Goal: Task Accomplishment & Management: Manage account settings

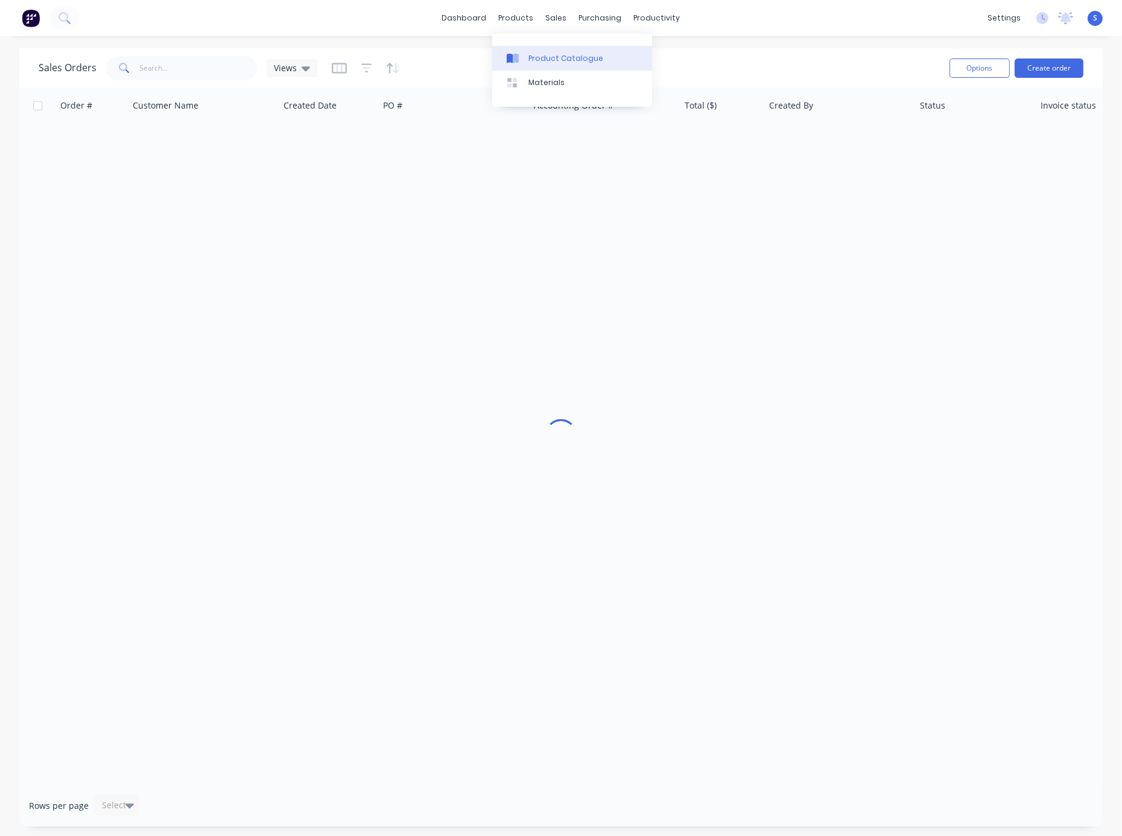
drag, startPoint x: 0, startPoint y: 0, endPoint x: 538, endPoint y: 57, distance: 541.2
click at [538, 57] on div "Product Catalogue" at bounding box center [566, 58] width 75 height 11
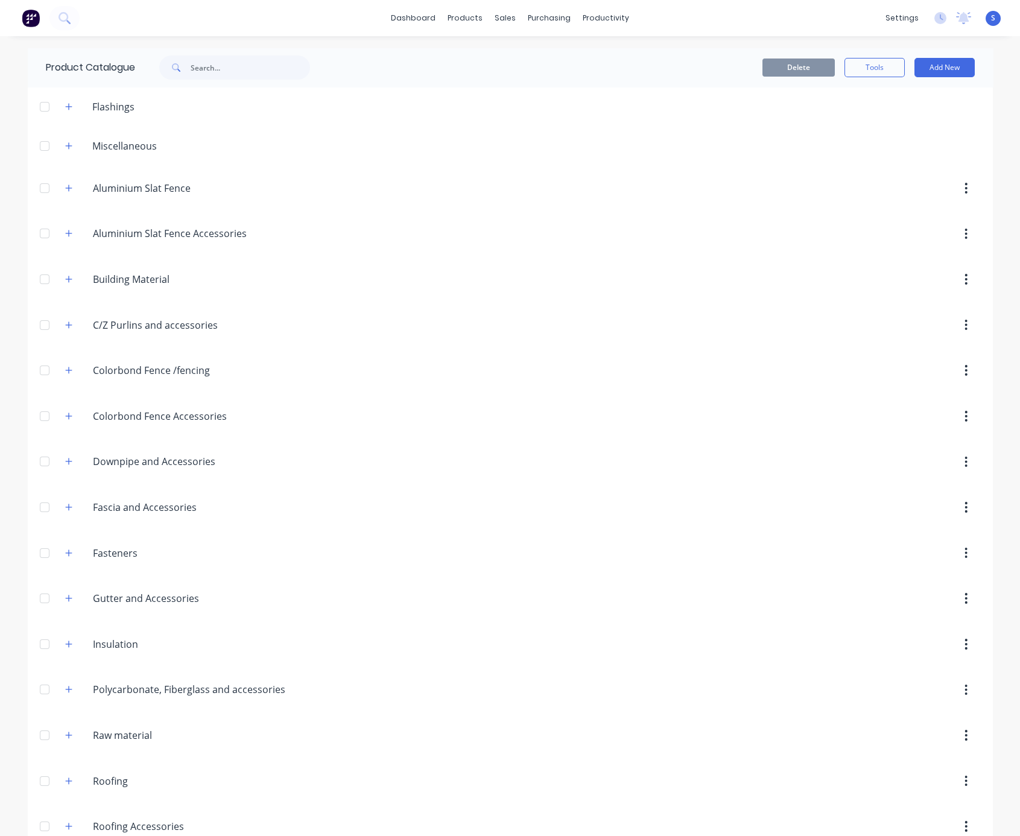
scroll to position [261, 0]
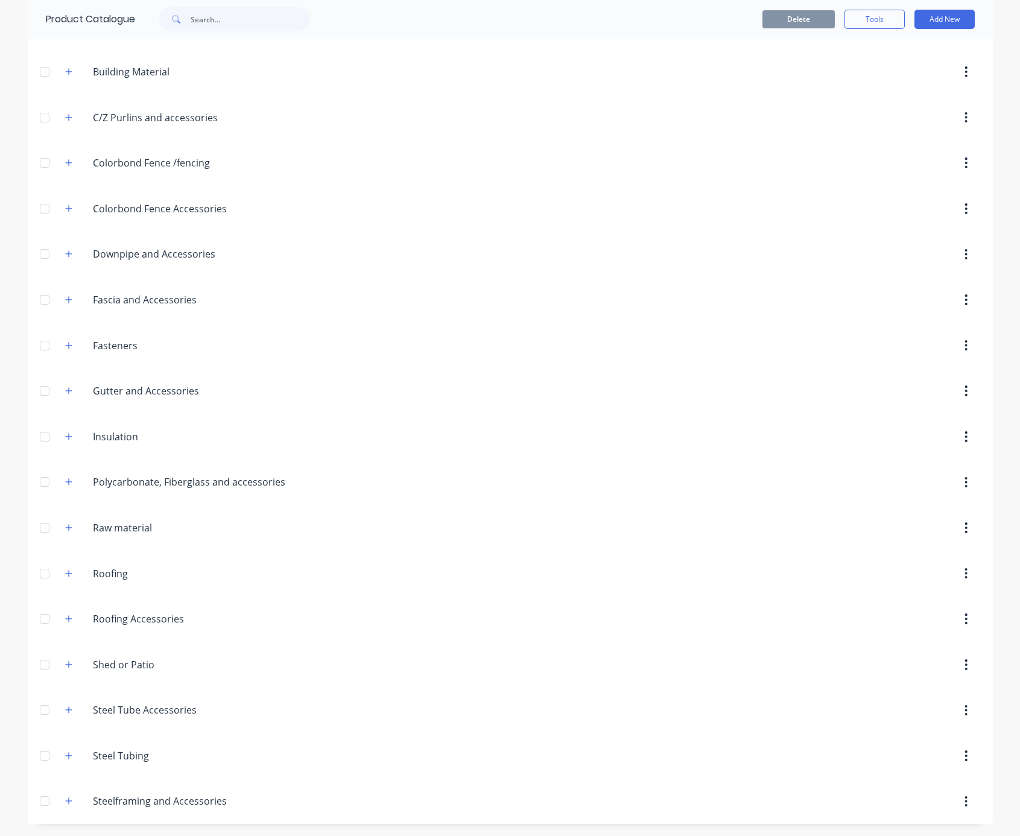
click at [62, 335] on div "Fasteners Fasteners" at bounding box center [150, 346] width 189 height 22
click at [66, 341] on icon "button" at bounding box center [68, 345] width 7 height 8
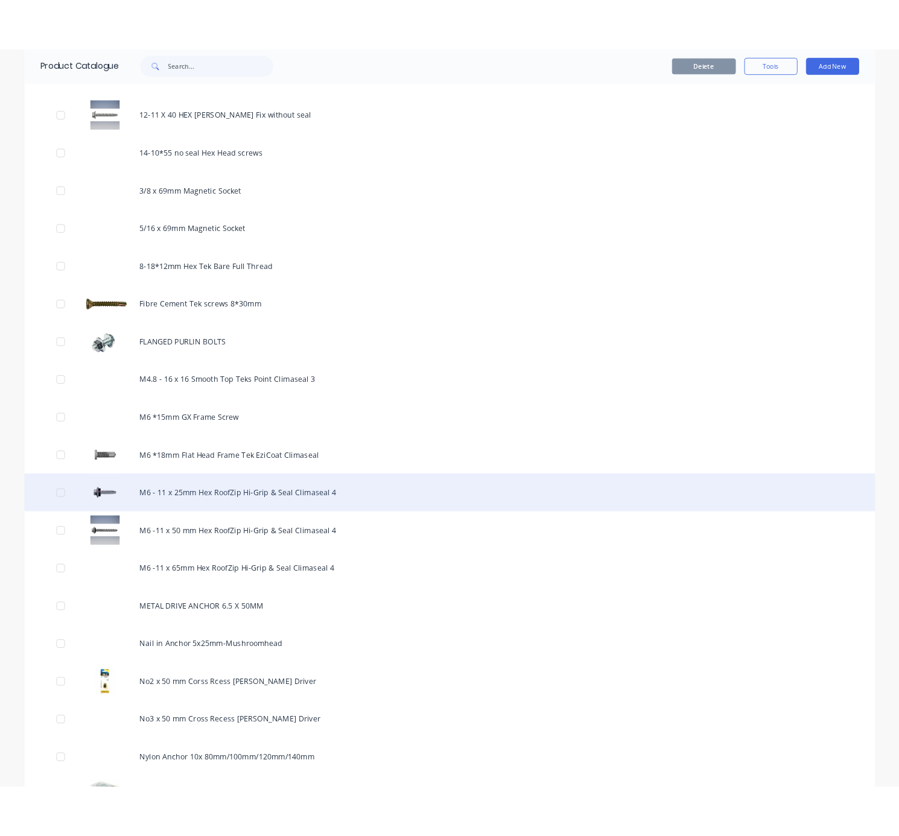
scroll to position [1106, 0]
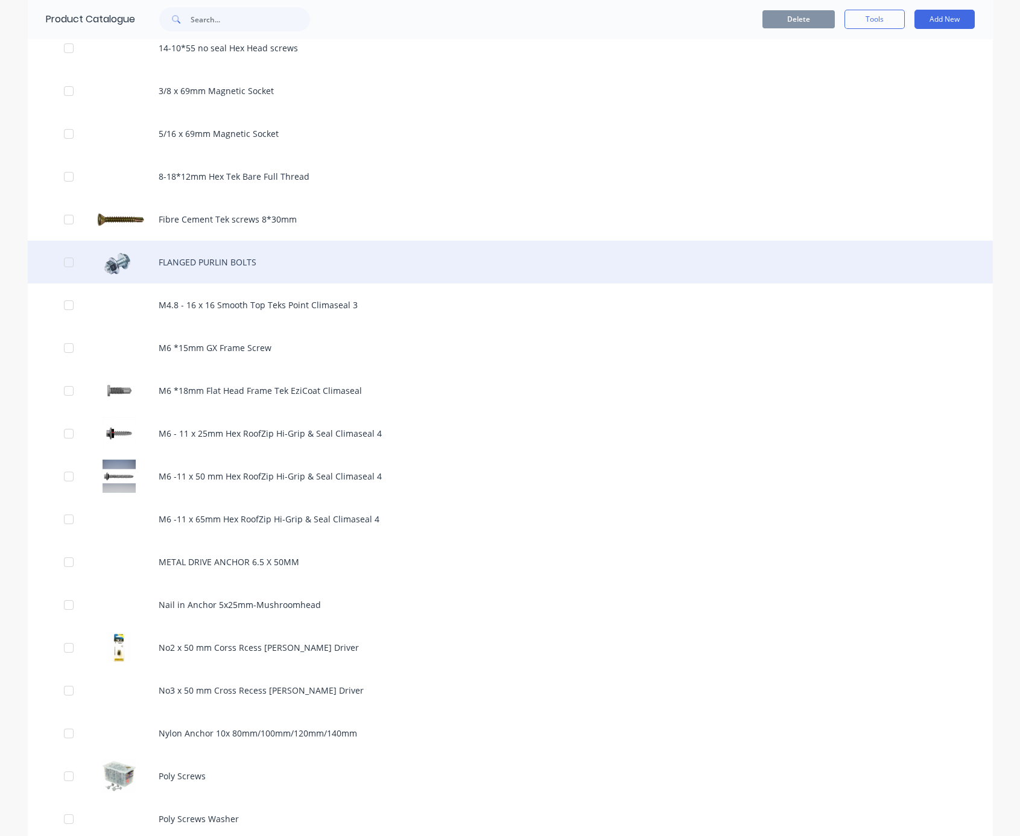
click at [265, 284] on div "FLANGED PURLIN BOLTS" at bounding box center [510, 262] width 965 height 43
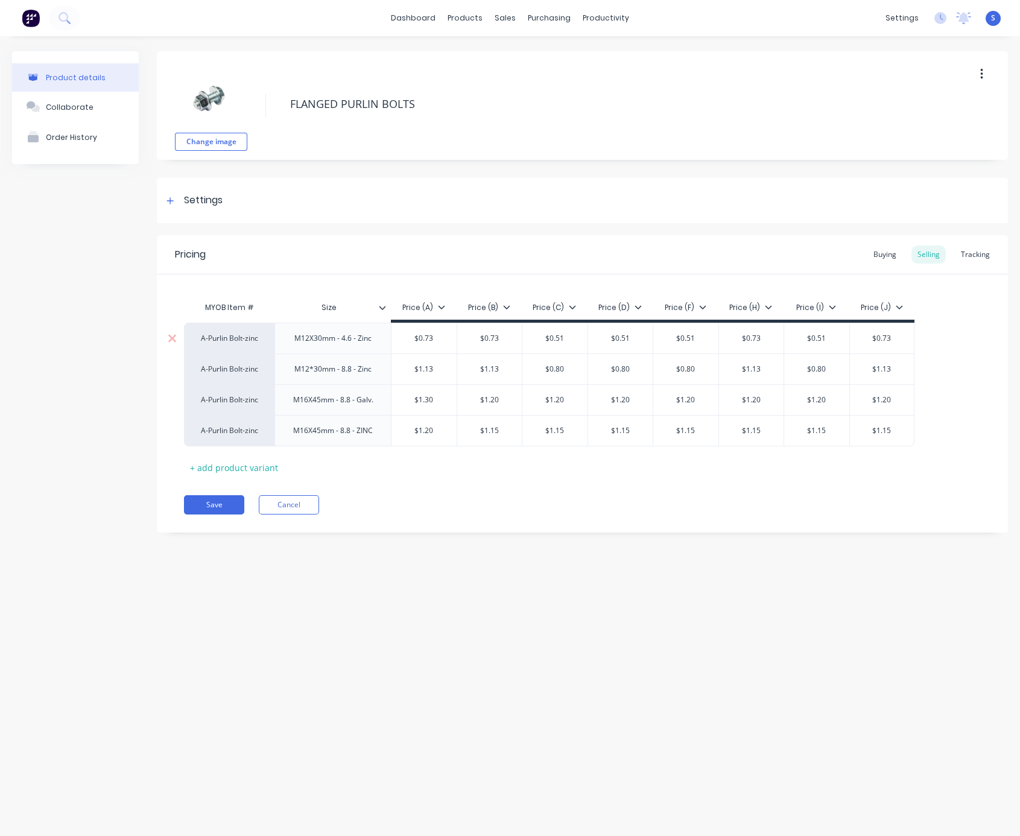
type textarea "x"
click at [985, 249] on div "Tracking" at bounding box center [975, 255] width 41 height 18
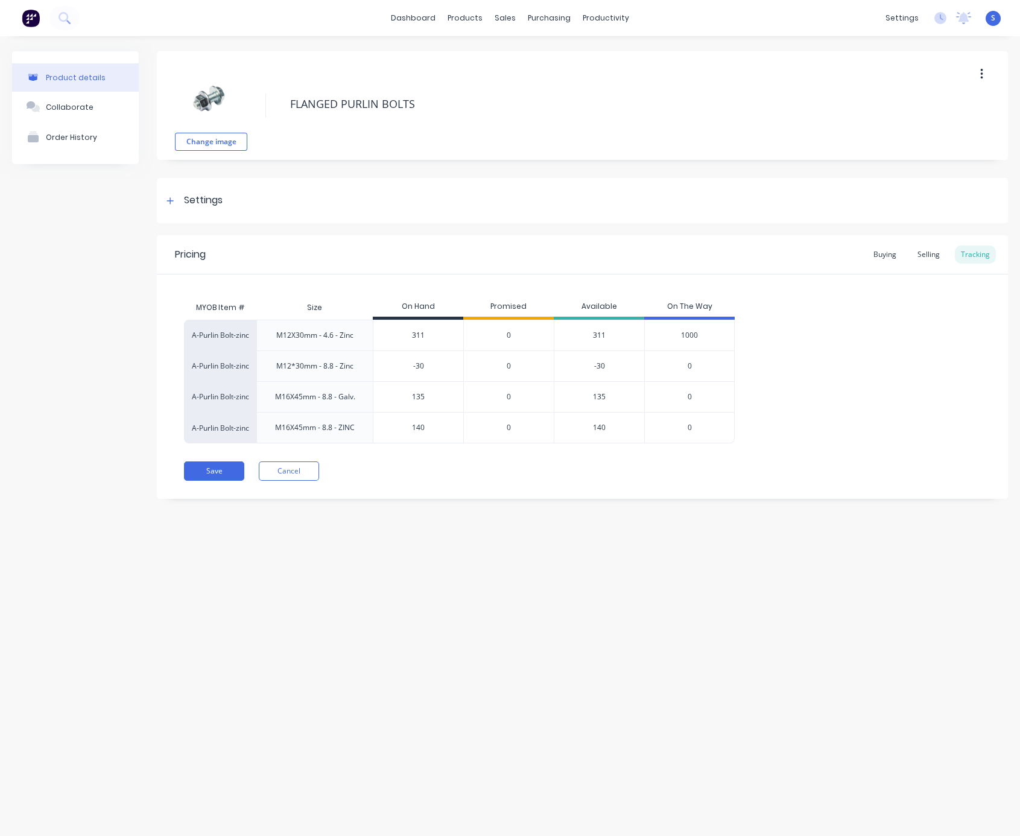
click at [508, 597] on div "Product details Collaborate Order History Change image FLANGED PURLIN BOLTS Set…" at bounding box center [510, 424] width 1020 height 776
click at [601, 676] on div "Product details Collaborate Order History Change image FLANGED PURLIN BOLTS Set…" at bounding box center [510, 424] width 1020 height 776
drag, startPoint x: 430, startPoint y: 368, endPoint x: 393, endPoint y: 369, distance: 37.4
click at [399, 369] on input "-30" at bounding box center [418, 366] width 90 height 11
type input "0"
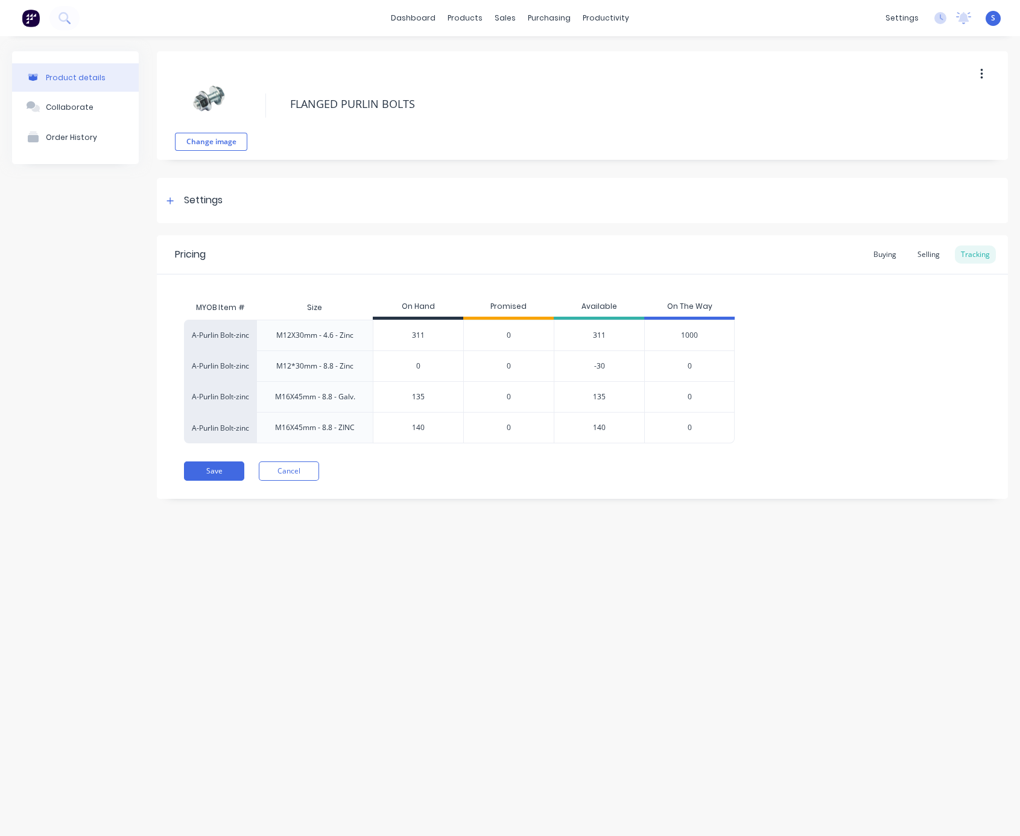
click at [545, 595] on div "Product details Collaborate Order History Change image FLANGED PURLIN BOLTS Set…" at bounding box center [510, 424] width 1020 height 776
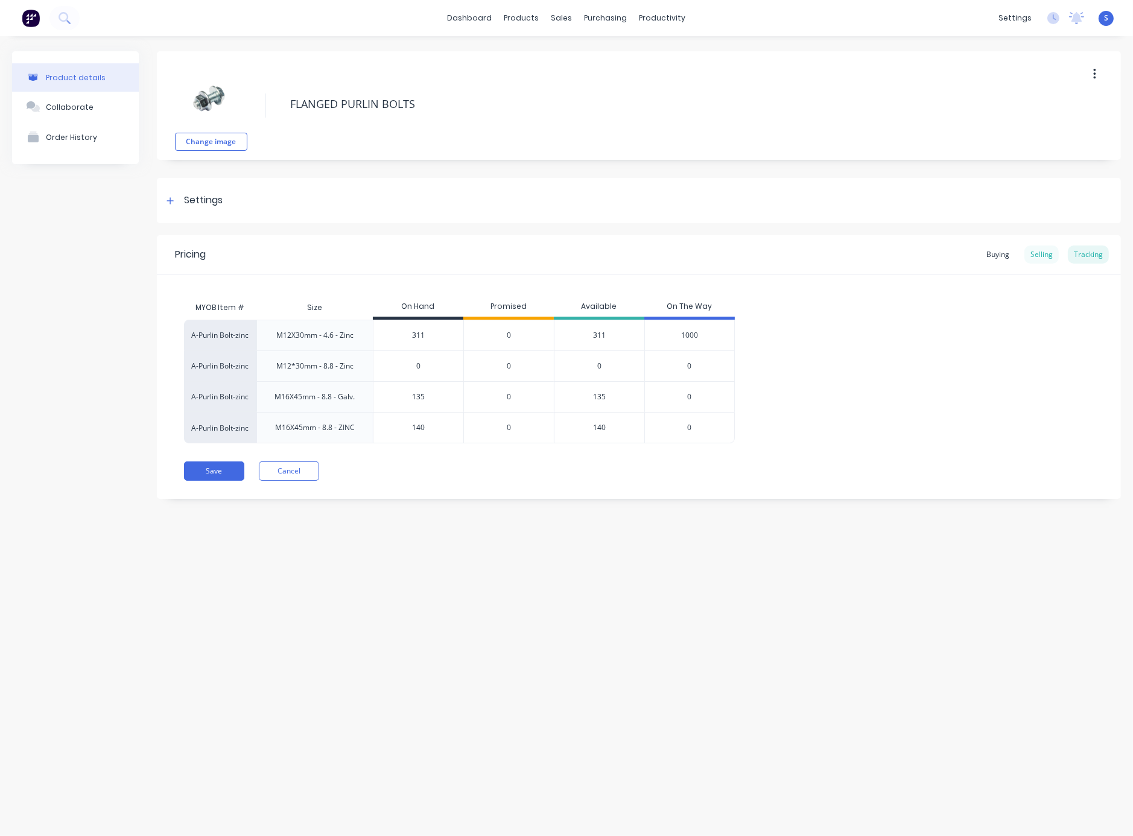
click at [1034, 250] on div "Selling" at bounding box center [1041, 255] width 34 height 18
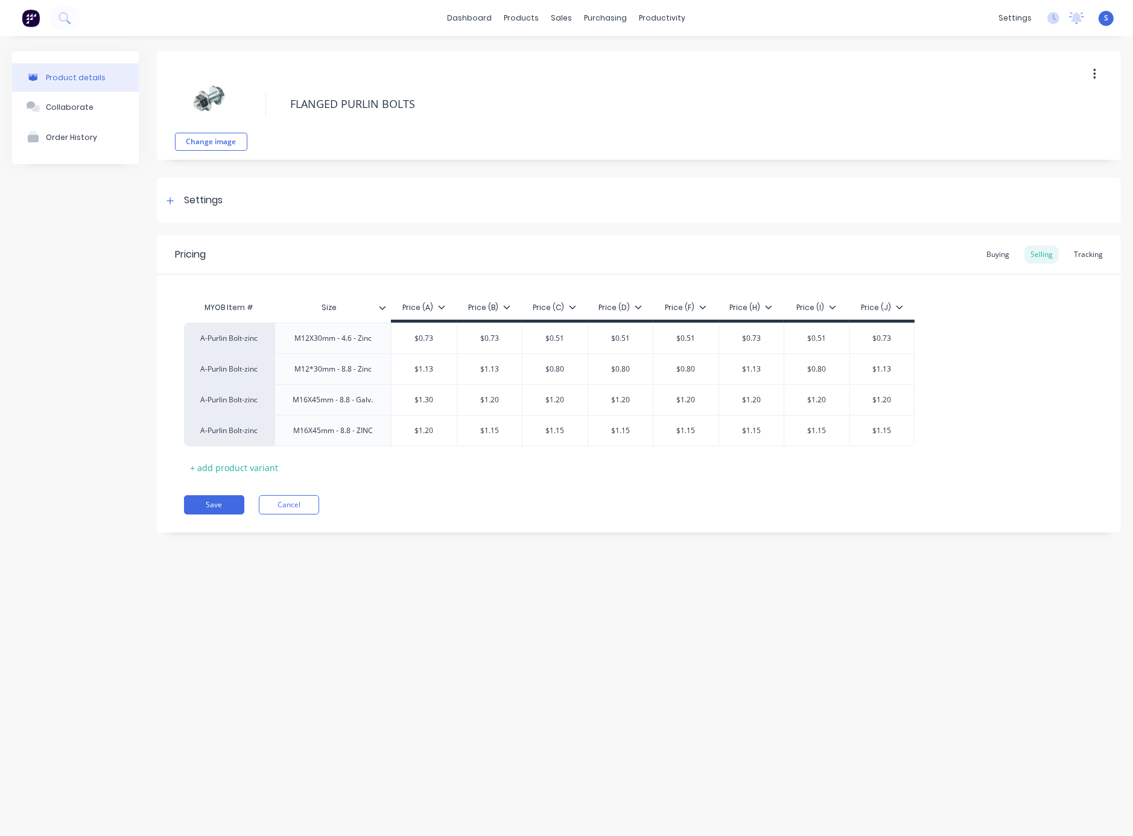
click at [605, 542] on div "Change image FLANGED PURLIN BOLTS Settings Product Options I buy this item I se…" at bounding box center [639, 301] width 964 height 500
click at [717, 634] on div "Product details Collaborate Order History Change image FLANGED PURLIN BOLTS Set…" at bounding box center [566, 424] width 1133 height 776
click at [605, 615] on div "Product details Collaborate Order History Change image FLANGED PURLIN BOLTS Set…" at bounding box center [566, 424] width 1133 height 776
click at [168, 202] on icon at bounding box center [170, 201] width 7 height 8
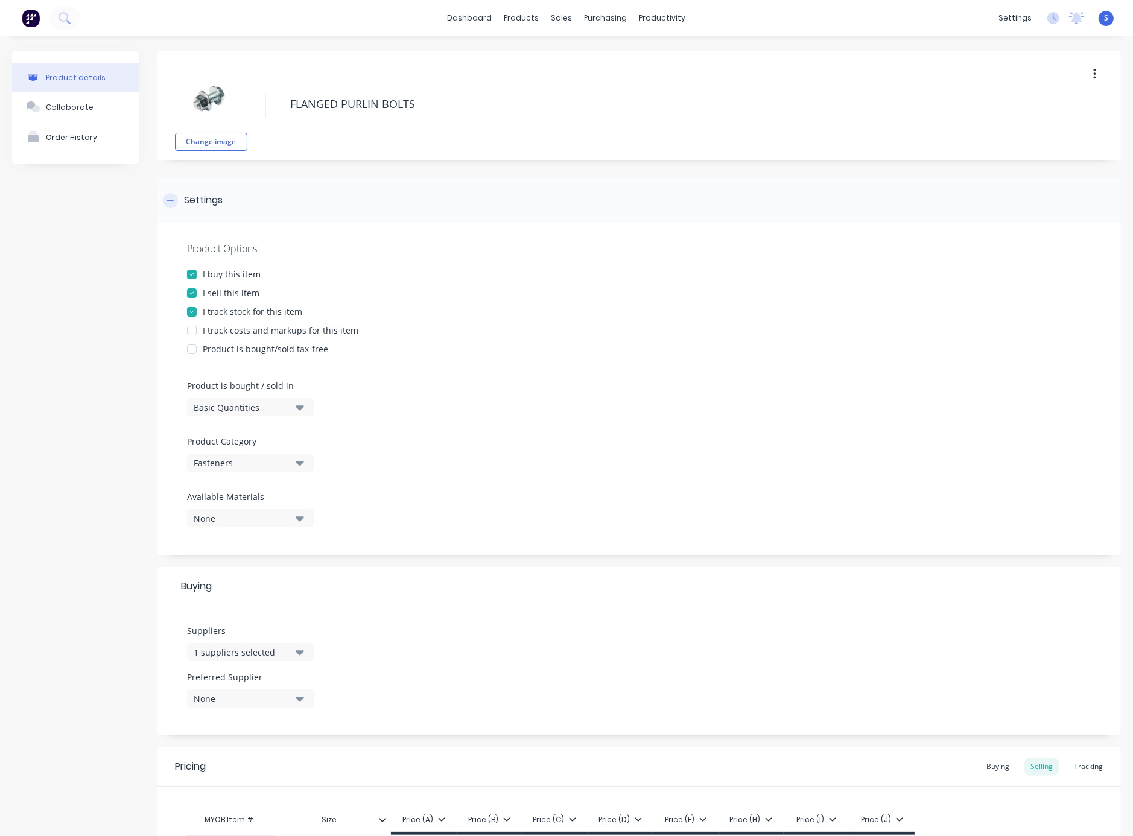
click at [168, 201] on icon at bounding box center [170, 201] width 7 height 8
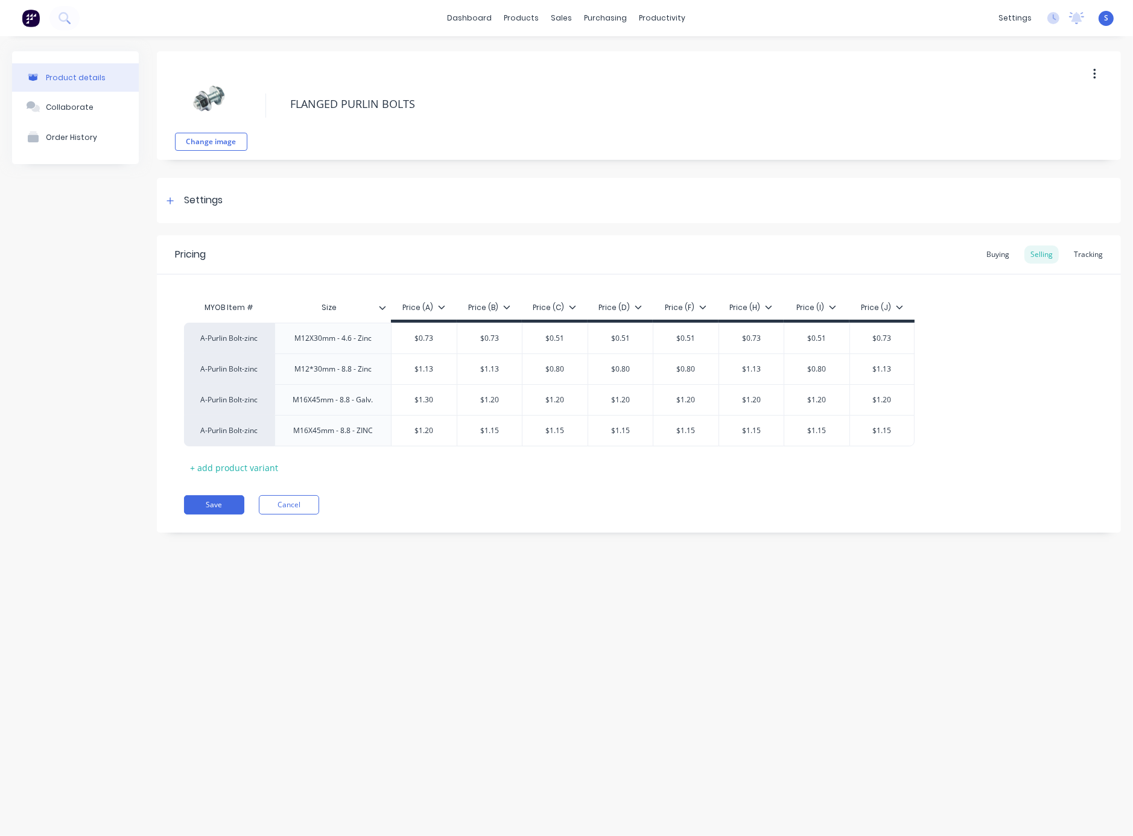
click at [88, 288] on div "Product details Collaborate Order History" at bounding box center [75, 301] width 127 height 500
click at [462, 561] on div "Product details Collaborate Order History Change image FLANGED PURLIN BOLTS Set…" at bounding box center [566, 424] width 1133 height 776
click at [459, 606] on div "Product details Collaborate Order History Change image FLANGED PURLIN BOLTS Set…" at bounding box center [566, 424] width 1133 height 776
click at [563, 615] on div "Product details Collaborate Order History Change image FLANGED PURLIN BOLTS Set…" at bounding box center [566, 424] width 1133 height 776
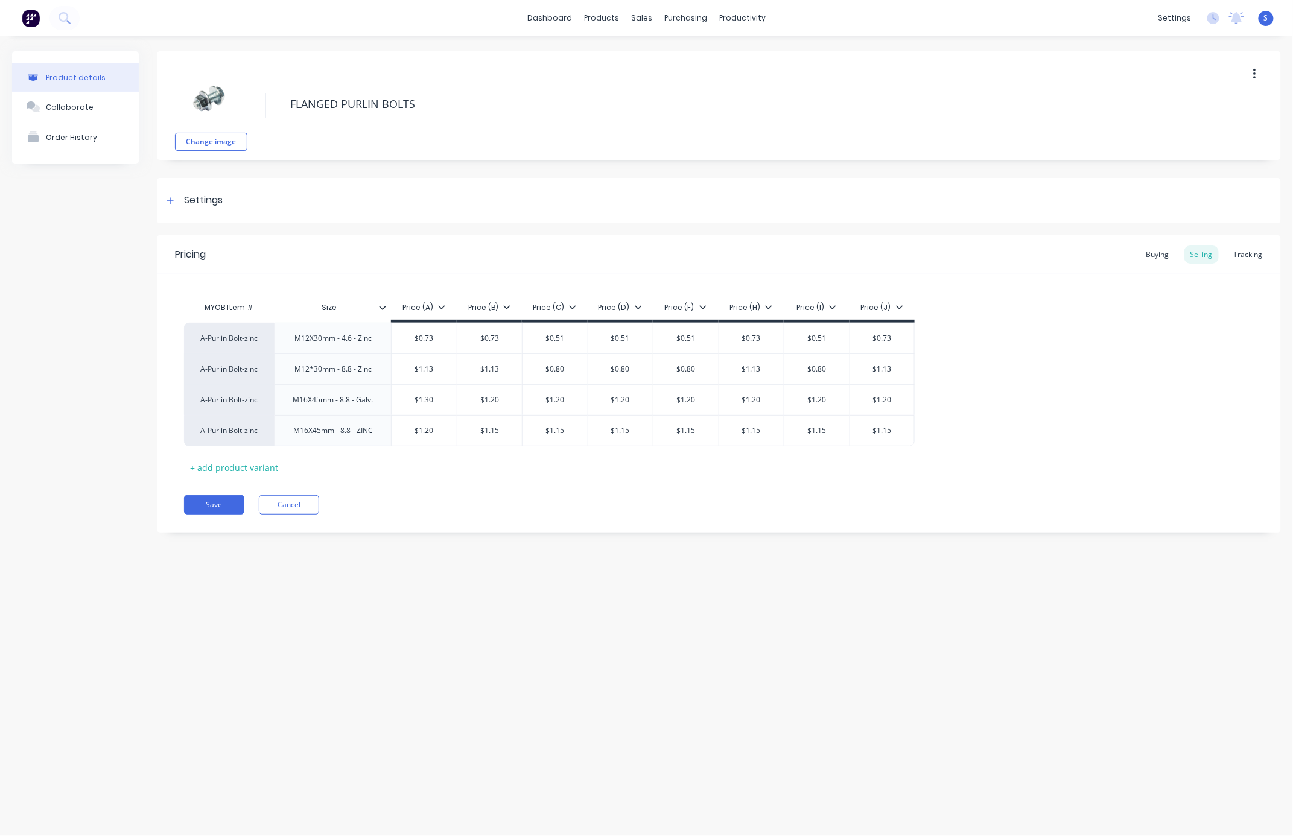
drag, startPoint x: 746, startPoint y: 593, endPoint x: 739, endPoint y: 588, distance: 8.2
click at [742, 591] on div "Product details Collaborate Order History Change image FLANGED PURLIN BOLTS Set…" at bounding box center [646, 424] width 1293 height 776
click at [503, 615] on div "Product details Collaborate Order History Change image FLANGED PURLIN BOLTS Set…" at bounding box center [646, 424] width 1293 height 776
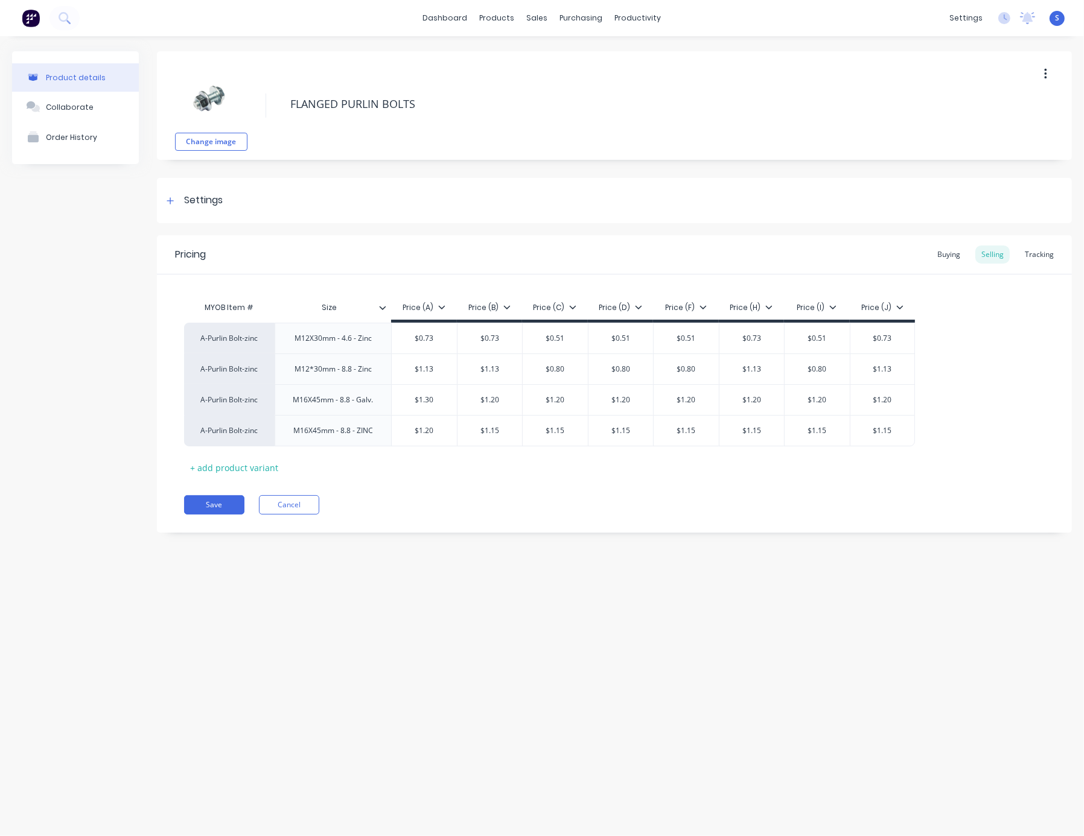
click at [556, 618] on div "Product details Collaborate Order History Change image FLANGED PURLIN BOLTS Set…" at bounding box center [542, 424] width 1084 height 776
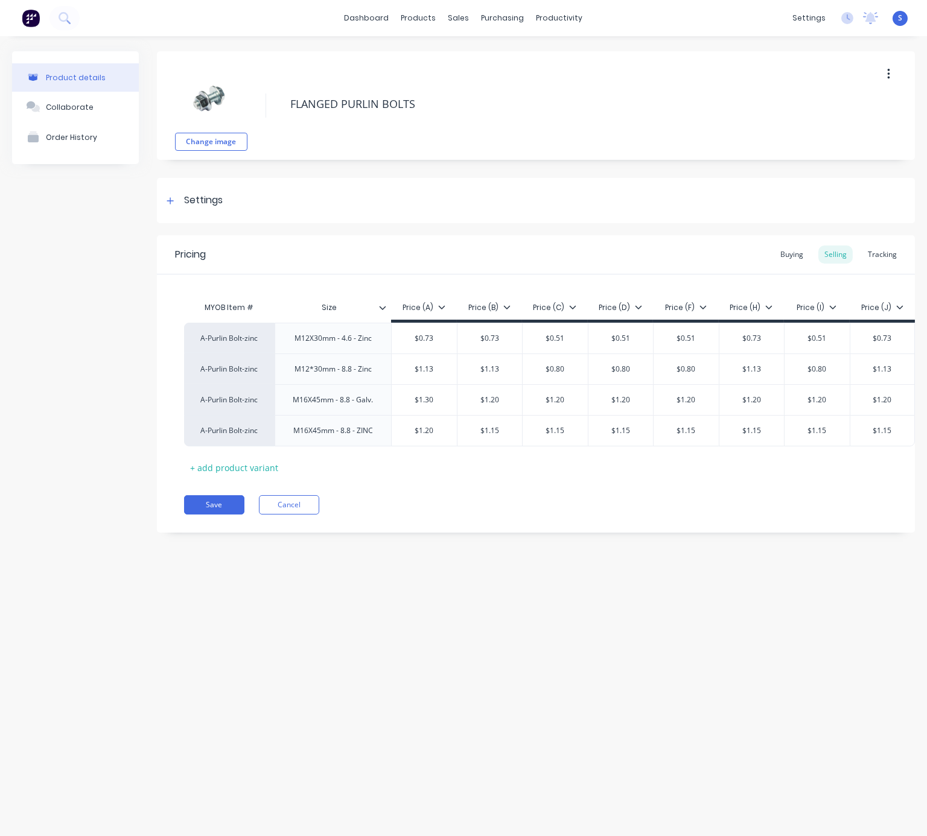
type textarea "x"
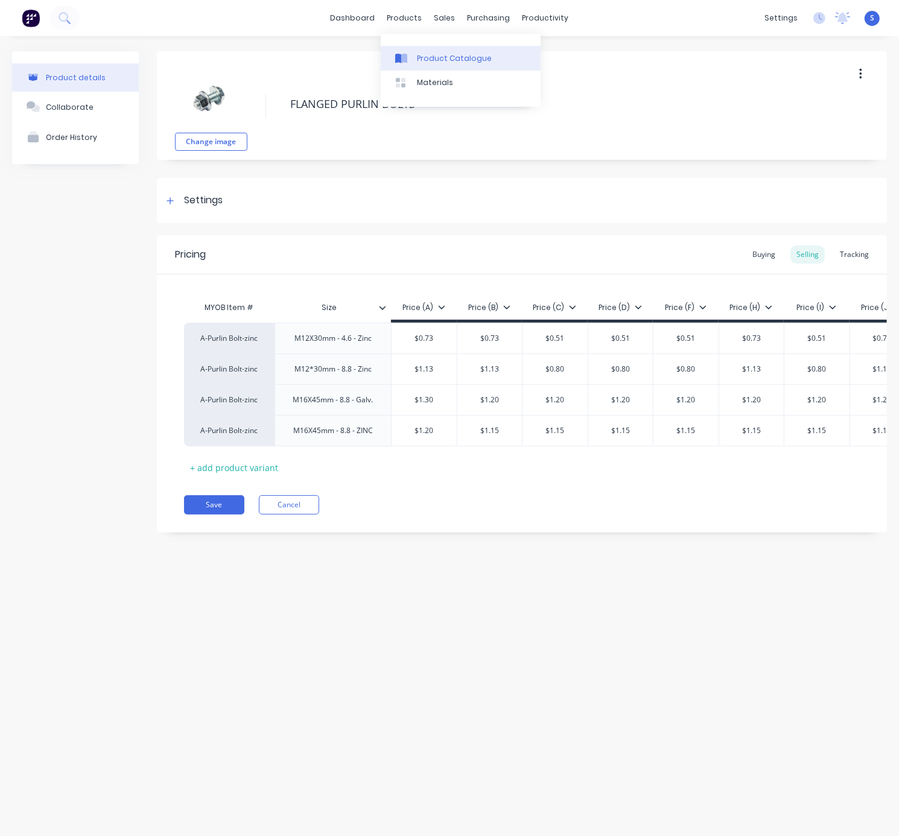
click at [433, 49] on link "Product Catalogue" at bounding box center [461, 58] width 160 height 24
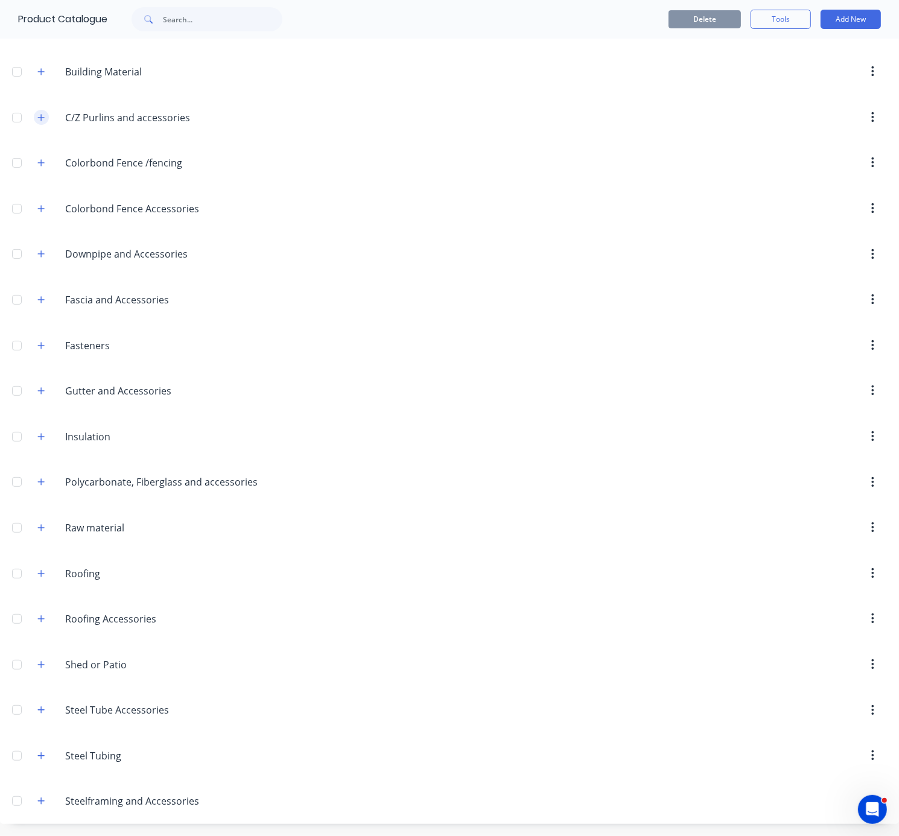
click at [37, 110] on button "button" at bounding box center [41, 117] width 15 height 15
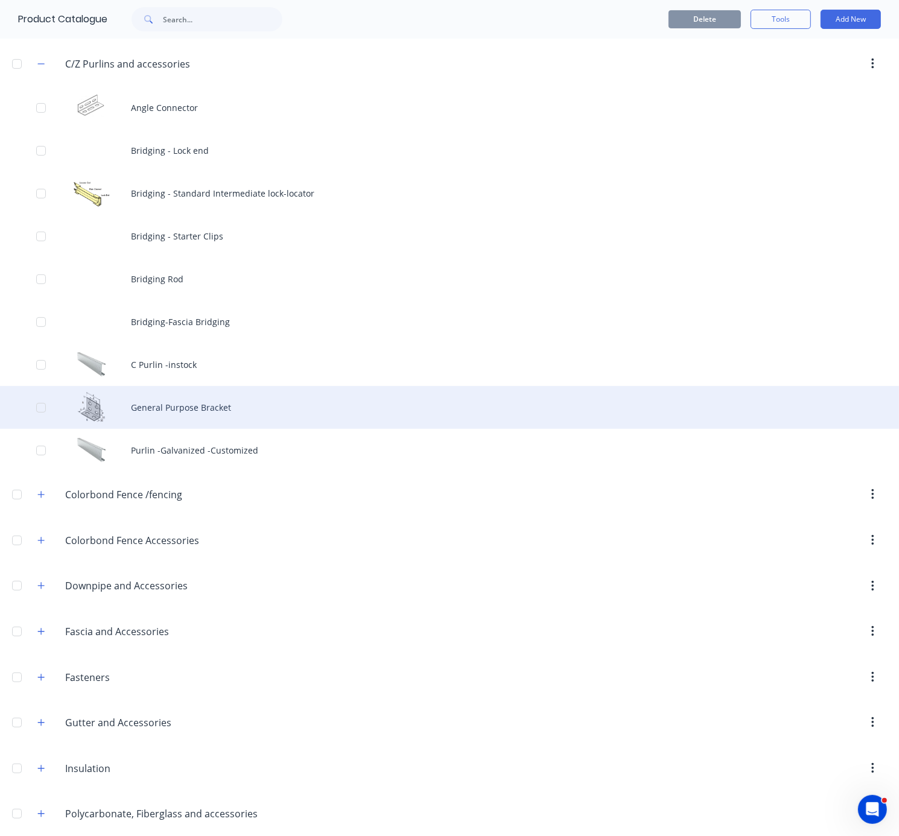
click at [222, 429] on div "General Purpose Bracket" at bounding box center [449, 407] width 899 height 43
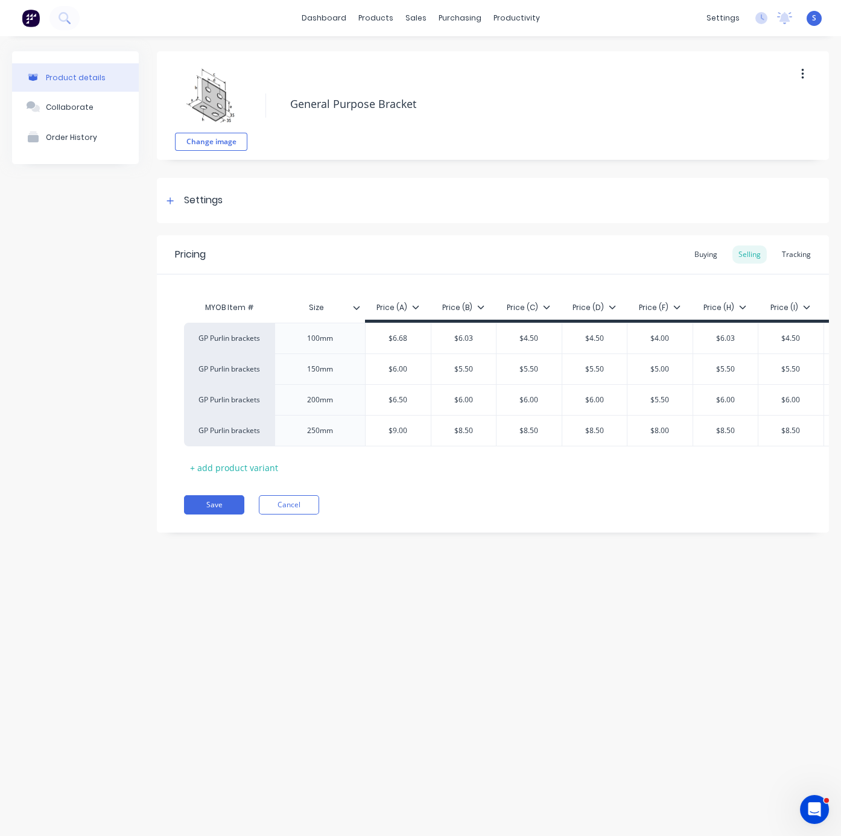
type textarea "x"
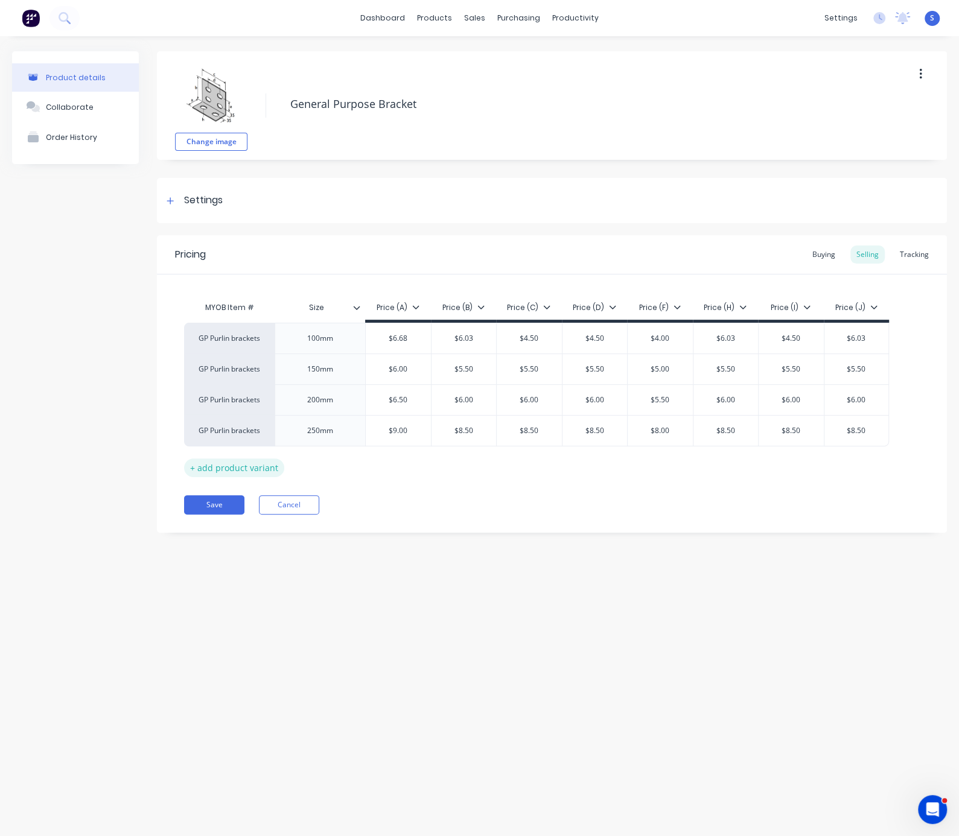
click at [225, 468] on div "+ add product variant" at bounding box center [234, 468] width 100 height 19
click at [215, 458] on div "factory_item" at bounding box center [229, 461] width 66 height 11
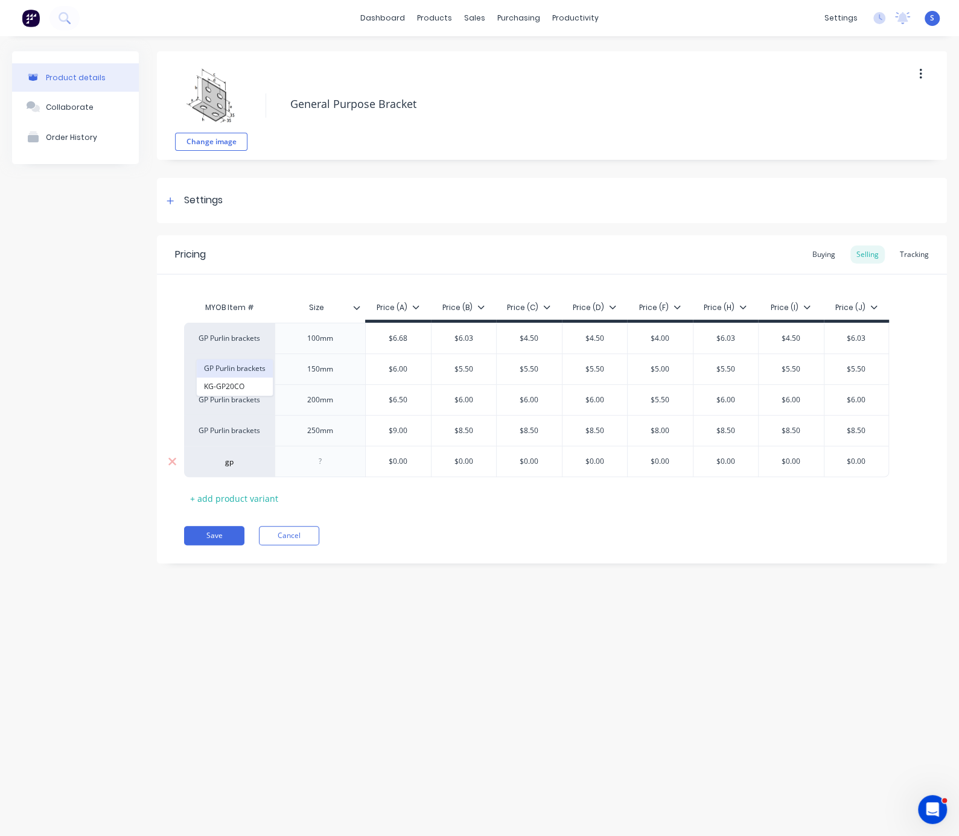
type input "gp"
click at [231, 367] on button "GP Purlin brackets" at bounding box center [235, 369] width 76 height 18
click at [324, 458] on div at bounding box center [320, 462] width 60 height 16
click at [256, 457] on div "GP Purlin brackets" at bounding box center [229, 461] width 66 height 11
click at [176, 458] on icon at bounding box center [172, 462] width 9 height 12
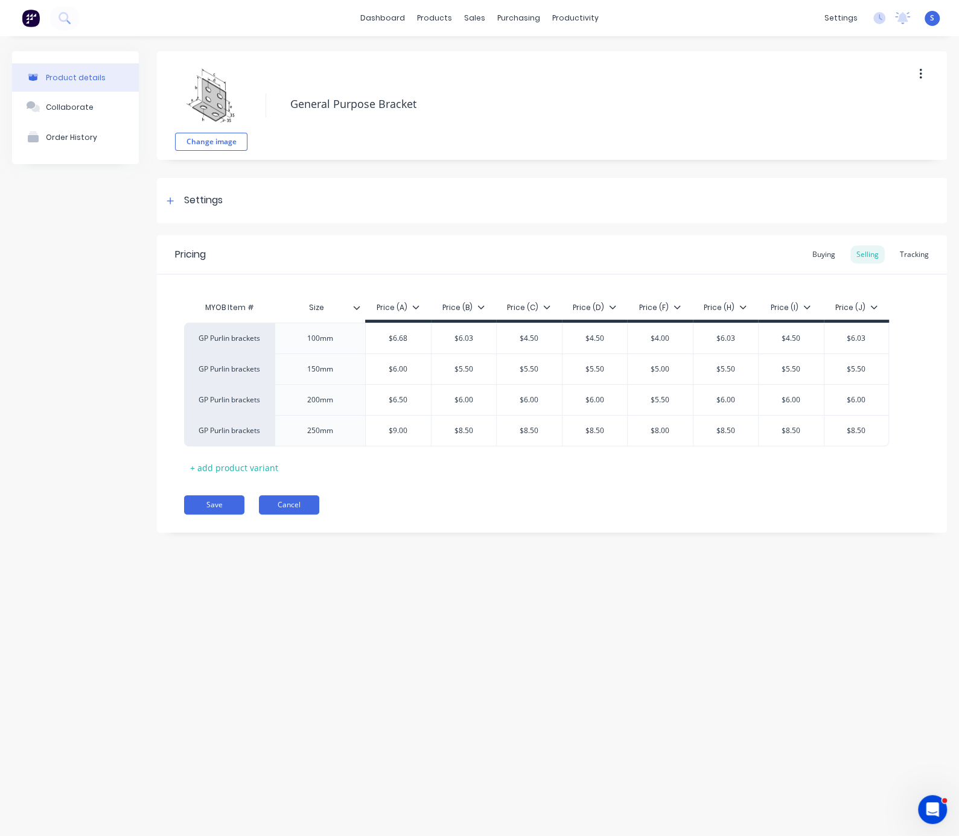
click at [296, 504] on button "Cancel" at bounding box center [289, 504] width 60 height 19
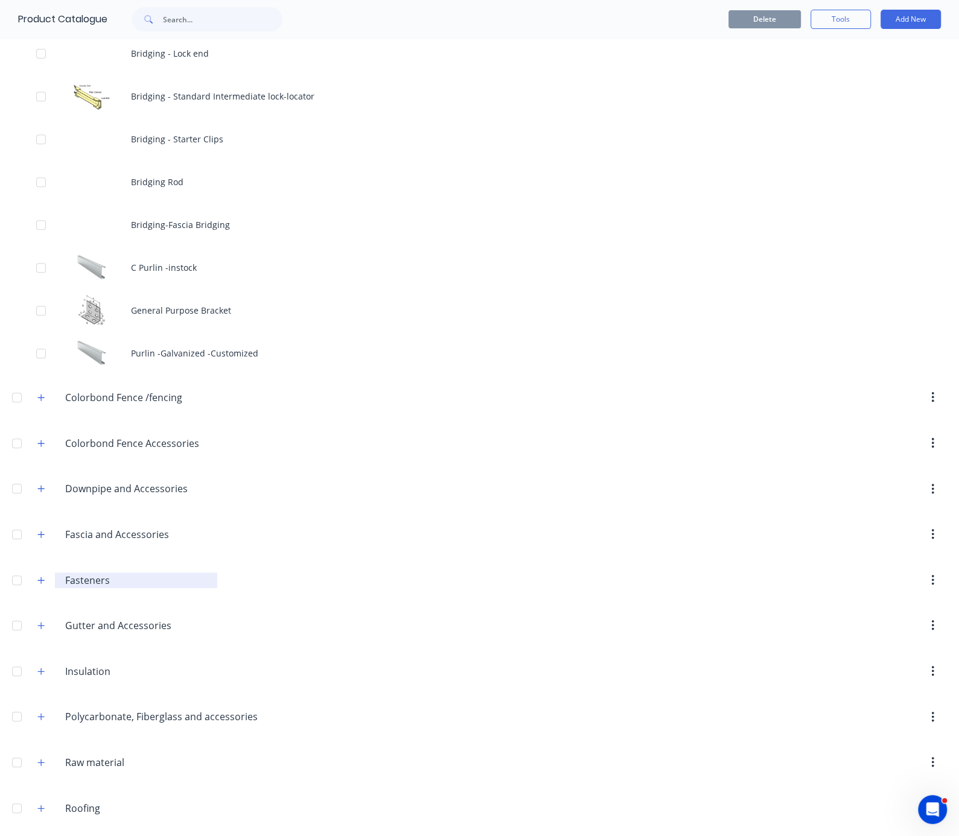
scroll to position [422, 0]
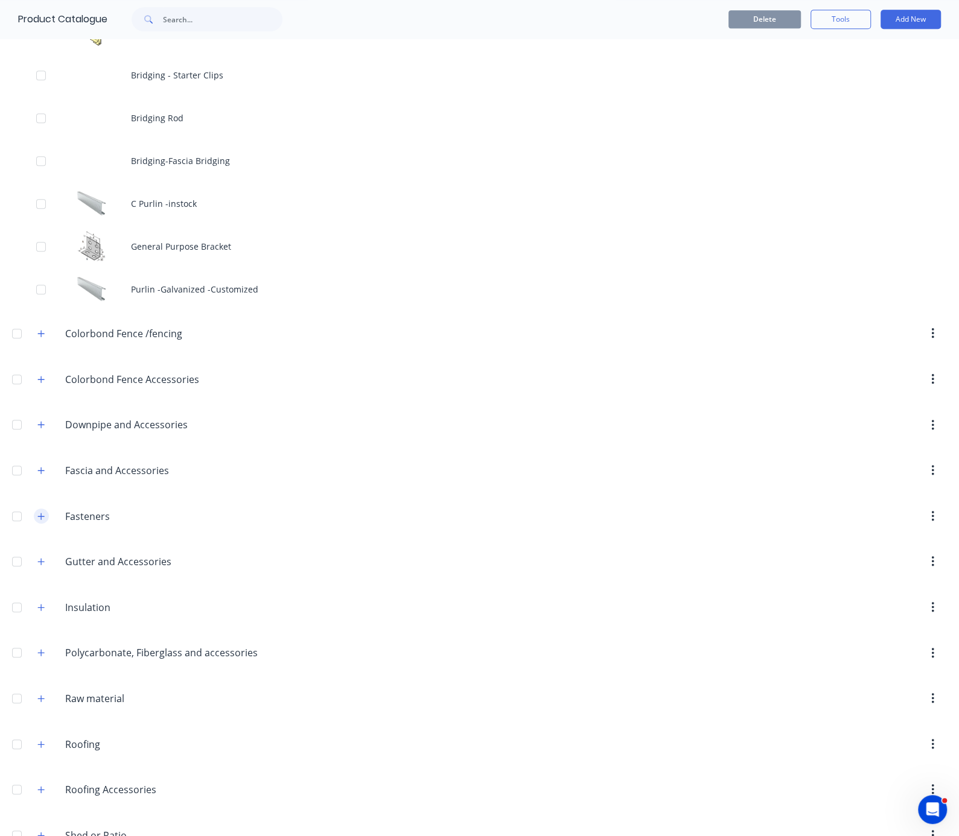
click at [36, 524] on button "button" at bounding box center [41, 516] width 15 height 15
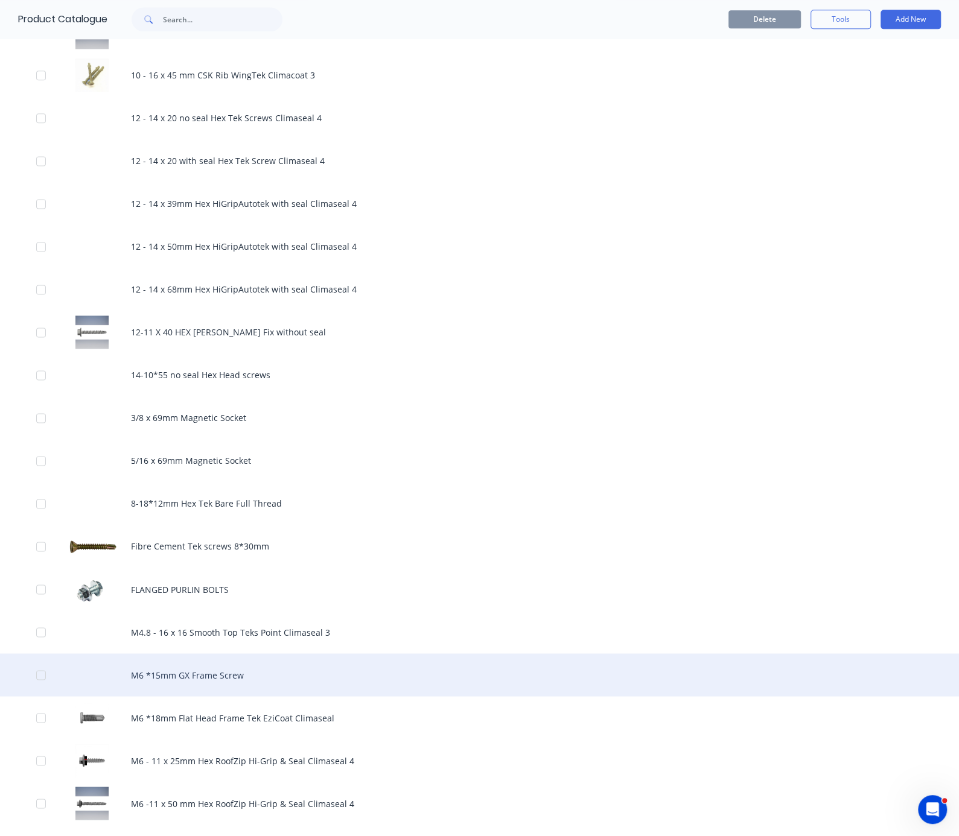
scroll to position [1267, 0]
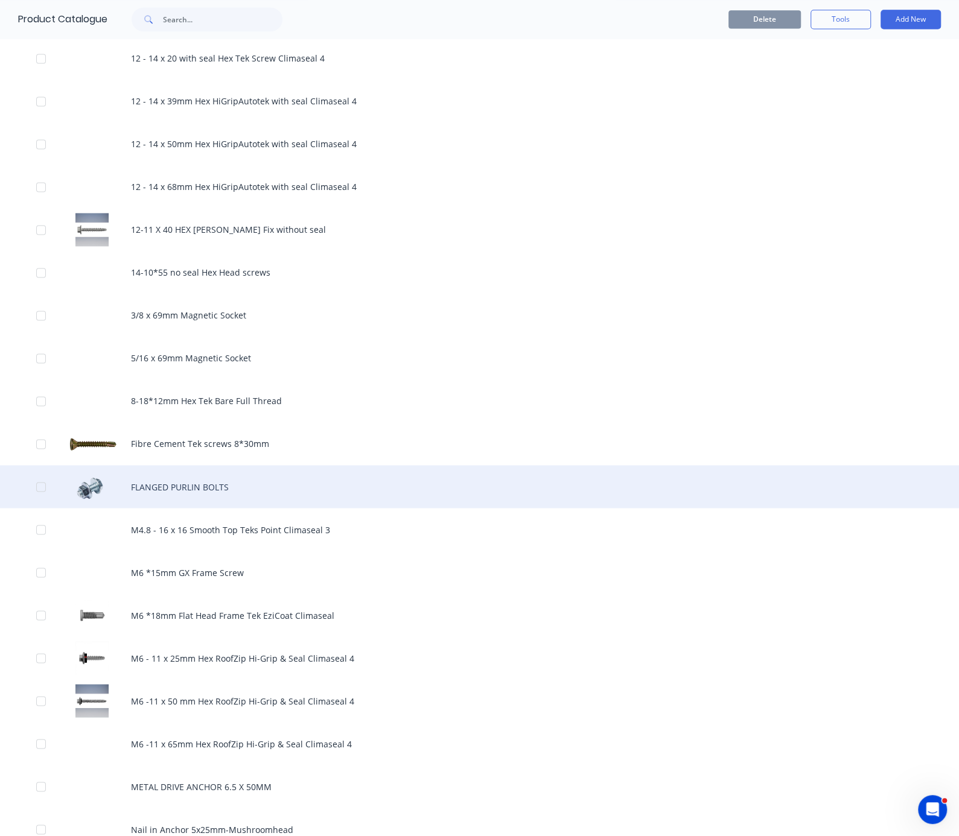
click at [219, 508] on div "FLANGED PURLIN BOLTS" at bounding box center [479, 486] width 959 height 43
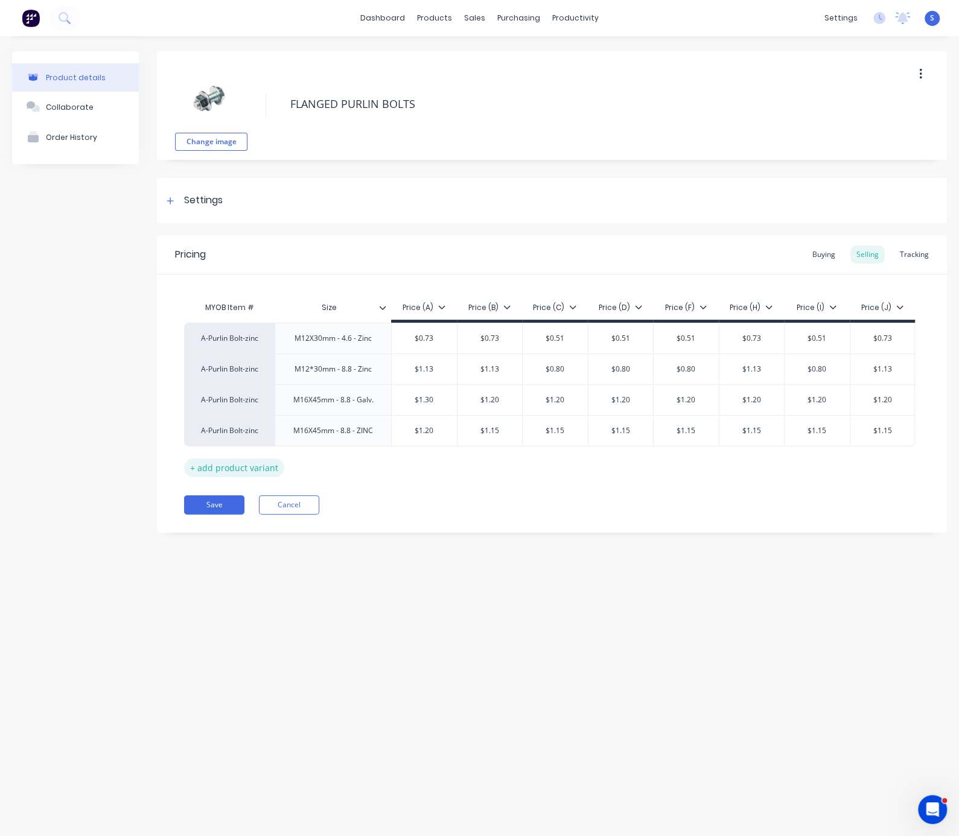
click at [250, 460] on div "+ add product variant" at bounding box center [234, 468] width 100 height 19
click at [214, 464] on div "factory_item" at bounding box center [229, 461] width 66 height 11
type input "a-pur"
click at [242, 363] on button "A-Purlin Bolt-zinc" at bounding box center [235, 369] width 76 height 18
click at [338, 460] on div at bounding box center [333, 462] width 60 height 16
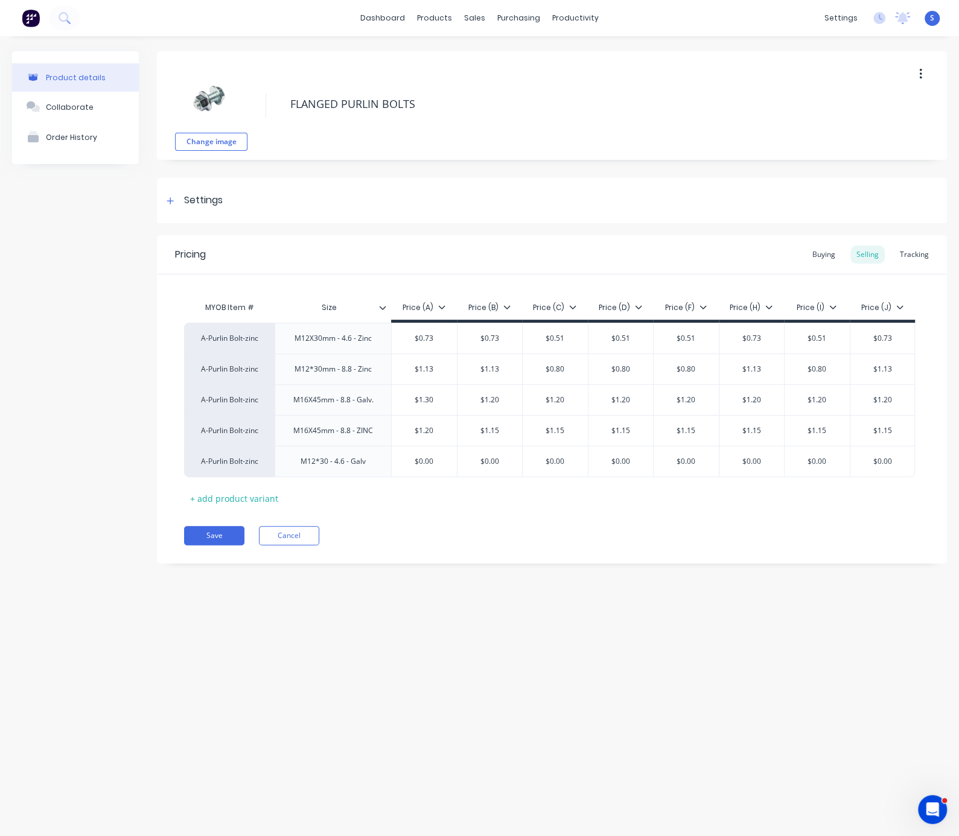
click at [448, 657] on div "Product details Collaborate Order History Change image FLANGED PURLIN BOLTS Set…" at bounding box center [479, 424] width 959 height 776
drag, startPoint x: 275, startPoint y: 462, endPoint x: 270, endPoint y: 362, distance: 99.6
click at [270, 362] on div "A-Purlin Bolt-zinc M12X30mm - 4.6 - Zinc $0.73 $0.73 $0.51 $0.51 $0.51 $0.73 $0…" at bounding box center [551, 400] width 735 height 154
click at [459, 616] on div "Product details Collaborate Order History Change image FLANGED PURLIN BOLTS Set…" at bounding box center [479, 424] width 959 height 776
click at [348, 363] on div "M12*30 - 4.6 - Galv" at bounding box center [333, 369] width 84 height 16
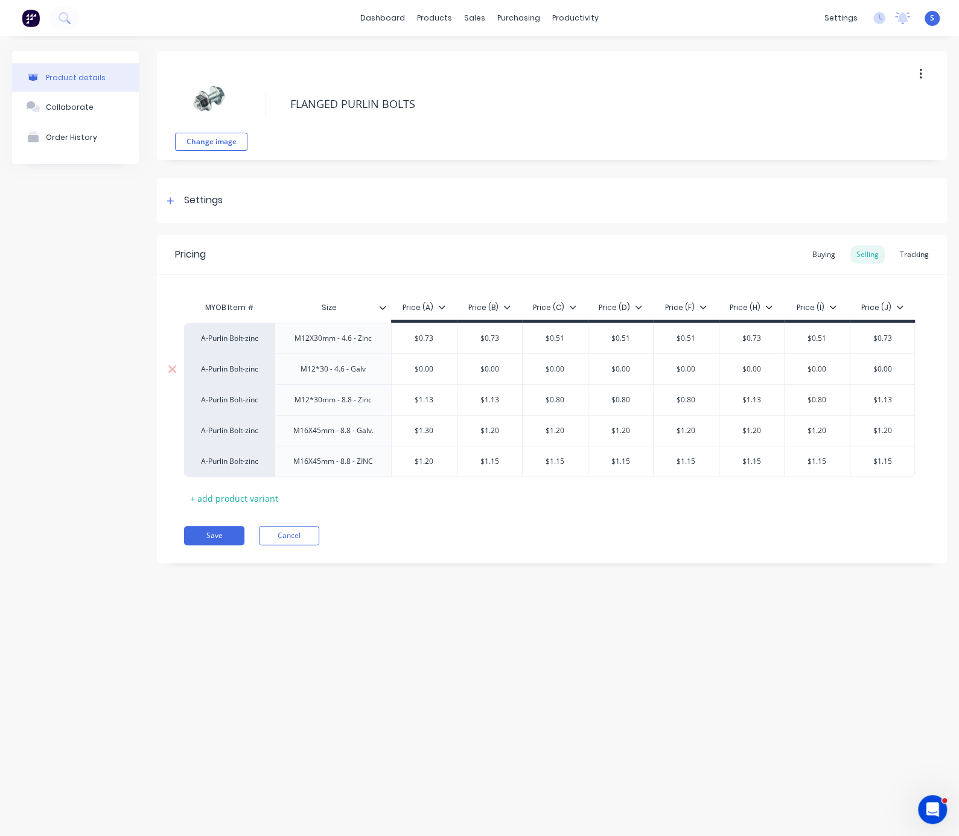
click at [328, 370] on div "M12*30 - 4.6 - Galv" at bounding box center [333, 369] width 84 height 16
click at [414, 615] on div "Product details Collaborate Order History Change image FLANGED PURLIN BOLTS Set…" at bounding box center [479, 424] width 959 height 776
click at [426, 370] on input "$0.00" at bounding box center [424, 369] width 65 height 11
click at [427, 370] on input "$0.00" at bounding box center [424, 369] width 65 height 11
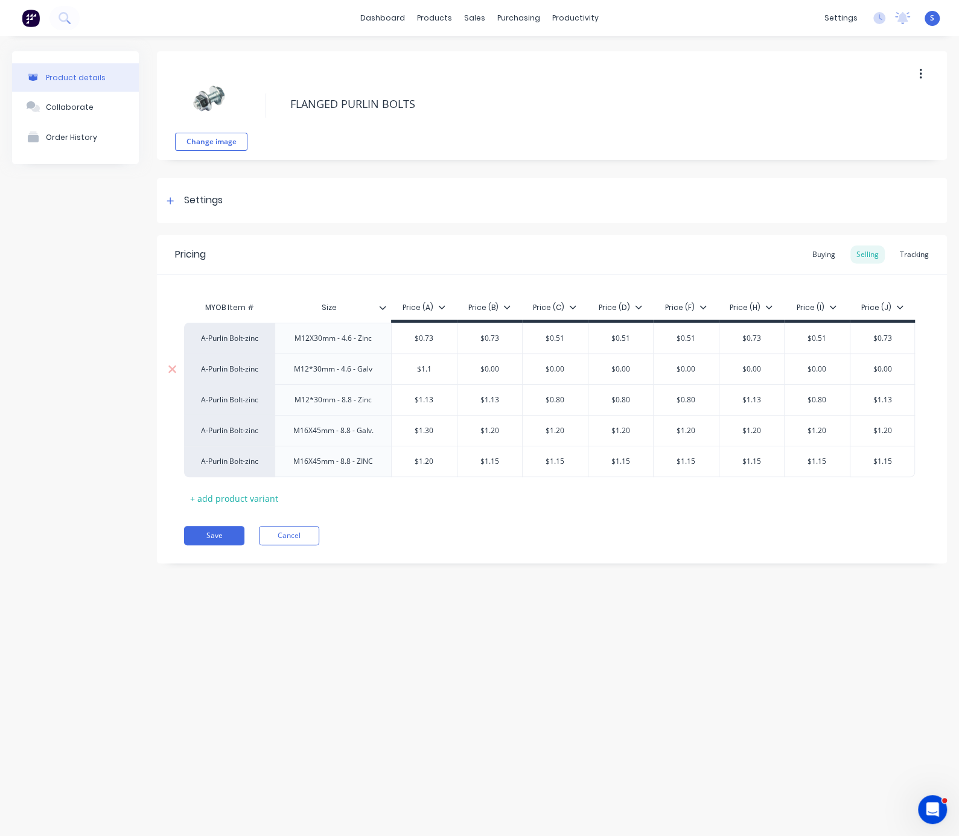
type input "$1.1"
type input "$"
type input "0.8"
click at [620, 370] on input "$0.00" at bounding box center [620, 369] width 65 height 11
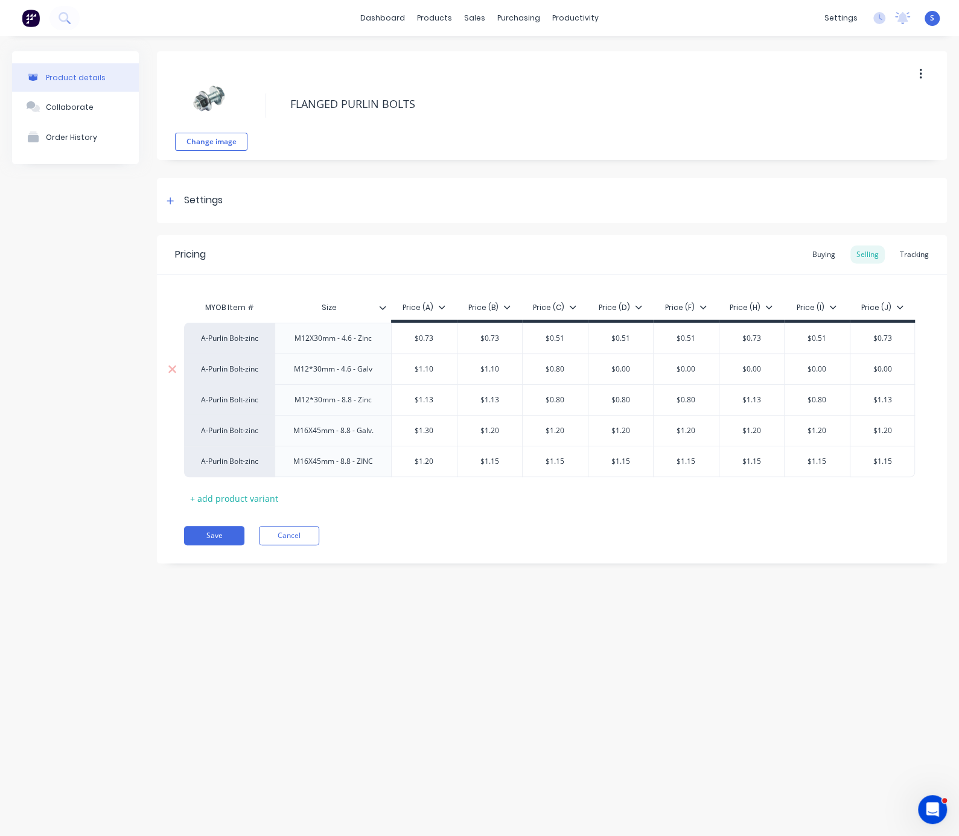
click at [620, 370] on input "$0.00" at bounding box center [620, 369] width 65 height 11
type input "$0.8"
click at [691, 373] on input "$0.00" at bounding box center [685, 369] width 65 height 11
type input "$0.8"
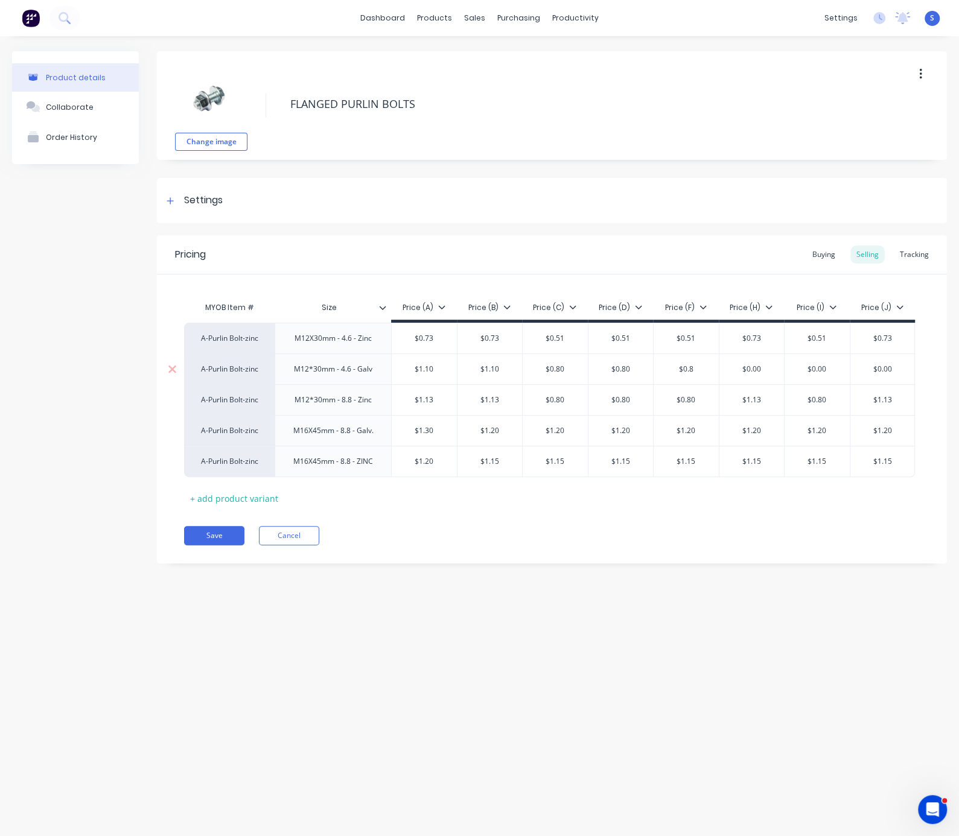
click at [758, 368] on input "$0.00" at bounding box center [751, 369] width 65 height 11
type input "$1.1"
click at [818, 369] on input "$0.00" at bounding box center [816, 369] width 65 height 11
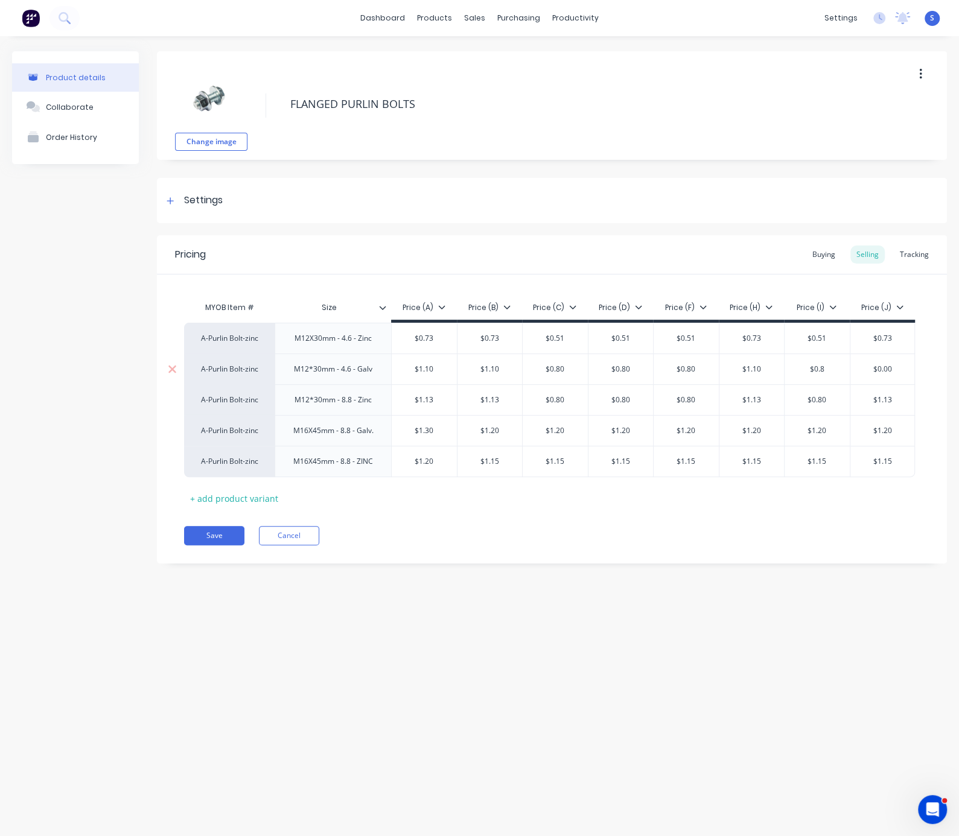
type input "$0.8"
click at [886, 367] on input "$0.00" at bounding box center [882, 369] width 65 height 11
type input "$1.1"
click at [611, 653] on div "Product details Collaborate Order History Change image FLANGED PURLIN BOLTS Set…" at bounding box center [479, 424] width 959 height 776
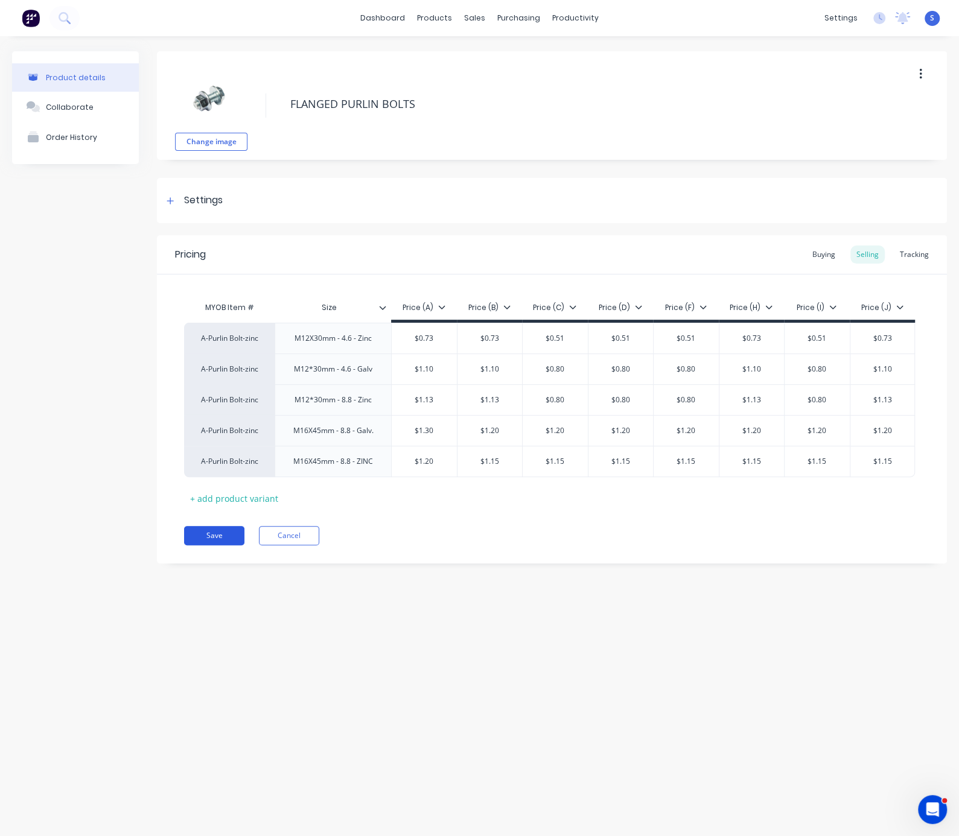
click at [211, 536] on button "Save" at bounding box center [214, 535] width 60 height 19
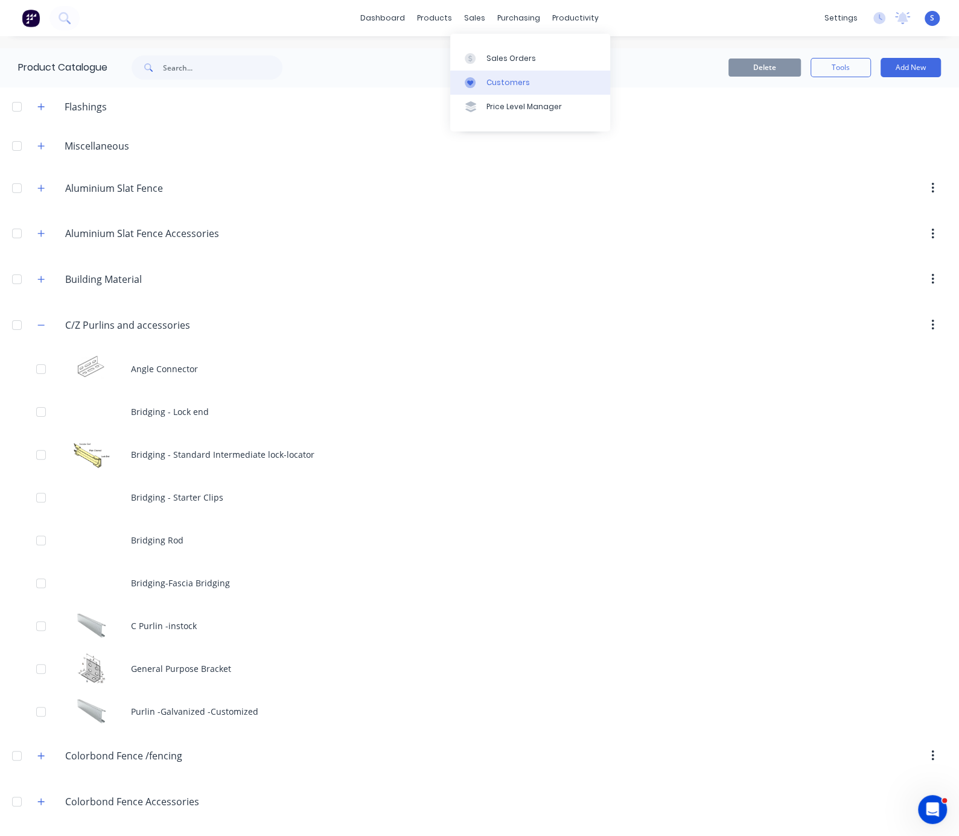
click at [499, 87] on div "Customers" at bounding box center [507, 82] width 43 height 11
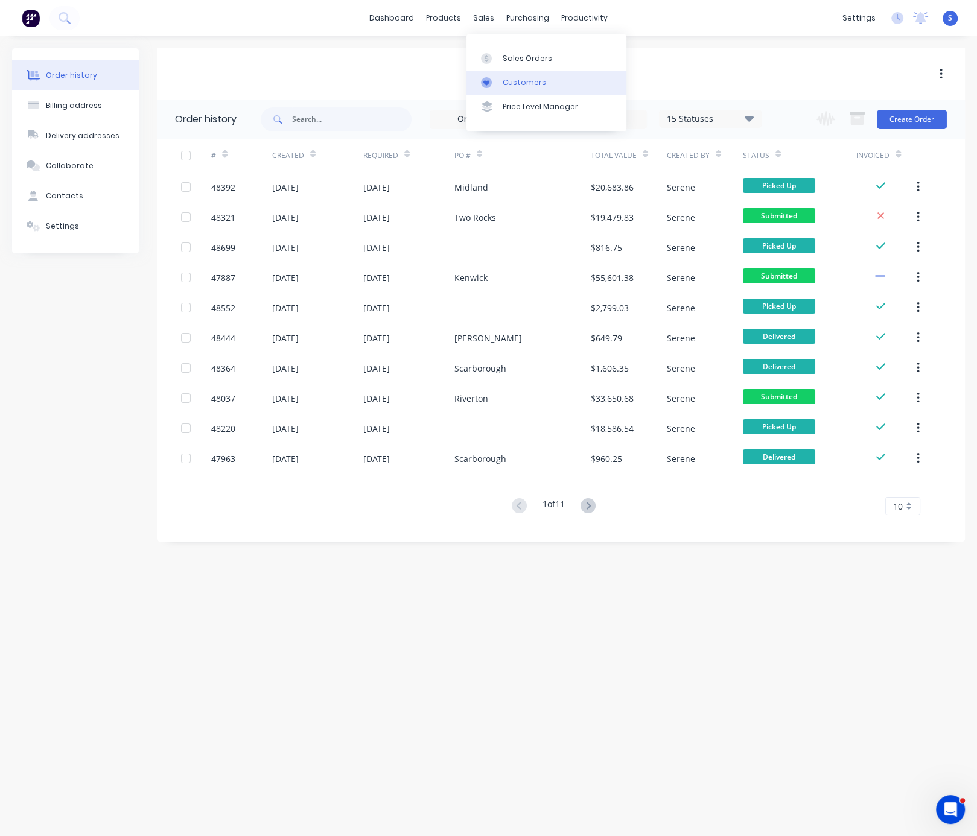
click at [515, 81] on div "Customers" at bounding box center [524, 82] width 43 height 11
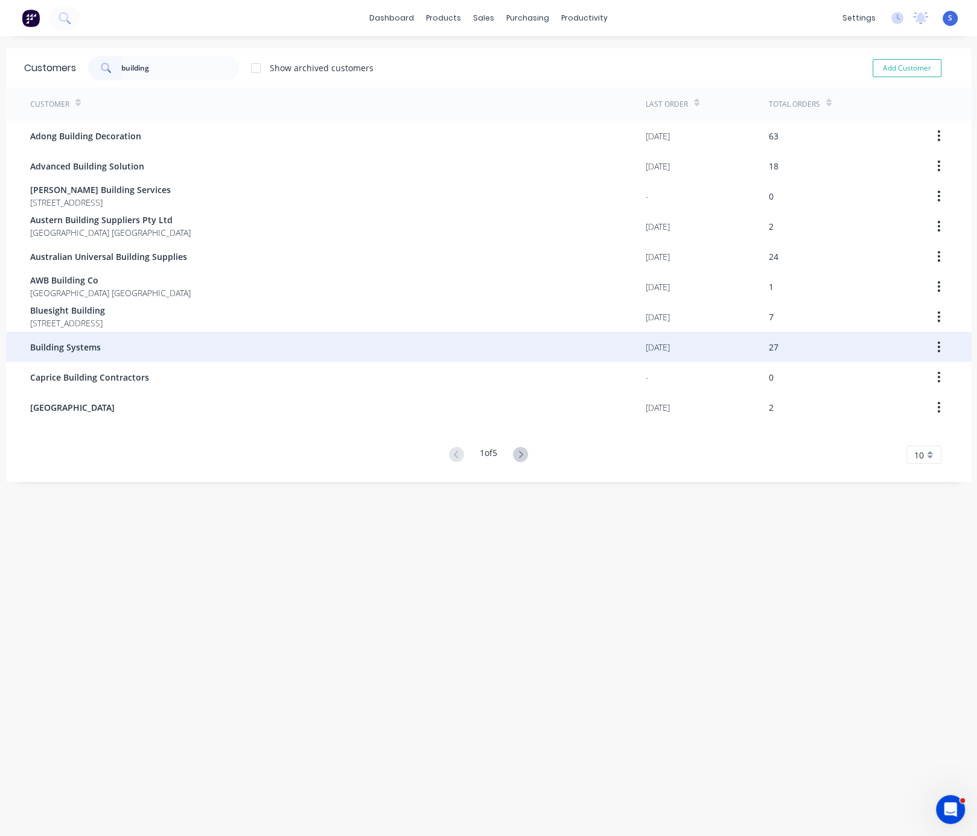
type input "building"
click at [156, 345] on div "Building Systems" at bounding box center [337, 347] width 615 height 30
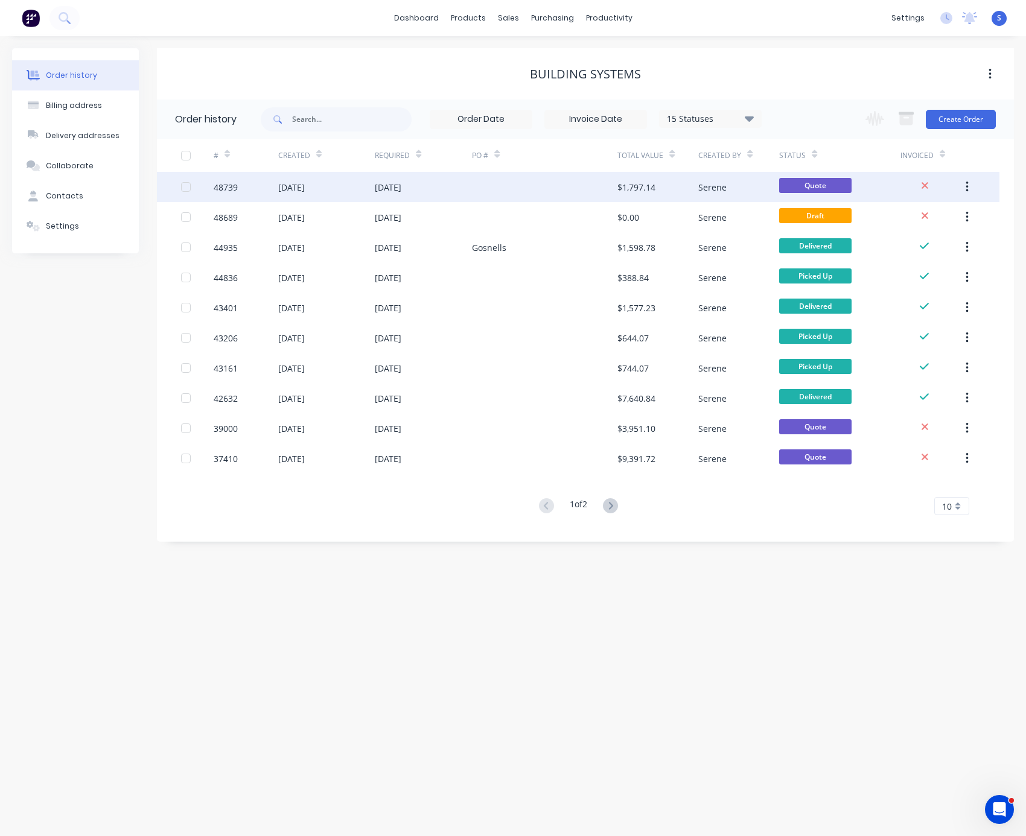
click at [601, 182] on div at bounding box center [544, 187] width 145 height 30
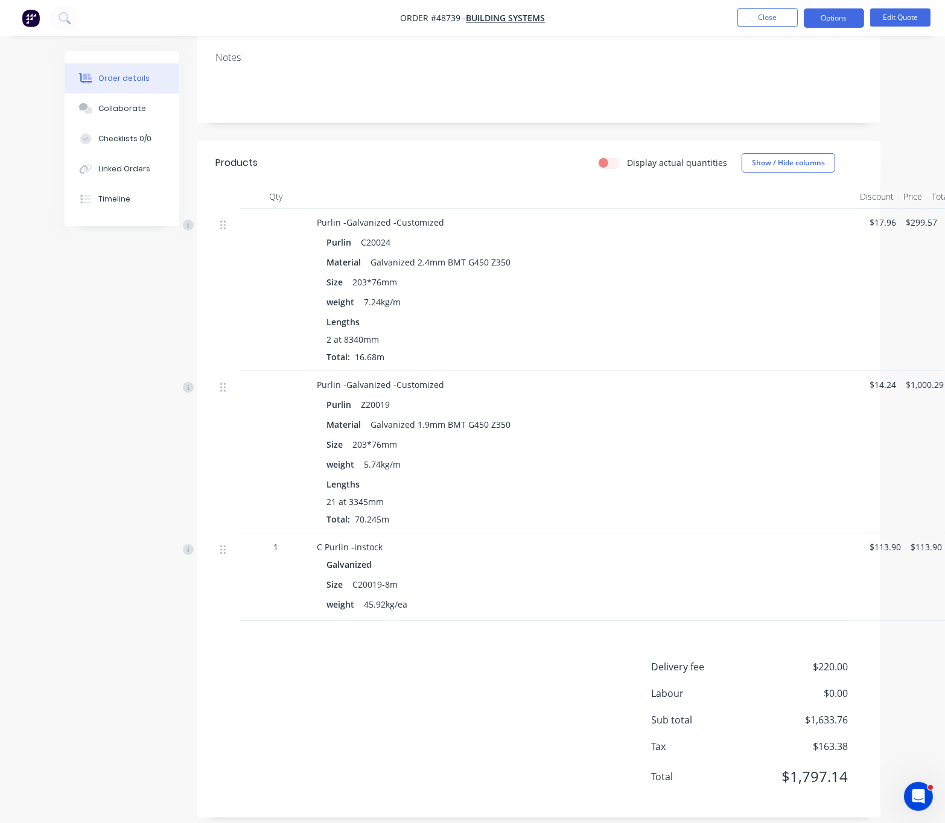
scroll to position [211, 13]
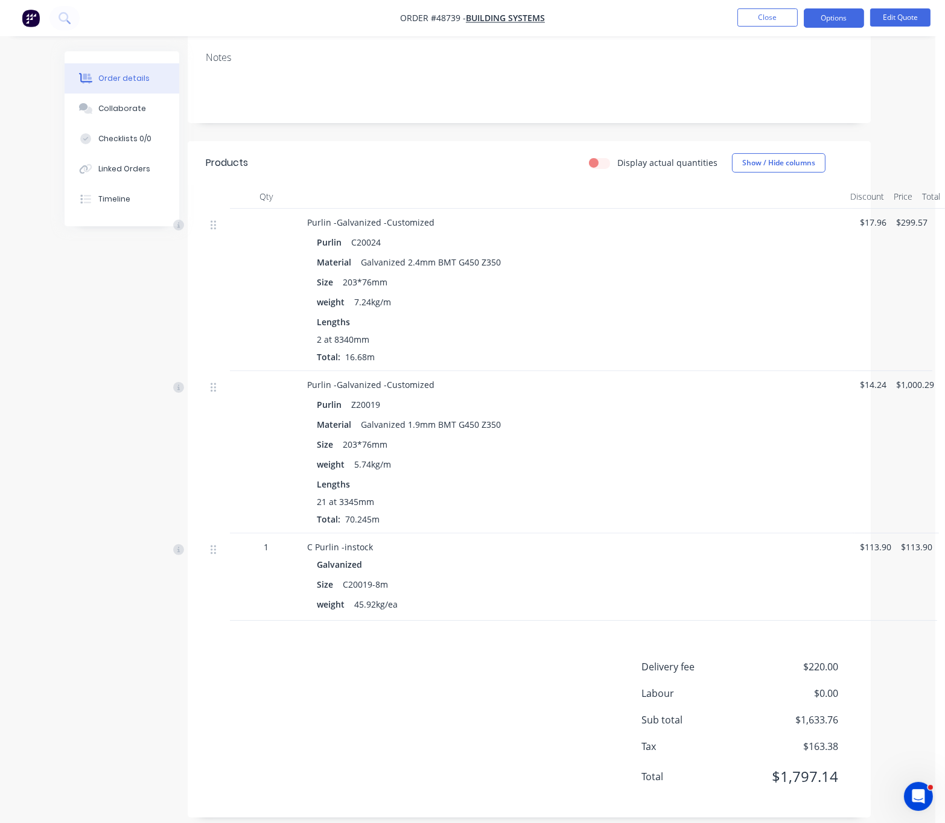
drag, startPoint x: 385, startPoint y: 156, endPoint x: 630, endPoint y: 147, distance: 245.7
click at [888, 20] on button "Edit Quote" at bounding box center [900, 17] width 60 height 18
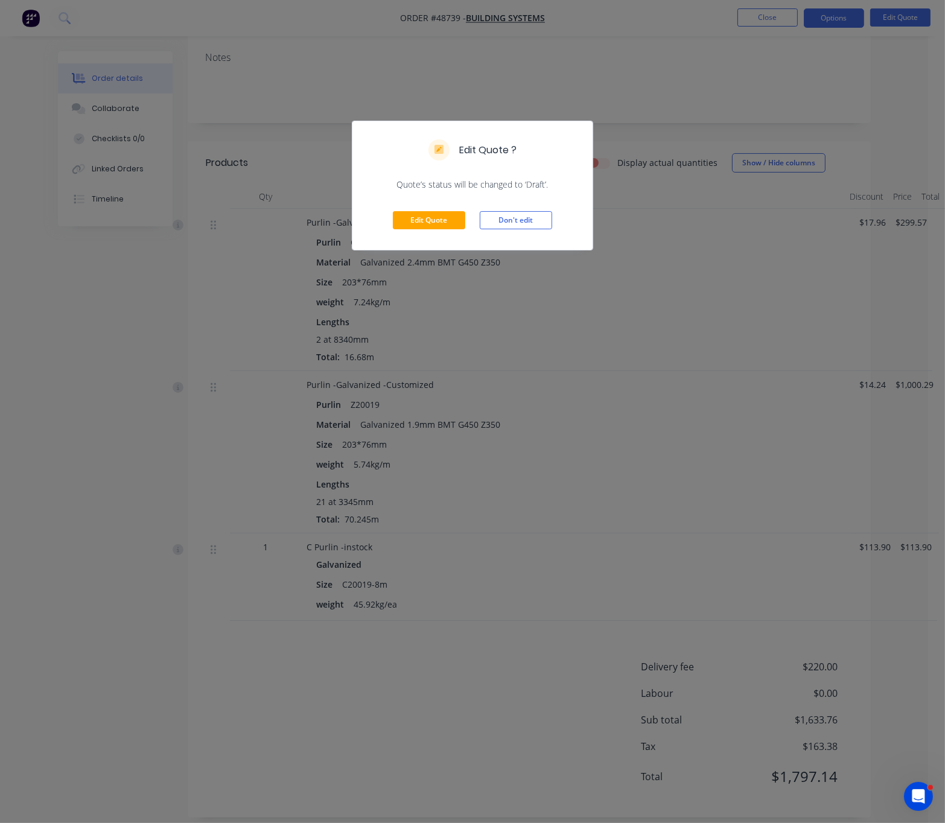
click at [428, 223] on div "Edit Quote Don't edit" at bounding box center [472, 220] width 240 height 59
click at [445, 229] on button "Edit Quote" at bounding box center [429, 220] width 72 height 18
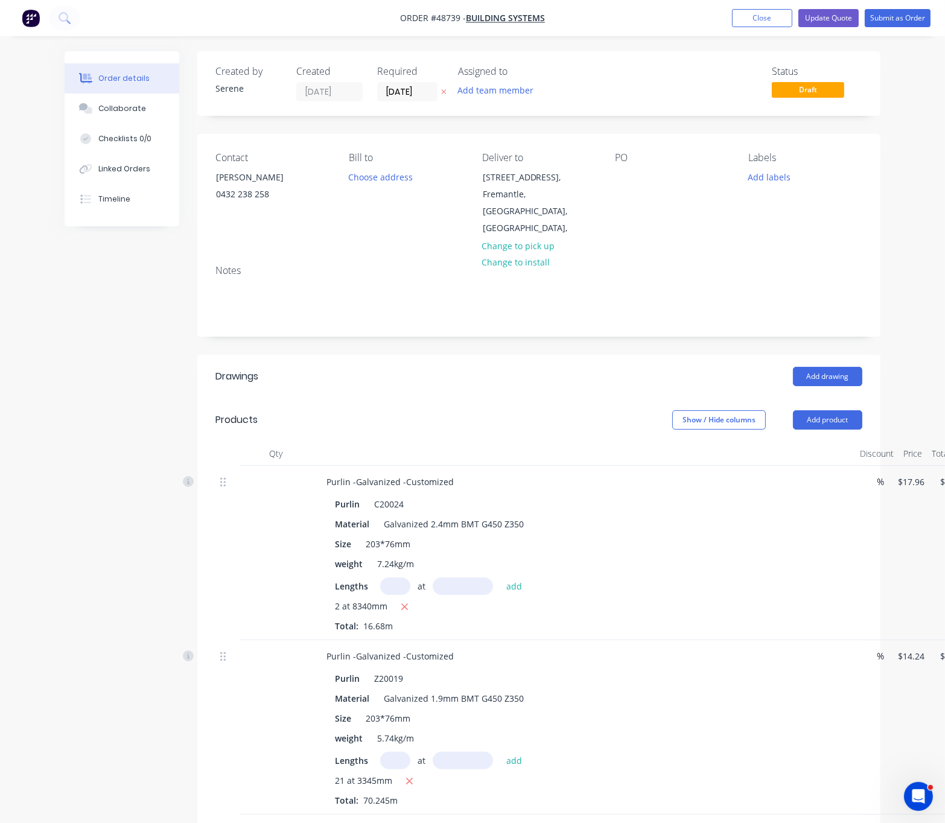
scroll to position [0, 73]
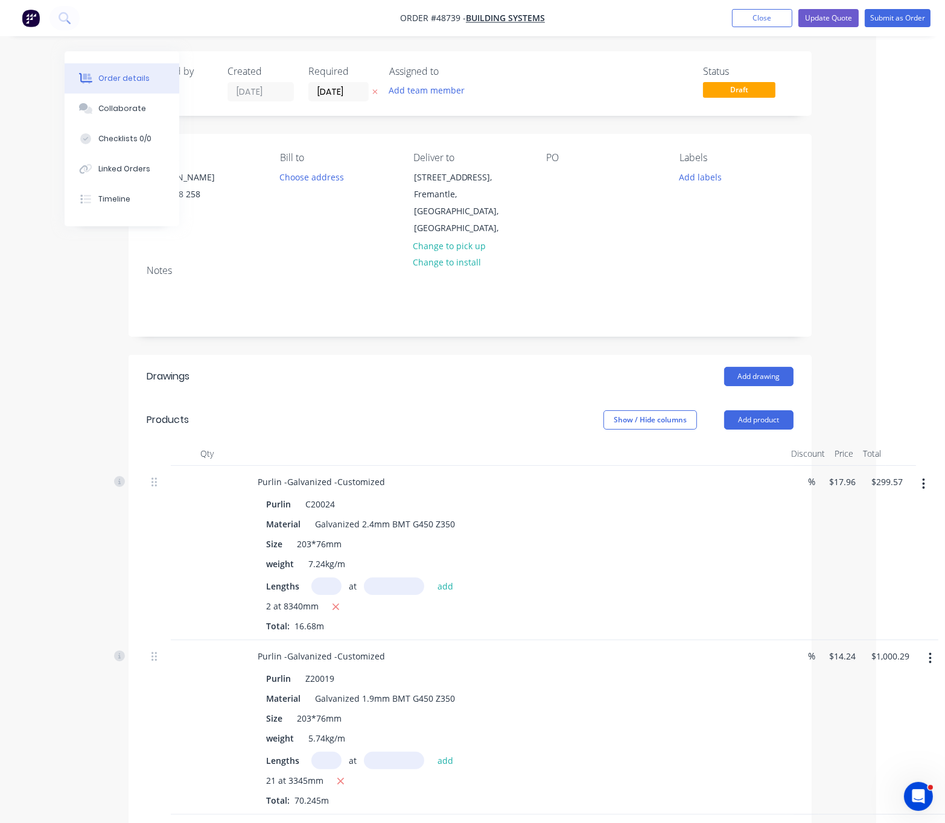
drag, startPoint x: 463, startPoint y: 406, endPoint x: 673, endPoint y: 394, distance: 210.9
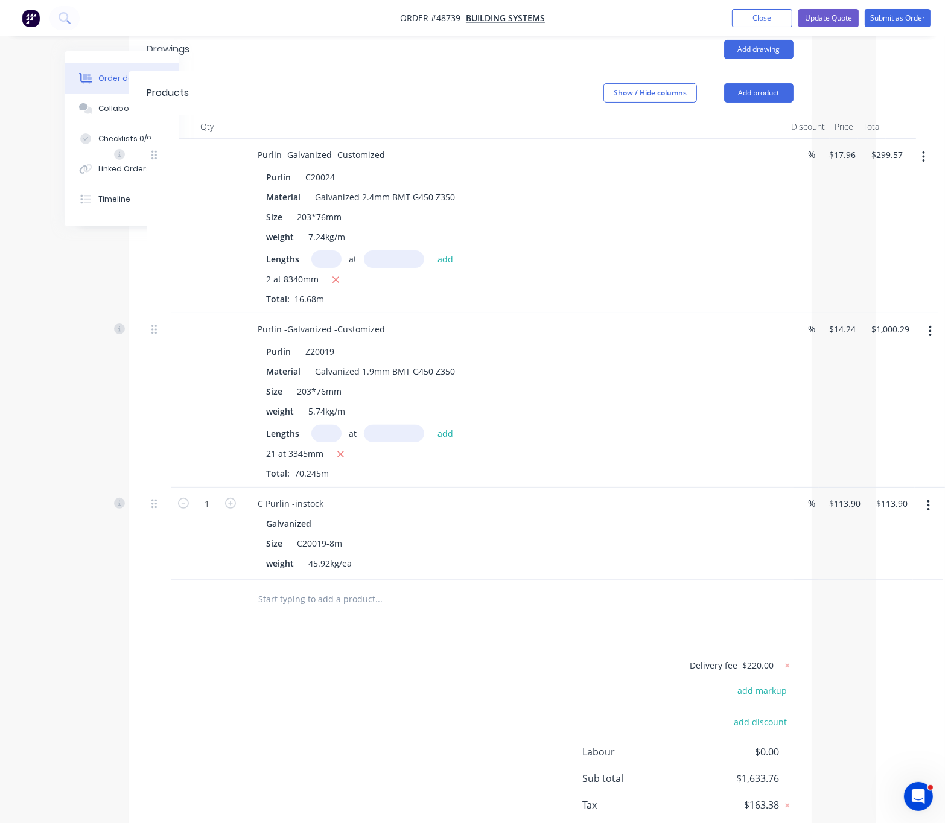
scroll to position [422, 73]
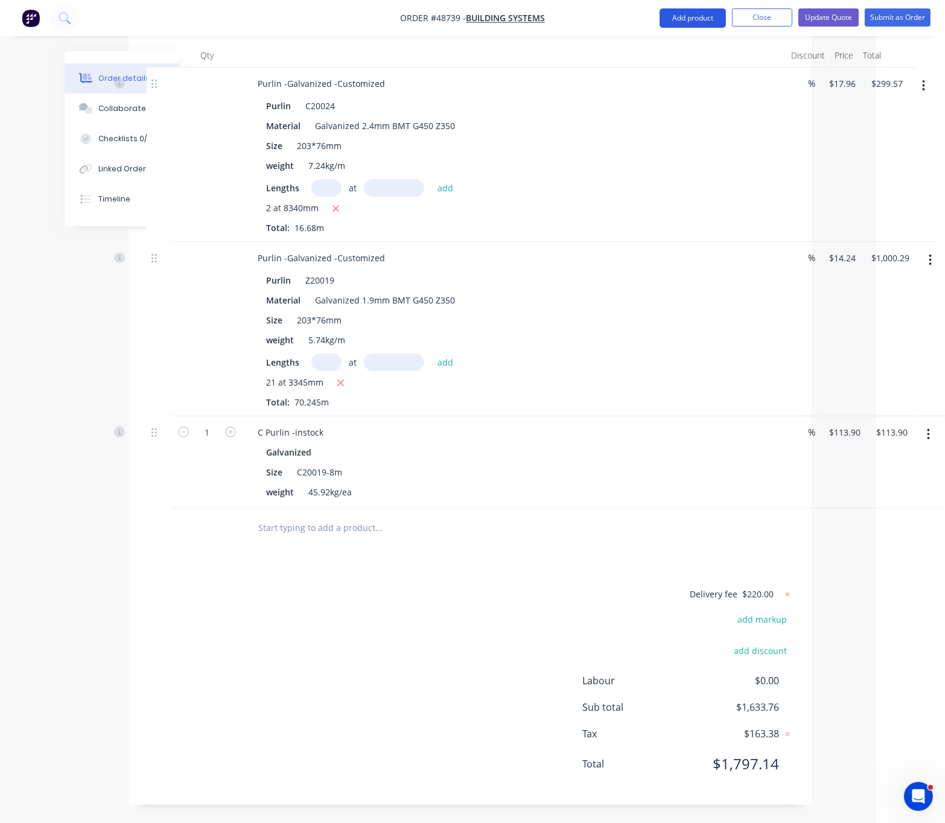
click at [695, 24] on button "Add product" at bounding box center [692, 17] width 66 height 19
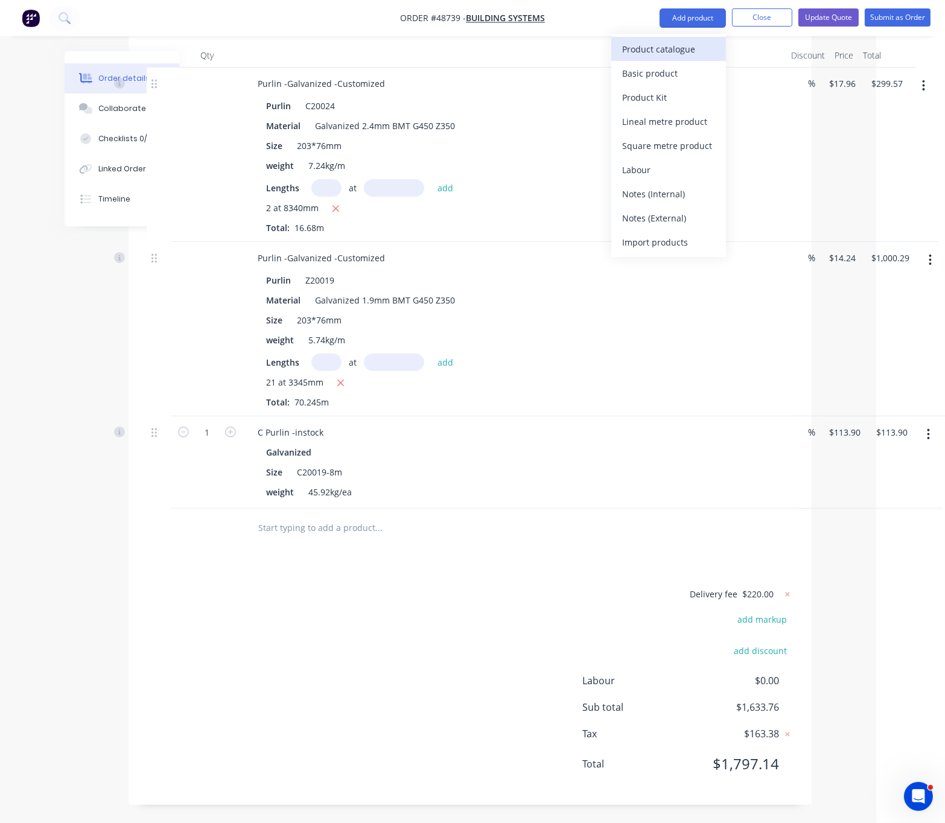
click at [685, 56] on div "Product catalogue" at bounding box center [668, 48] width 93 height 17
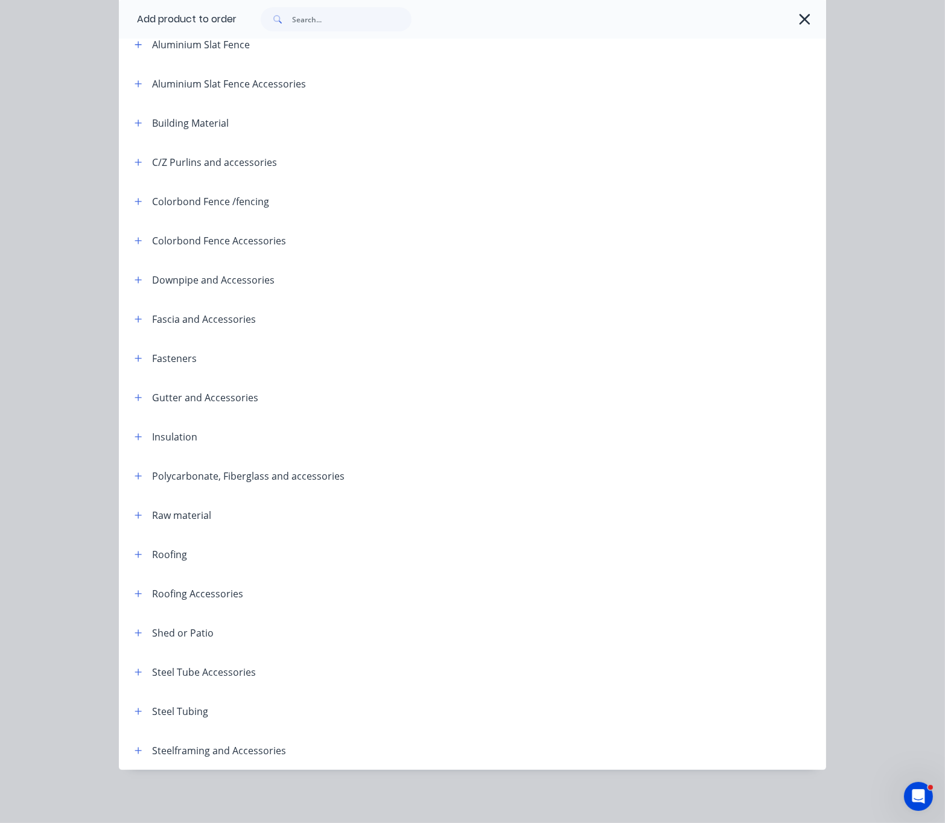
scroll to position [0, 0]
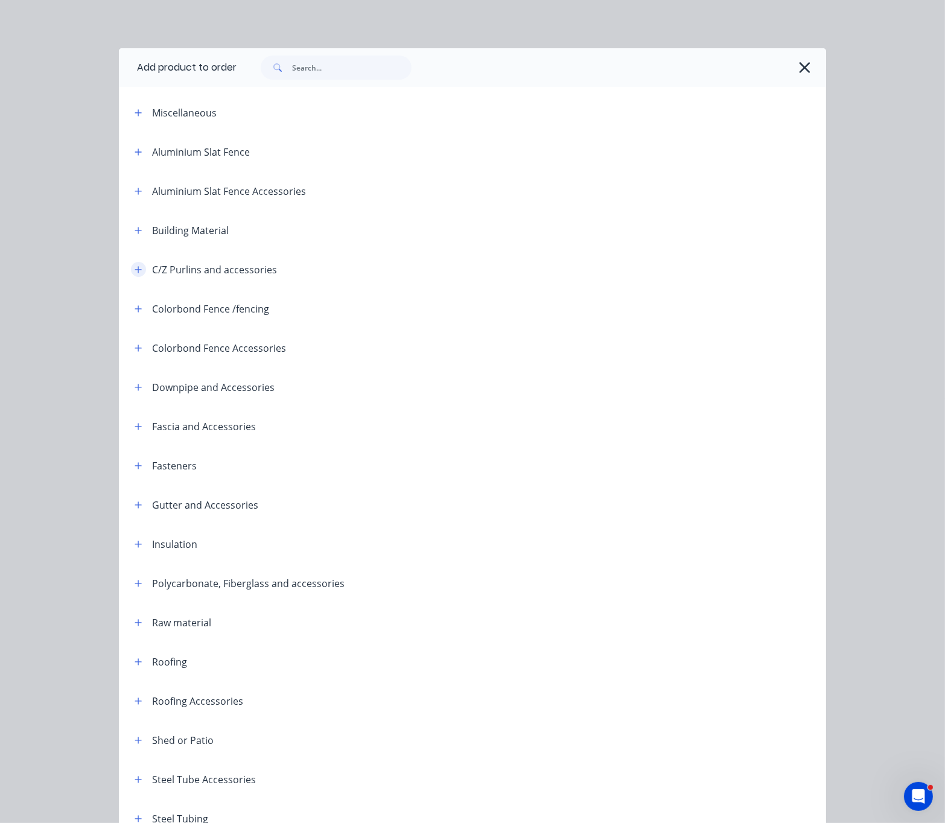
click at [135, 274] on icon "button" at bounding box center [138, 269] width 7 height 8
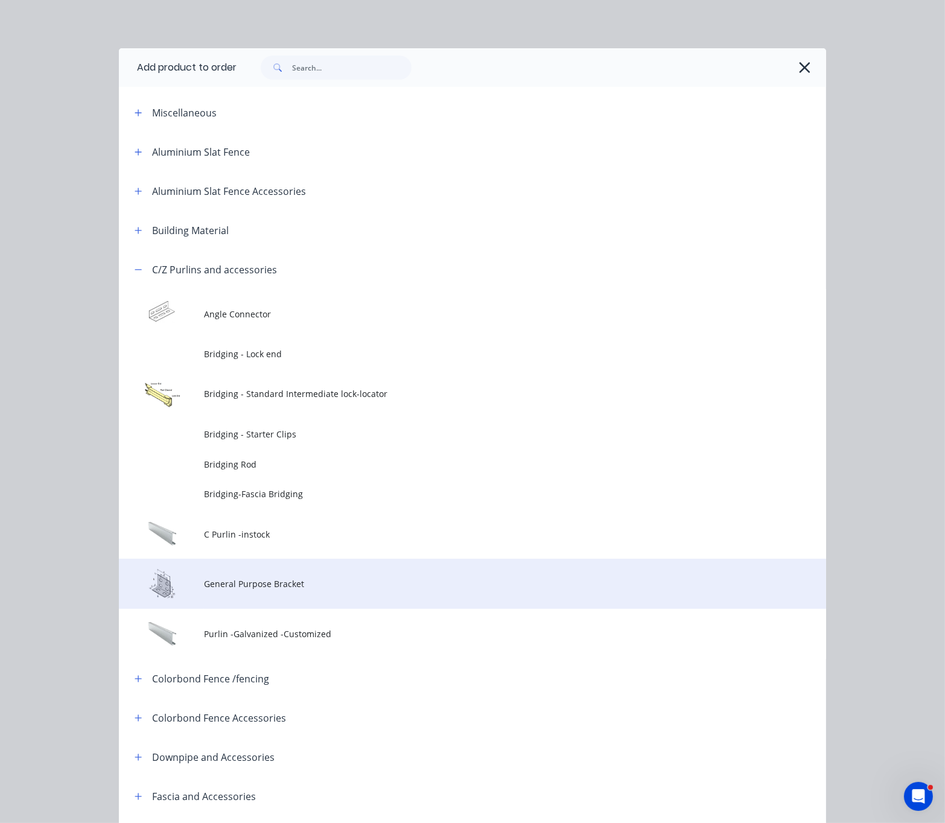
click at [329, 590] on span "General Purpose Bracket" at bounding box center [453, 583] width 498 height 13
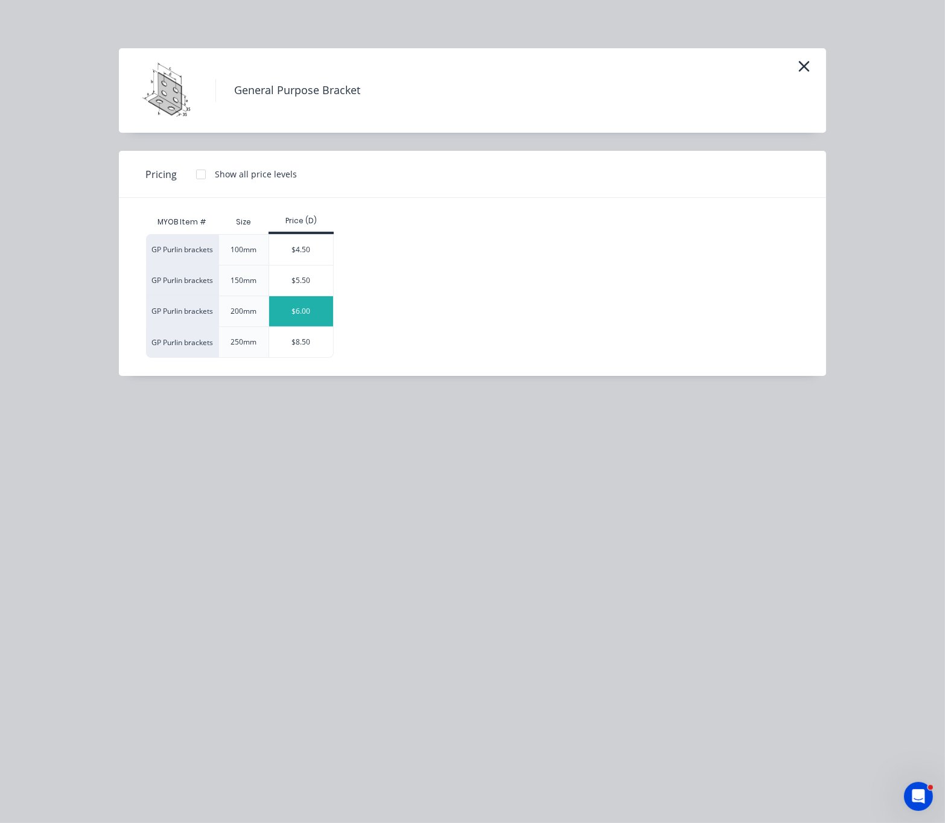
click at [291, 313] on div "$6.00" at bounding box center [301, 311] width 65 height 30
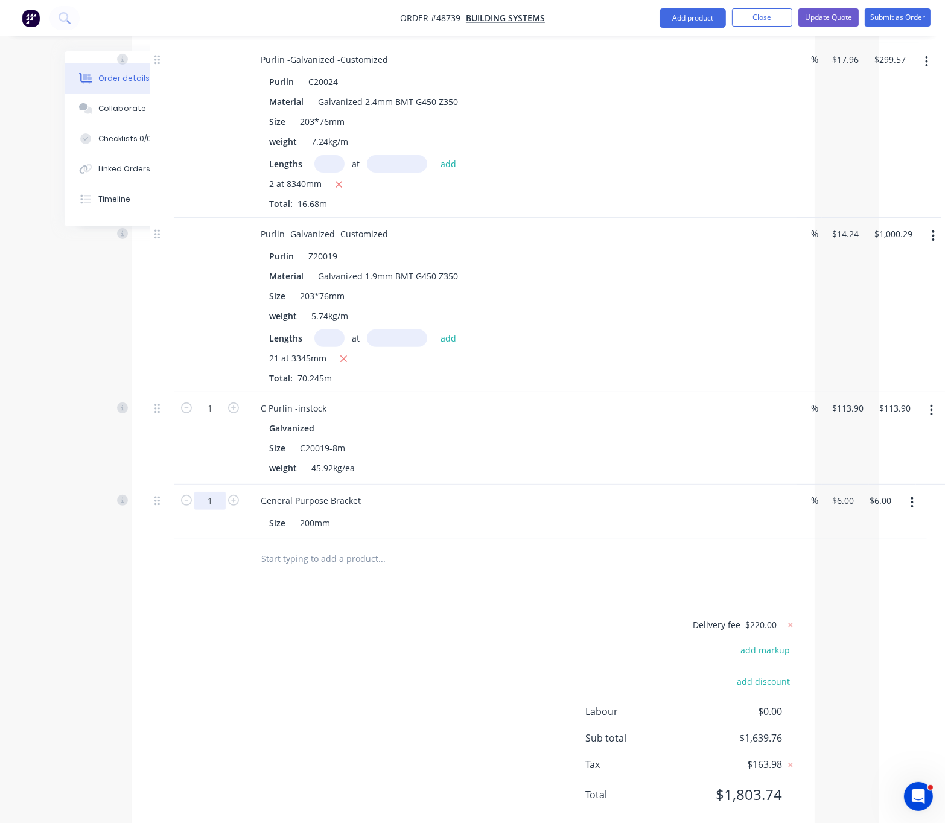
click at [217, 418] on input "1" at bounding box center [209, 408] width 31 height 18
type input "42"
type input "$252.00"
click at [39, 433] on div "Created by Serene Created 01/09/25 Required 10/09/25 Assigned to Add team membe…" at bounding box center [407, 241] width 816 height 1225
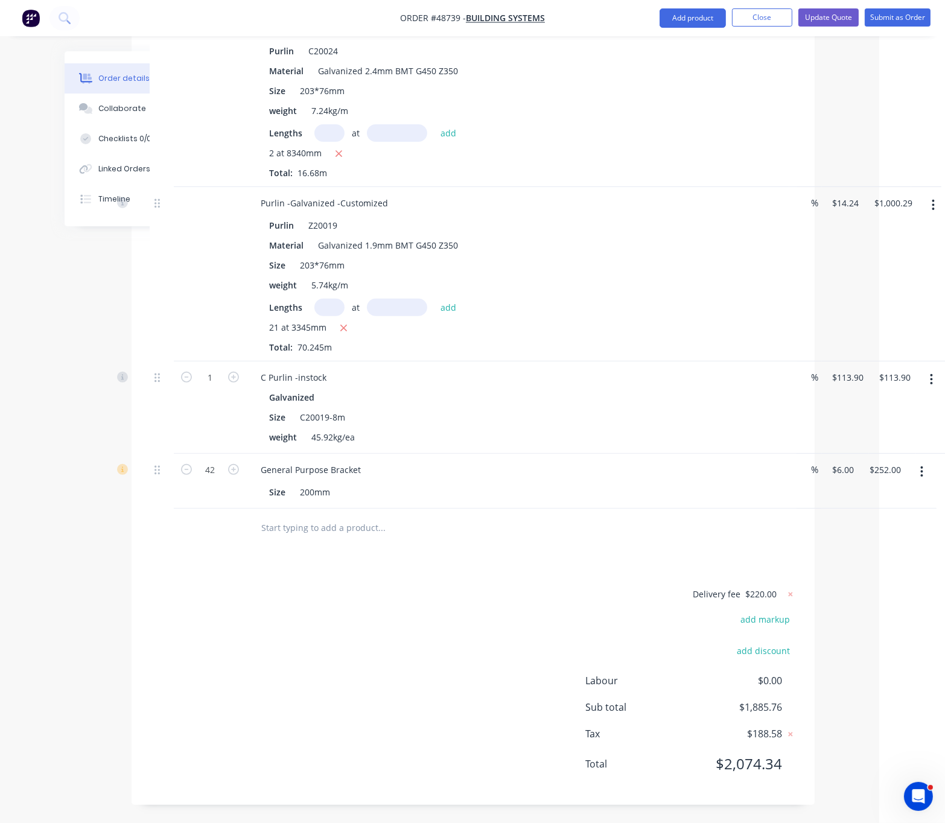
scroll to position [497, 66]
click at [283, 575] on div "Drawings Add drawing Products Show / Hide columns Add product Qty Discount Pric…" at bounding box center [473, 353] width 683 height 903
click at [693, 14] on button "Add product" at bounding box center [692, 17] width 66 height 19
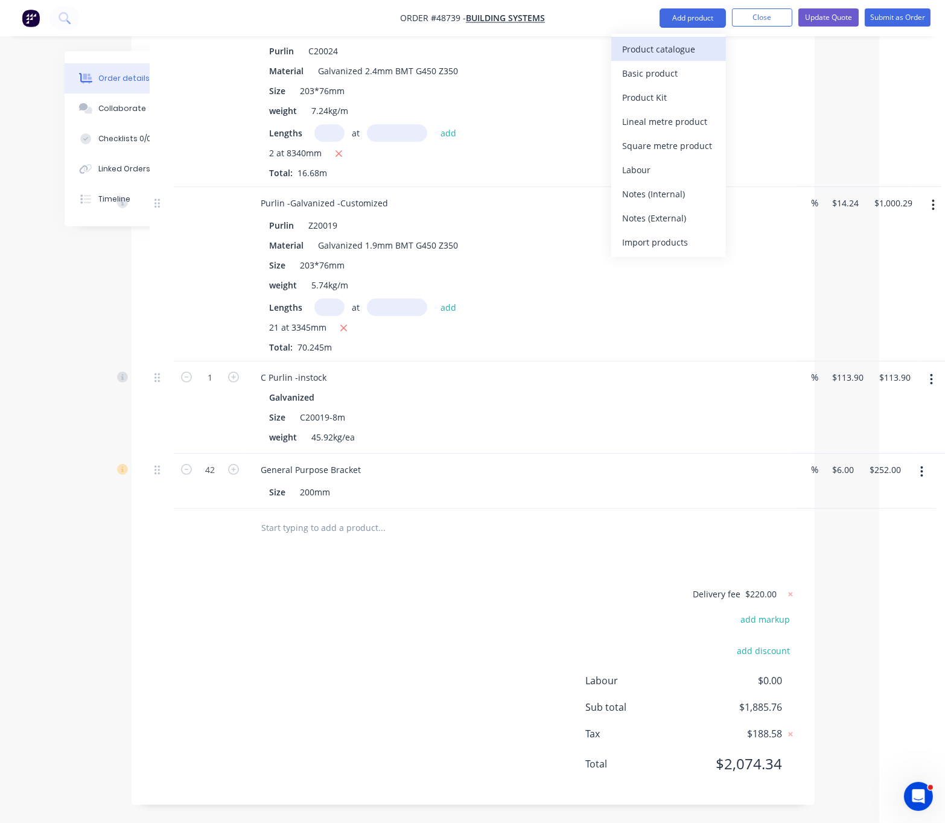
click at [675, 59] on button "Product catalogue" at bounding box center [668, 49] width 115 height 24
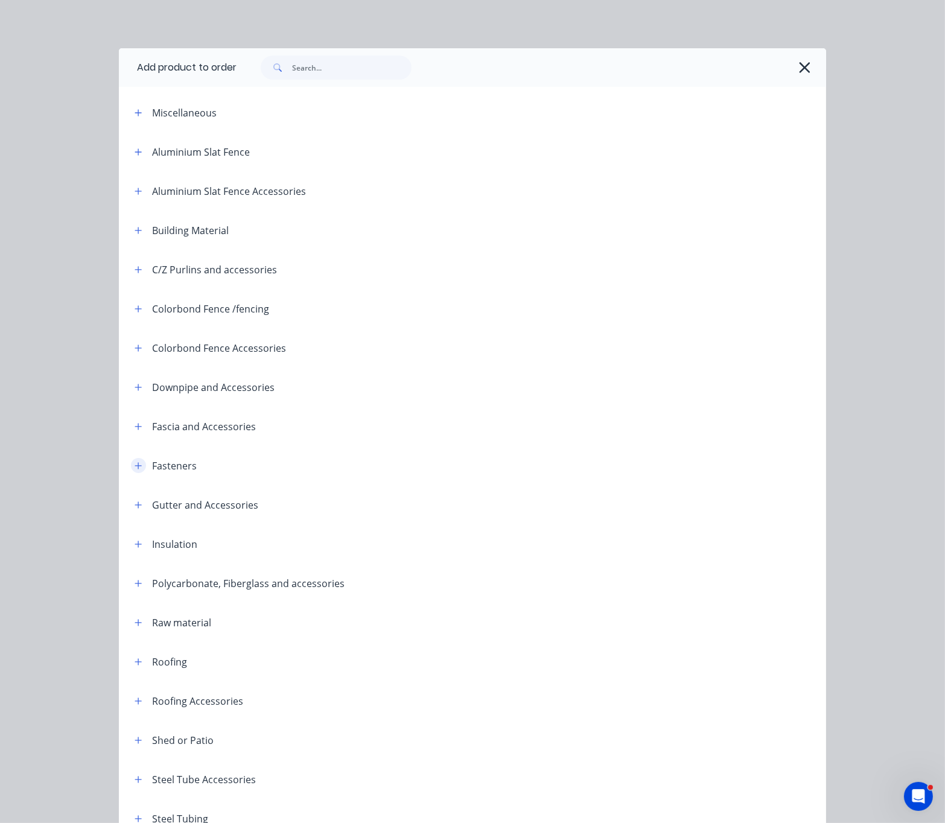
click at [135, 470] on icon "button" at bounding box center [138, 466] width 7 height 8
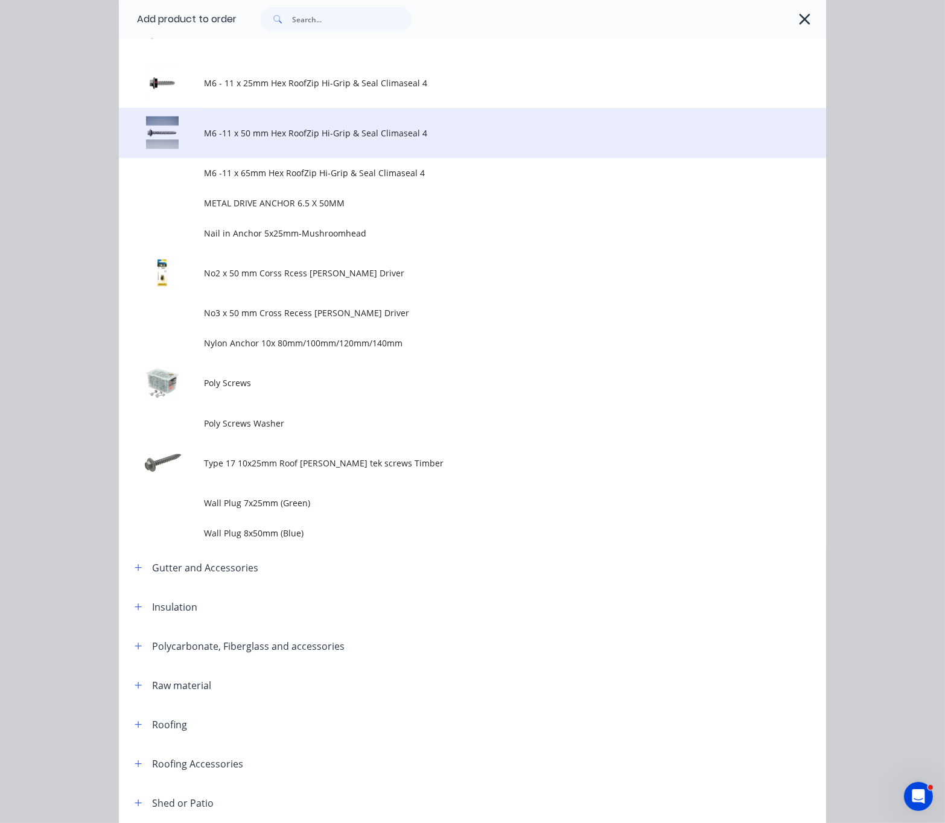
scroll to position [1056, 0]
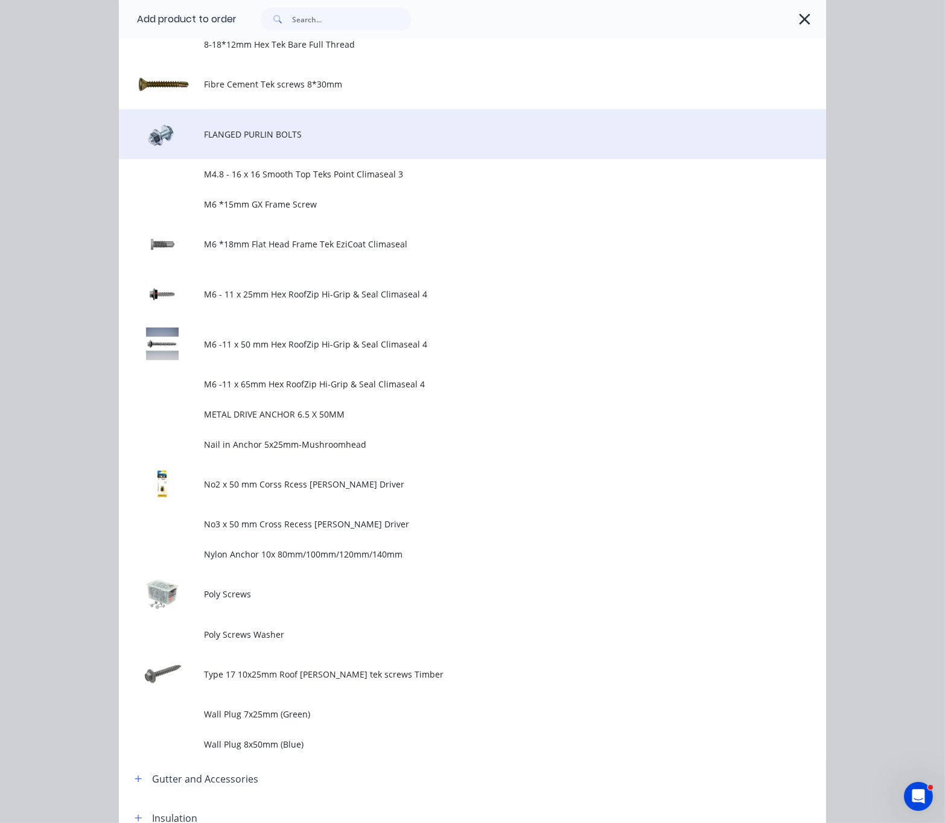
click at [272, 141] on span "FLANGED PURLIN BOLTS" at bounding box center [453, 134] width 498 height 13
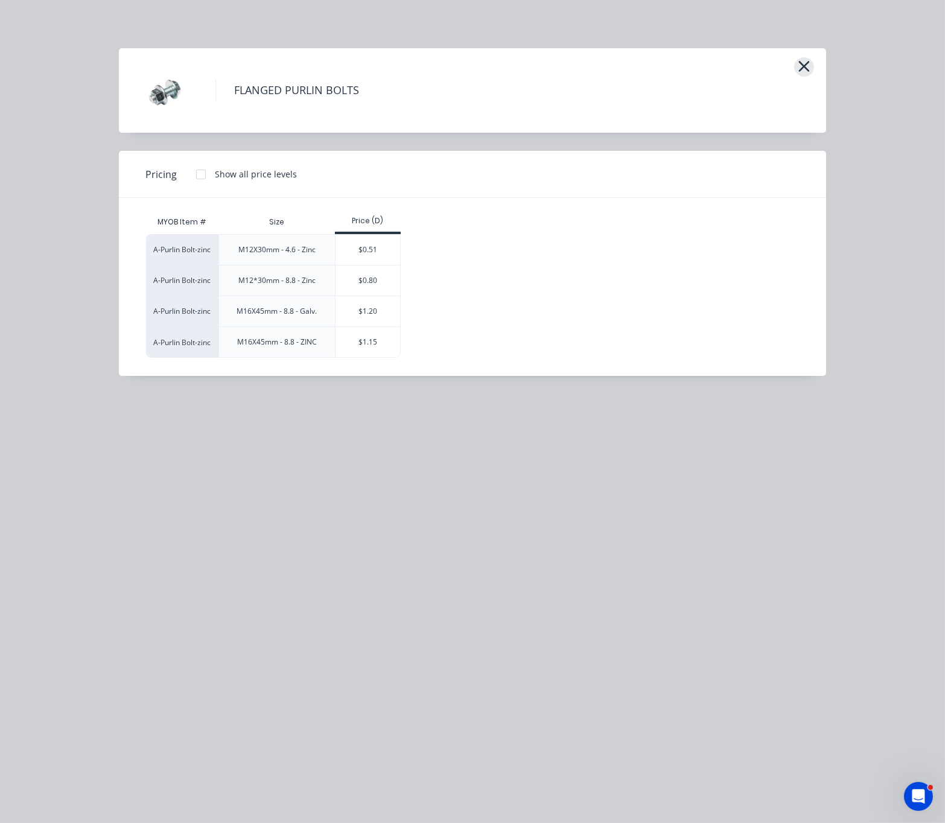
click at [802, 72] on icon "button" at bounding box center [804, 66] width 11 height 11
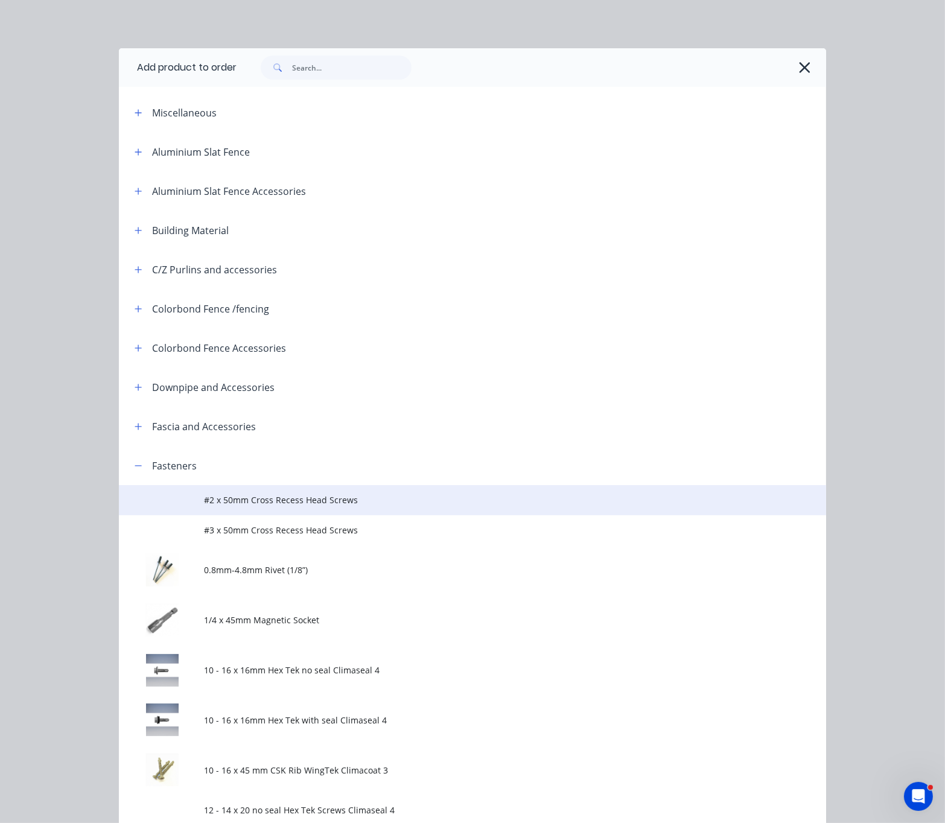
scroll to position [473, 0]
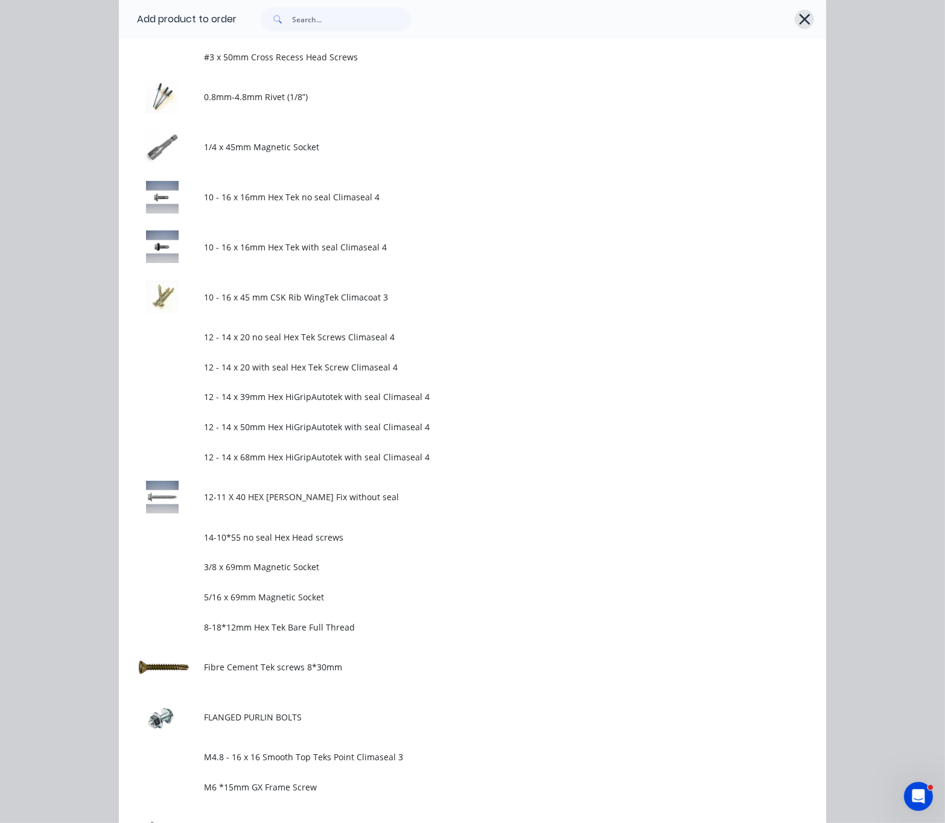
click at [798, 23] on icon "button" at bounding box center [804, 19] width 13 height 17
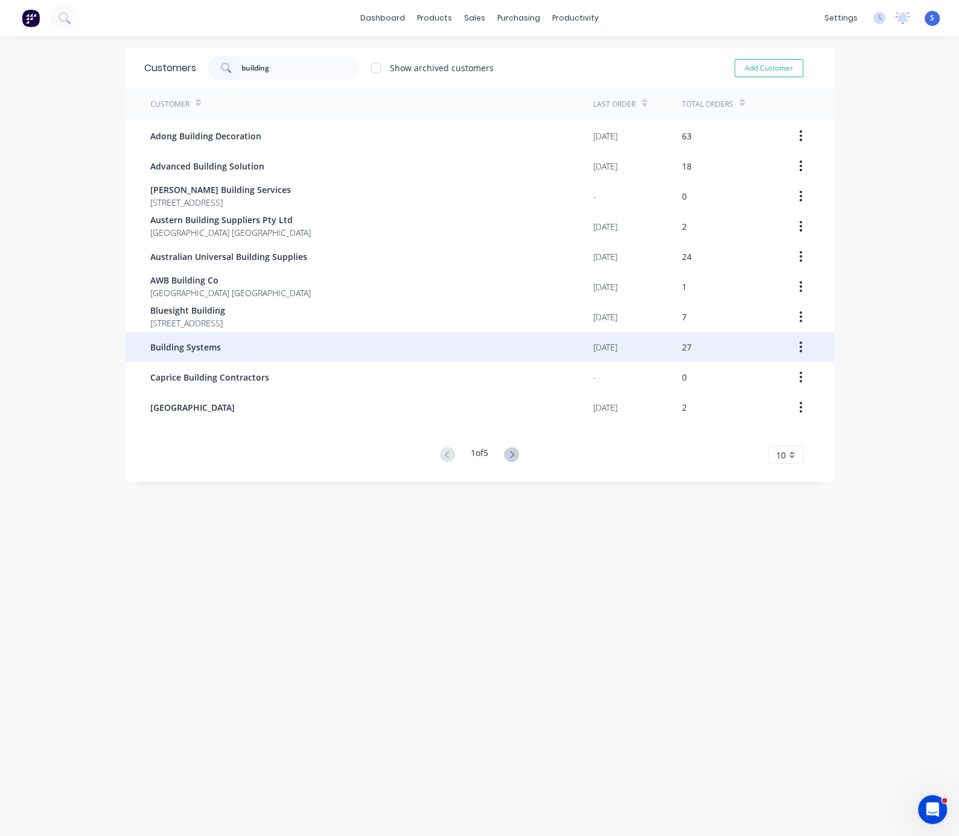
type input "building"
click at [235, 354] on div "Building Systems" at bounding box center [371, 347] width 443 height 30
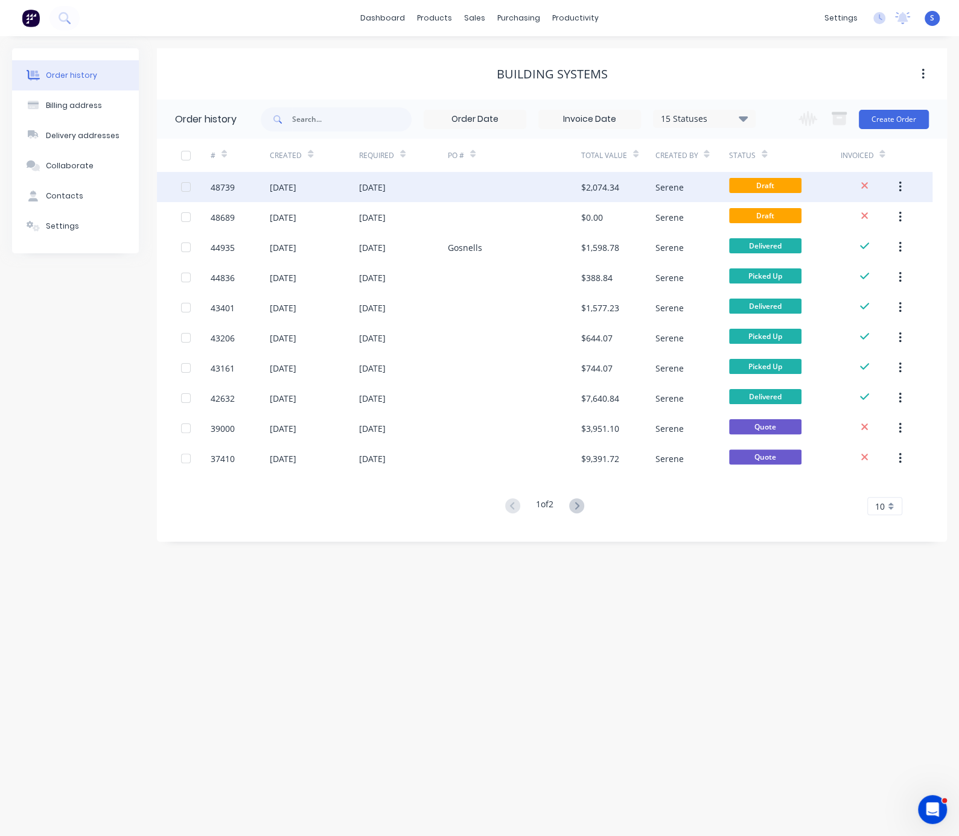
click at [385, 188] on div "[DATE]" at bounding box center [372, 187] width 27 height 13
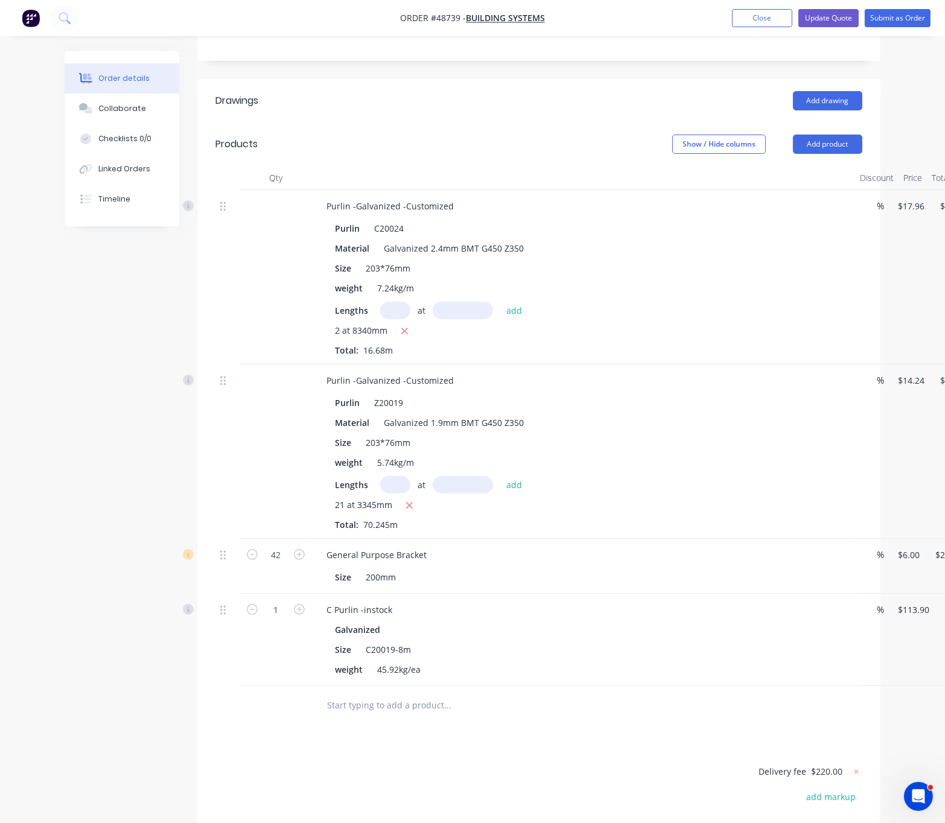
scroll to position [422, 0]
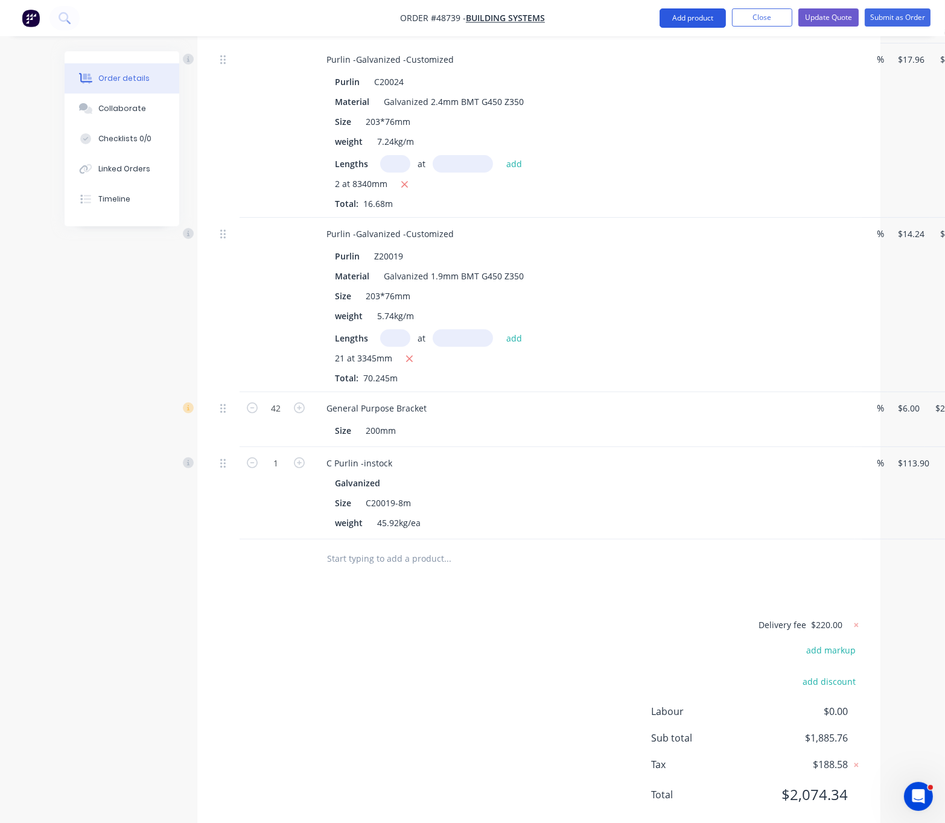
click at [676, 17] on button "Add product" at bounding box center [692, 17] width 66 height 19
click at [678, 41] on div "Product catalogue" at bounding box center [668, 48] width 93 height 17
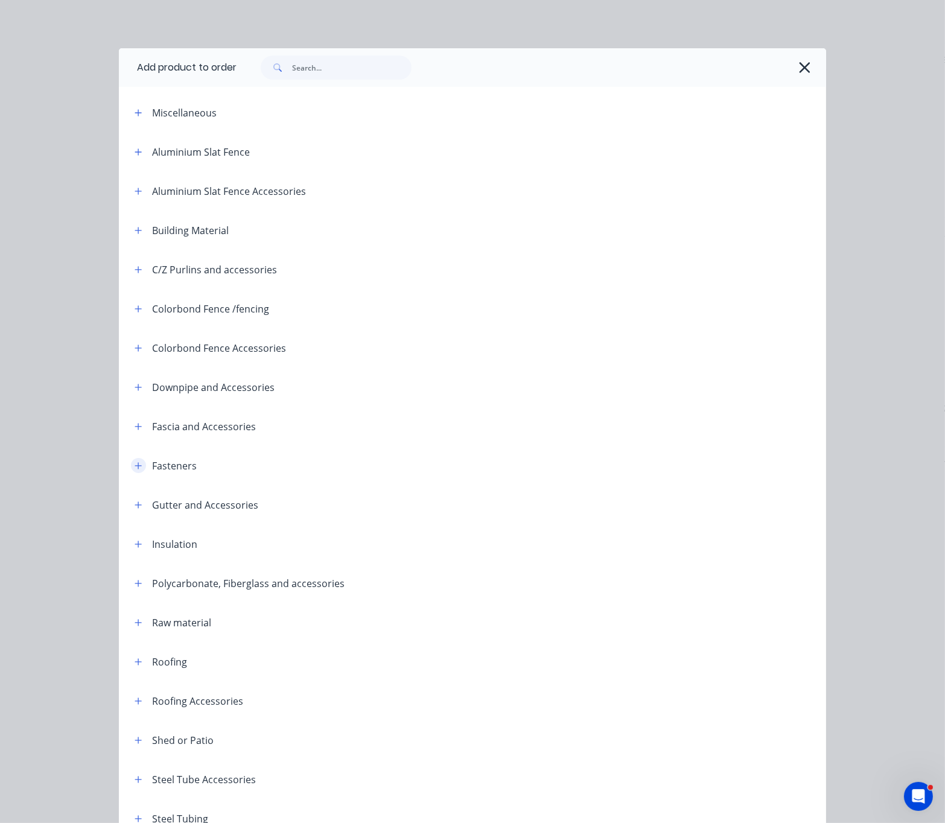
click at [135, 470] on icon "button" at bounding box center [138, 466] width 7 height 8
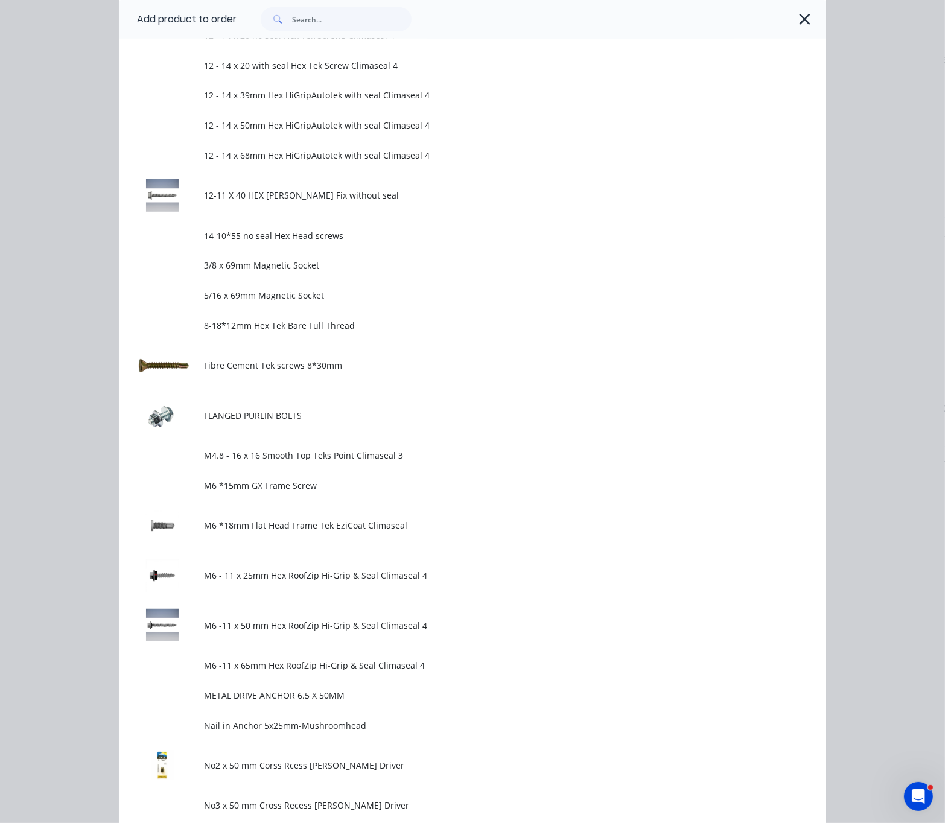
scroll to position [1056, 0]
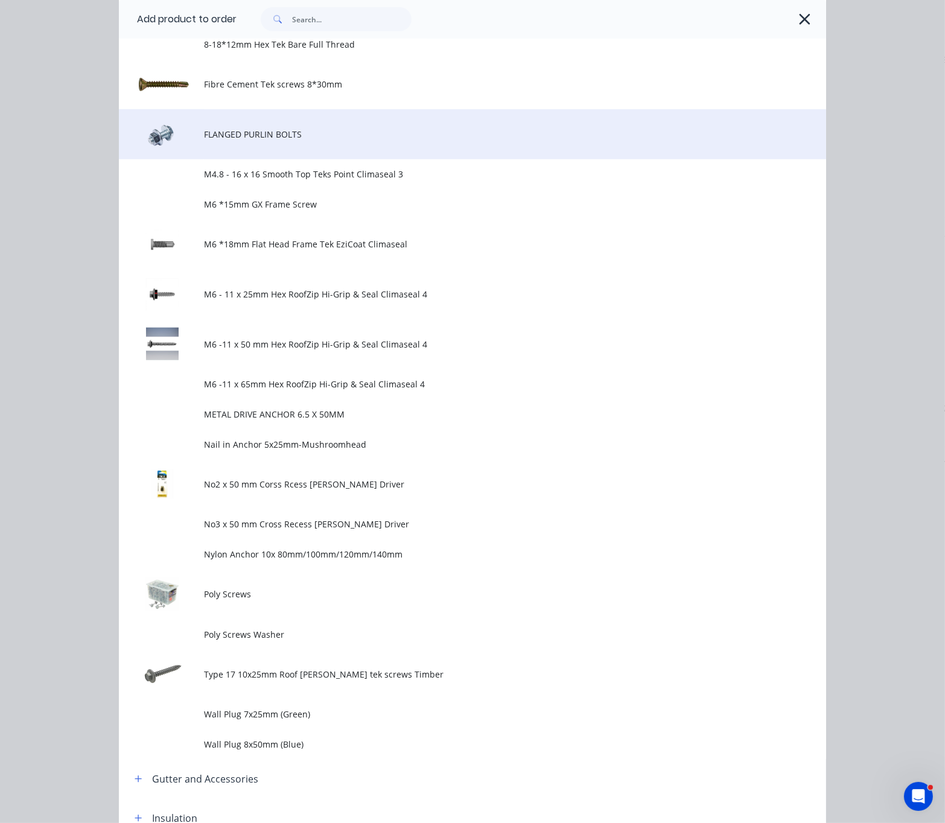
click at [305, 141] on span "FLANGED PURLIN BOLTS" at bounding box center [453, 134] width 498 height 13
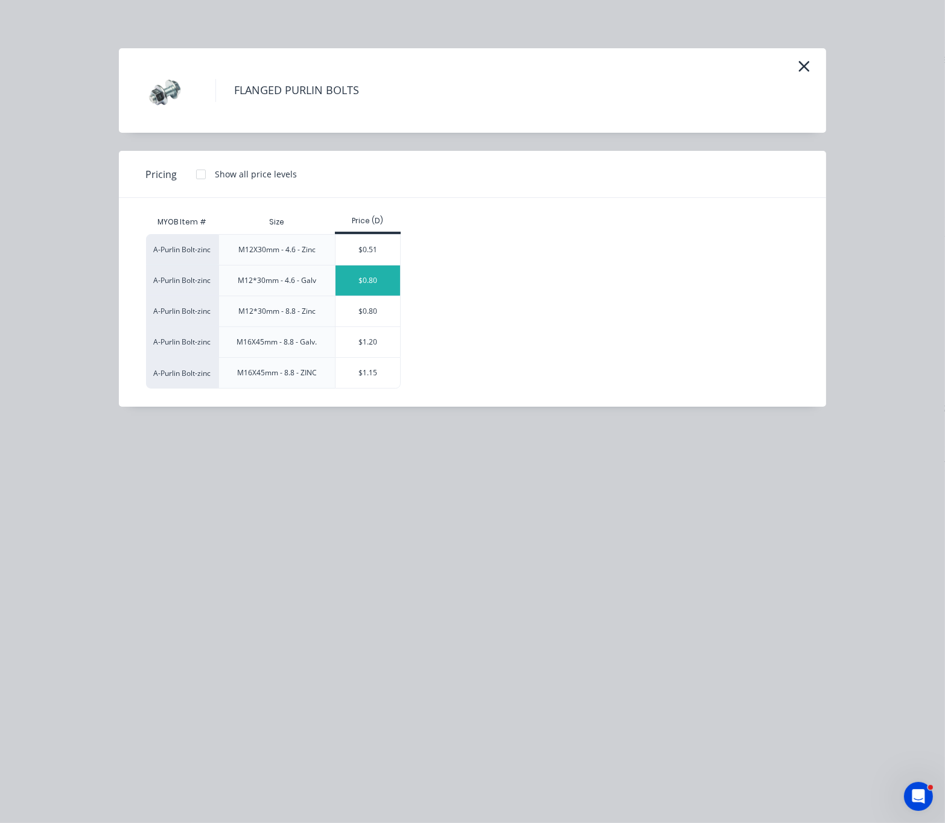
click at [373, 295] on div "$0.80" at bounding box center [367, 280] width 65 height 30
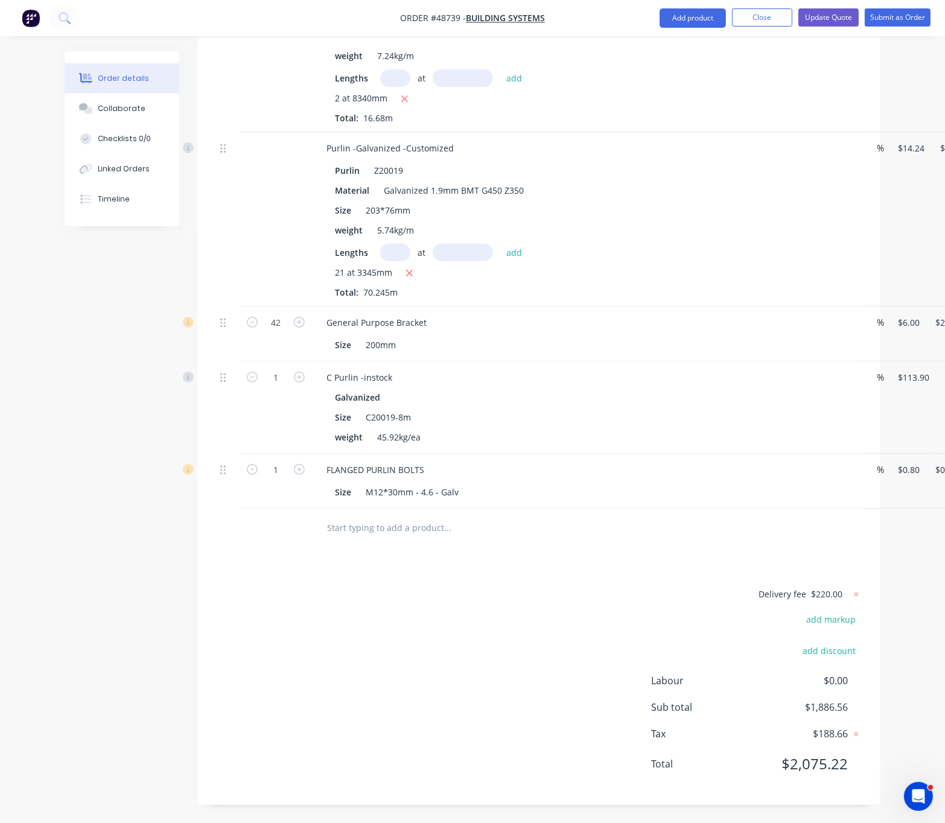
scroll to position [556, 0]
click at [279, 332] on input "1" at bounding box center [275, 323] width 31 height 18
type input "100"
type input "$80.00"
click at [261, 594] on div "Delivery fee $220.00 add markup add discount Labour $0.00 Sub total $1,886.56 T…" at bounding box center [538, 686] width 647 height 200
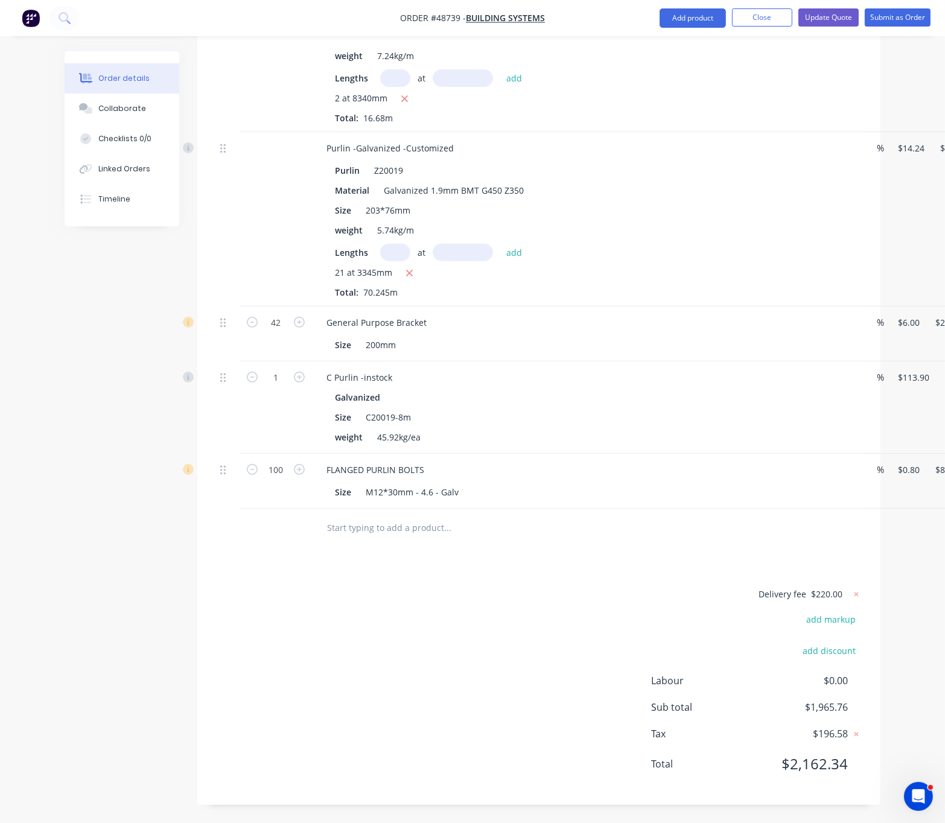
click at [335, 614] on div "Delivery fee $220.00 add markup add discount Labour $0.00 Sub total $1,965.76 T…" at bounding box center [538, 686] width 647 height 200
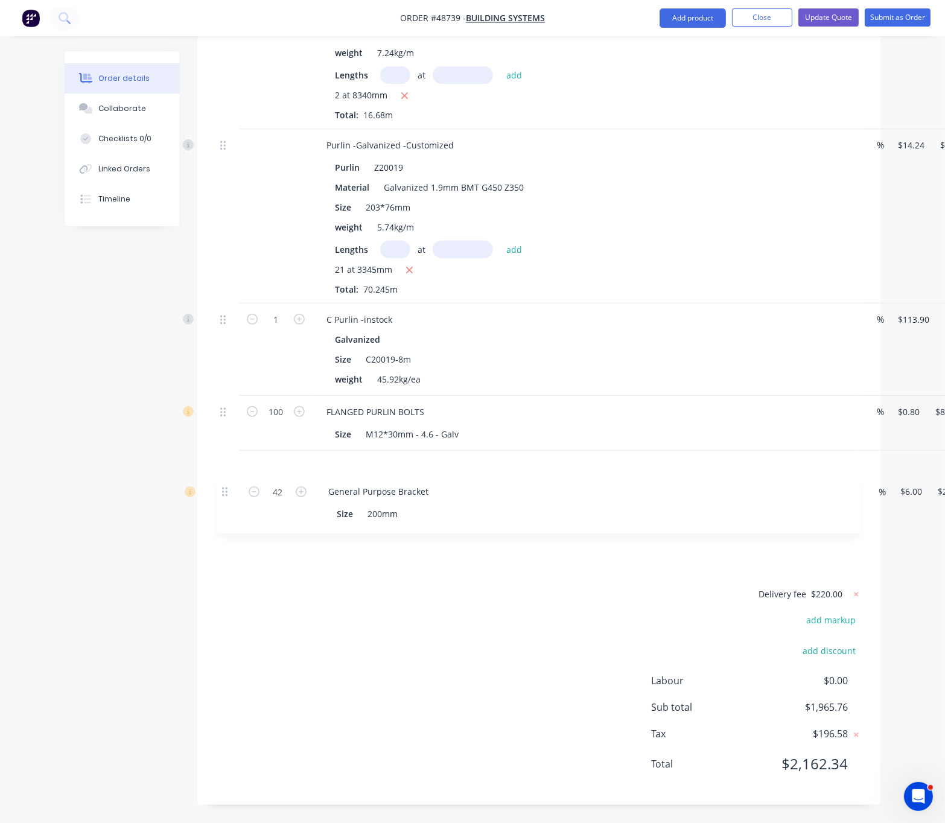
drag, startPoint x: 224, startPoint y: 299, endPoint x: 224, endPoint y: 474, distance: 175.0
click at [224, 474] on div "Purlin -Galvanized -Customized Purlin C20024 Material Galvanized 2.4mm BMT G450…" at bounding box center [538, 232] width 647 height 554
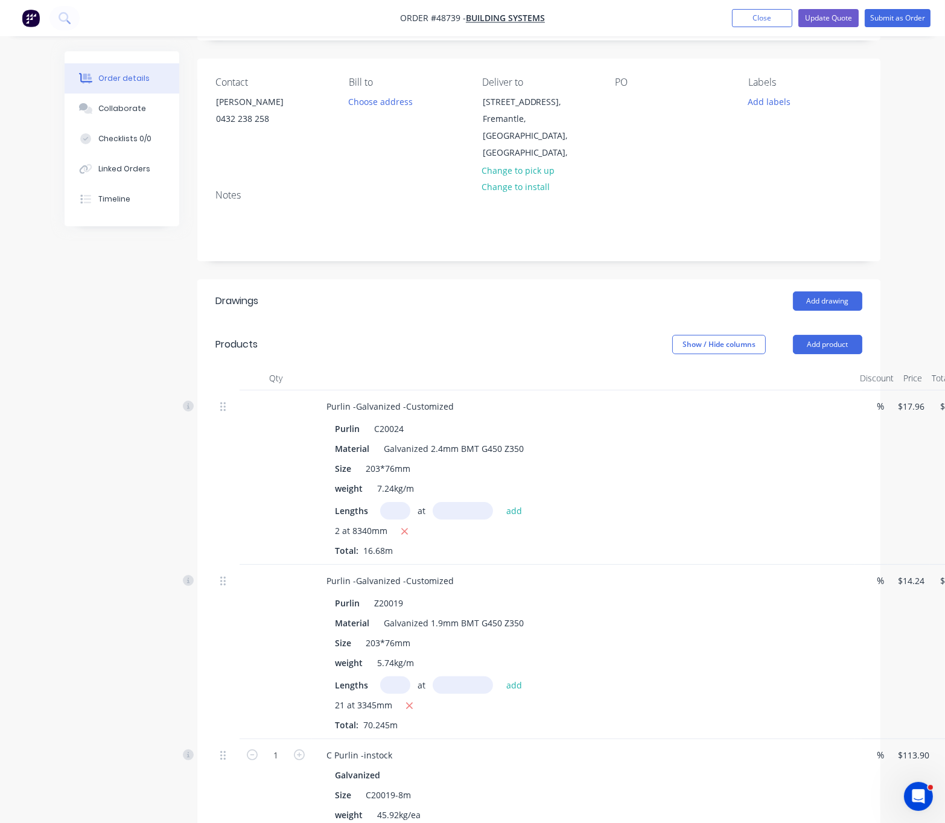
scroll to position [0, 0]
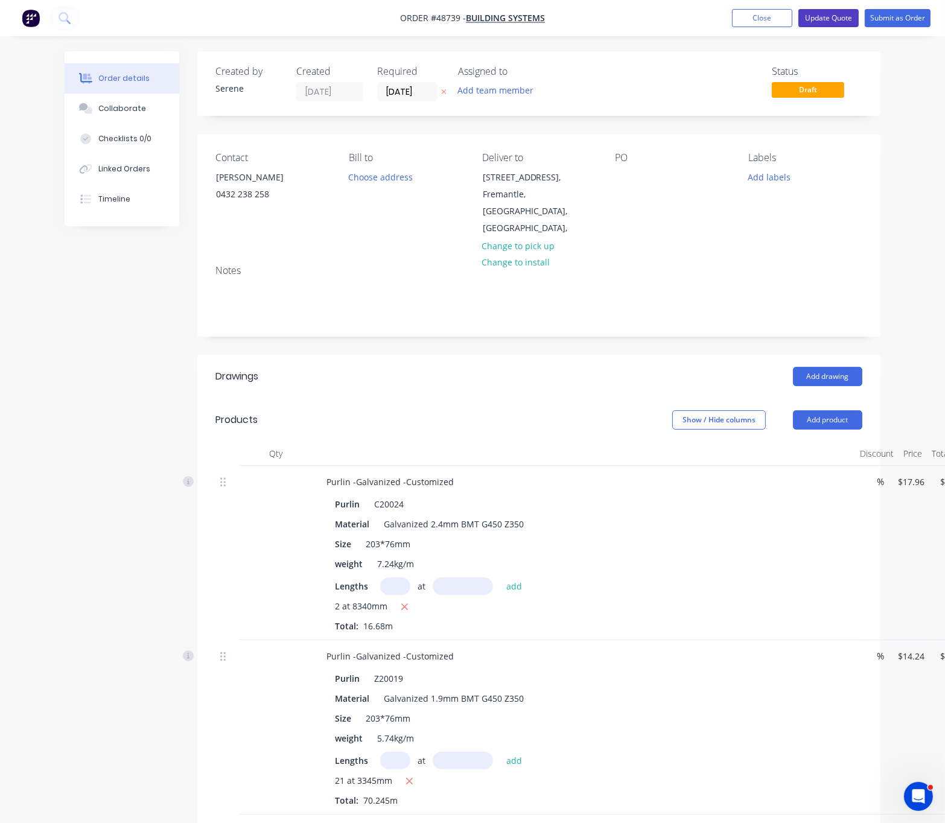
click at [815, 21] on button "Update Quote" at bounding box center [828, 18] width 60 height 18
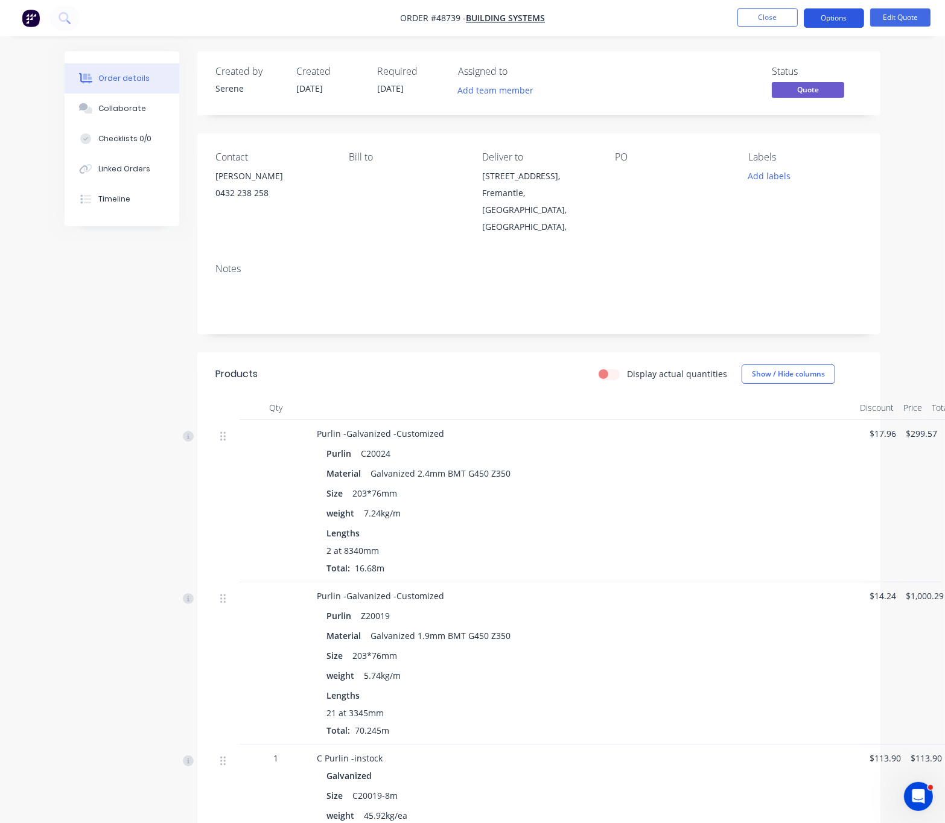
click at [830, 17] on button "Options" at bounding box center [834, 17] width 60 height 19
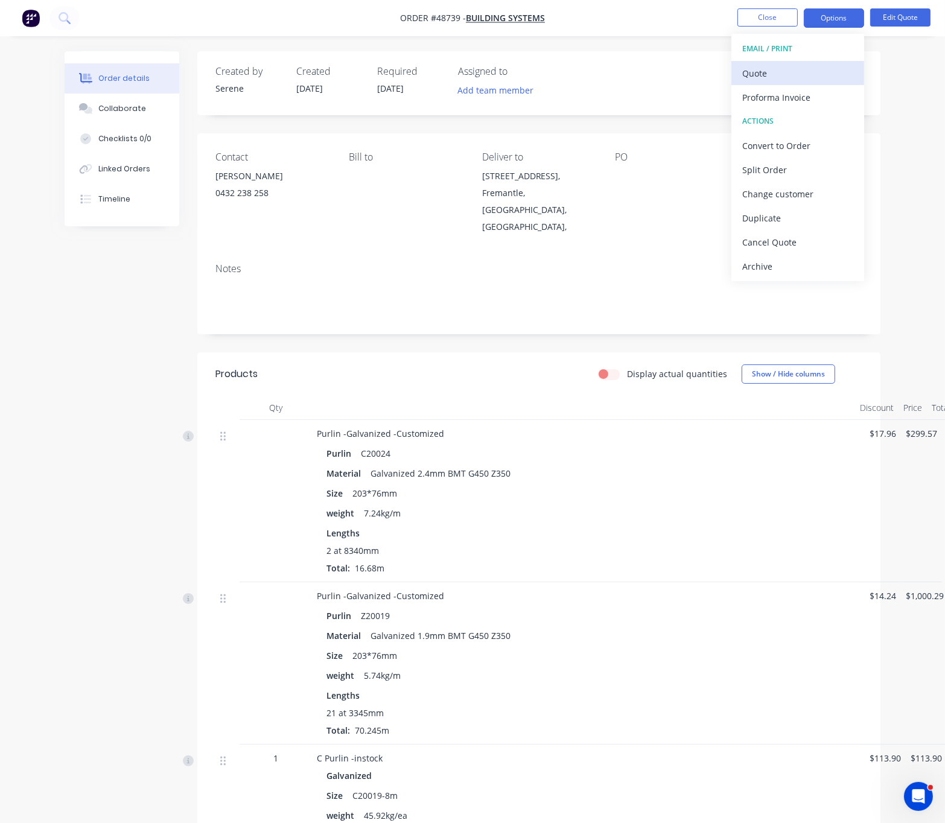
click at [783, 70] on div "Quote" at bounding box center [797, 73] width 111 height 17
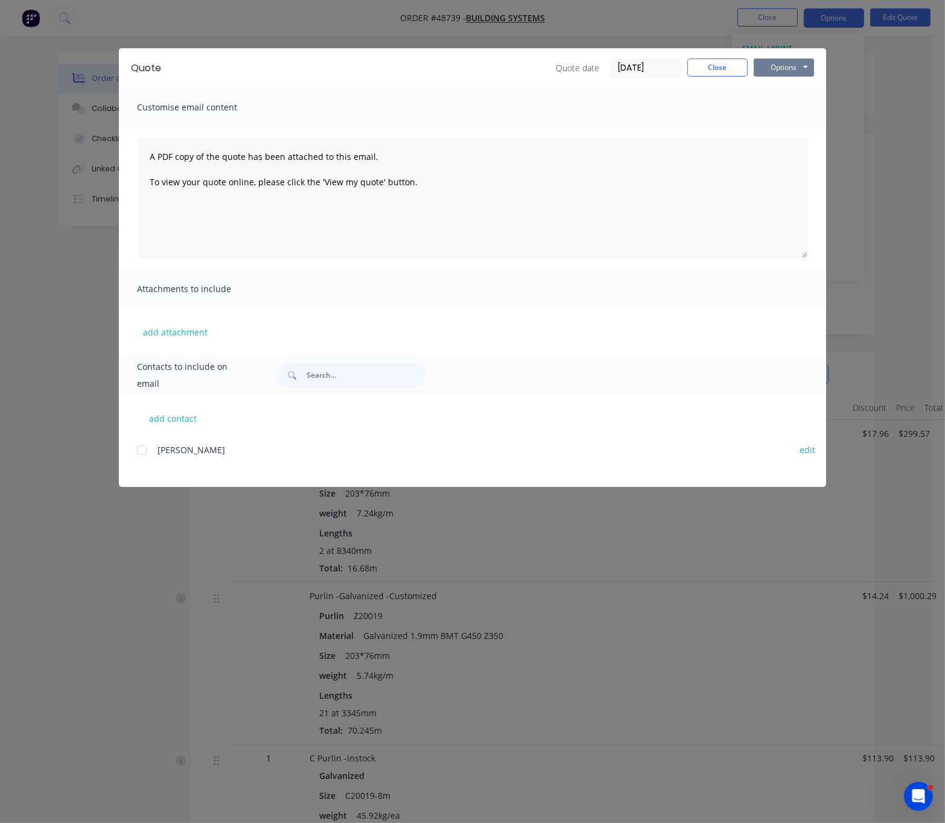
click at [790, 68] on button "Options" at bounding box center [784, 68] width 60 height 18
click at [795, 114] on button "Print" at bounding box center [792, 108] width 77 height 20
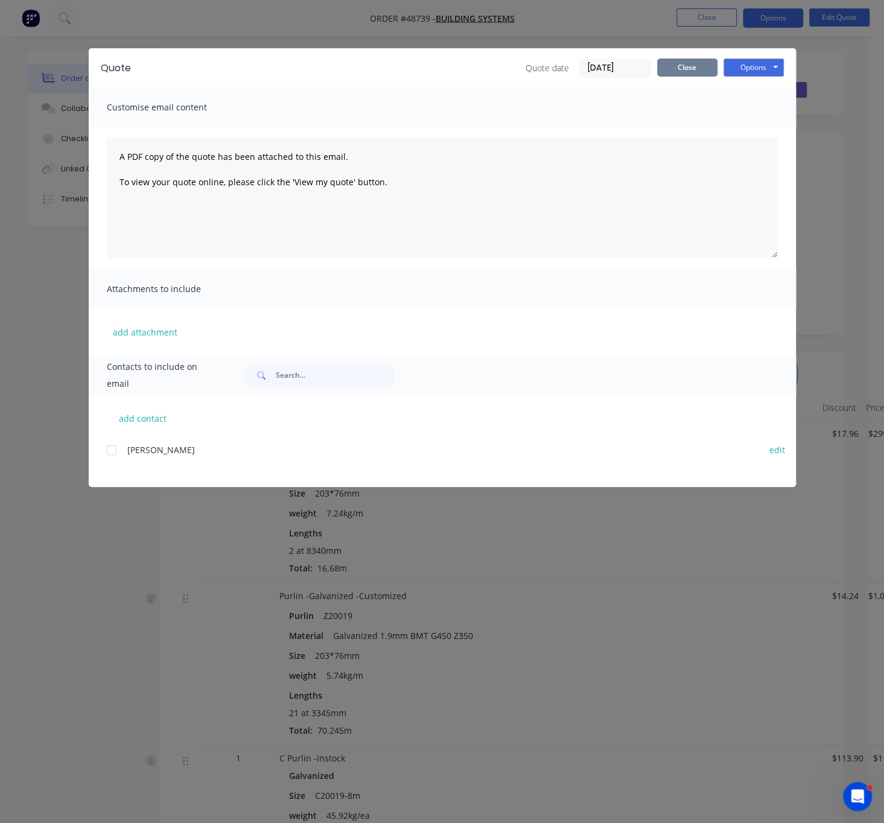
click at [674, 71] on button "Close" at bounding box center [687, 68] width 60 height 18
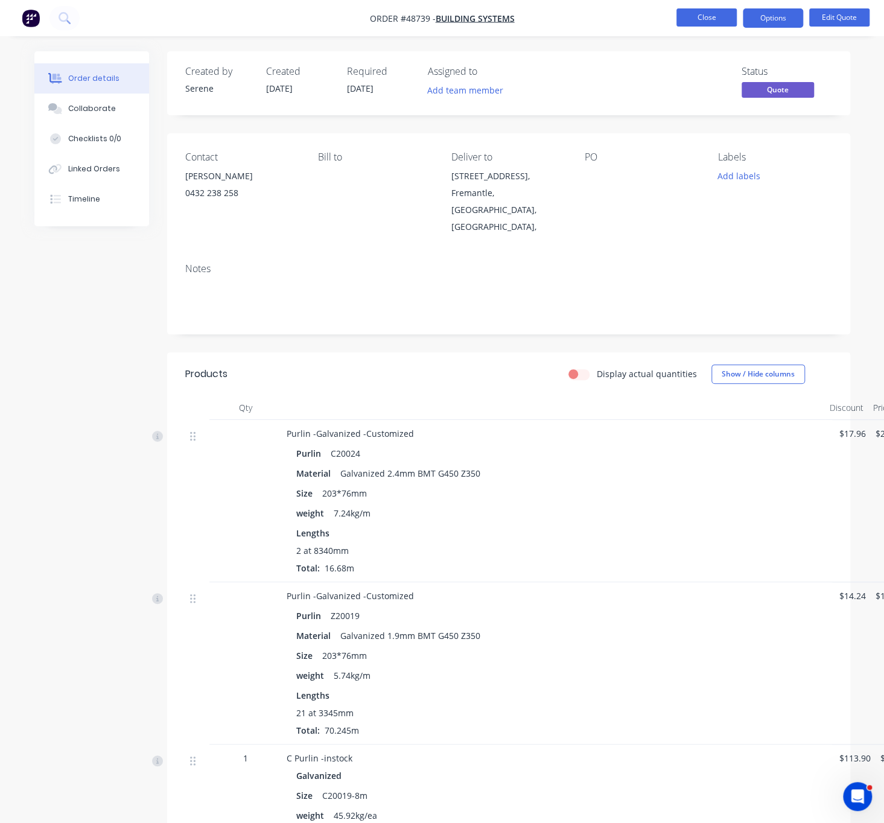
click at [705, 21] on button "Close" at bounding box center [706, 17] width 60 height 18
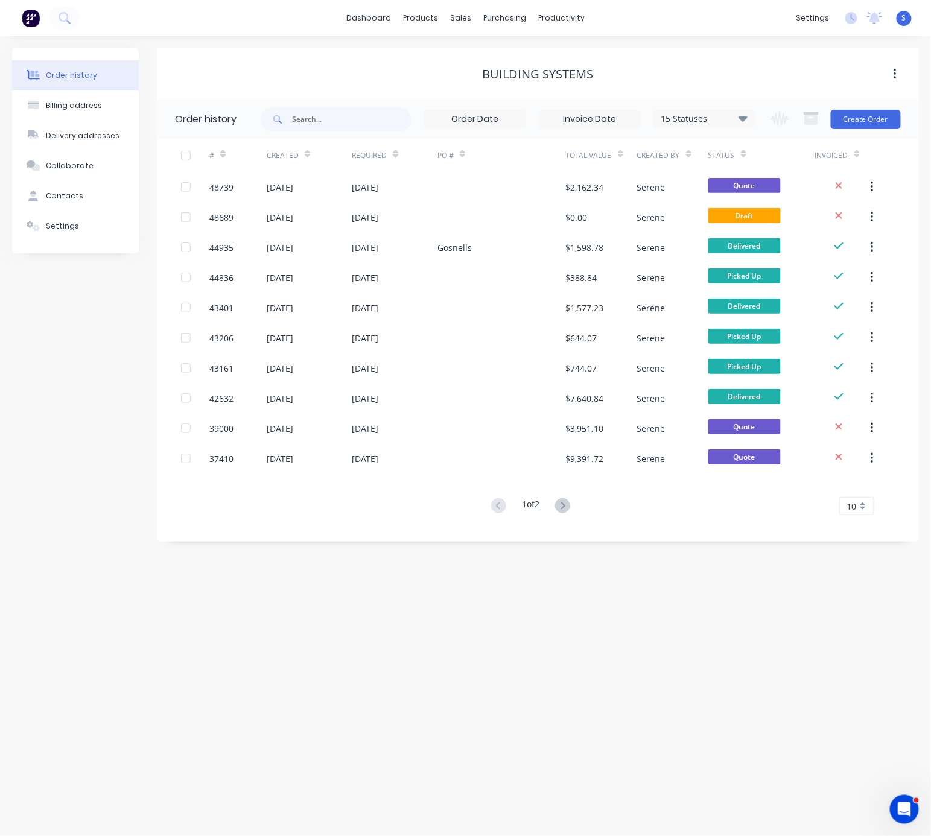
click at [144, 451] on div "Order history Billing address Delivery addresses Collaborate Contacts Settings …" at bounding box center [465, 295] width 907 height 494
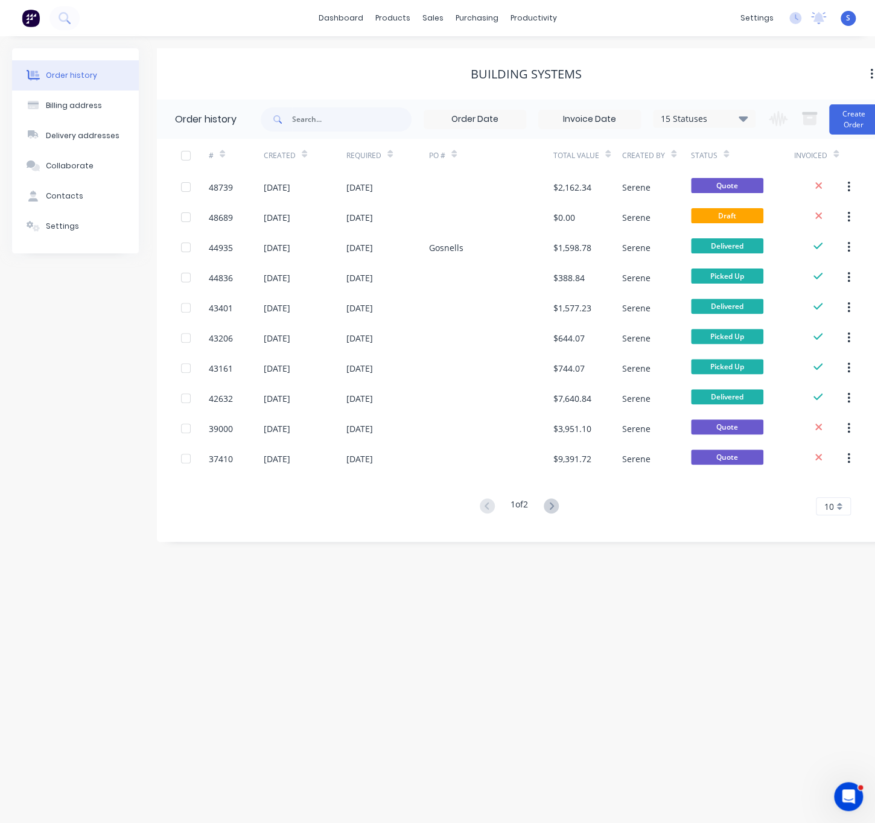
click at [469, 599] on div "Order history Billing address Delivery addresses Collaborate Contacts Settings …" at bounding box center [437, 429] width 875 height 787
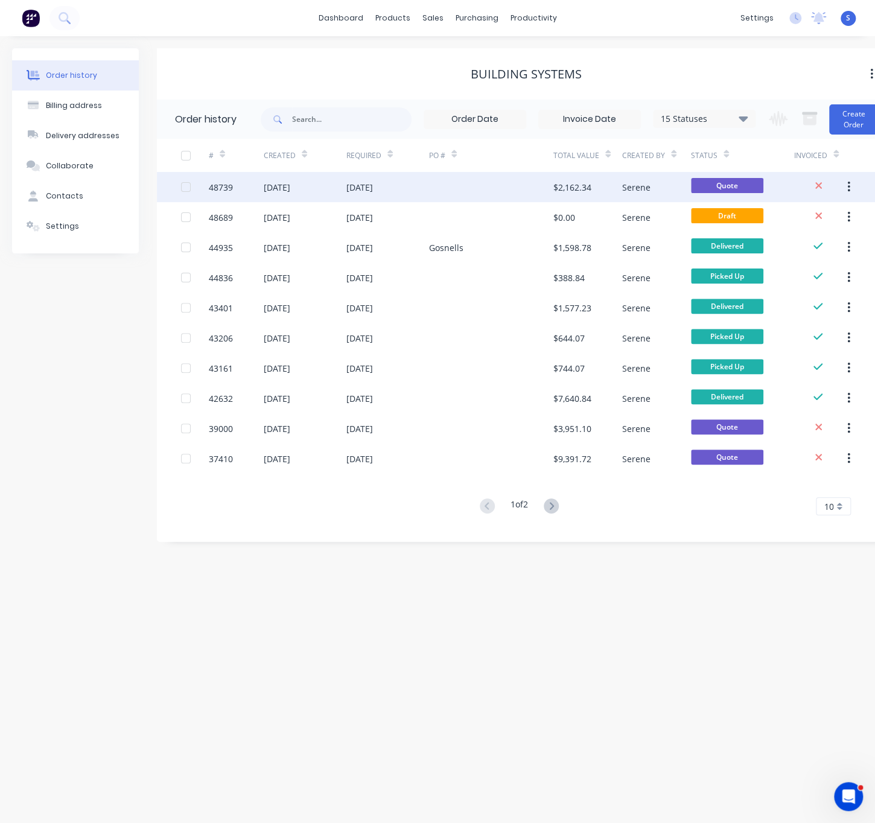
click at [423, 191] on div "10 Sep 2025" at bounding box center [387, 187] width 83 height 30
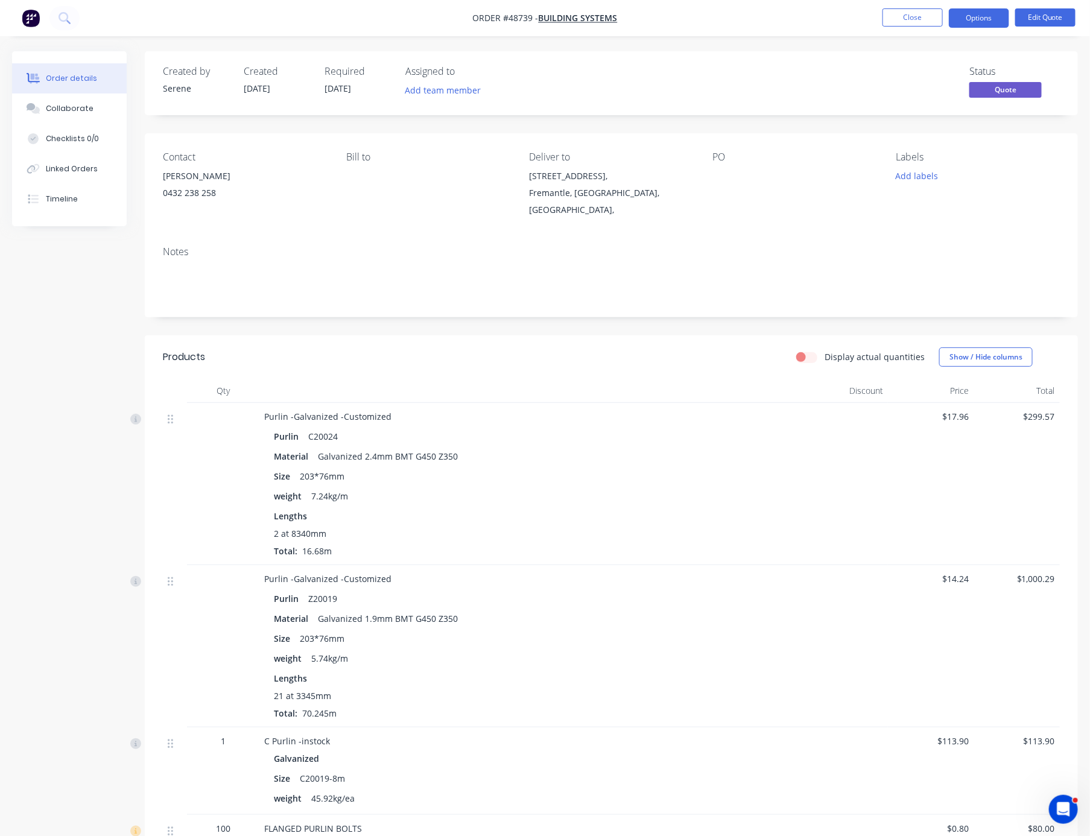
click at [452, 379] on header "Products Display actual quantities Show / Hide columns" at bounding box center [611, 356] width 933 height 43
click at [518, 401] on div at bounding box center [530, 391] width 543 height 24
drag, startPoint x: 969, startPoint y: 18, endPoint x: 960, endPoint y: 26, distance: 12.0
click at [958, 18] on button "Options" at bounding box center [979, 17] width 60 height 19
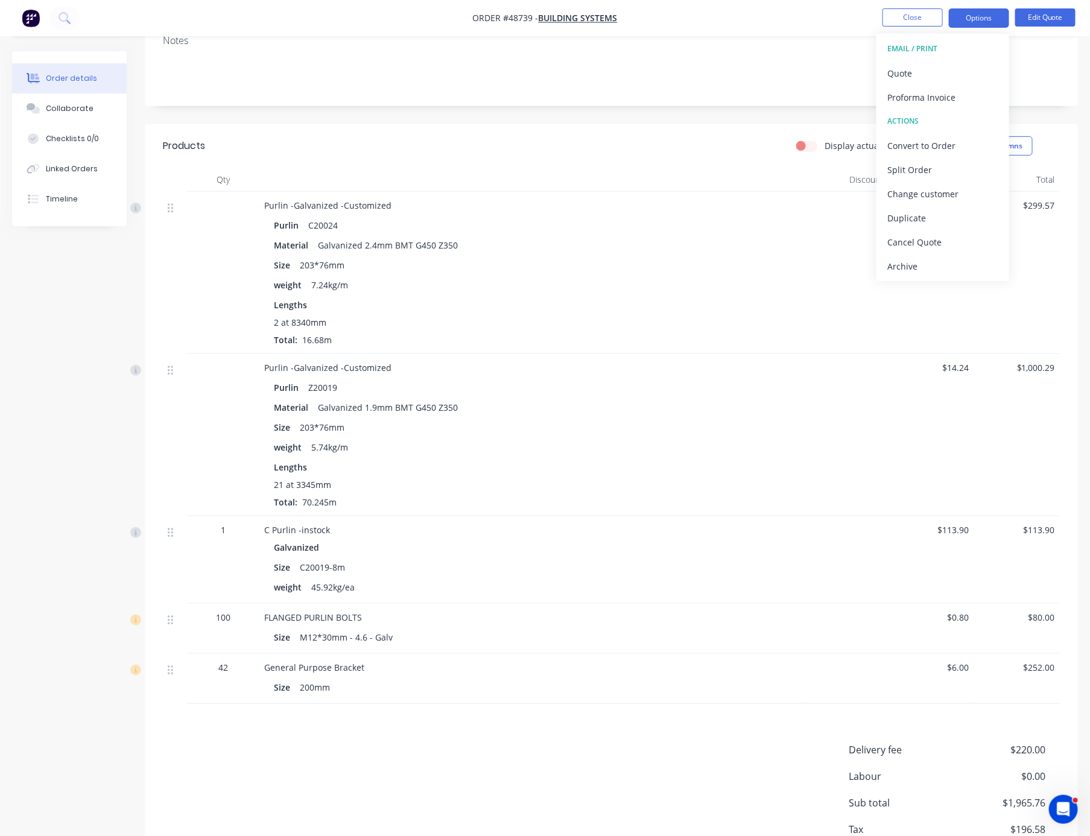
click at [597, 192] on div at bounding box center [530, 180] width 543 height 24
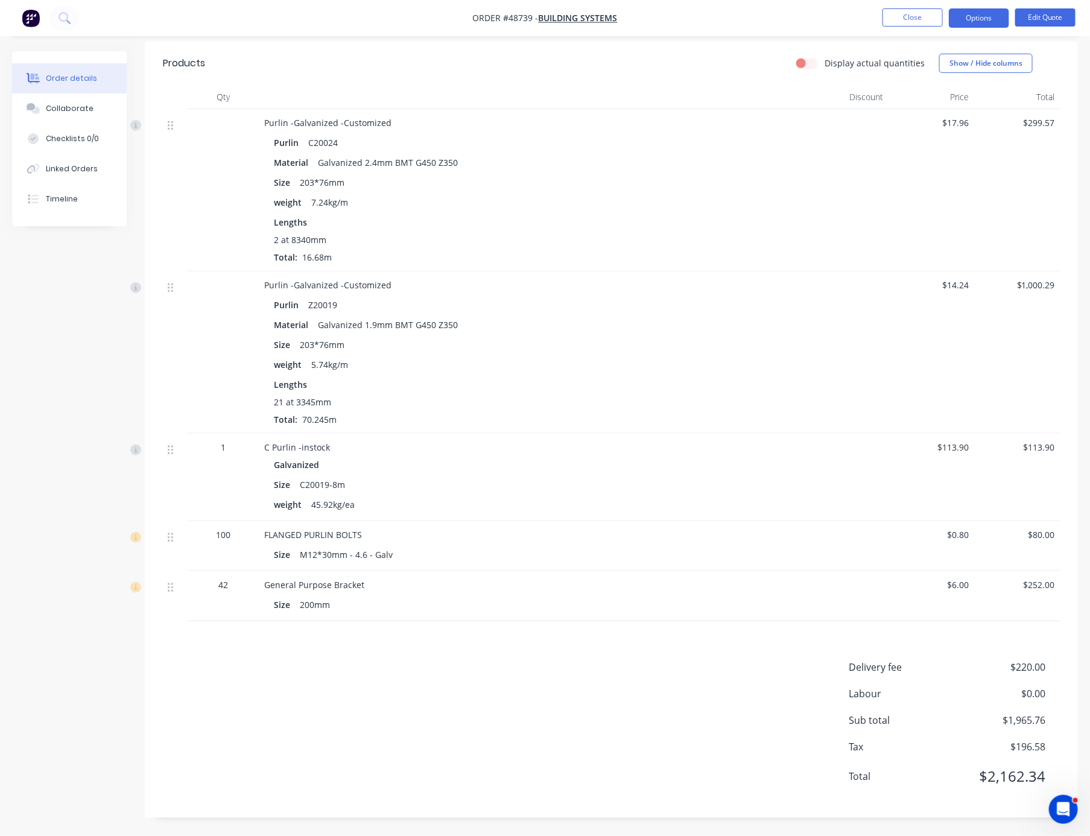
scroll to position [352, 0]
click at [958, 17] on button "Options" at bounding box center [979, 17] width 60 height 19
click at [951, 139] on div "Convert to Order" at bounding box center [943, 145] width 111 height 17
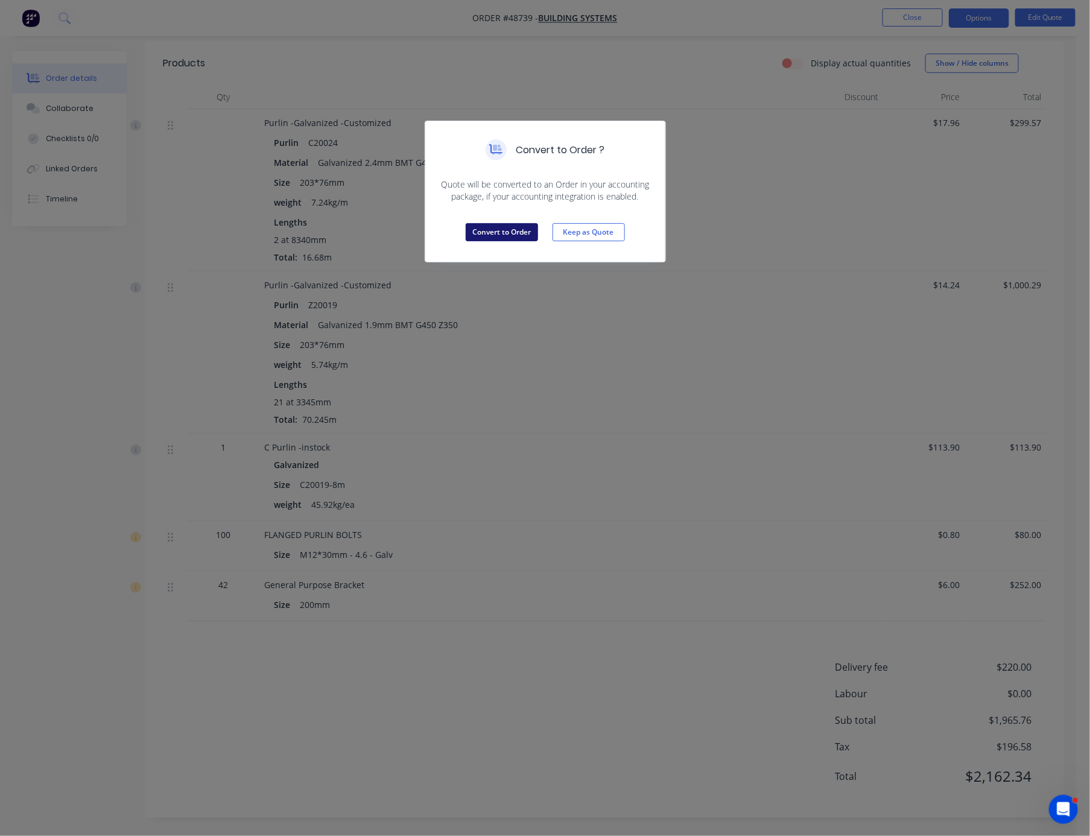
click at [498, 241] on button "Convert to Order" at bounding box center [502, 232] width 72 height 18
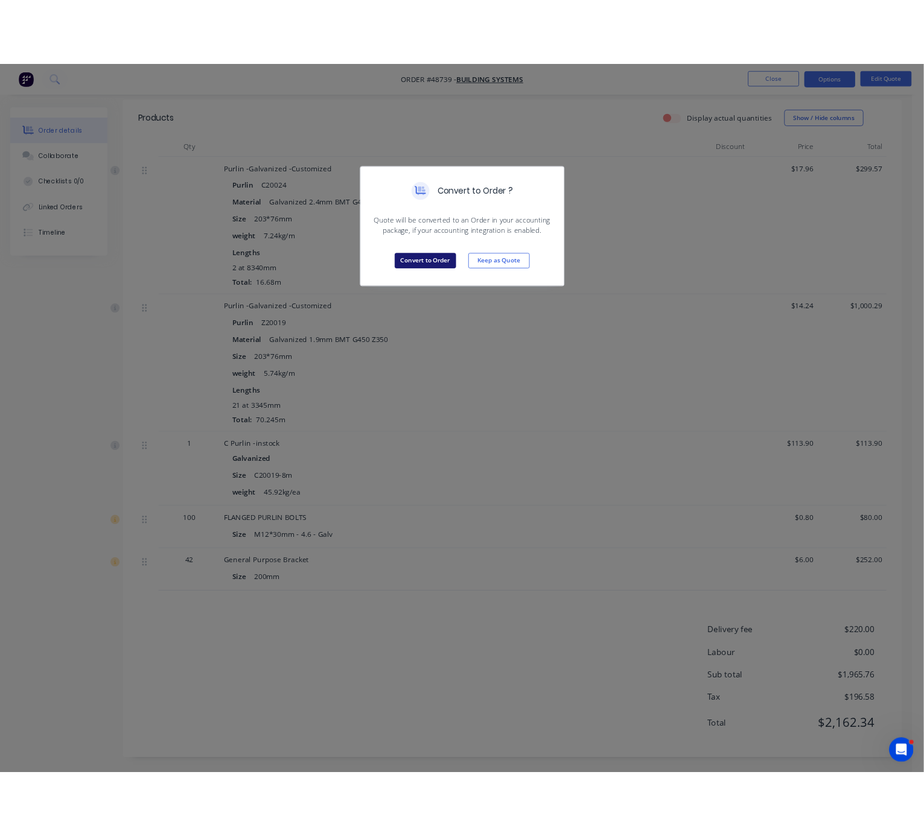
scroll to position [0, 0]
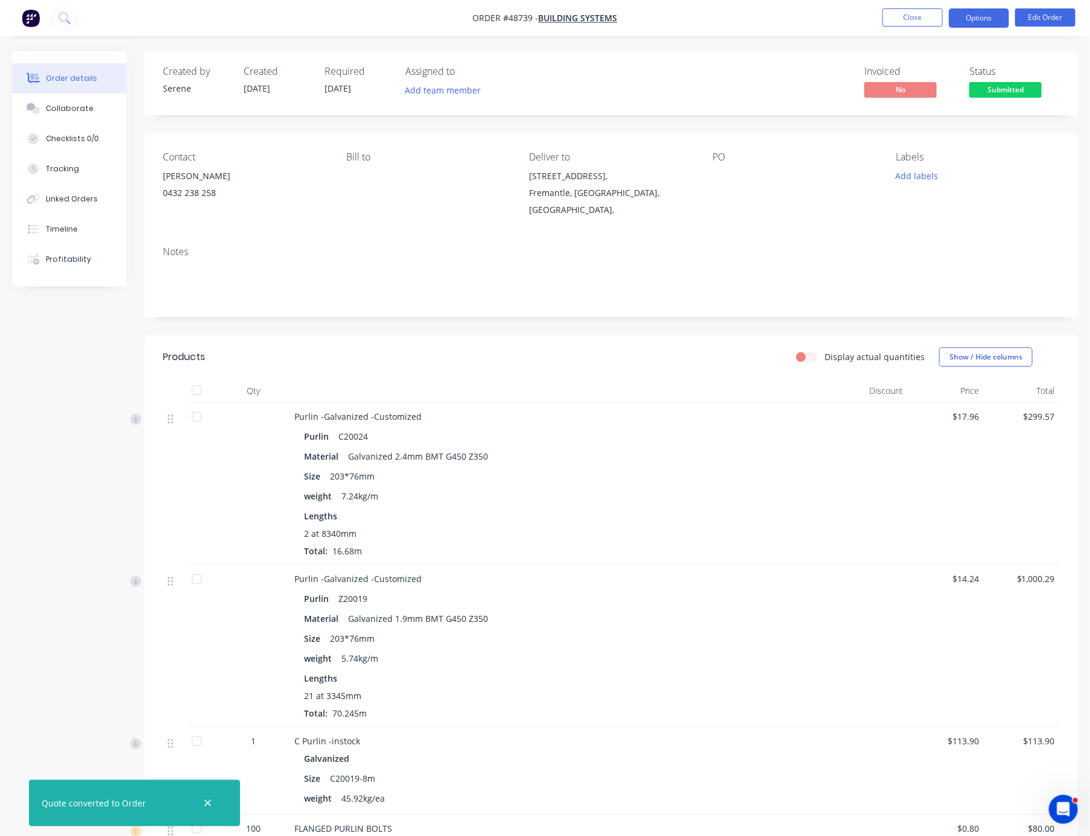
click at [958, 16] on button "Options" at bounding box center [979, 17] width 60 height 19
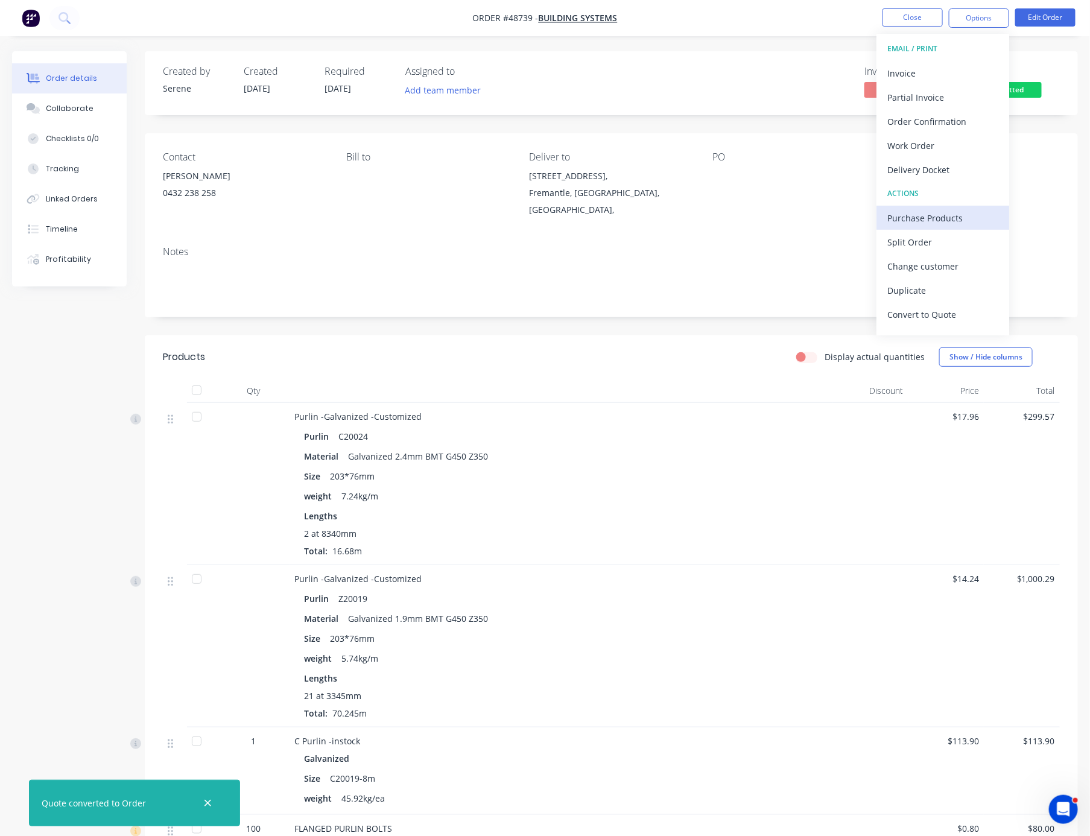
click at [932, 221] on div "Purchase Products" at bounding box center [943, 217] width 111 height 17
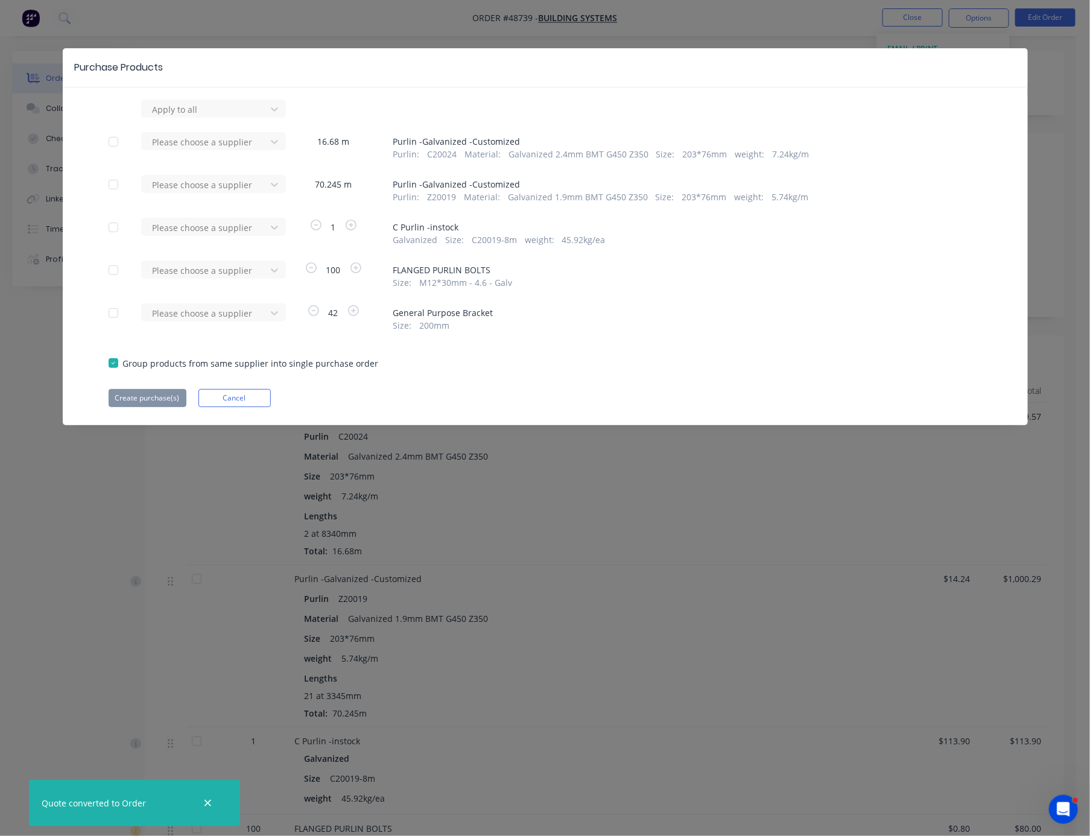
click at [119, 325] on div at bounding box center [113, 313] width 24 height 24
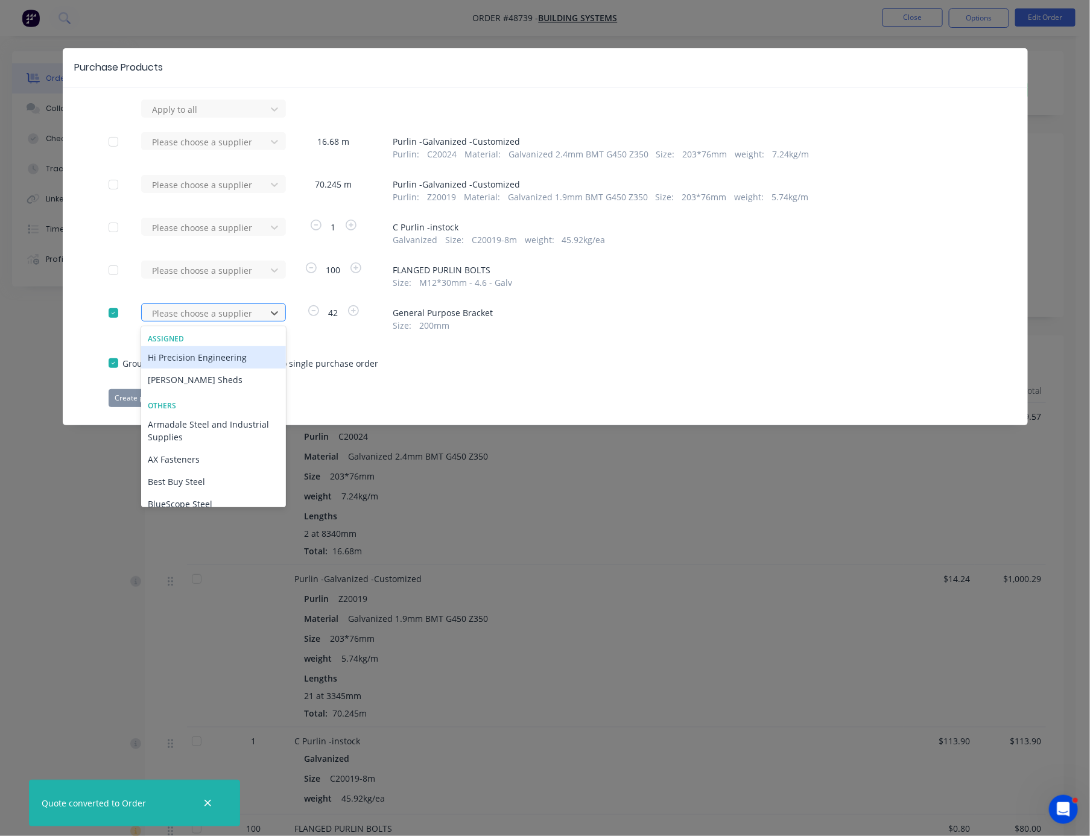
click at [197, 321] on div at bounding box center [205, 313] width 109 height 15
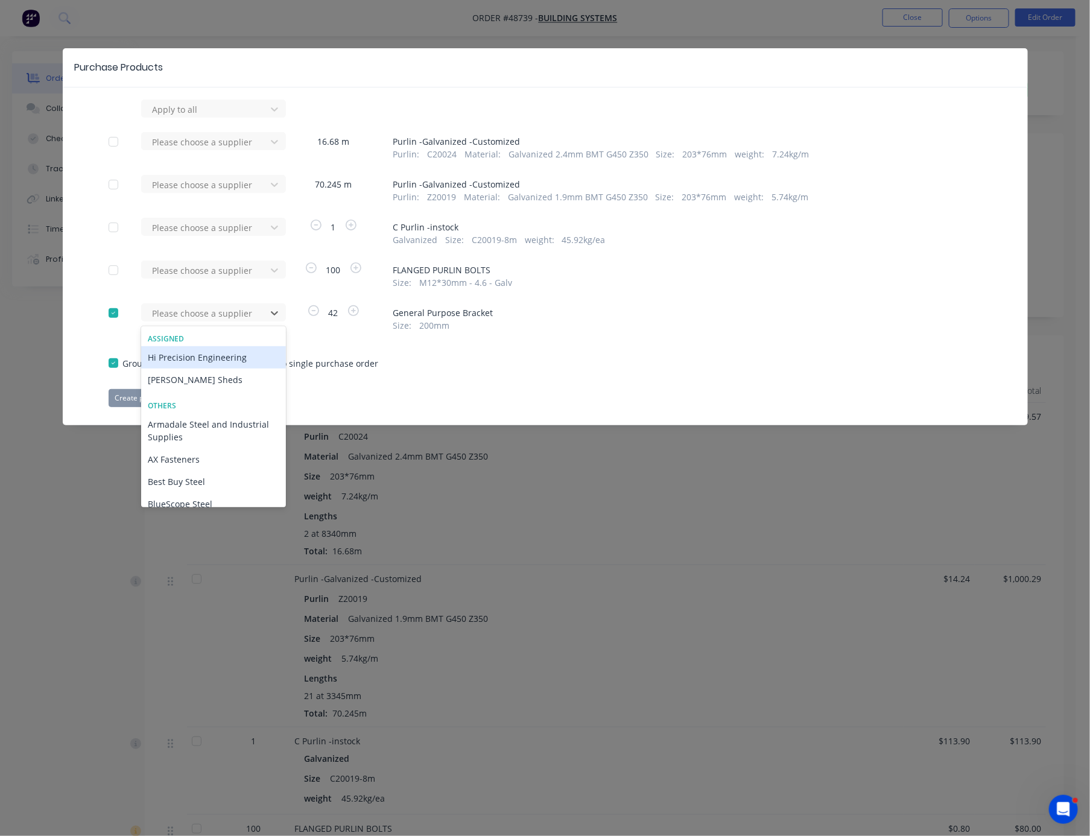
click at [202, 391] on div "Roys Sheds" at bounding box center [213, 380] width 145 height 22
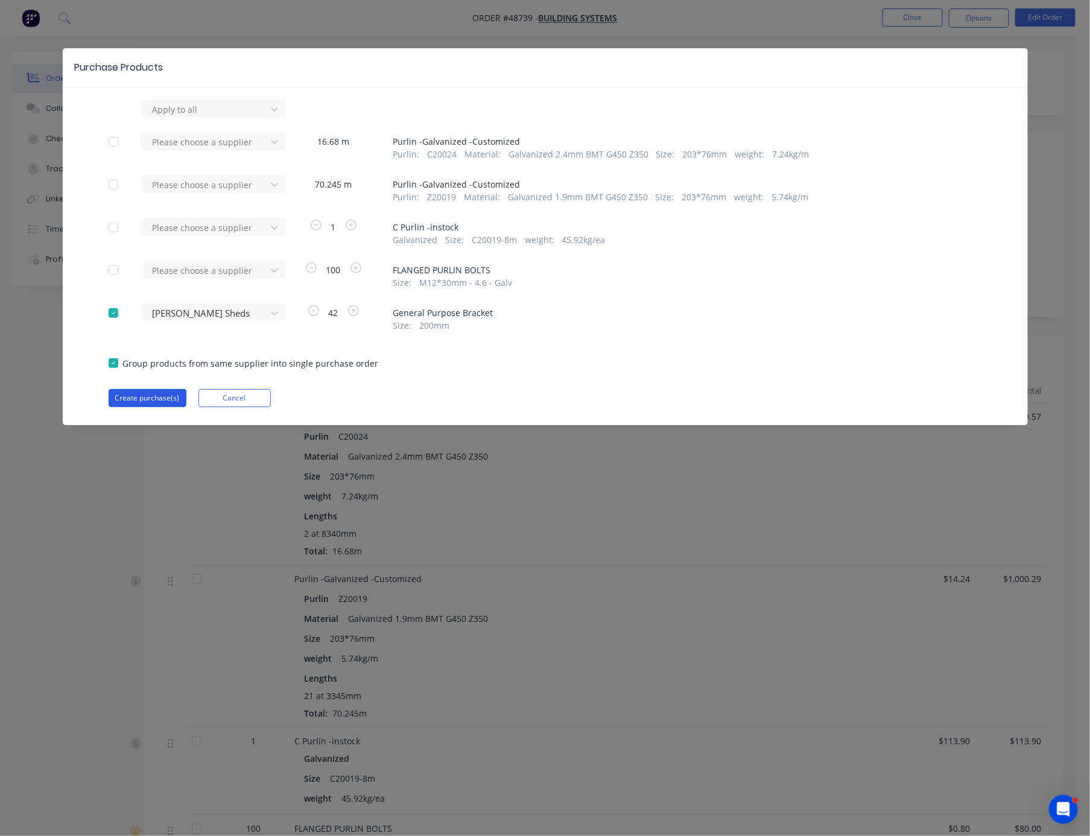
click at [166, 407] on button "Create purchase(s)" at bounding box center [148, 398] width 78 height 18
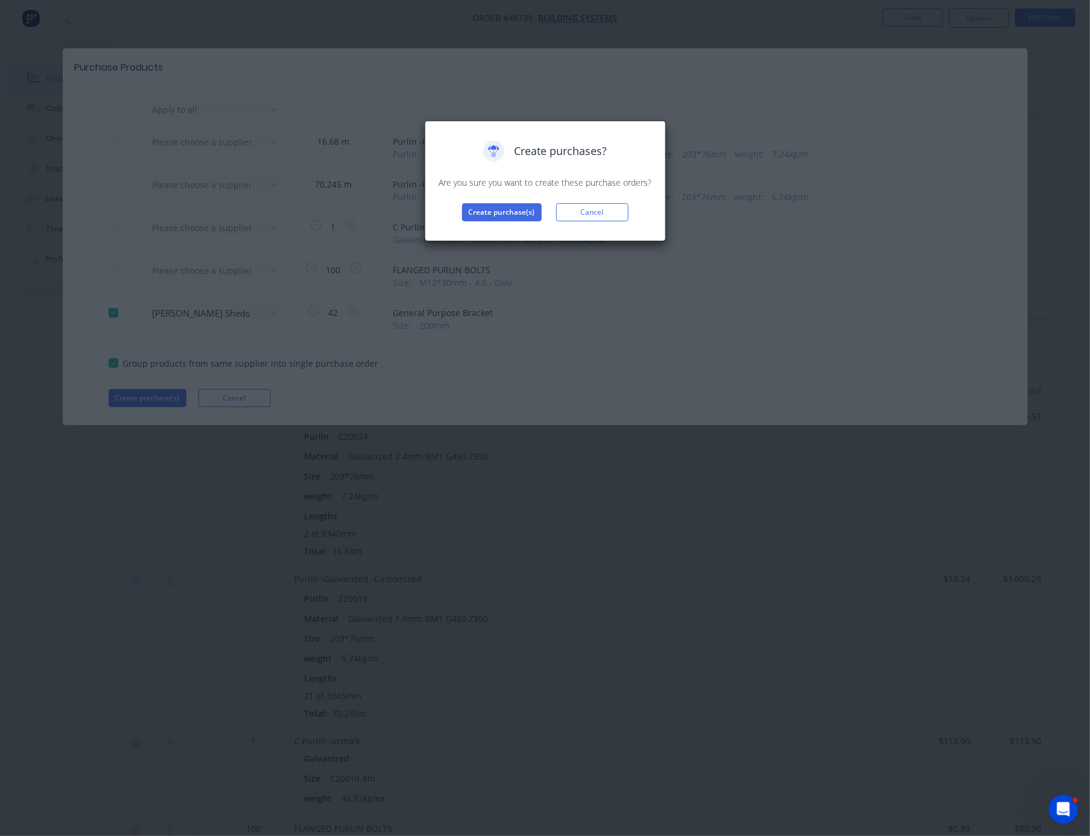
click at [494, 241] on div "Create purchases? Are you sure you want to create these purchase orders? Create…" at bounding box center [545, 181] width 241 height 121
click at [501, 221] on button "Create purchase(s)" at bounding box center [502, 212] width 80 height 18
click at [513, 241] on button "View purchase(s)" at bounding box center [502, 232] width 72 height 18
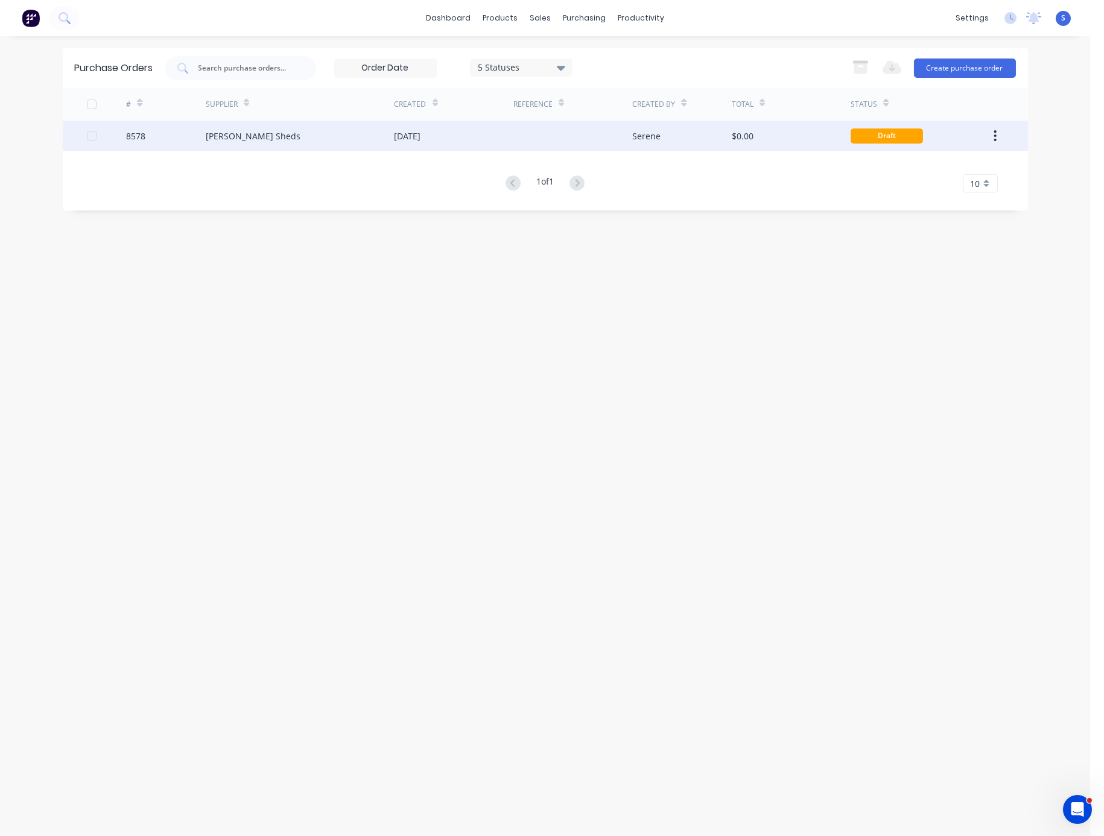
click at [476, 138] on div "[DATE]" at bounding box center [454, 136] width 119 height 30
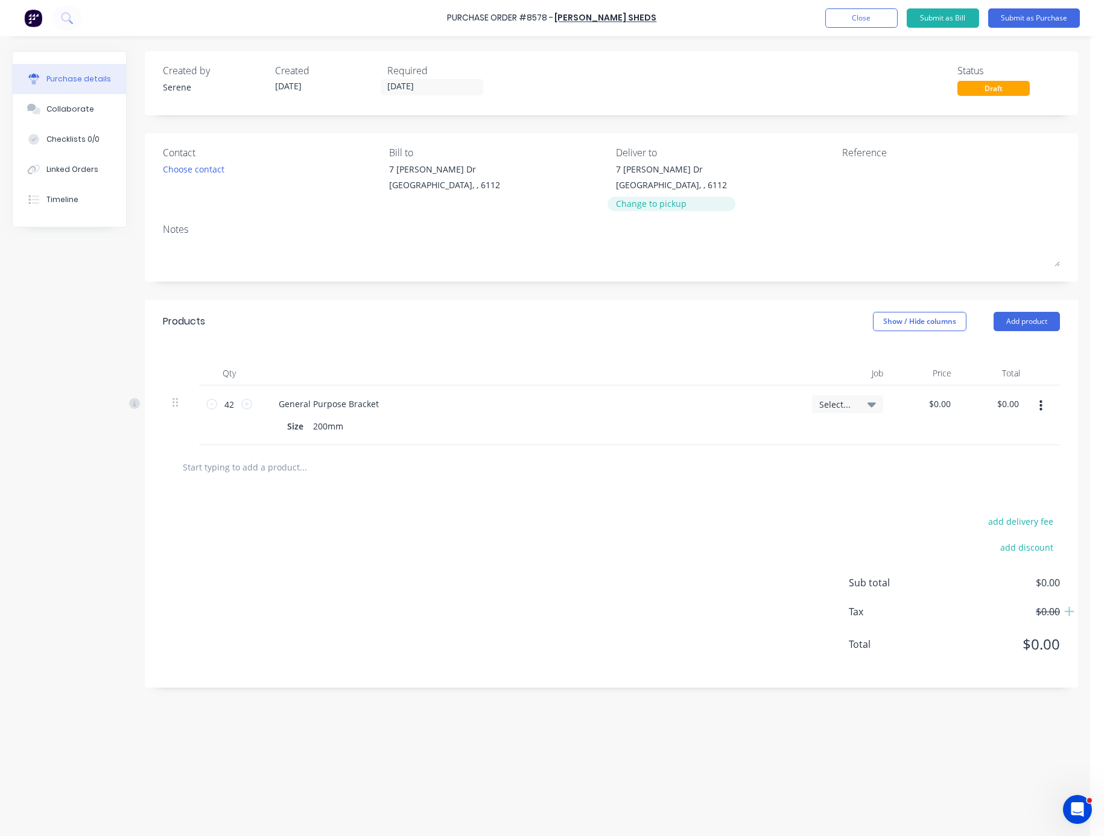
click at [650, 208] on div "Change to pickup" at bounding box center [671, 203] width 111 height 13
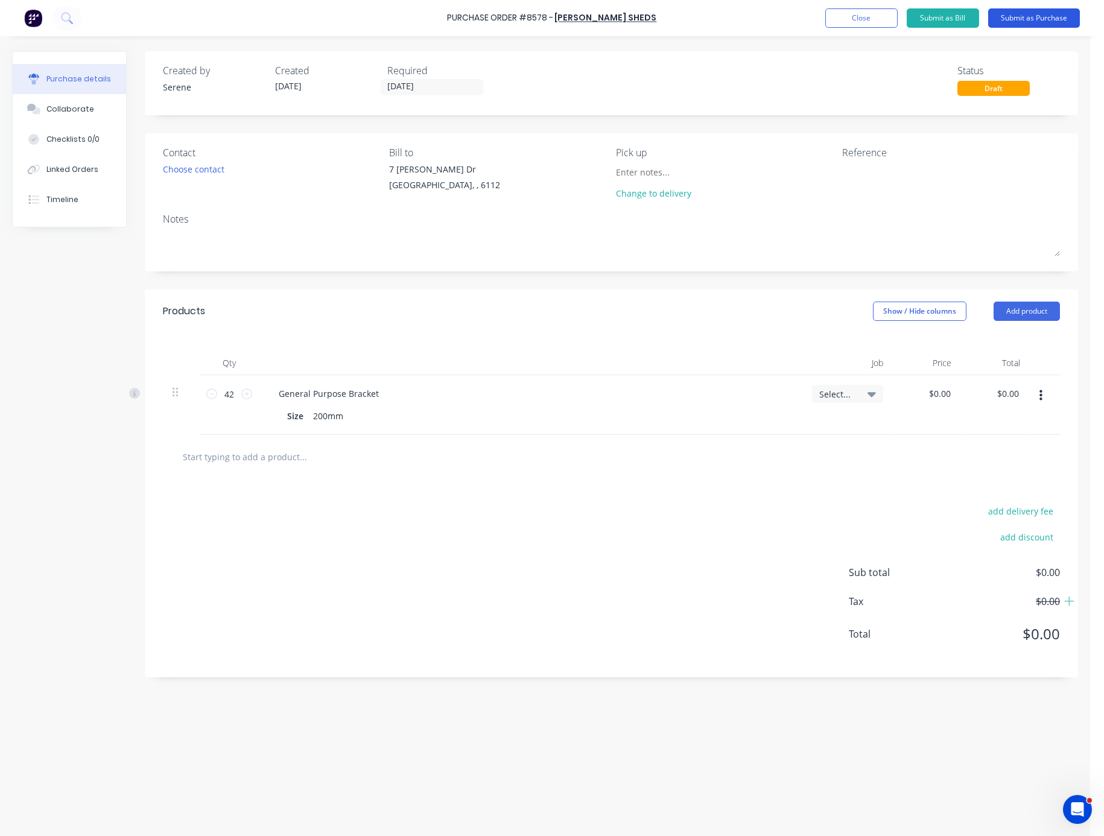
click at [958, 19] on button "Submit as Purchase" at bounding box center [1034, 17] width 92 height 19
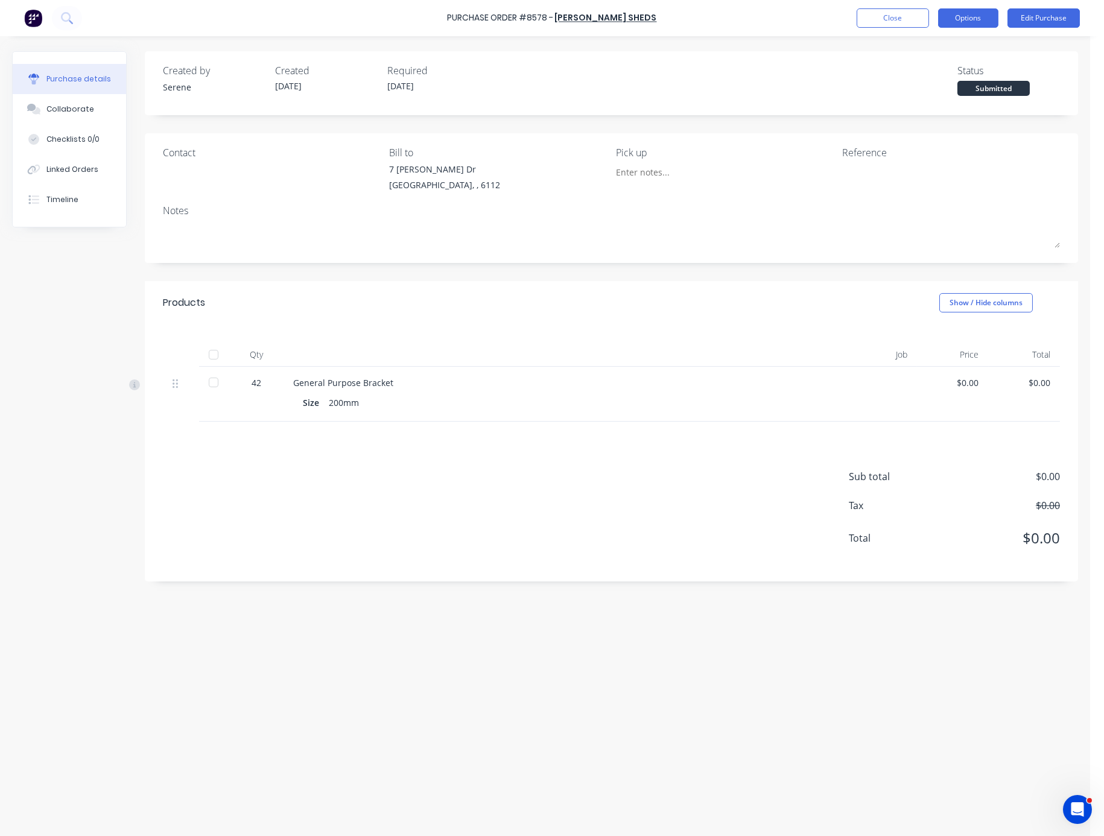
click at [958, 22] on button "Options" at bounding box center [968, 17] width 60 height 19
click at [938, 49] on div "Print / Email" at bounding box center [941, 48] width 93 height 17
click at [941, 100] on div "Without pricing" at bounding box center [941, 97] width 93 height 17
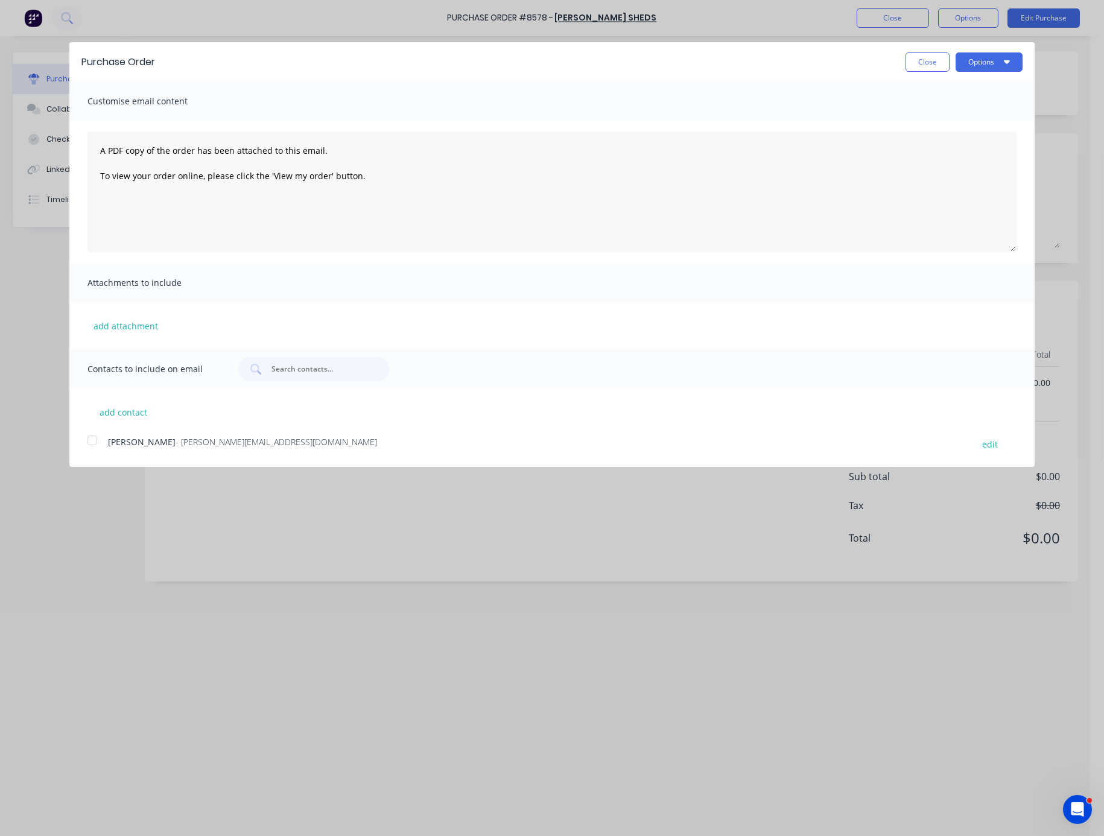
click at [89, 452] on div at bounding box center [92, 440] width 24 height 24
click at [958, 52] on div "Purchase Order Close Options" at bounding box center [551, 61] width 965 height 39
click at [958, 63] on button "Options" at bounding box center [989, 61] width 67 height 19
click at [958, 117] on div "Email" at bounding box center [965, 116] width 93 height 17
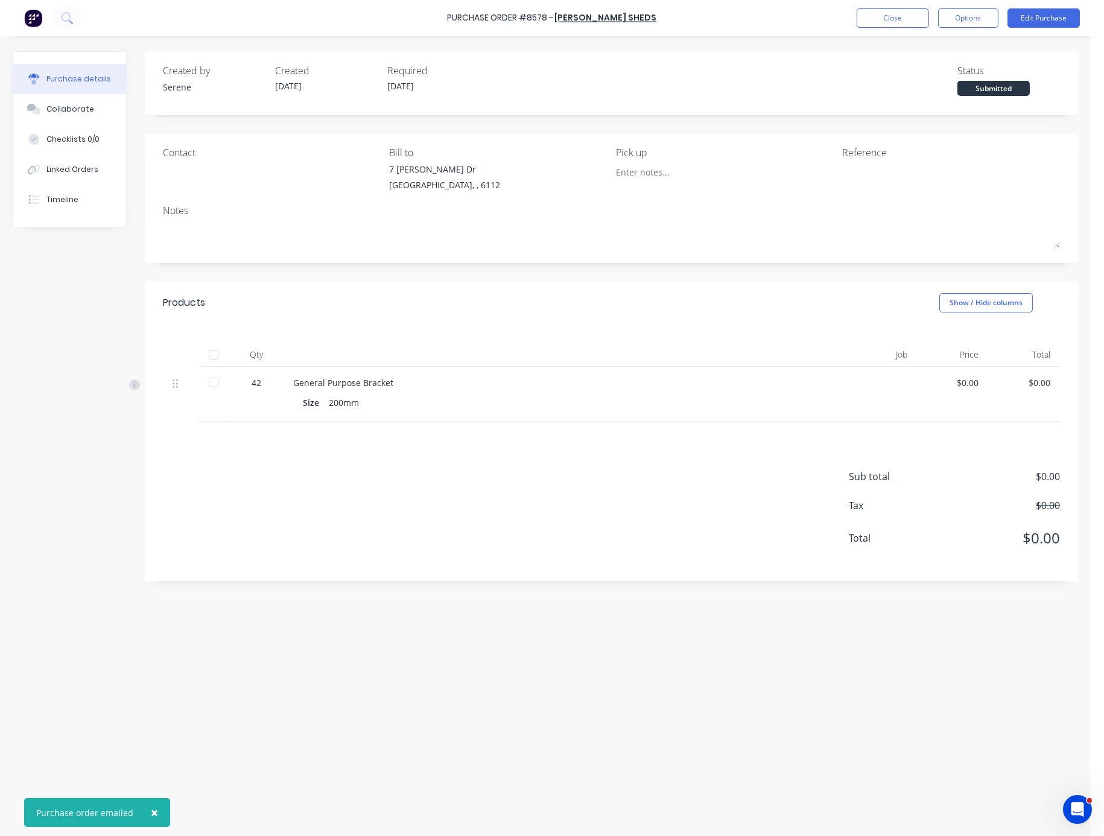
drag, startPoint x: 518, startPoint y: 626, endPoint x: 698, endPoint y: 375, distance: 309.1
click at [527, 609] on div "Created by Serene Created 03/09/25 Required 03/09/25 Status Submitted Contact B…" at bounding box center [545, 433] width 1066 height 764
click at [888, 10] on button "Close" at bounding box center [893, 17] width 72 height 19
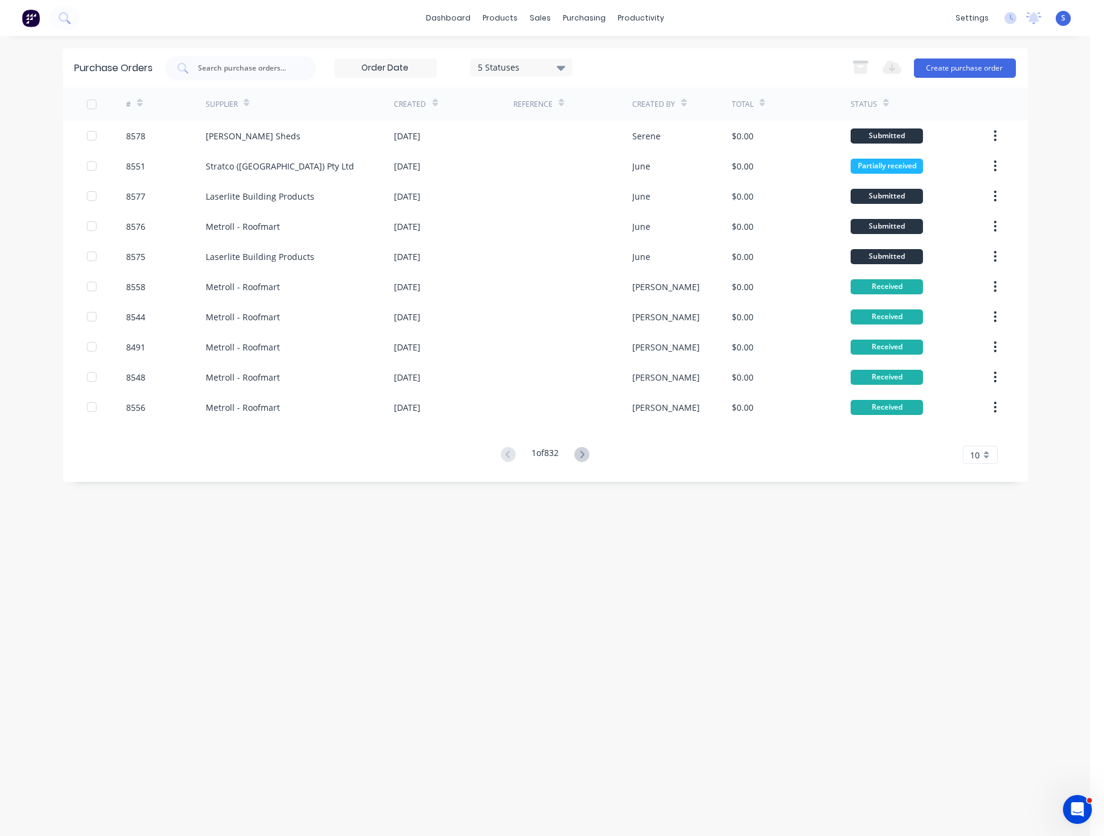
click at [502, 633] on div "Purchase Orders 5 Statuses 5 Statuses Export to Excel (XLSX) Create purchase or…" at bounding box center [545, 436] width 965 height 776
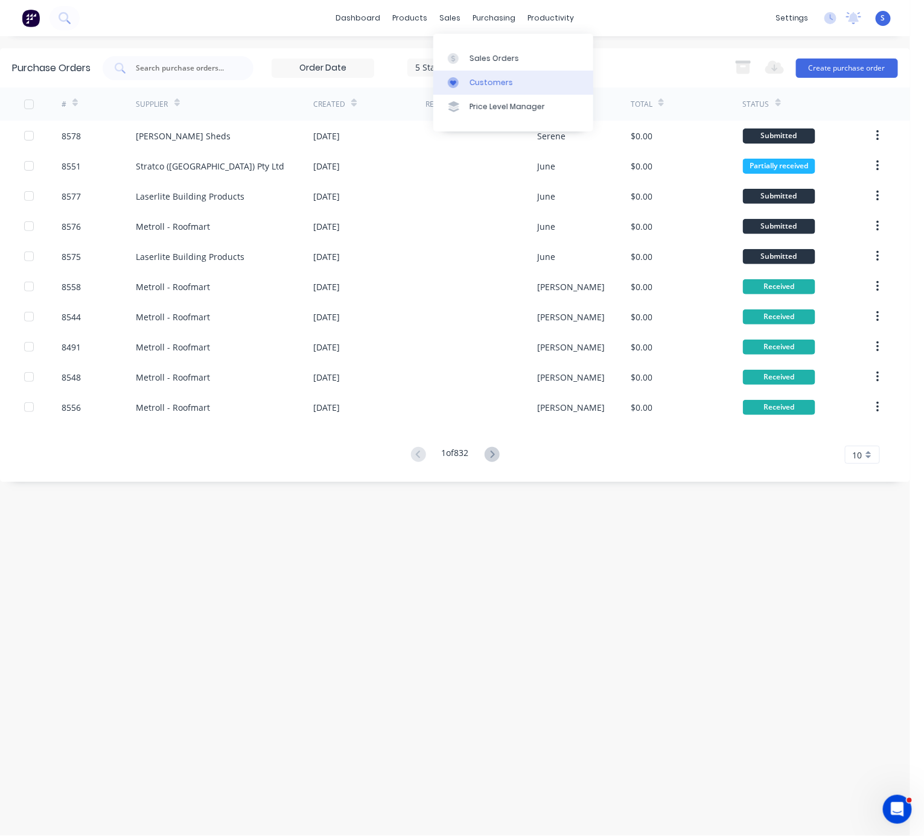
click at [480, 87] on div "Customers" at bounding box center [490, 82] width 43 height 11
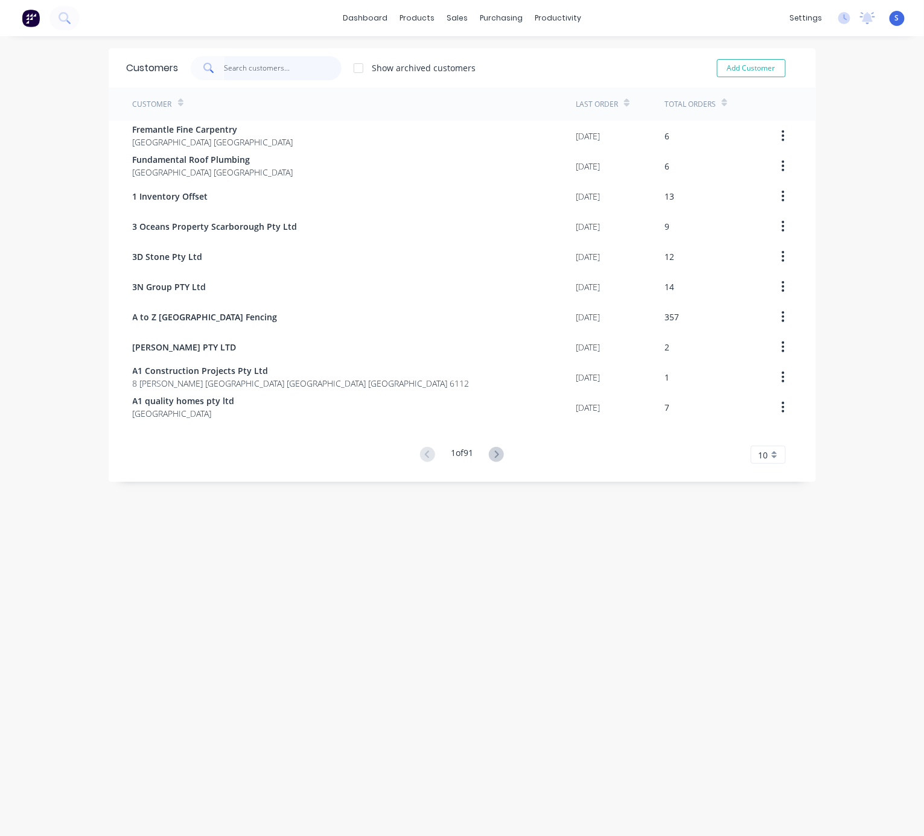
click at [247, 68] on input "text" at bounding box center [283, 68] width 118 height 24
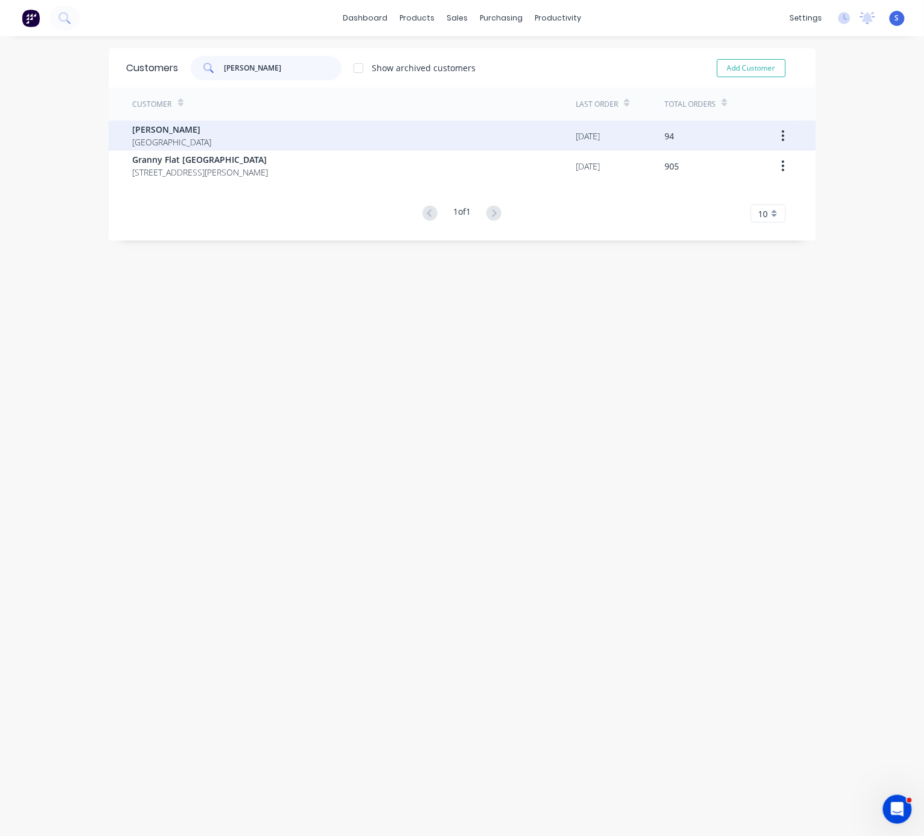
type input "[PERSON_NAME]"
click at [233, 133] on div "[PERSON_NAME] [GEOGRAPHIC_DATA]" at bounding box center [354, 136] width 443 height 30
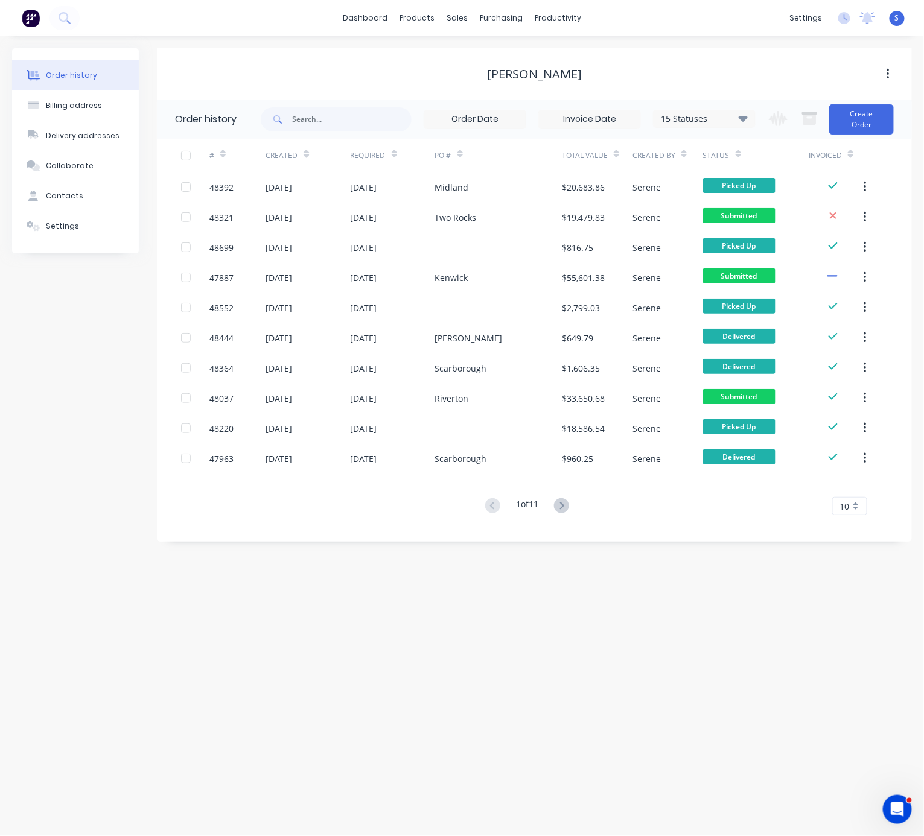
drag, startPoint x: 436, startPoint y: 589, endPoint x: 620, endPoint y: 580, distance: 183.6
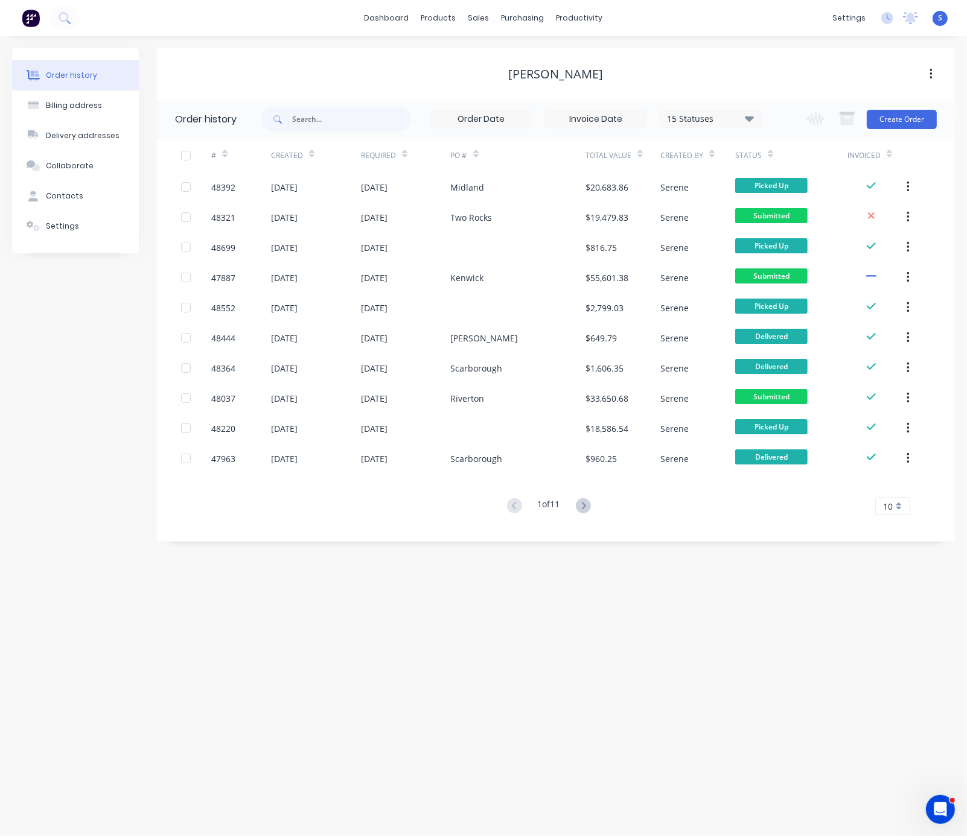
click at [43, 432] on div "Order history Billing address Delivery addresses Collaborate Contacts Settings" at bounding box center [75, 295] width 127 height 494
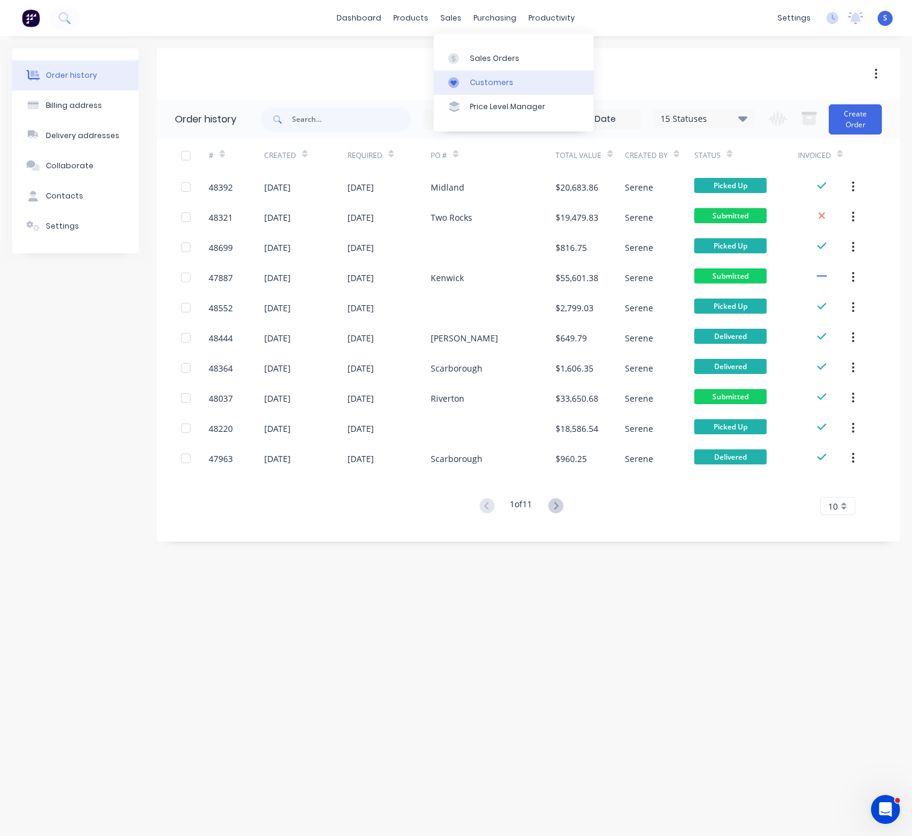
click at [491, 86] on div "Customers" at bounding box center [491, 82] width 43 height 11
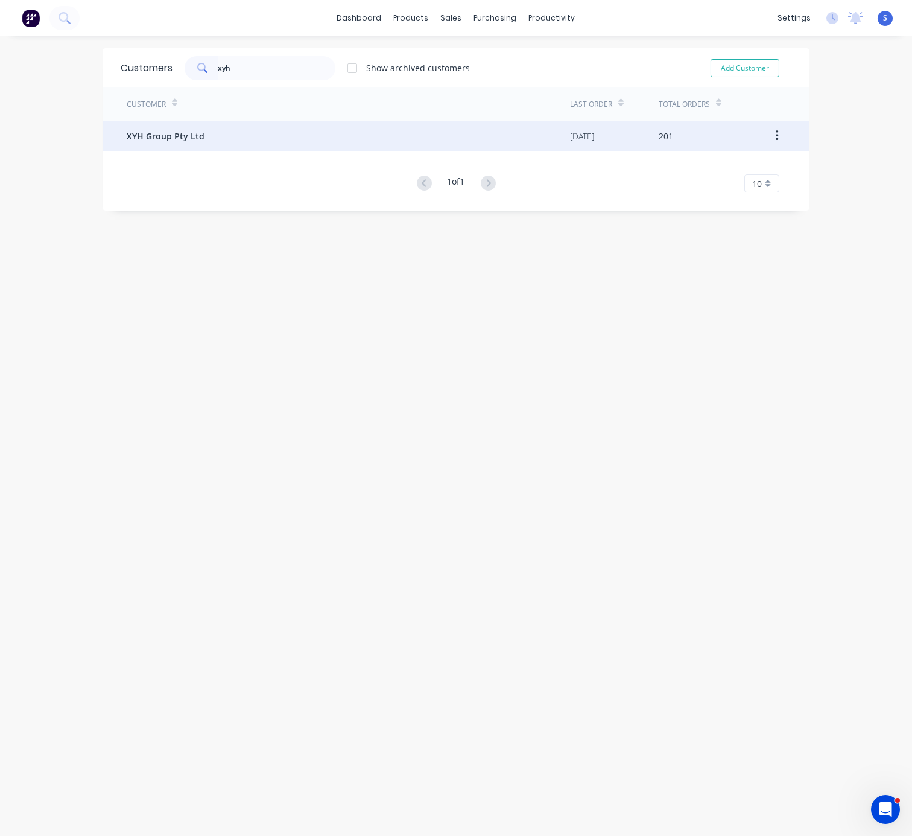
type input "xyh"
click at [247, 123] on div "XYH Group Pty Ltd" at bounding box center [348, 136] width 443 height 30
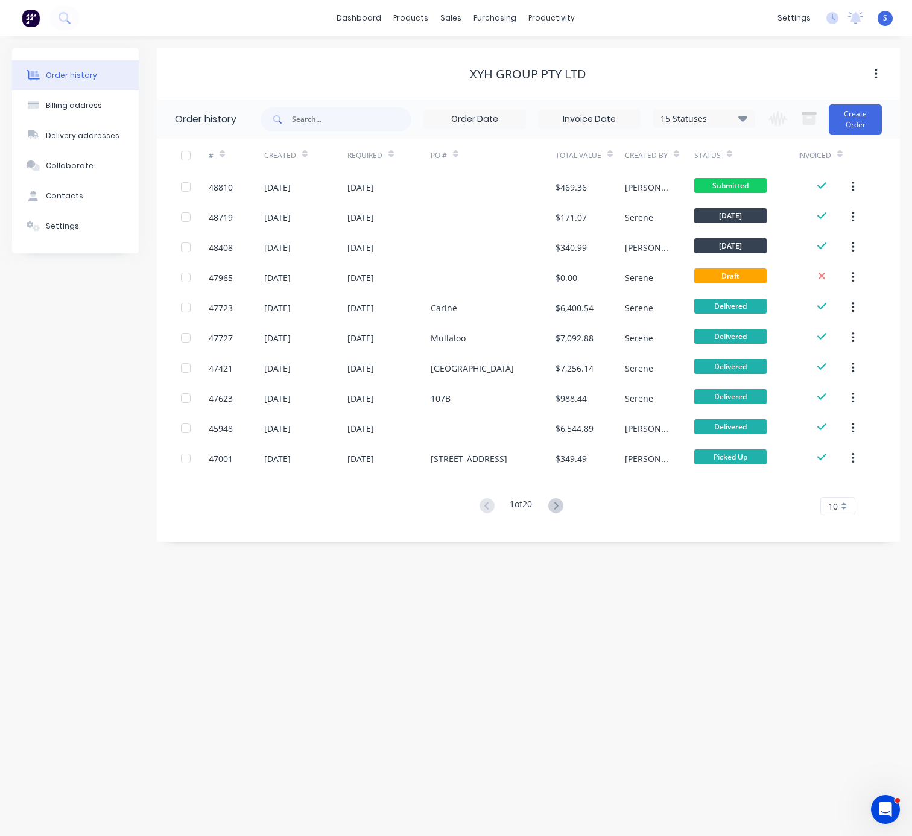
drag, startPoint x: 401, startPoint y: 588, endPoint x: 614, endPoint y: 593, distance: 212.4
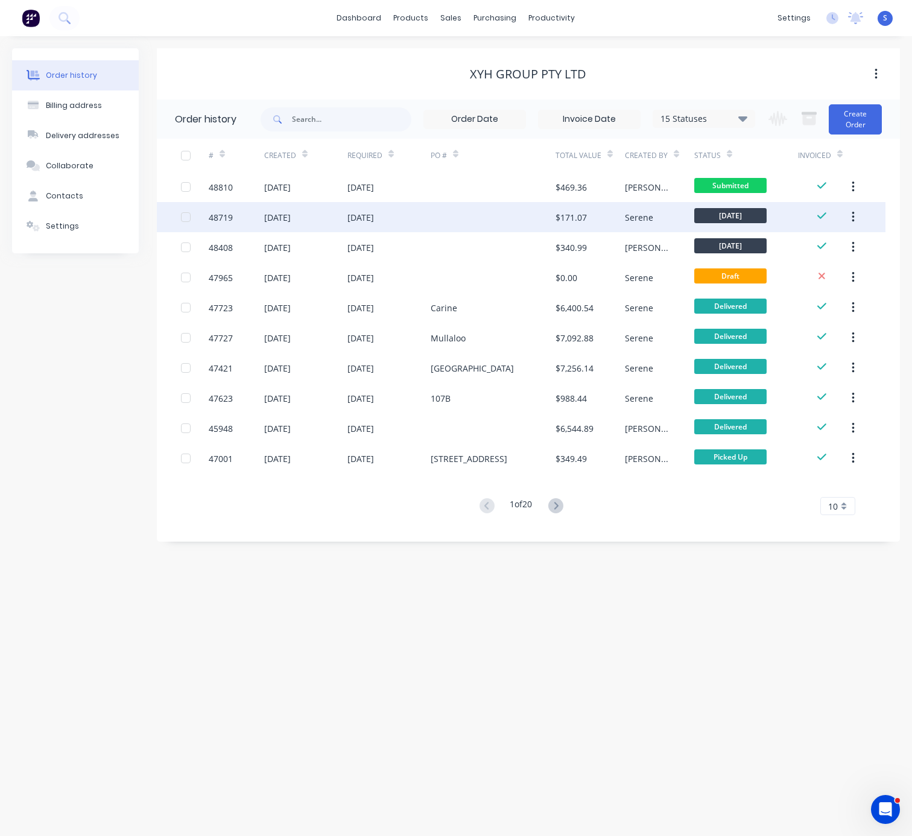
click at [398, 209] on div "04 Sep 2025" at bounding box center [389, 217] width 83 height 30
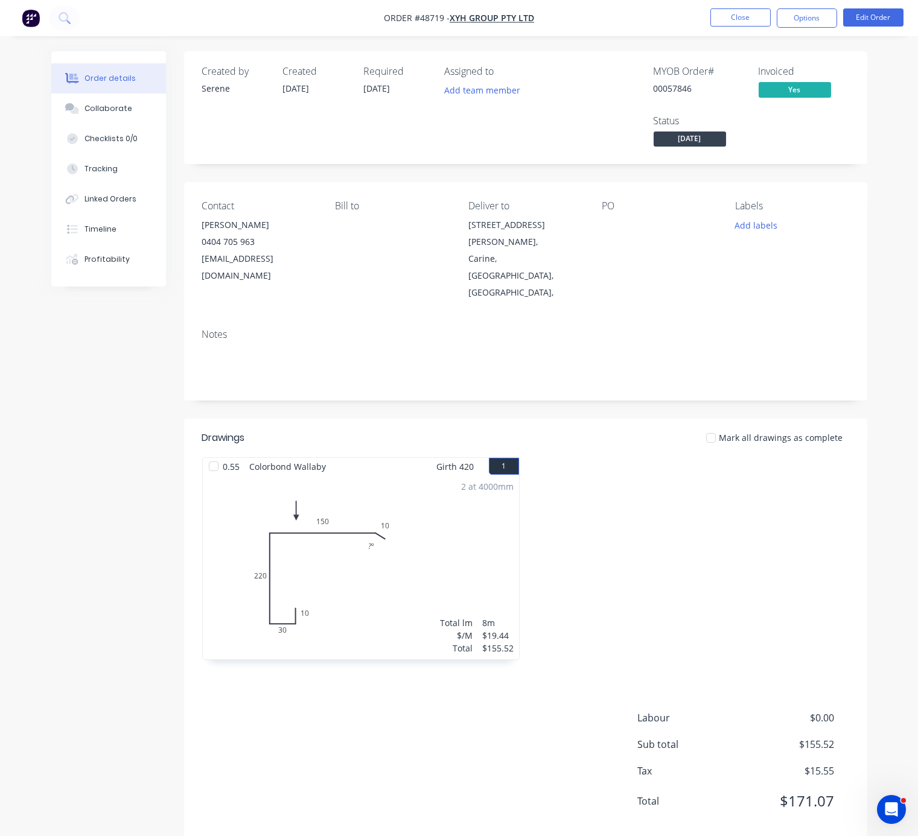
click at [118, 626] on div "Created by Serene Created 01/09/25 Required 04/09/25 Assigned to Add team membe…" at bounding box center [459, 455] width 816 height 809
drag, startPoint x: 128, startPoint y: 708, endPoint x: 133, endPoint y: 729, distance: 22.4
click at [129, 708] on div "Created by Serene Created 01/09/25 Required 04/09/25 Assigned to Add team membe…" at bounding box center [459, 455] width 816 height 809
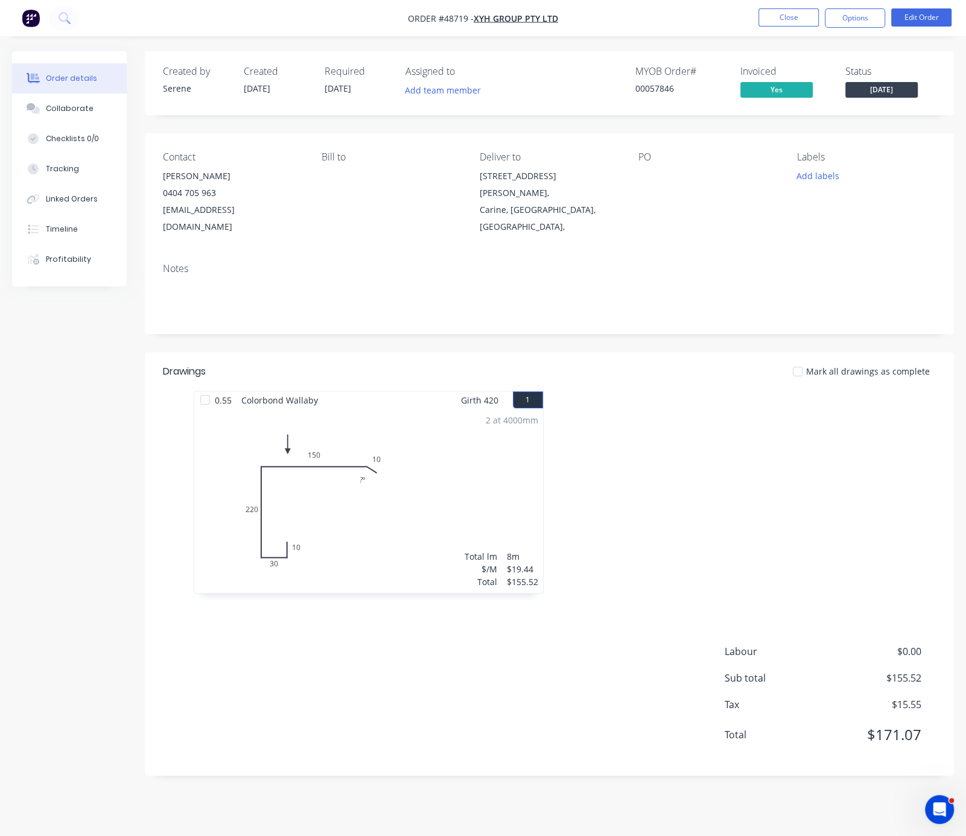
drag, startPoint x: 694, startPoint y: 398, endPoint x: 823, endPoint y: 419, distance: 130.1
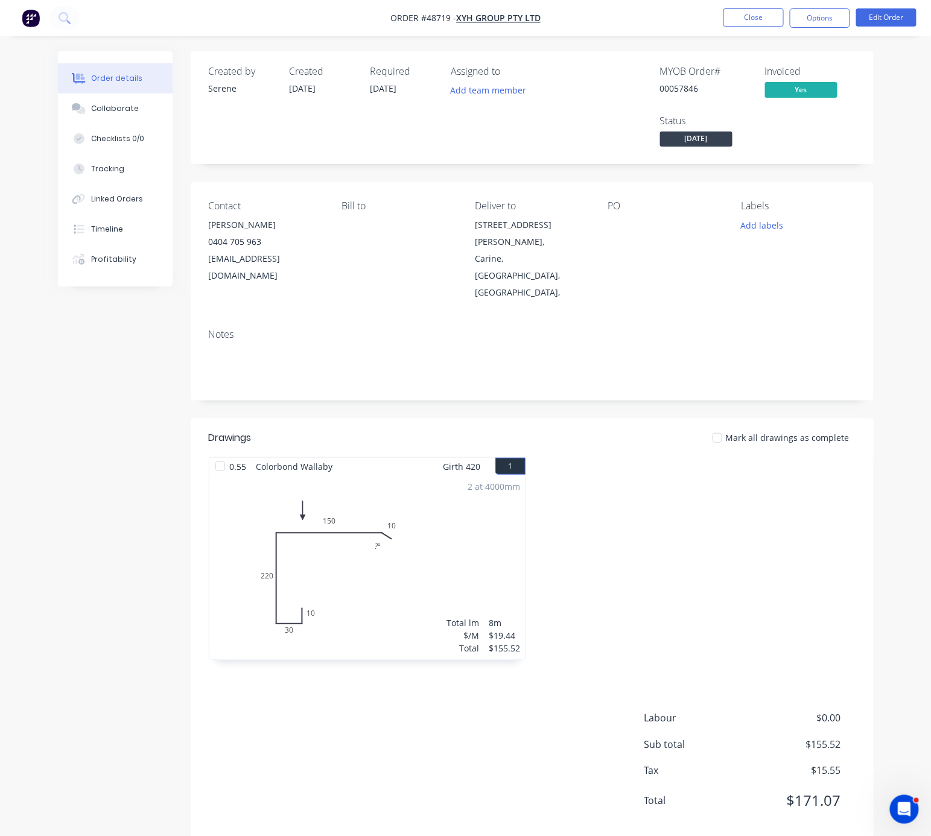
drag, startPoint x: 602, startPoint y: 431, endPoint x: 669, endPoint y: 448, distance: 69.1
click at [742, 24] on button "Close" at bounding box center [753, 17] width 60 height 18
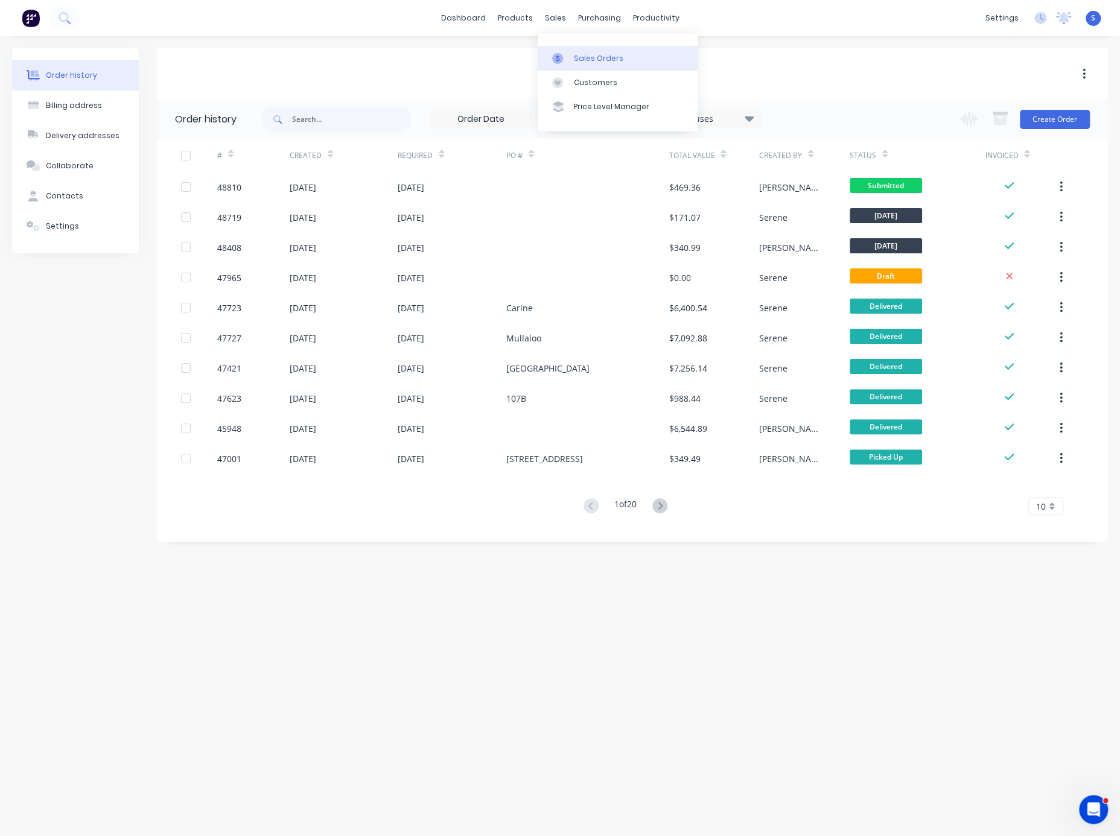
click at [586, 64] on div "Sales Orders" at bounding box center [598, 58] width 49 height 11
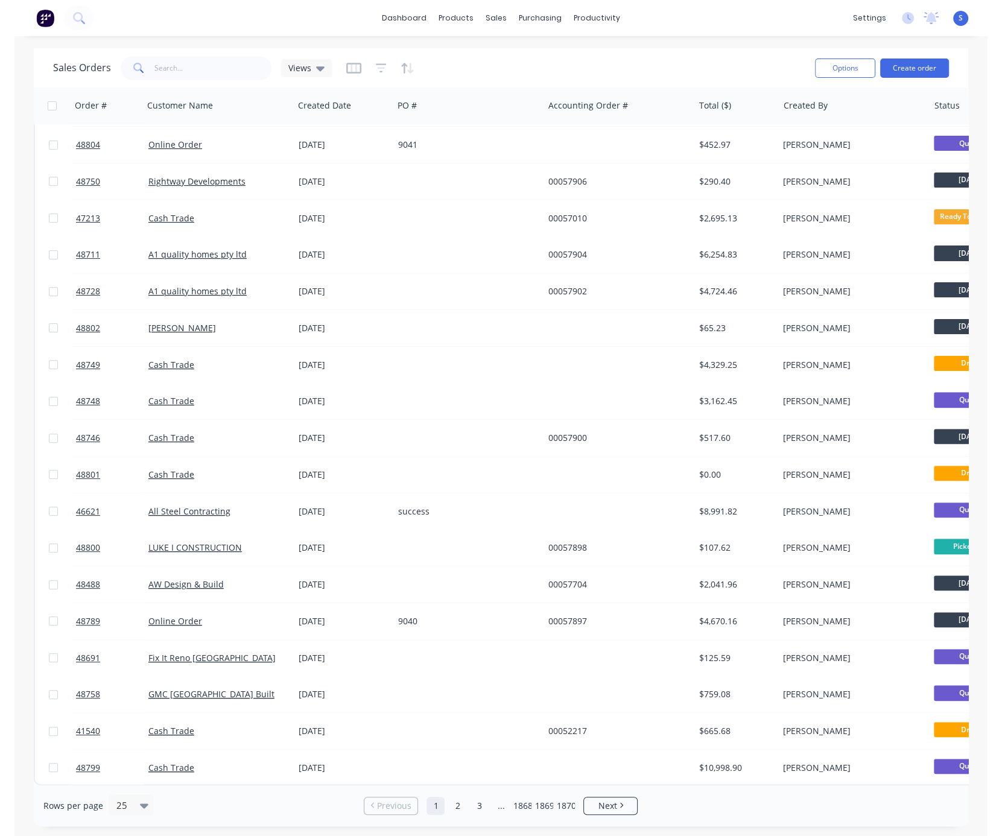
scroll to position [261, 0]
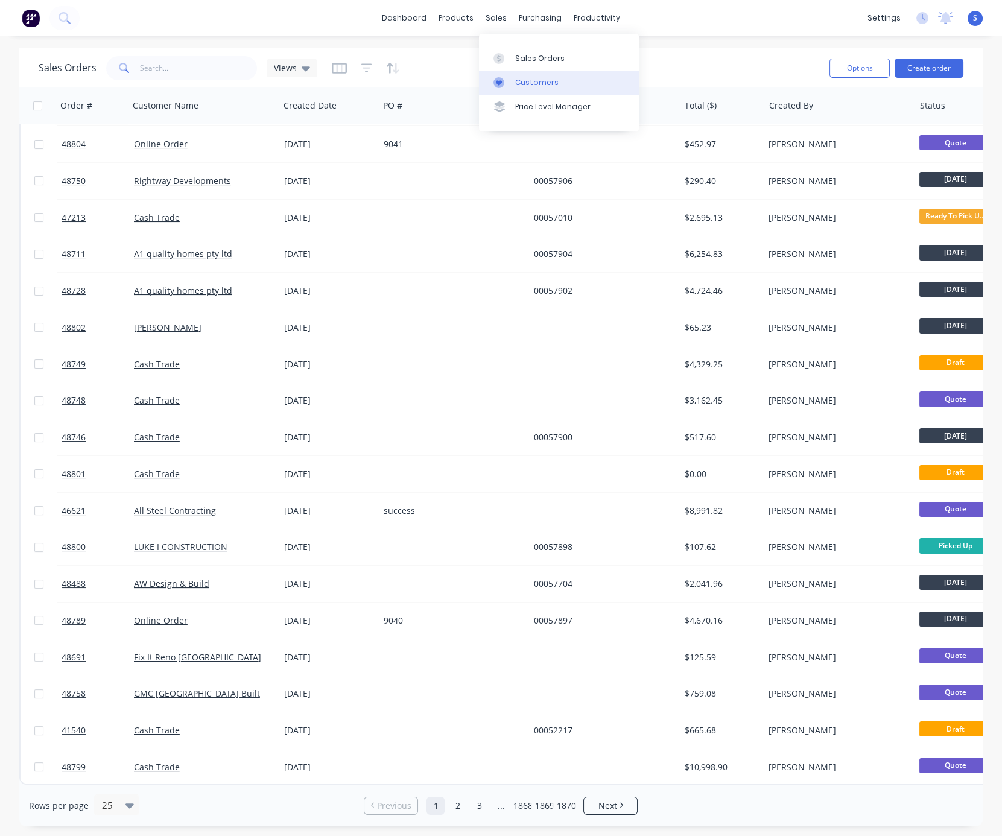
click at [533, 86] on div "Customers" at bounding box center [536, 82] width 43 height 11
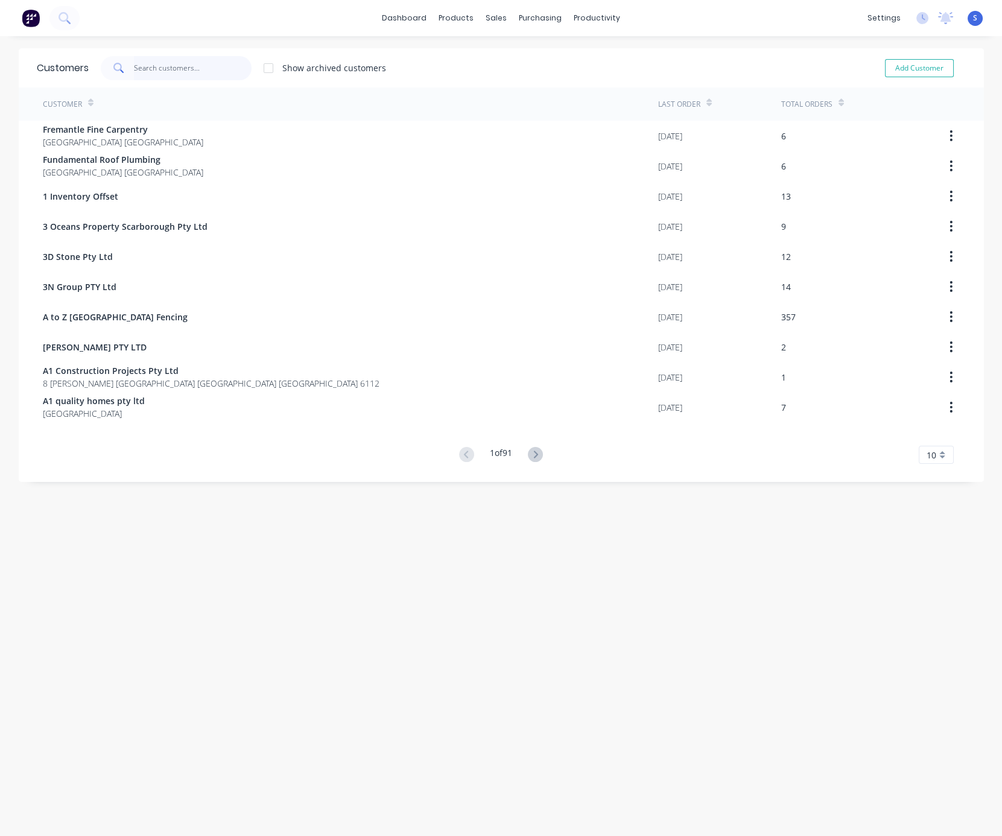
click at [181, 69] on input "text" at bounding box center [193, 68] width 118 height 24
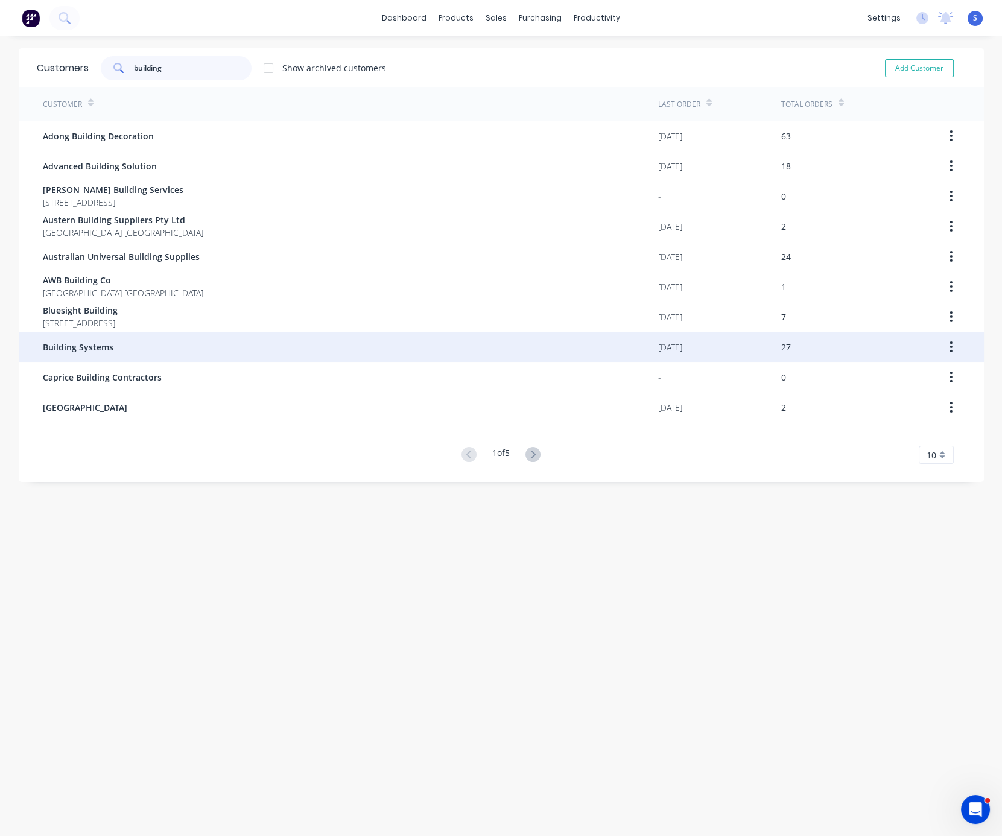
type input "building"
click at [84, 354] on div "Building Systems" at bounding box center [350, 347] width 615 height 30
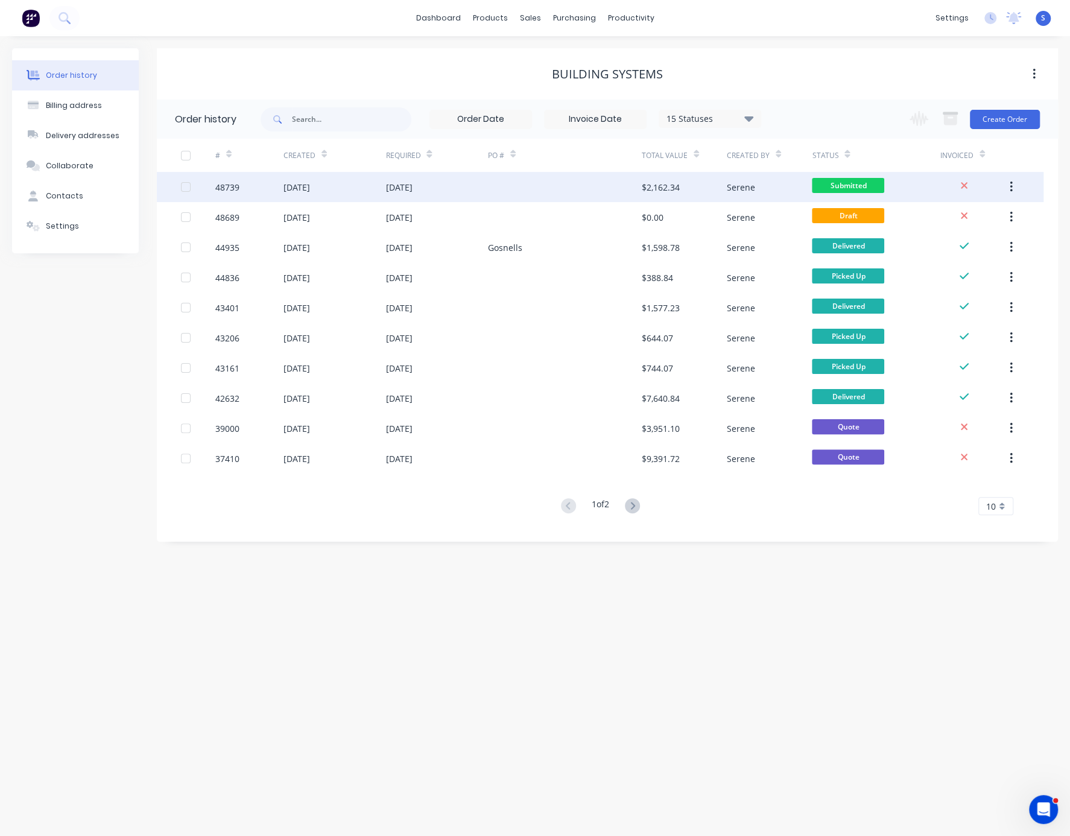
click at [486, 197] on div "[DATE]" at bounding box center [437, 187] width 103 height 30
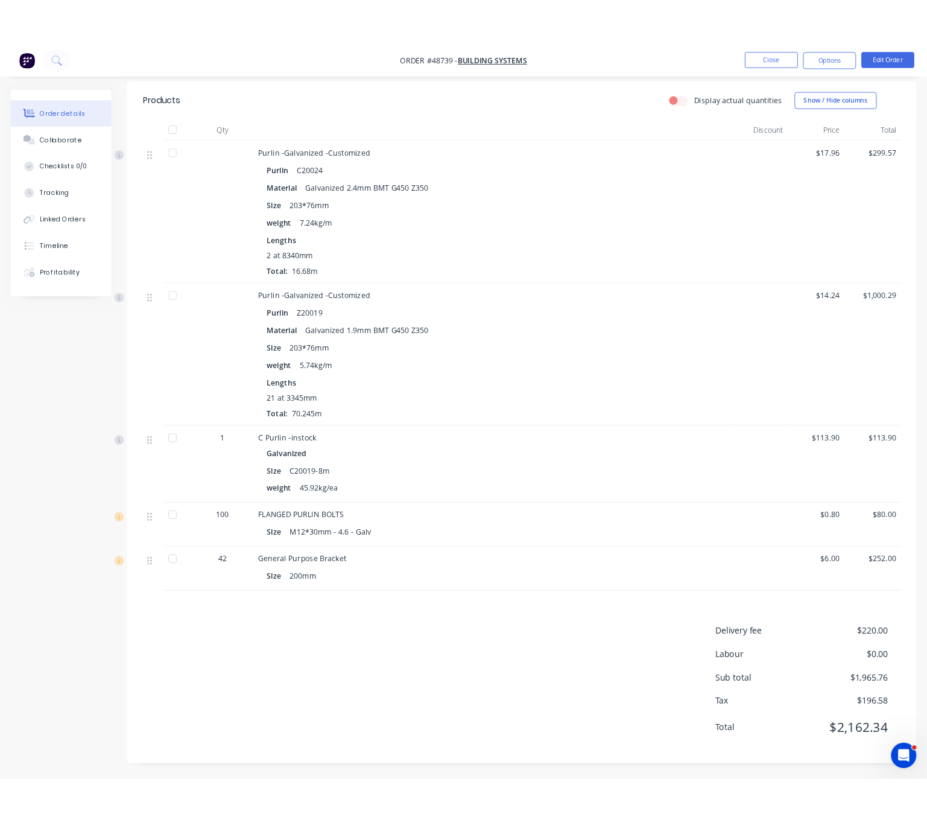
scroll to position [352, 0]
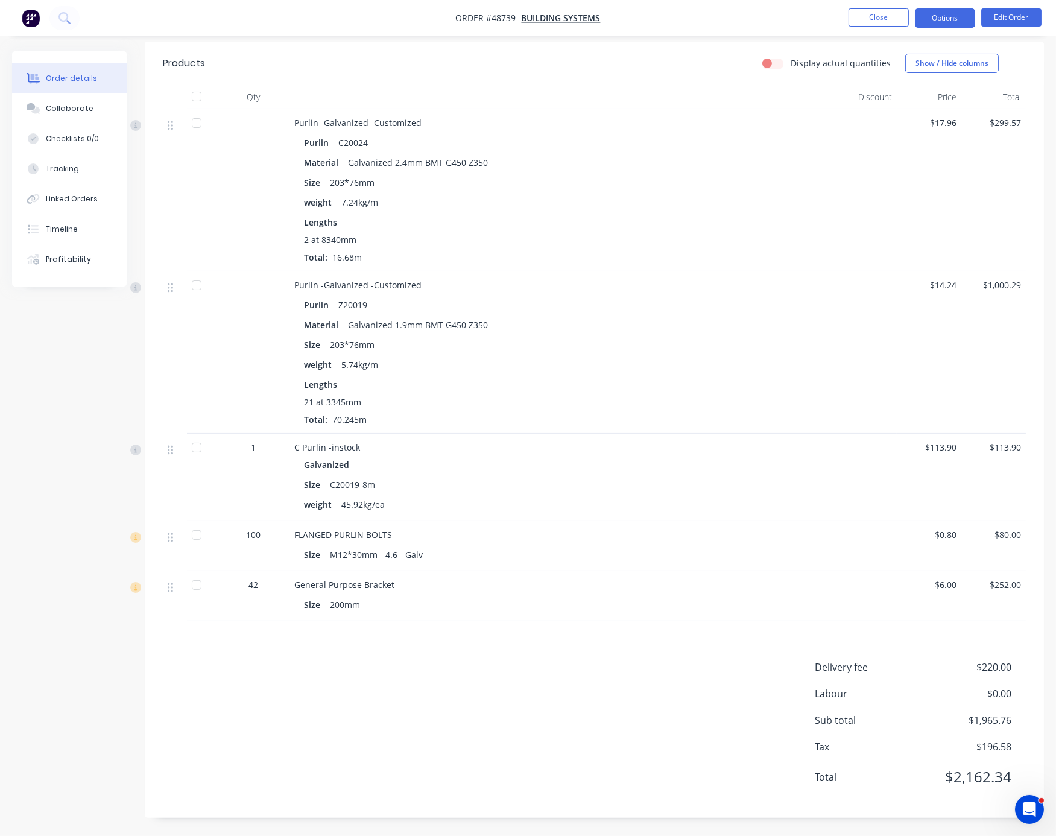
click at [943, 16] on button "Options" at bounding box center [945, 17] width 60 height 19
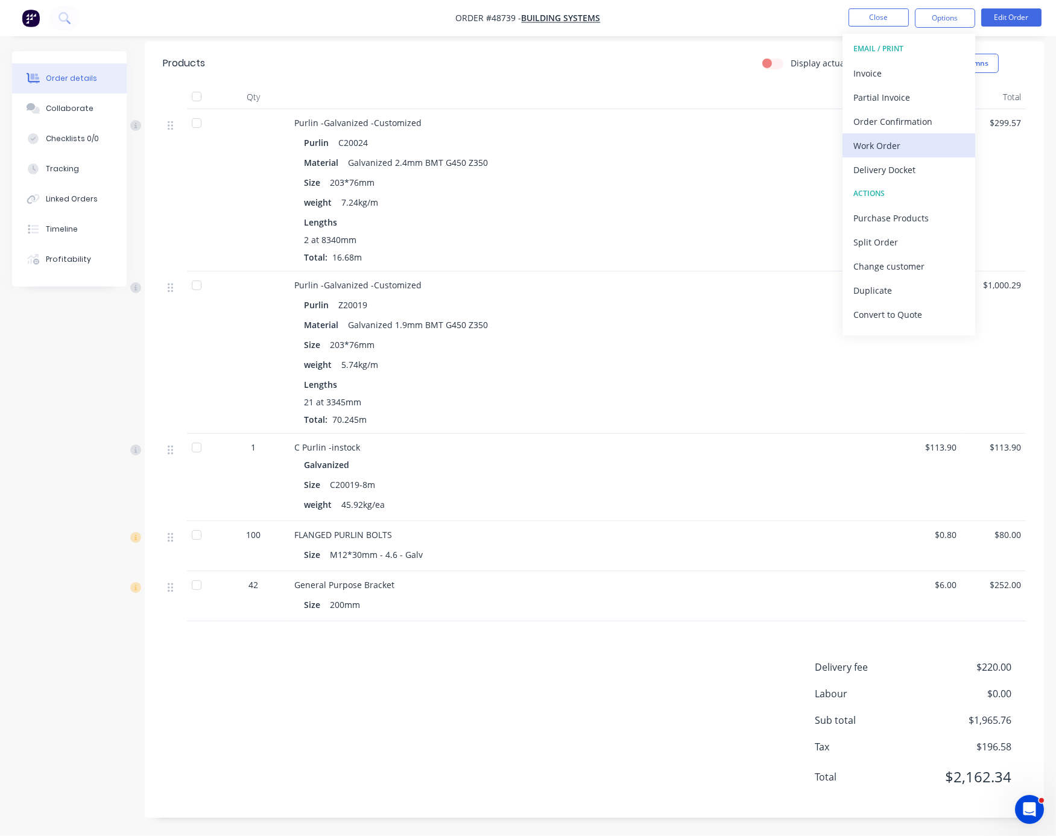
click at [888, 151] on div "Work Order" at bounding box center [909, 145] width 111 height 17
click at [883, 147] on div "Custom" at bounding box center [909, 145] width 111 height 17
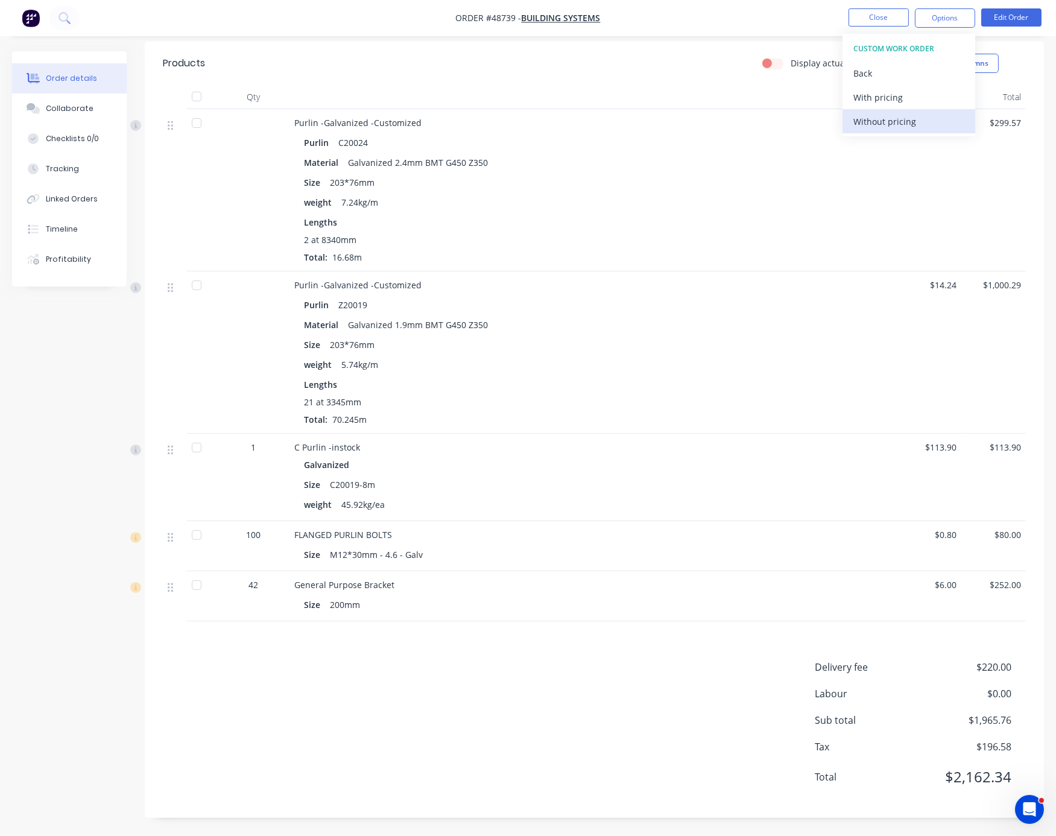
click at [881, 122] on div "Without pricing" at bounding box center [909, 121] width 111 height 17
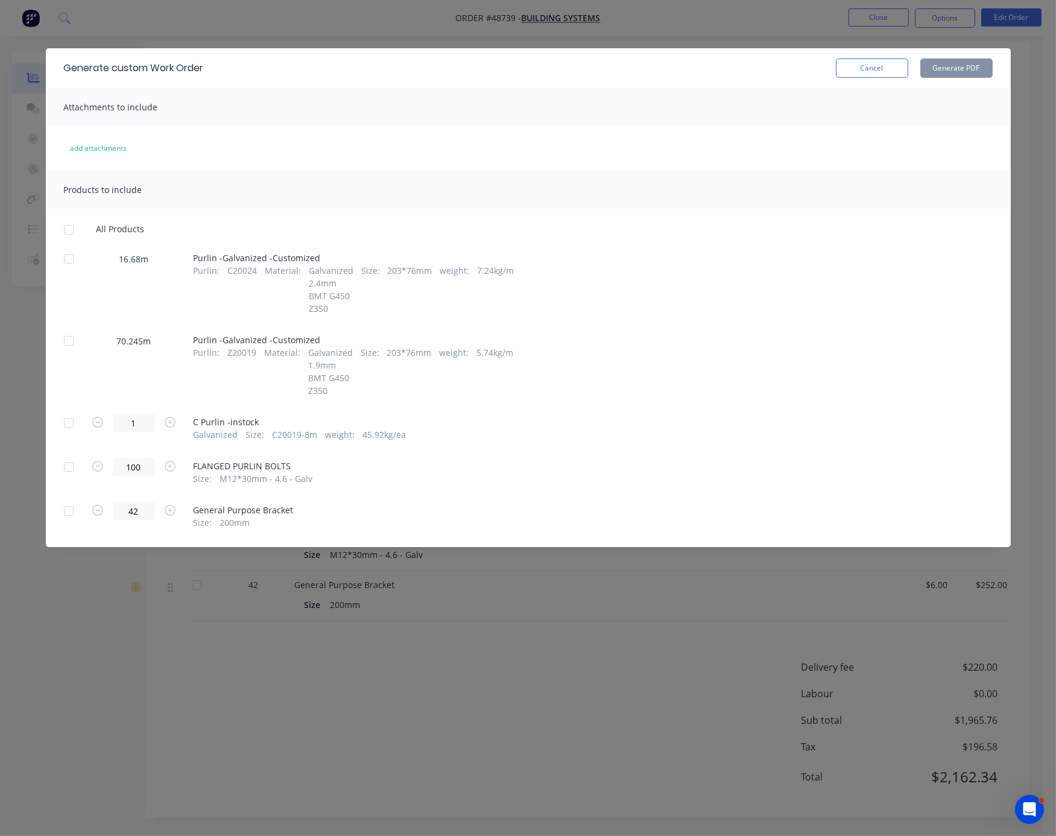
click at [65, 267] on div at bounding box center [69, 259] width 24 height 24
click at [66, 353] on div at bounding box center [69, 341] width 24 height 24
click at [954, 69] on button "Generate PDF" at bounding box center [957, 68] width 72 height 19
click at [874, 69] on button "Cancel" at bounding box center [872, 68] width 72 height 19
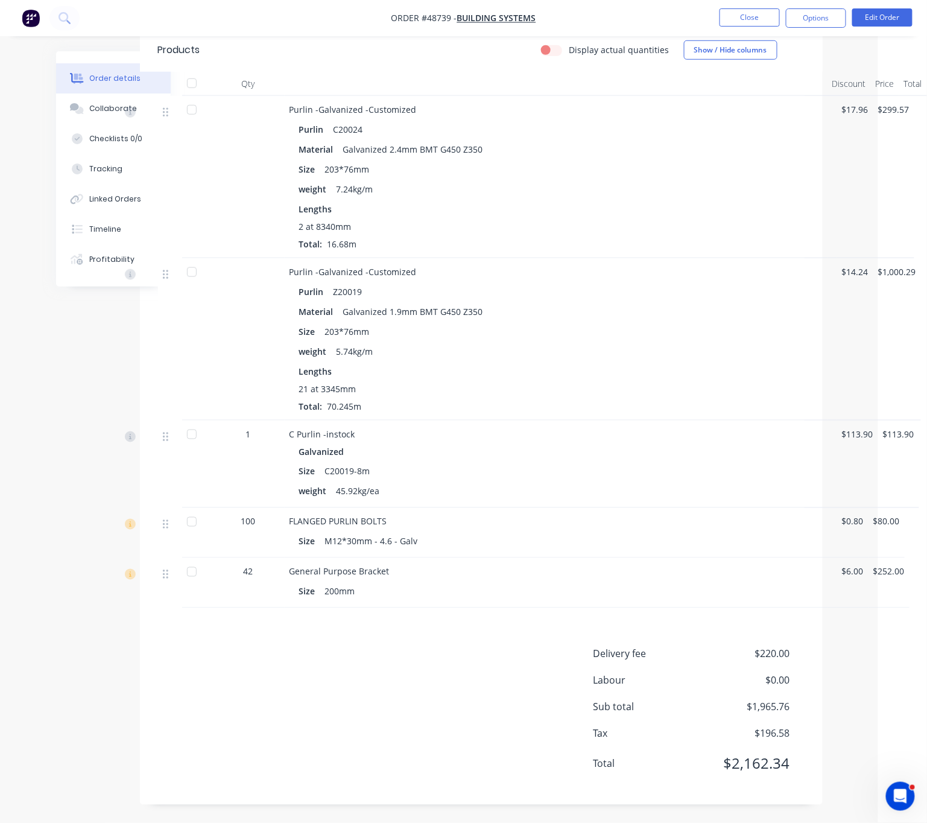
drag, startPoint x: 139, startPoint y: 345, endPoint x: 522, endPoint y: 334, distance: 383.9
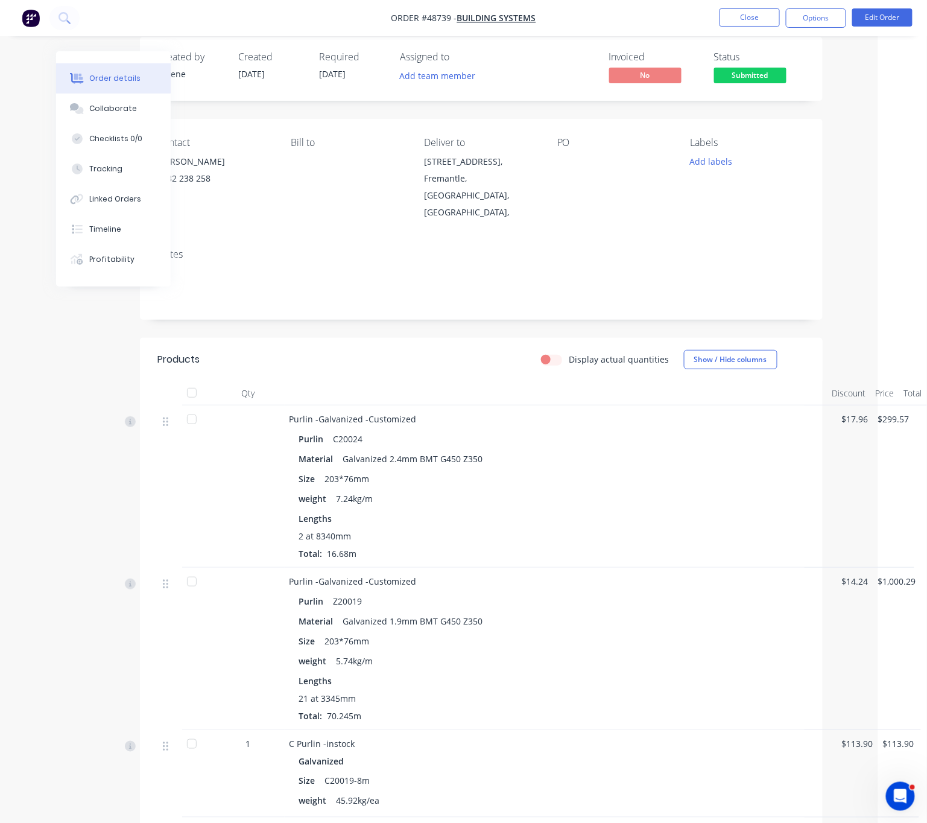
scroll to position [0, 51]
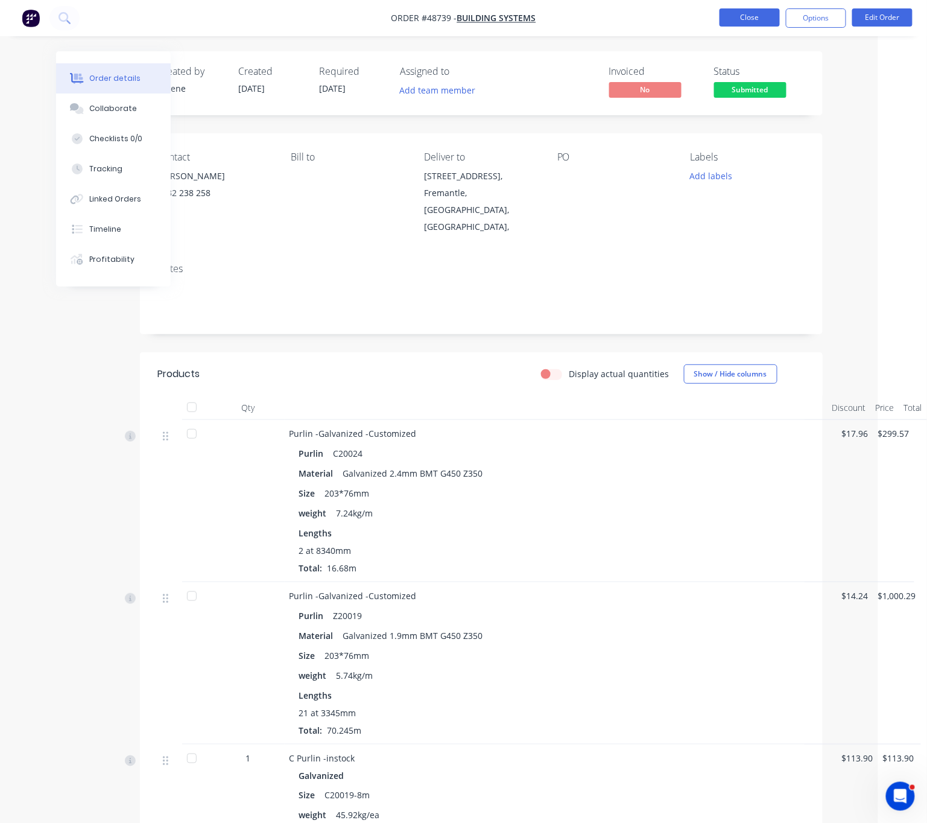
click at [767, 13] on button "Close" at bounding box center [750, 17] width 60 height 18
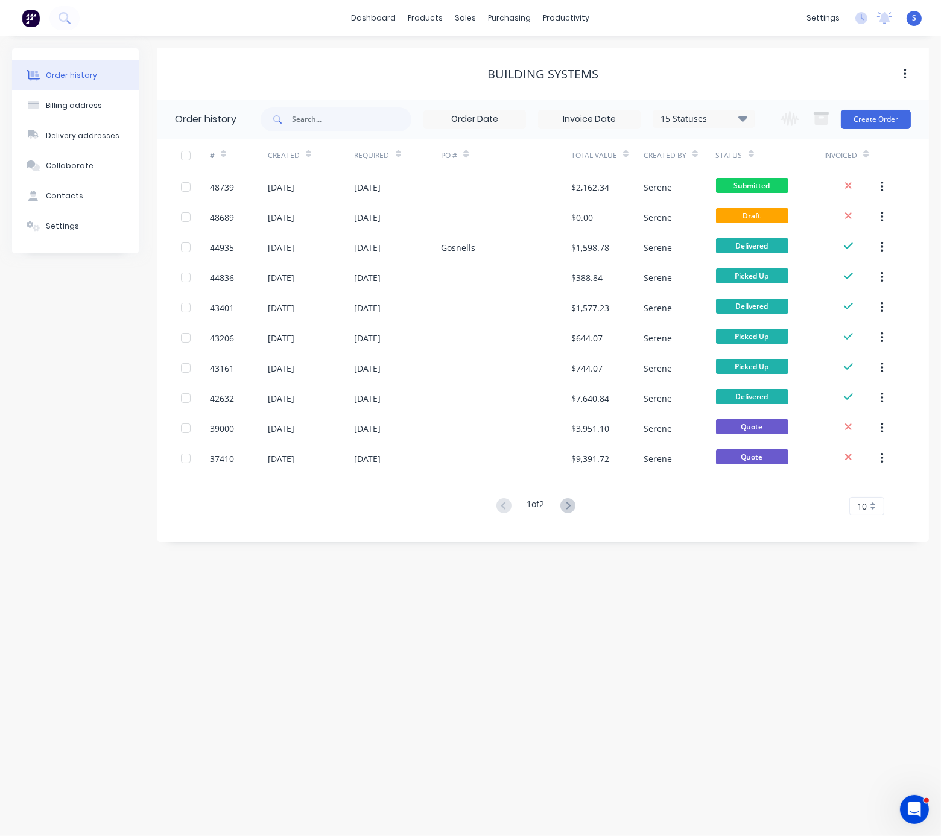
drag, startPoint x: 320, startPoint y: 79, endPoint x: 451, endPoint y: 81, distance: 131.6
click at [470, 618] on div "Order history Billing address Delivery addresses Collaborate Contacts Settings …" at bounding box center [470, 436] width 941 height 800
click at [31, 449] on div "Order history Billing address Delivery addresses Collaborate Contacts Settings" at bounding box center [75, 295] width 127 height 494
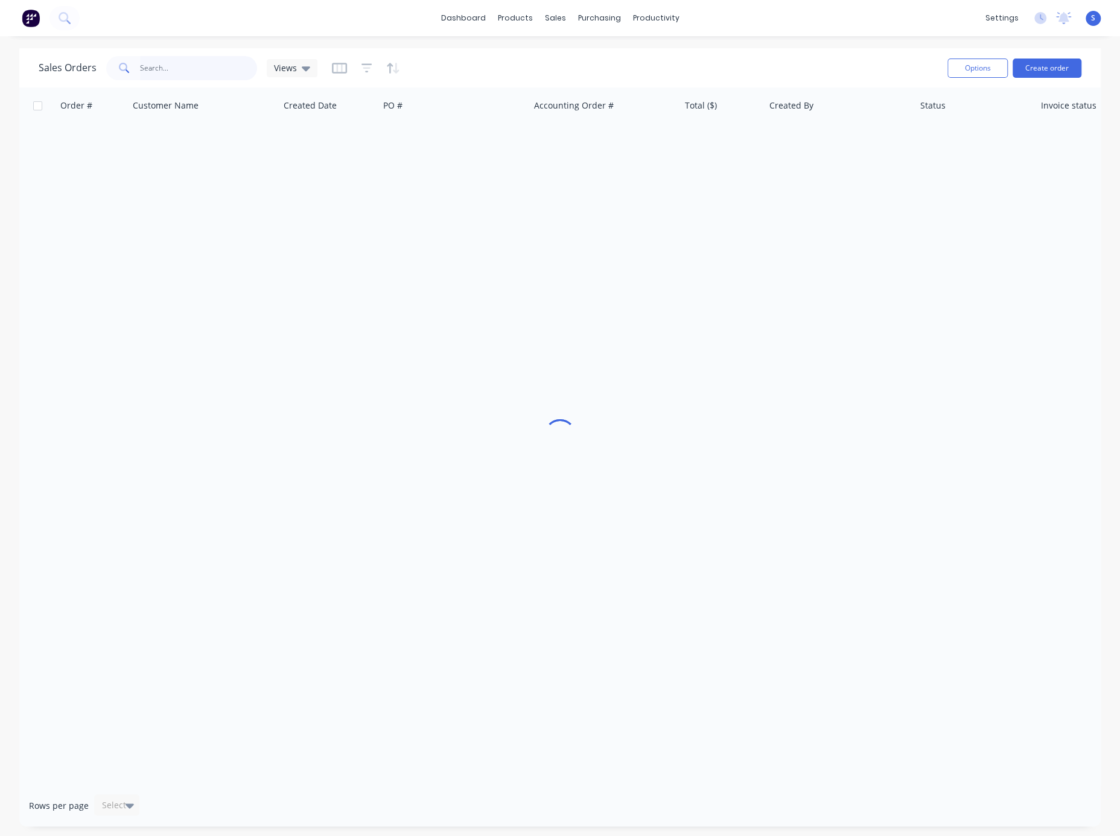
click at [190, 75] on input "text" at bounding box center [199, 68] width 118 height 24
type input "35194"
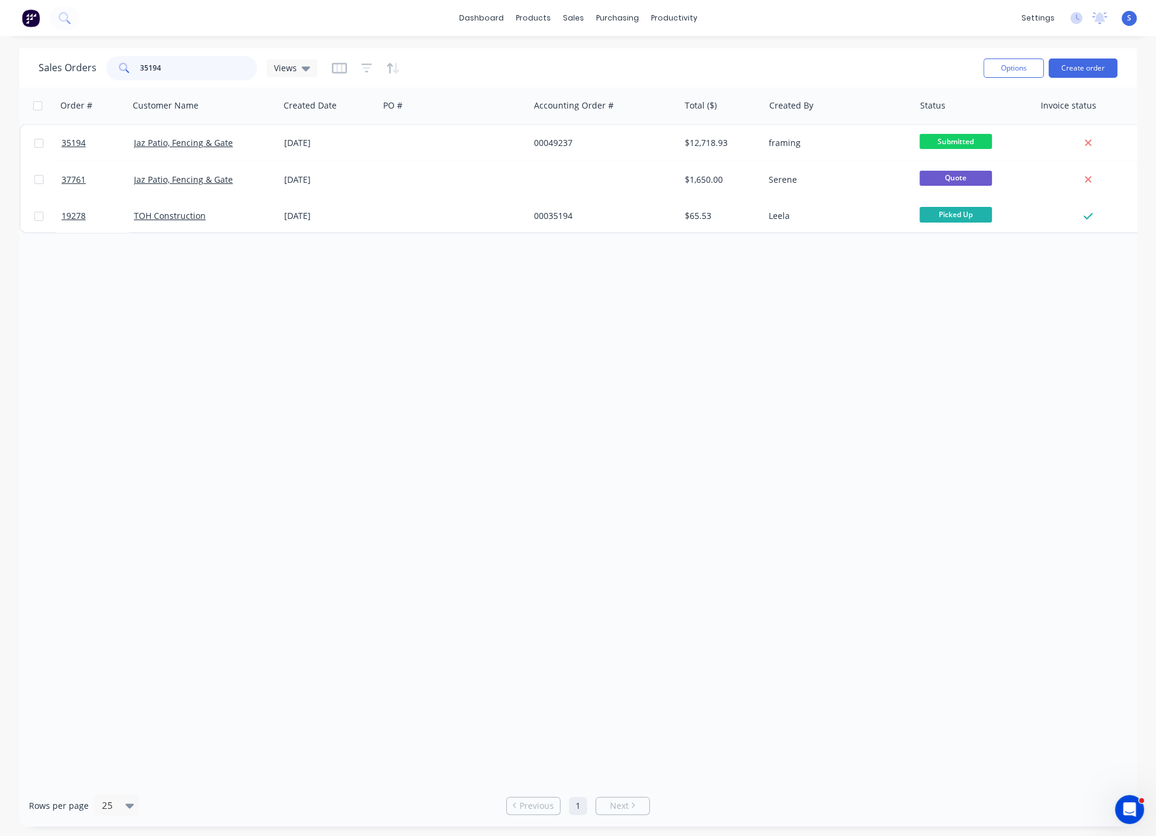
drag, startPoint x: 177, startPoint y: 64, endPoint x: 78, endPoint y: 57, distance: 99.8
click at [78, 57] on div "Sales Orders 35194 Views" at bounding box center [178, 68] width 279 height 24
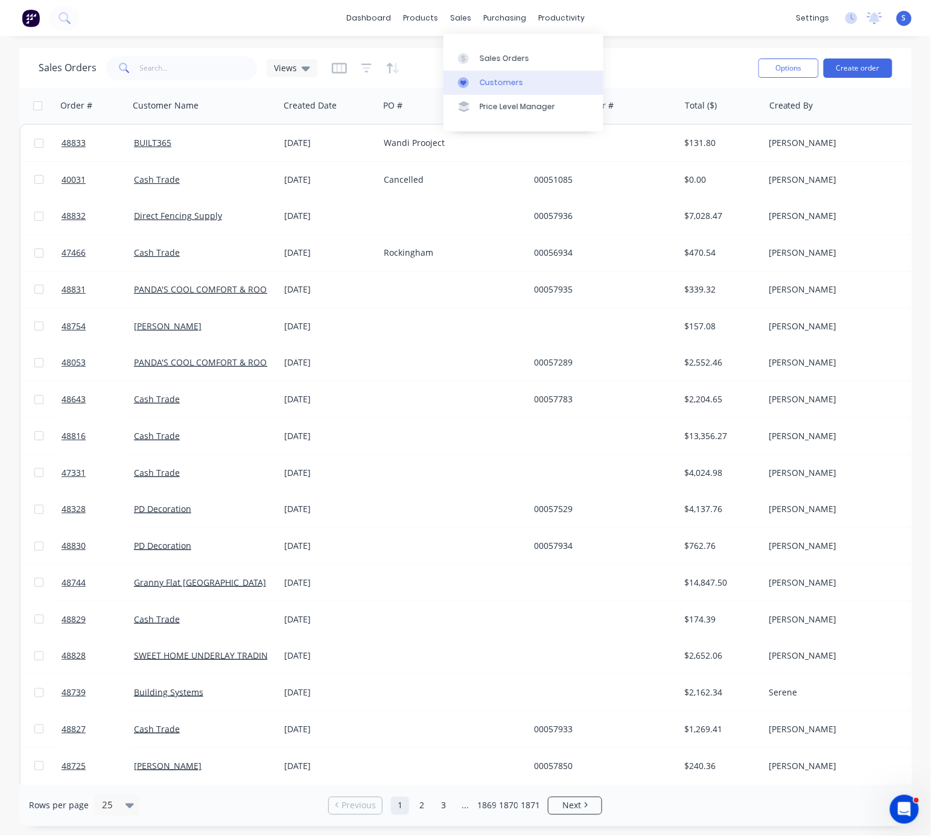
click at [480, 86] on div "Customers" at bounding box center [501, 82] width 43 height 11
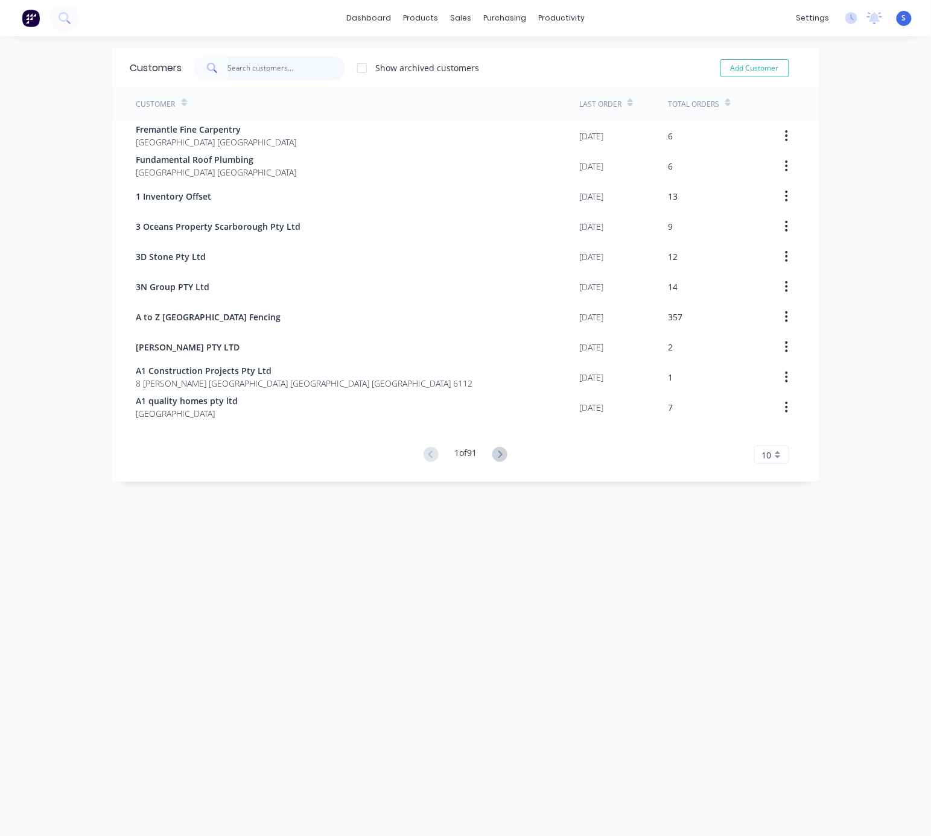
click at [268, 68] on input "text" at bounding box center [286, 68] width 118 height 24
click at [495, 92] on link "Customers" at bounding box center [517, 83] width 160 height 24
click at [258, 69] on input "text" at bounding box center [286, 68] width 118 height 24
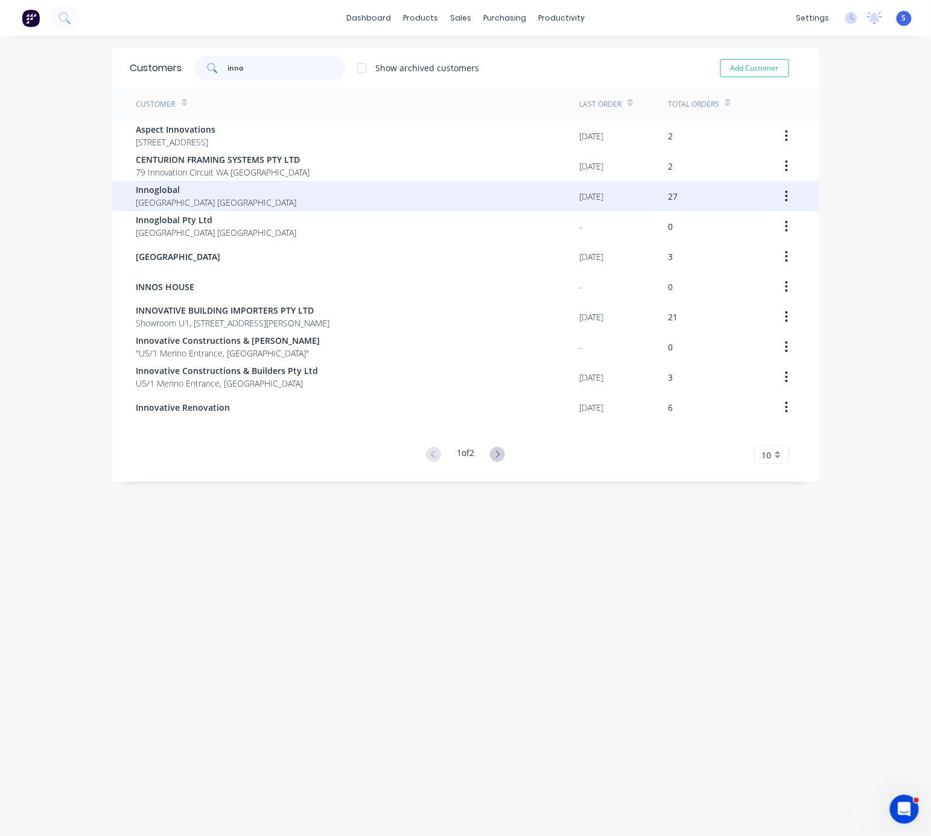
type input "inno"
click at [240, 195] on div "Innoglobal [GEOGRAPHIC_DATA] [GEOGRAPHIC_DATA]" at bounding box center [357, 196] width 443 height 30
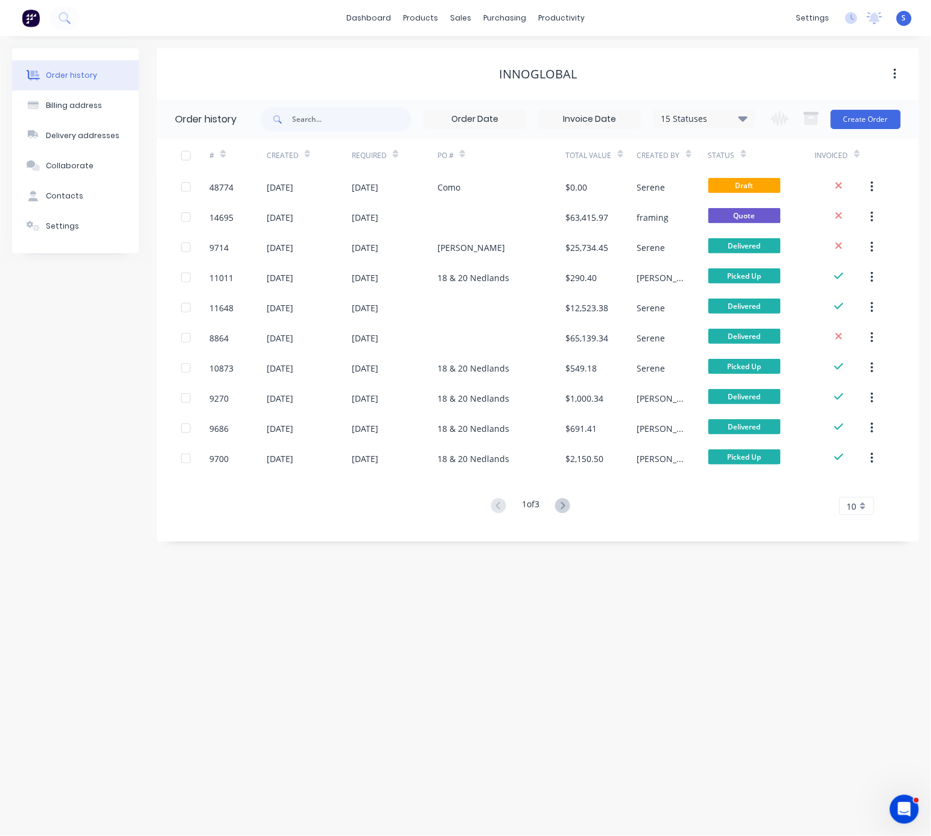
drag, startPoint x: 521, startPoint y: 630, endPoint x: 704, endPoint y: 504, distance: 221.7
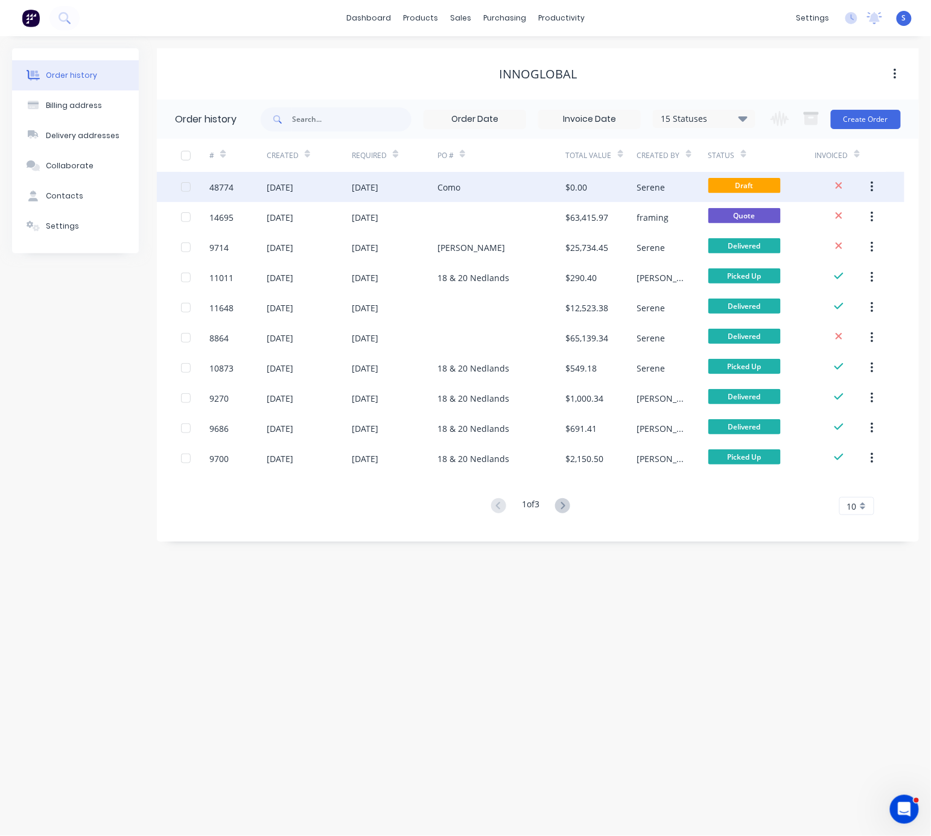
click at [488, 183] on div "Como" at bounding box center [501, 187] width 129 height 30
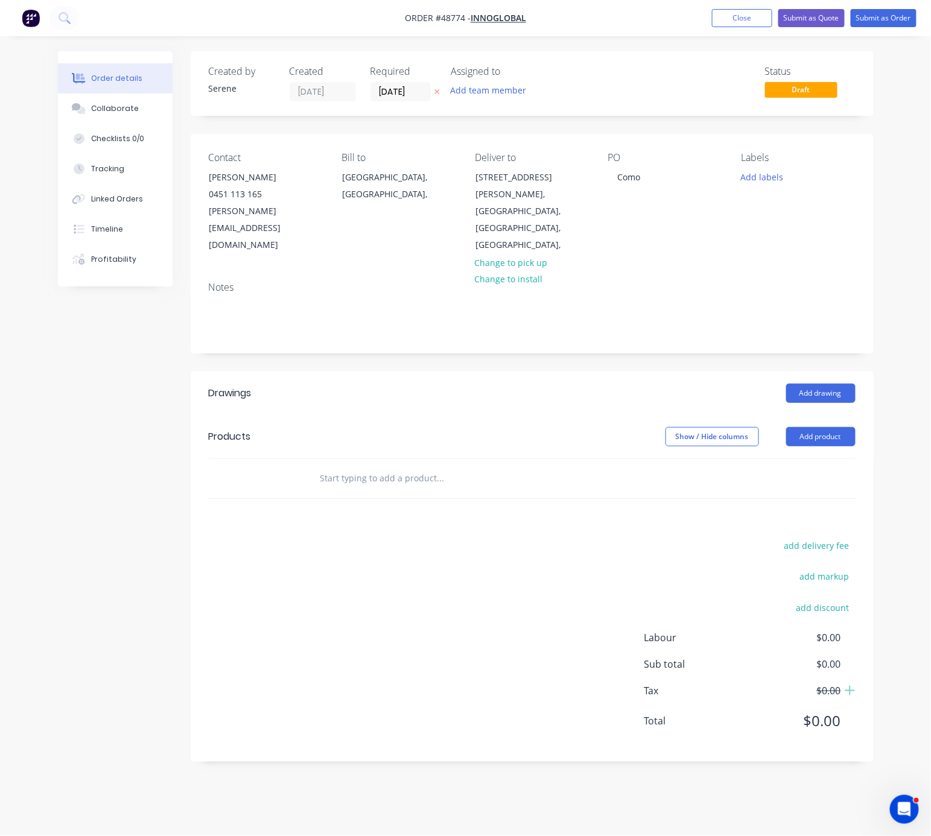
drag, startPoint x: 384, startPoint y: 396, endPoint x: 590, endPoint y: 398, distance: 205.7
click at [833, 427] on button "Add product" at bounding box center [820, 436] width 69 height 19
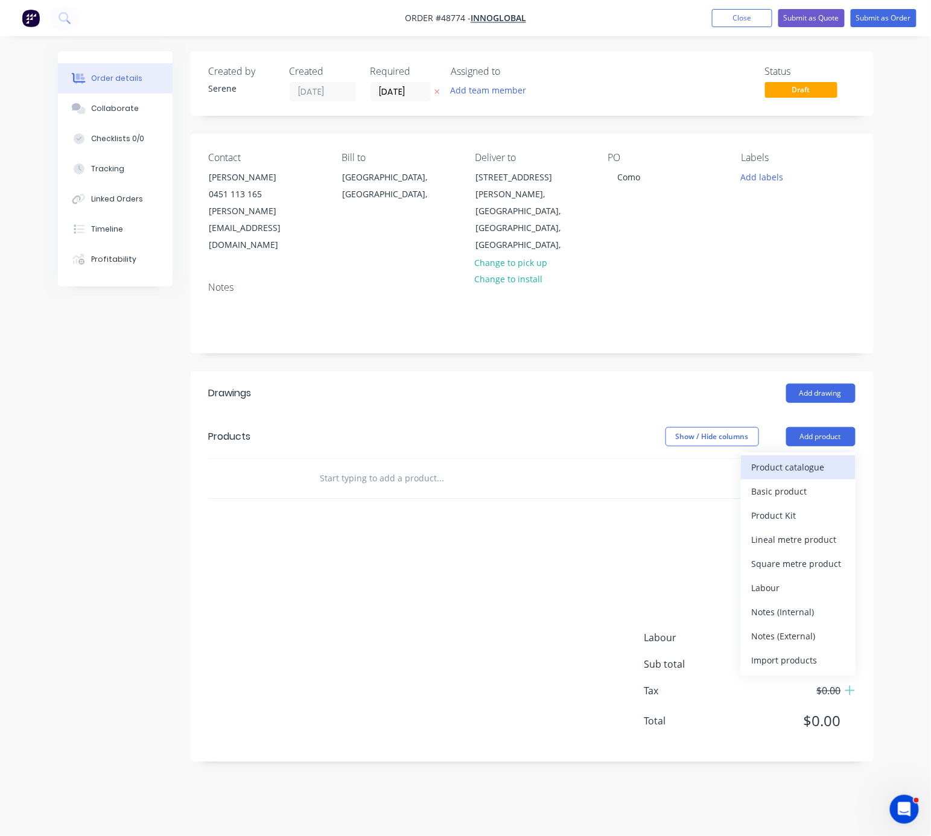
click at [802, 459] on div "Product catalogue" at bounding box center [798, 467] width 93 height 17
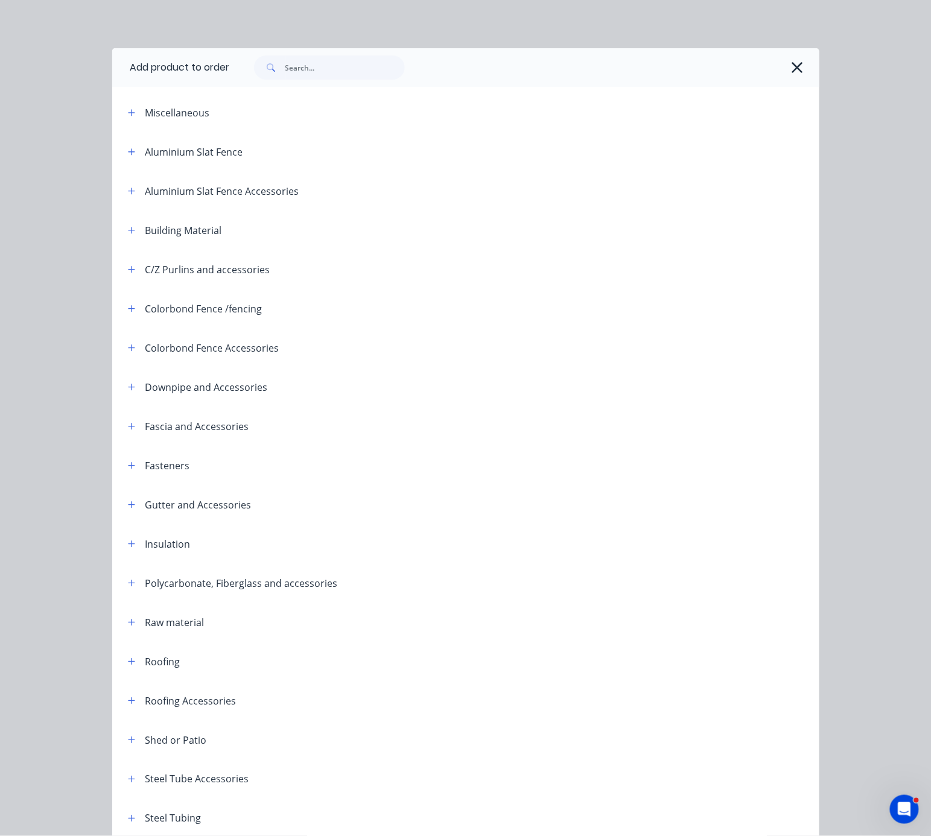
scroll to position [151, 0]
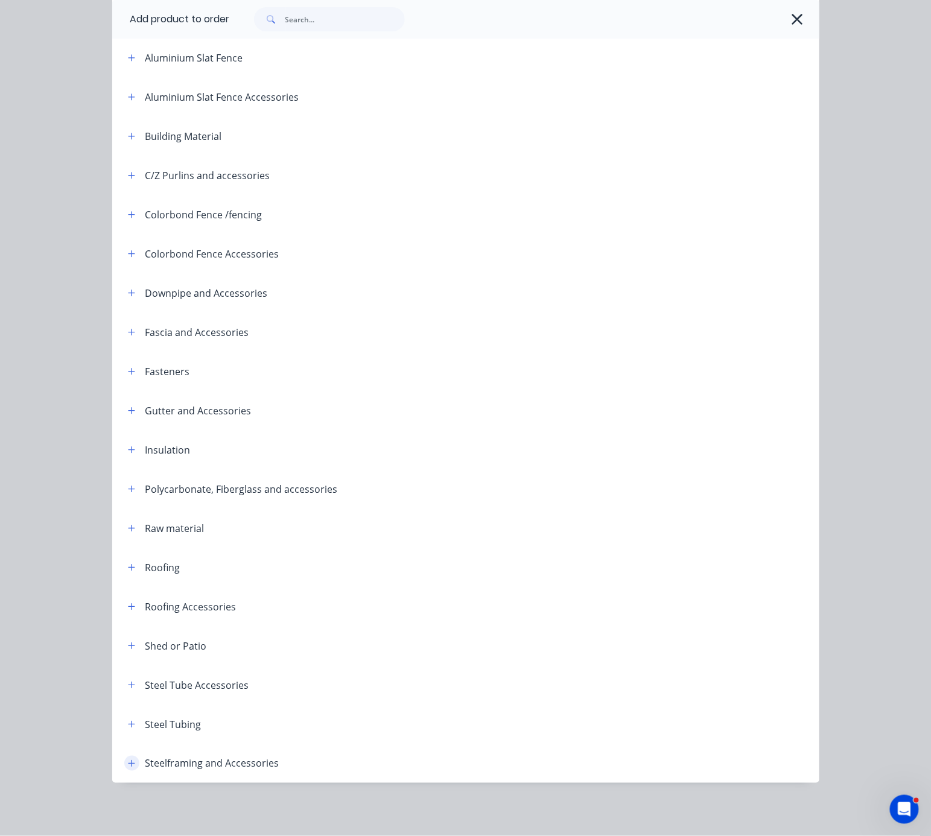
click at [128, 760] on icon "button" at bounding box center [131, 763] width 7 height 7
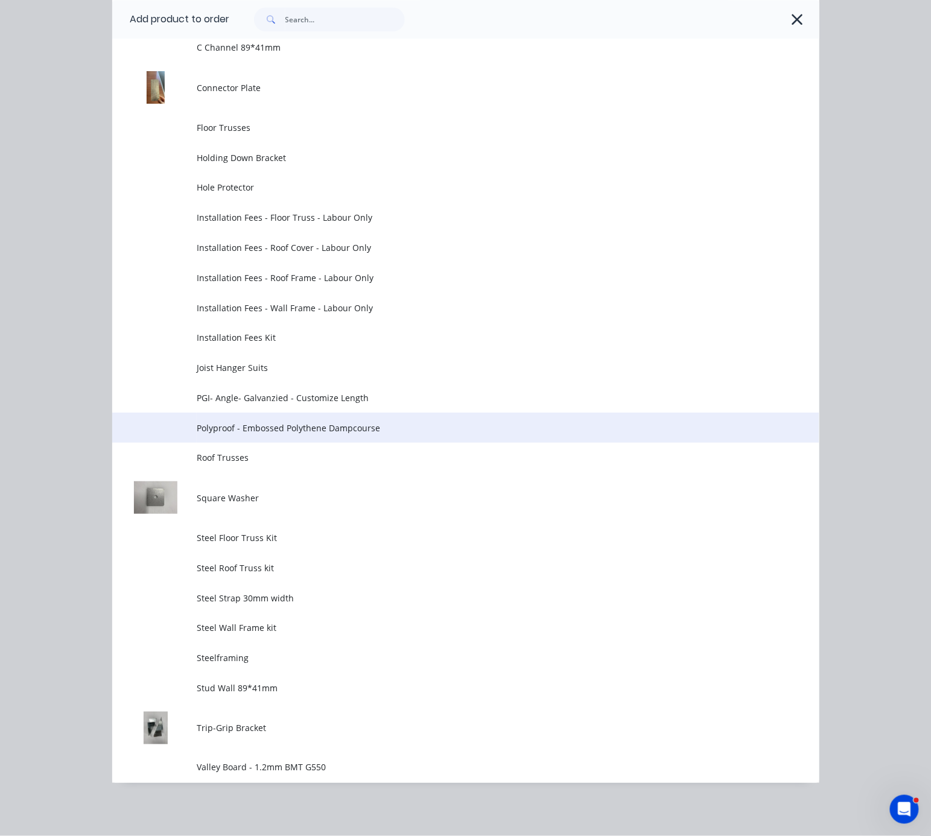
scroll to position [1102, 0]
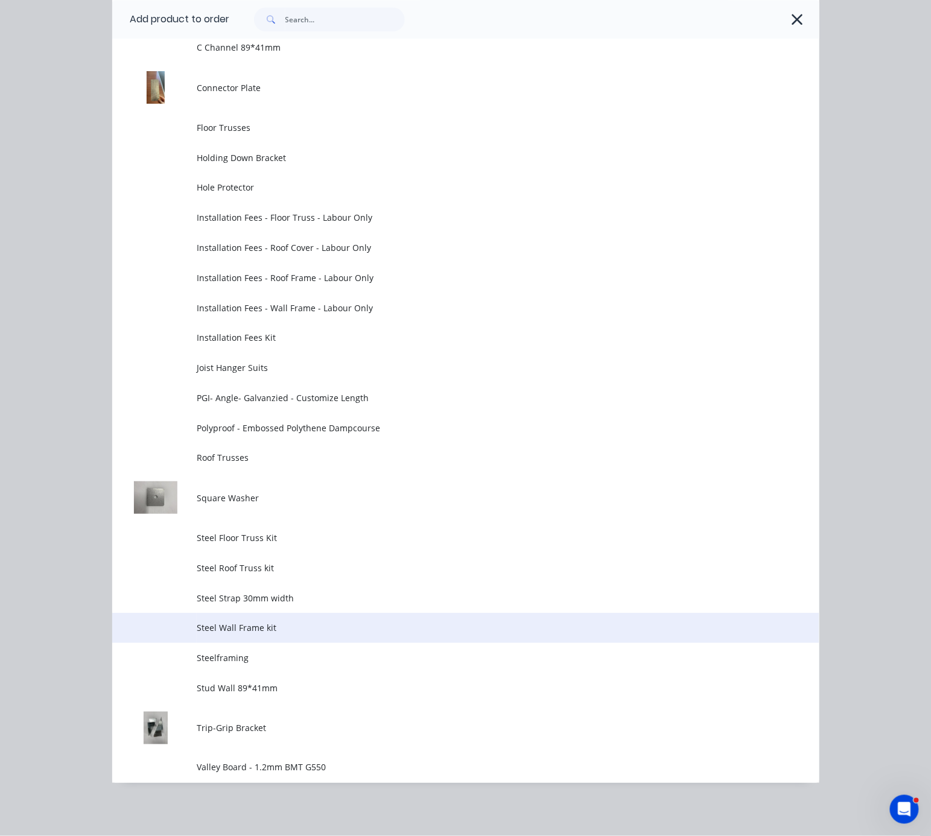
click at [276, 621] on span "Steel Wall Frame kit" at bounding box center [446, 627] width 498 height 13
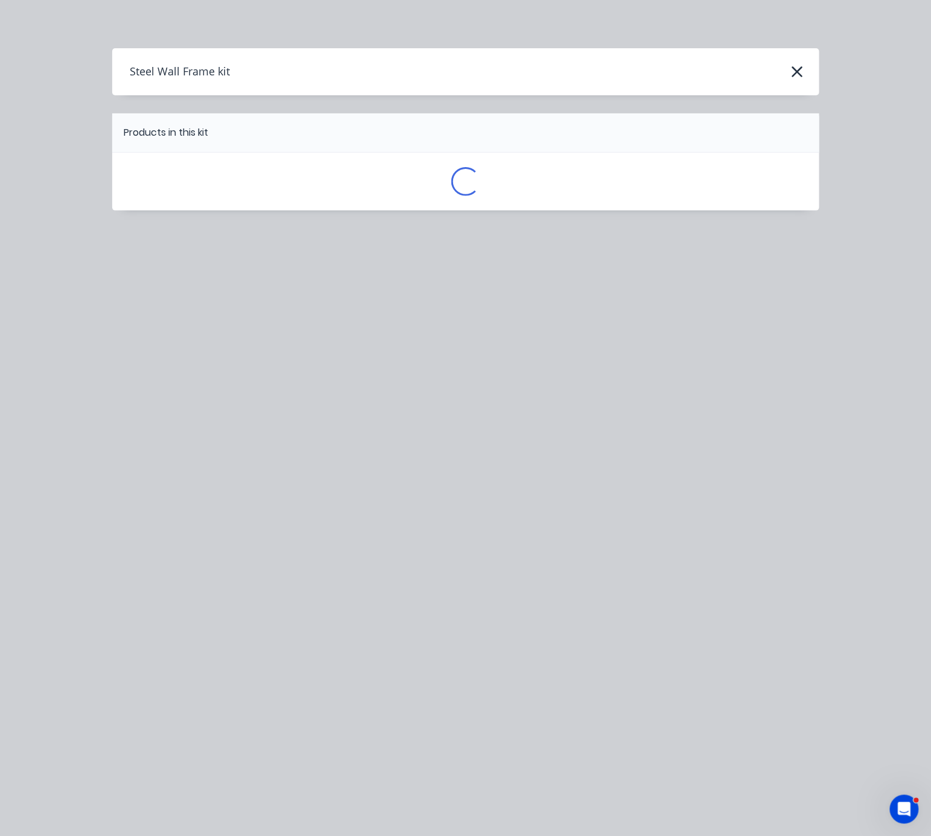
scroll to position [0, 0]
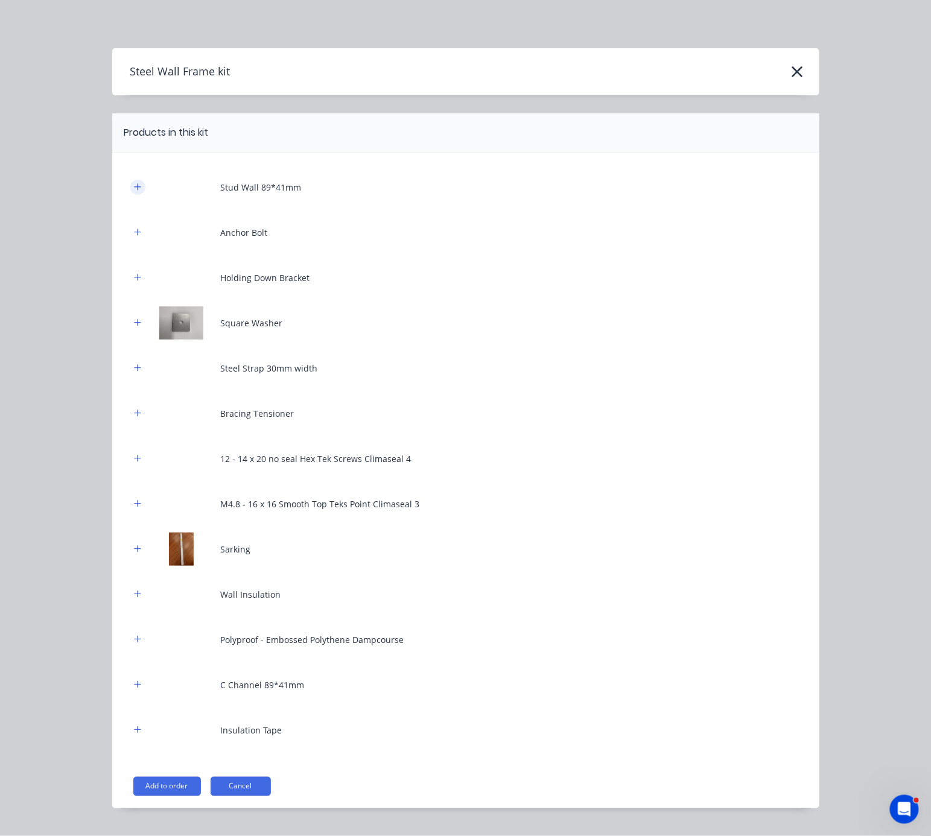
click at [130, 195] on button "button" at bounding box center [137, 187] width 15 height 15
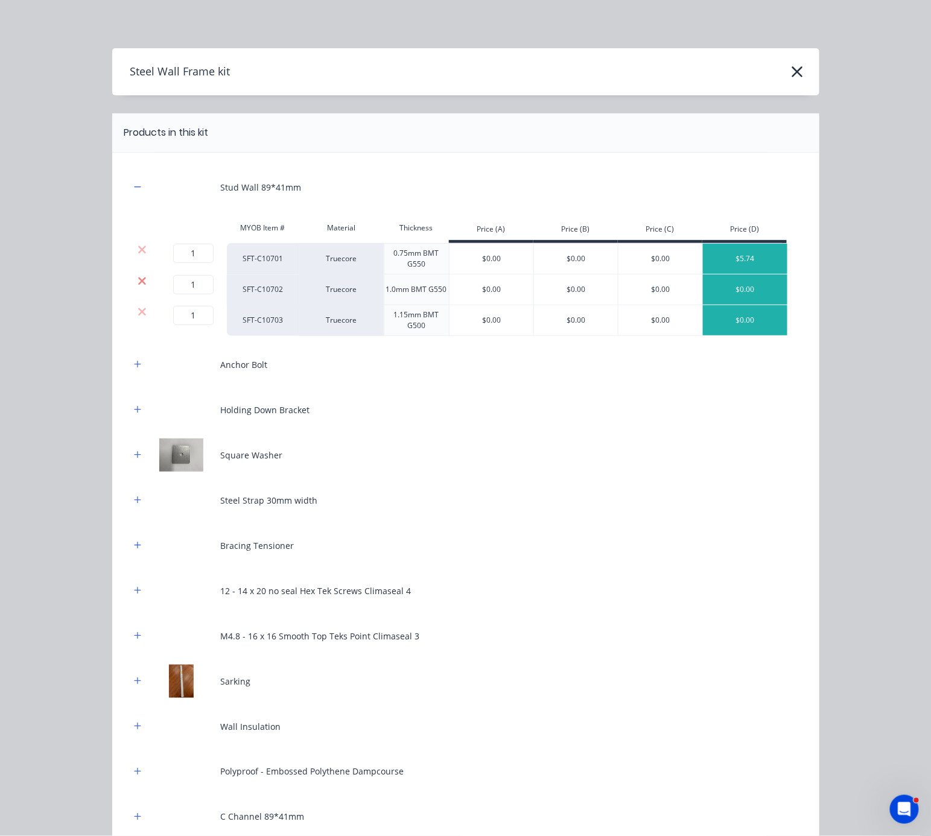
click at [138, 285] on icon at bounding box center [142, 281] width 9 height 12
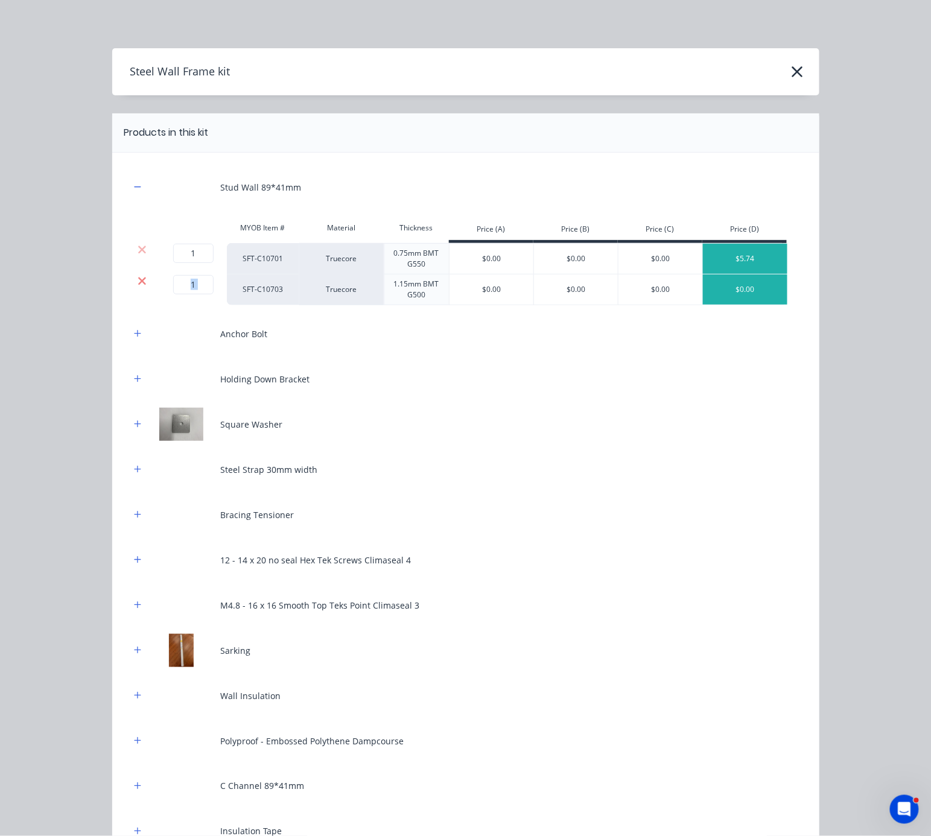
click at [138, 286] on icon at bounding box center [142, 281] width 9 height 12
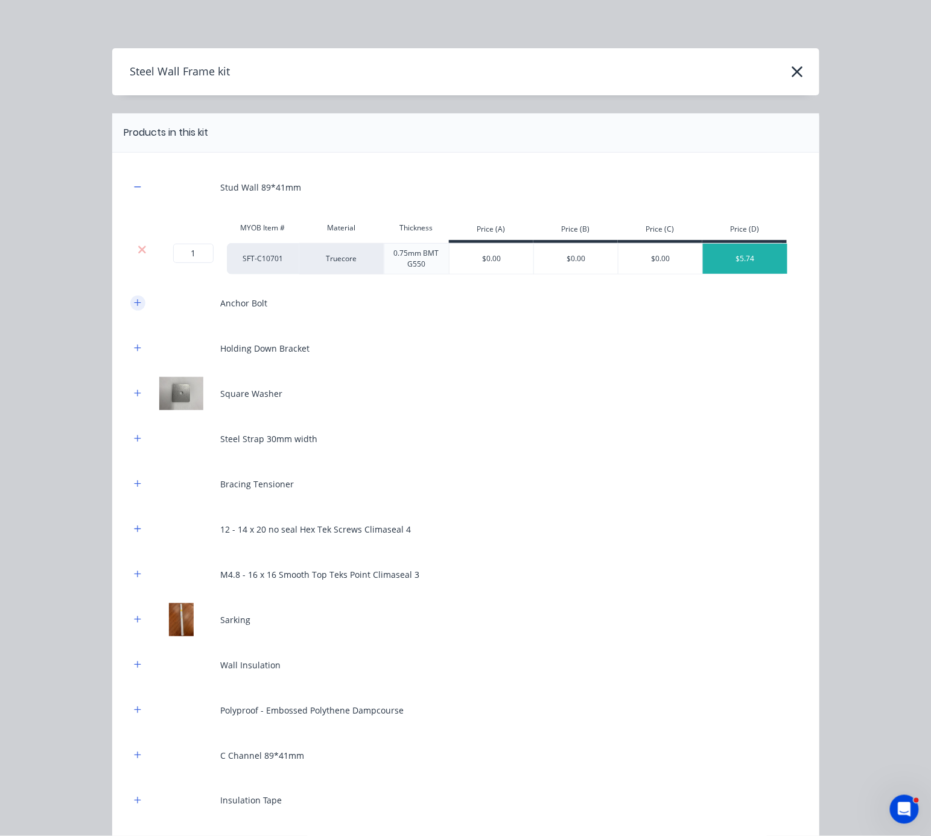
click at [134, 307] on icon "button" at bounding box center [137, 303] width 7 height 8
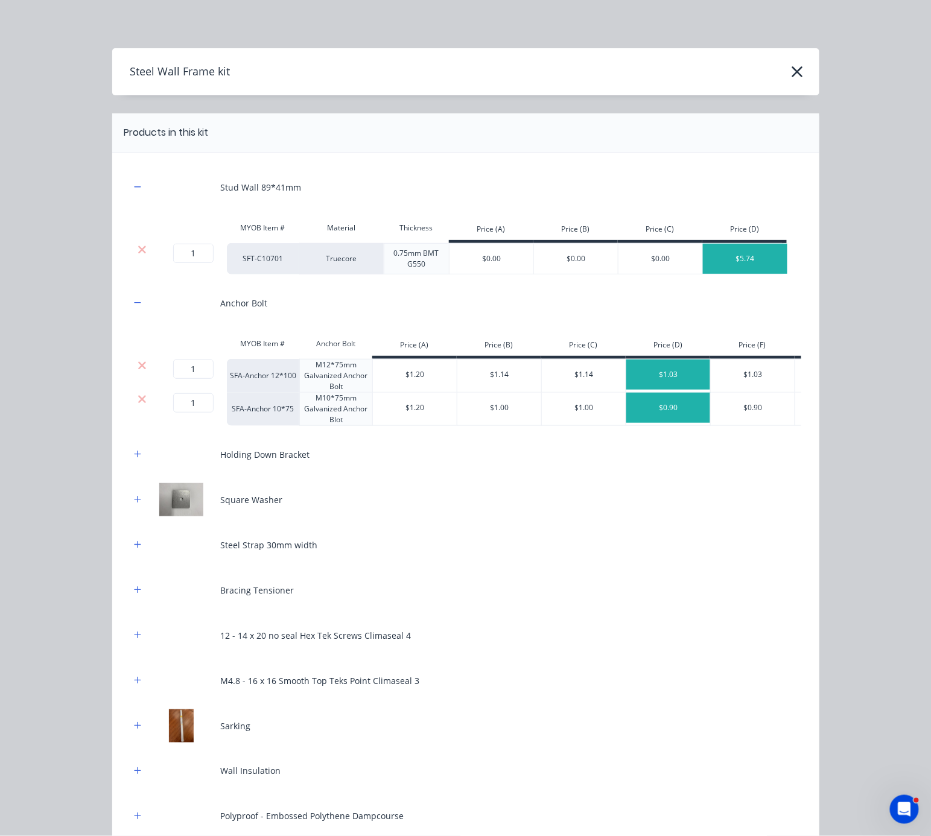
scroll to position [211, 0]
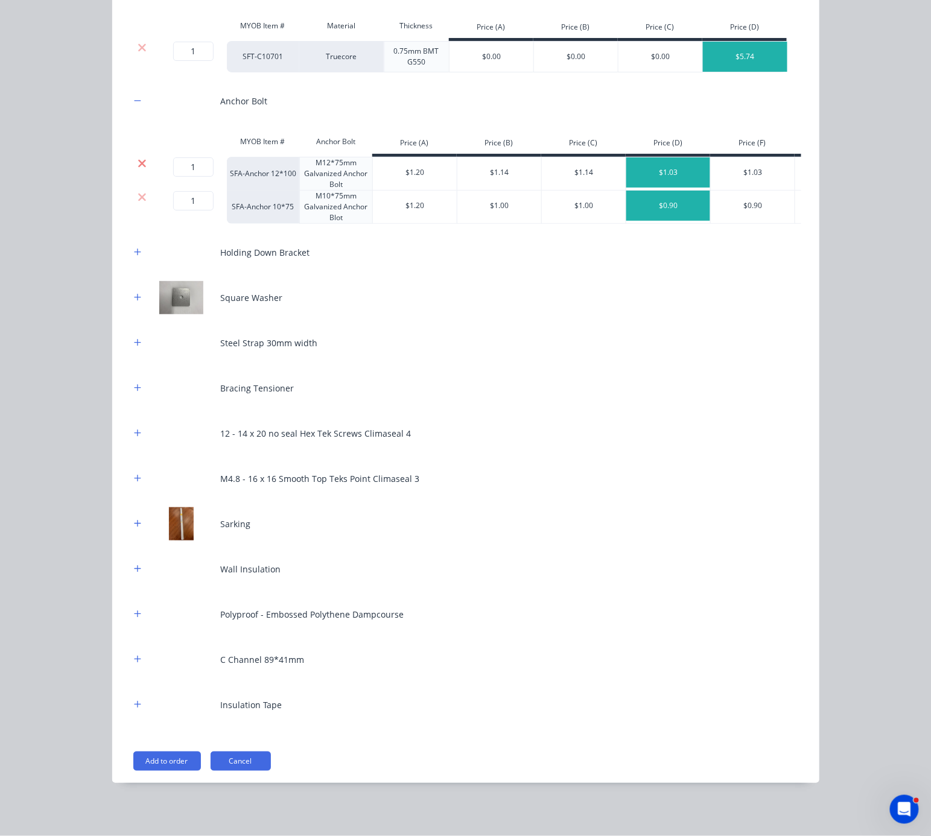
click at [138, 162] on icon at bounding box center [142, 163] width 9 height 12
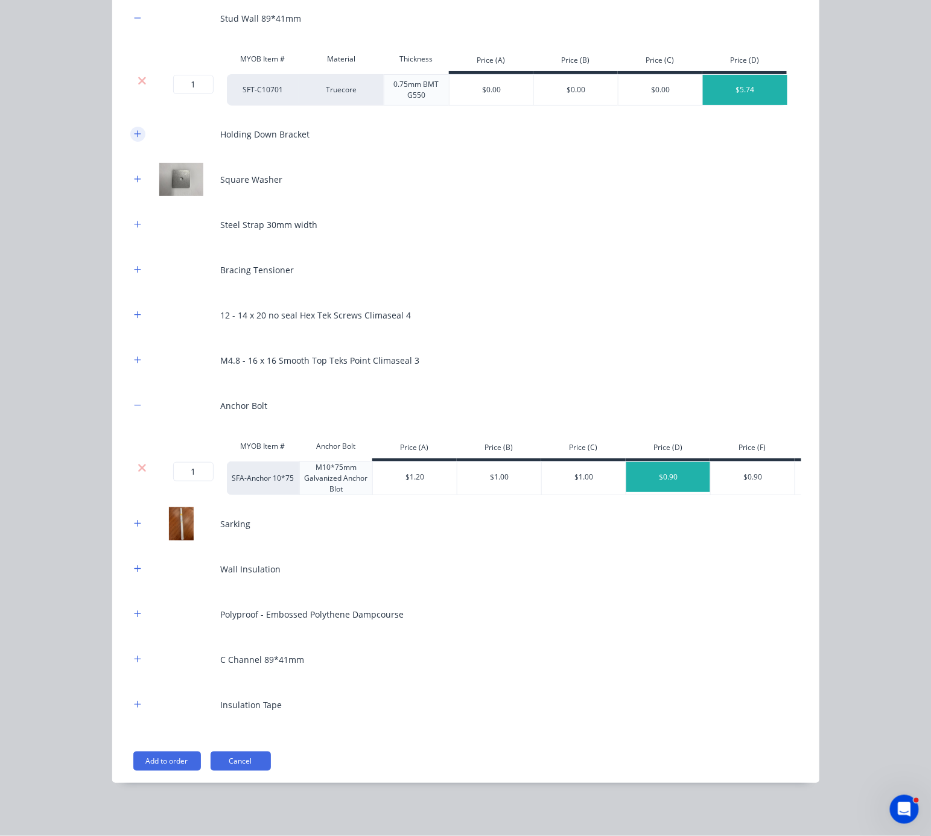
click at [135, 130] on icon "button" at bounding box center [137, 134] width 7 height 8
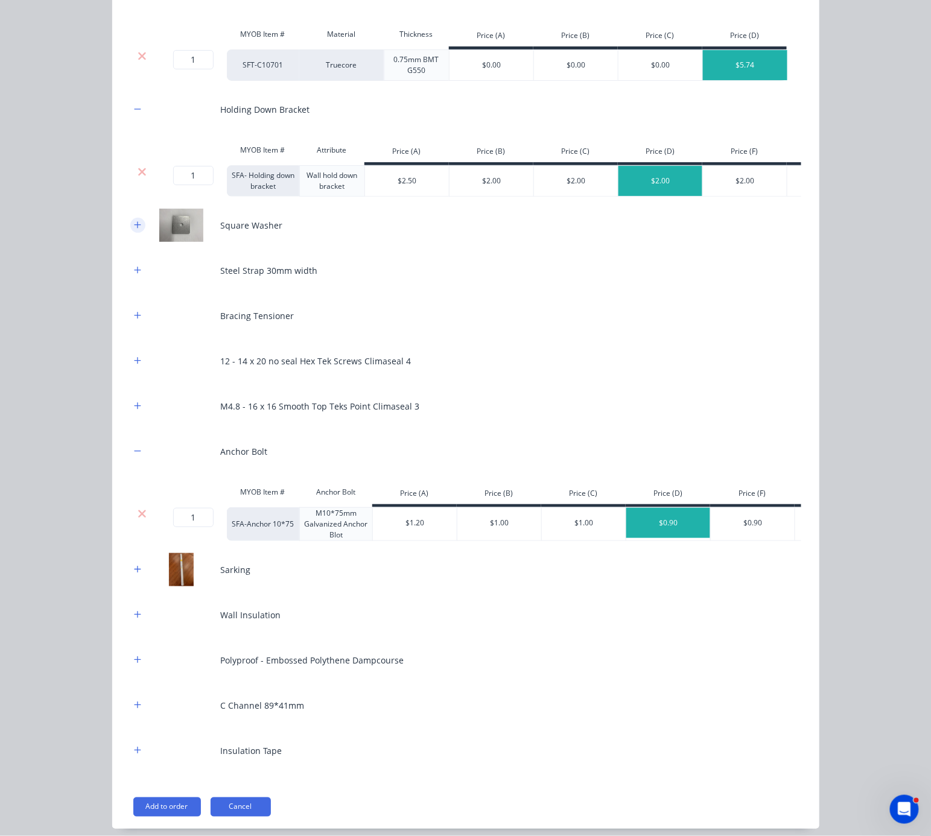
click at [135, 229] on icon "button" at bounding box center [137, 225] width 7 height 8
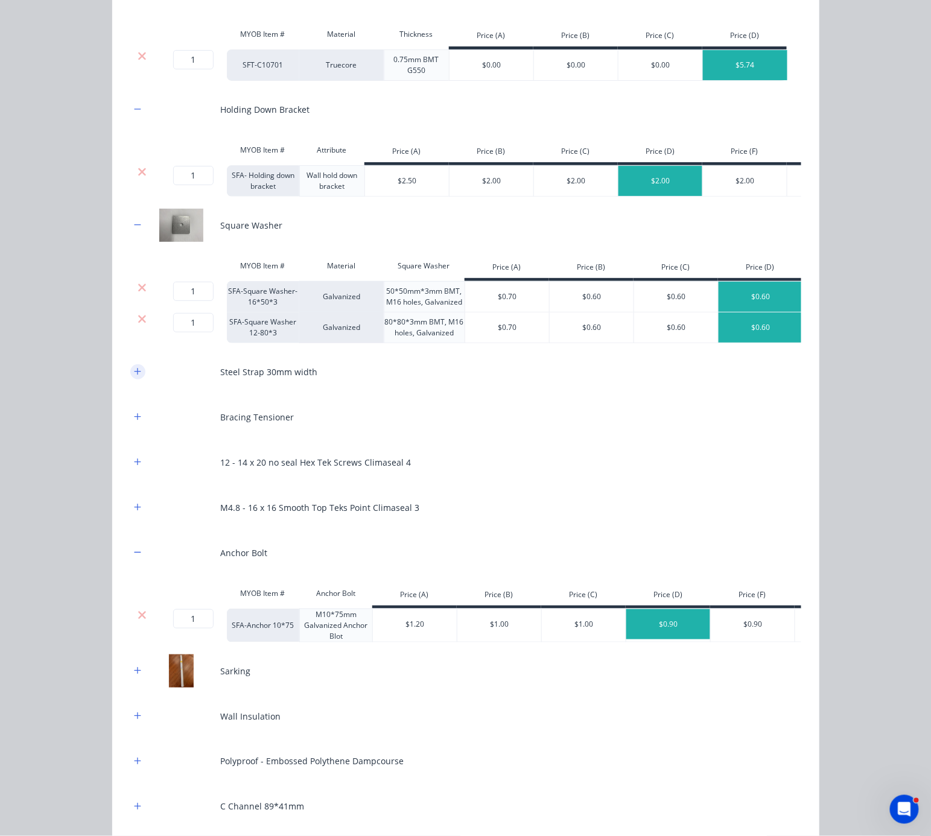
click at [134, 376] on icon "button" at bounding box center [137, 371] width 7 height 8
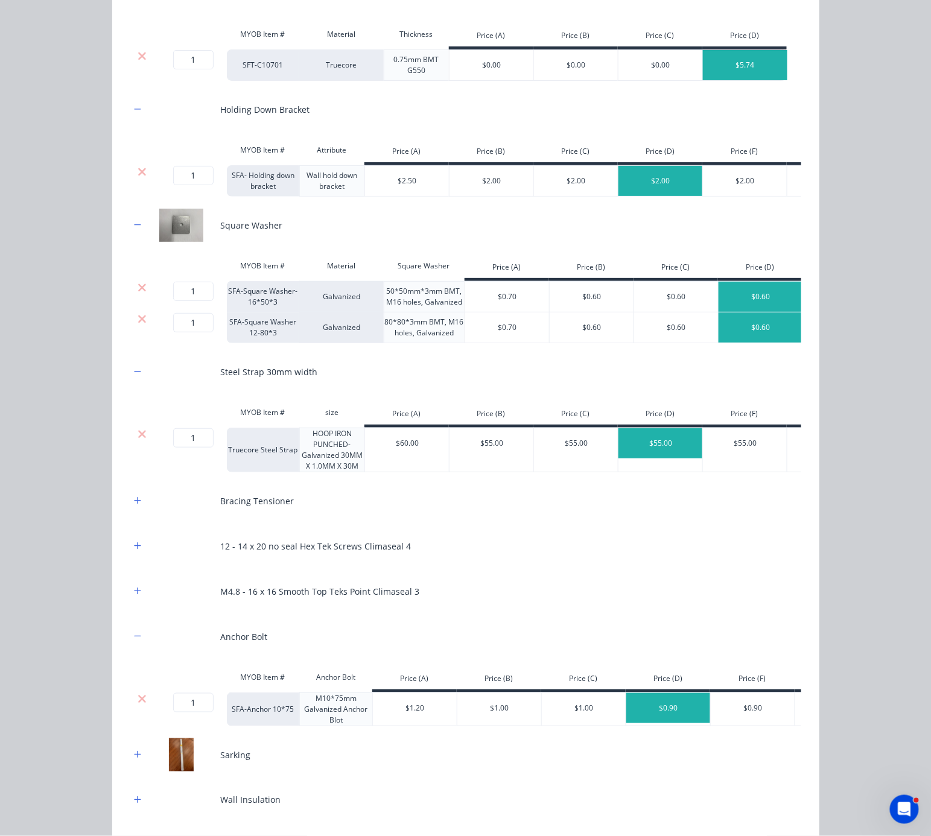
scroll to position [405, 0]
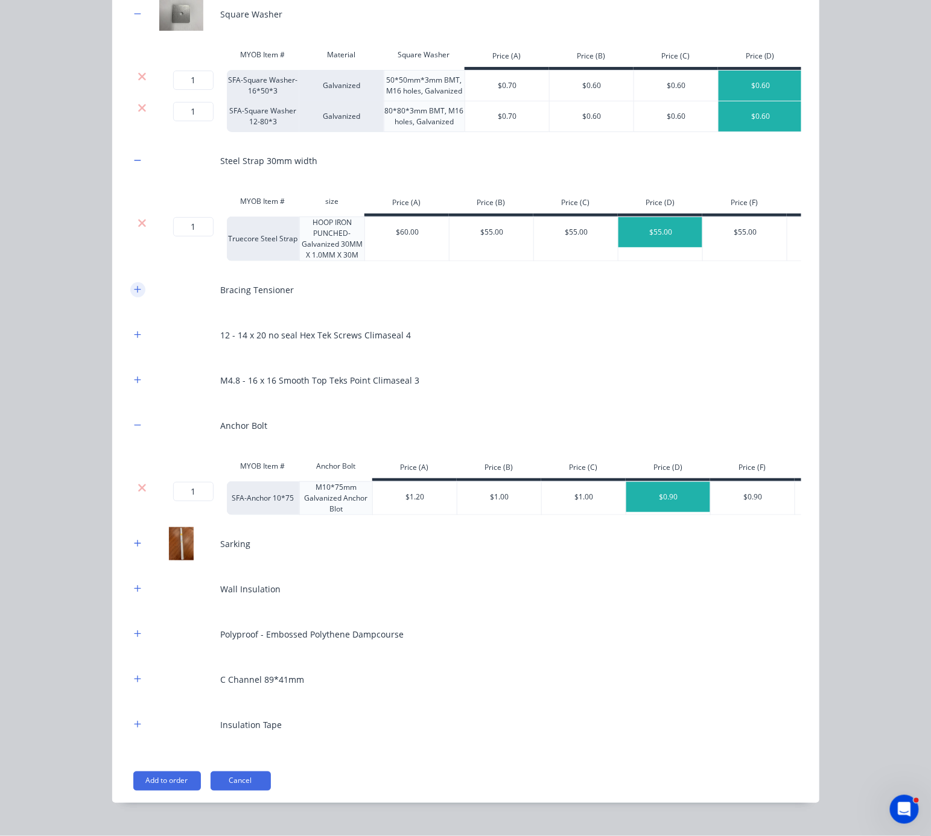
click at [134, 293] on icon "button" at bounding box center [137, 289] width 7 height 7
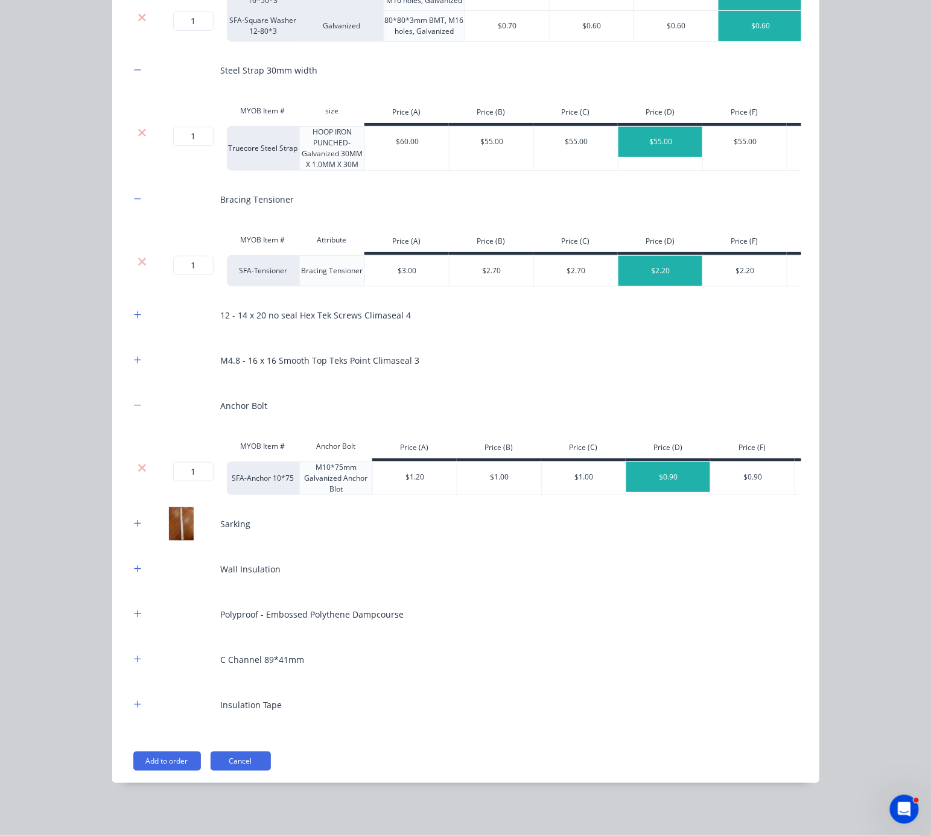
scroll to position [573, 0]
click at [134, 311] on icon "button" at bounding box center [137, 315] width 7 height 8
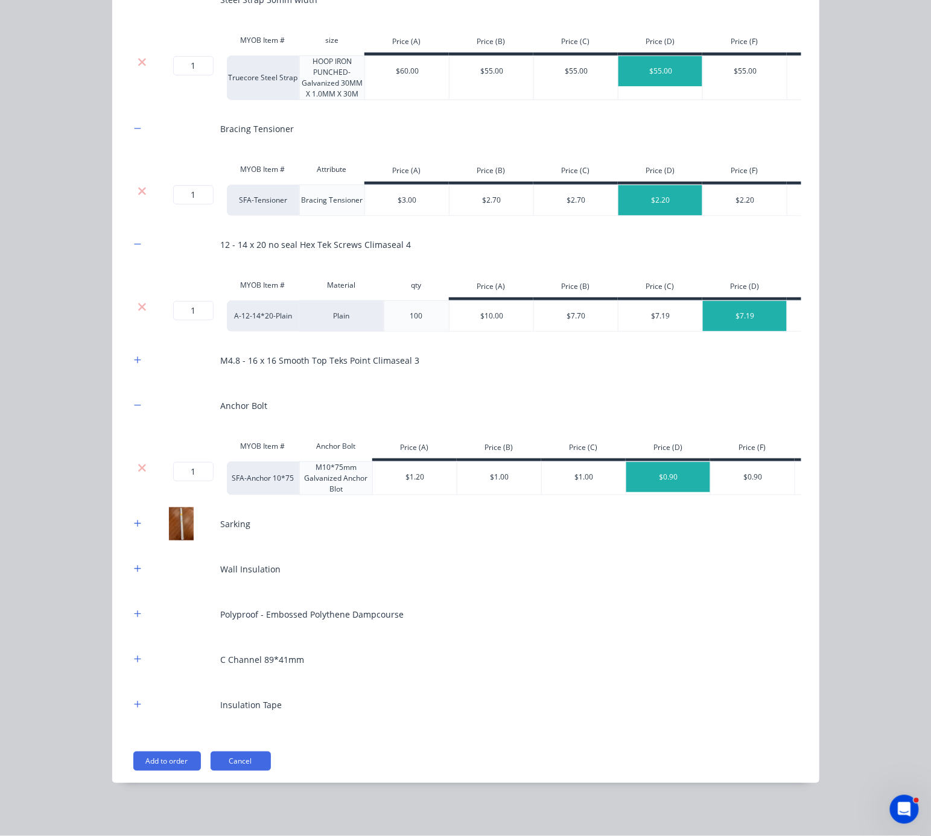
scroll to position [657, 0]
click at [134, 565] on icon "button" at bounding box center [137, 569] width 7 height 8
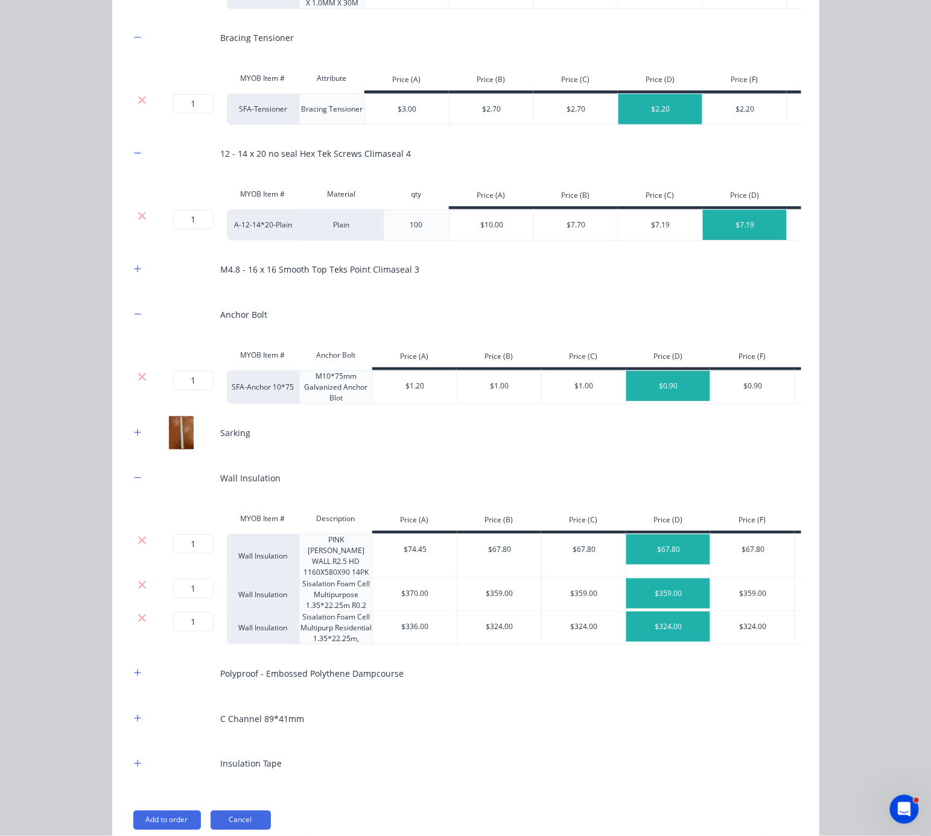
click at [138, 534] on div "MYOB Item # Description Price (A) Price (B) Price (C) Price (D) Price (F) Price…" at bounding box center [589, 520] width 918 height 27
click at [138, 547] on icon at bounding box center [142, 541] width 9 height 12
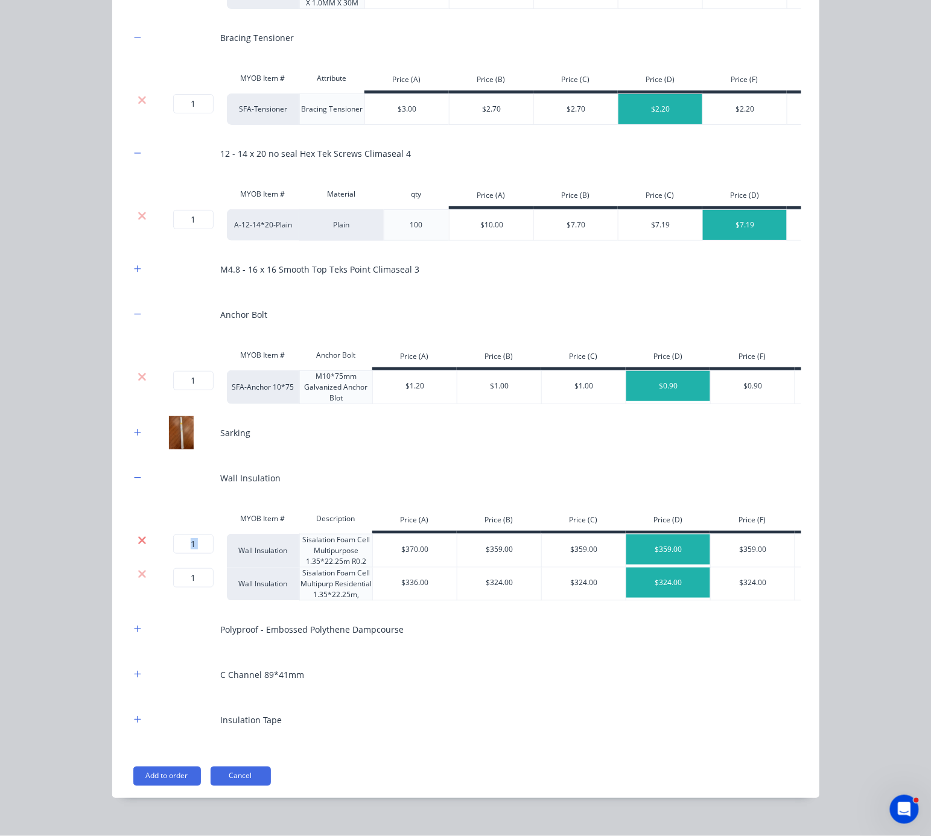
click at [138, 547] on icon at bounding box center [142, 541] width 9 height 12
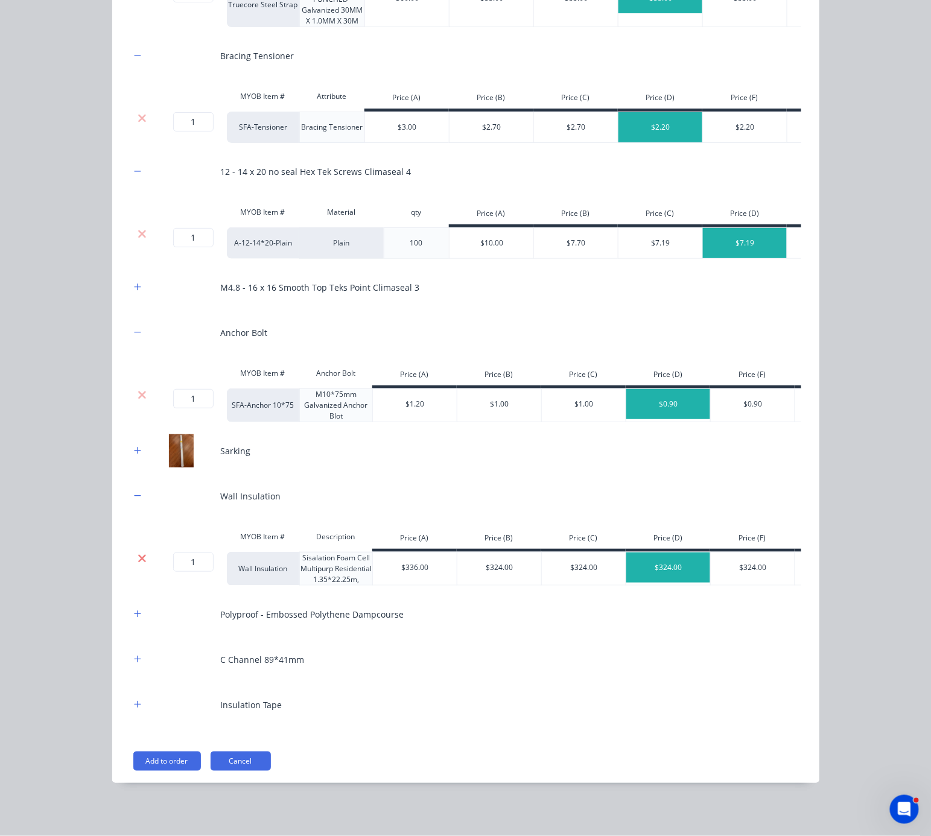
click at [138, 562] on icon at bounding box center [142, 558] width 8 height 8
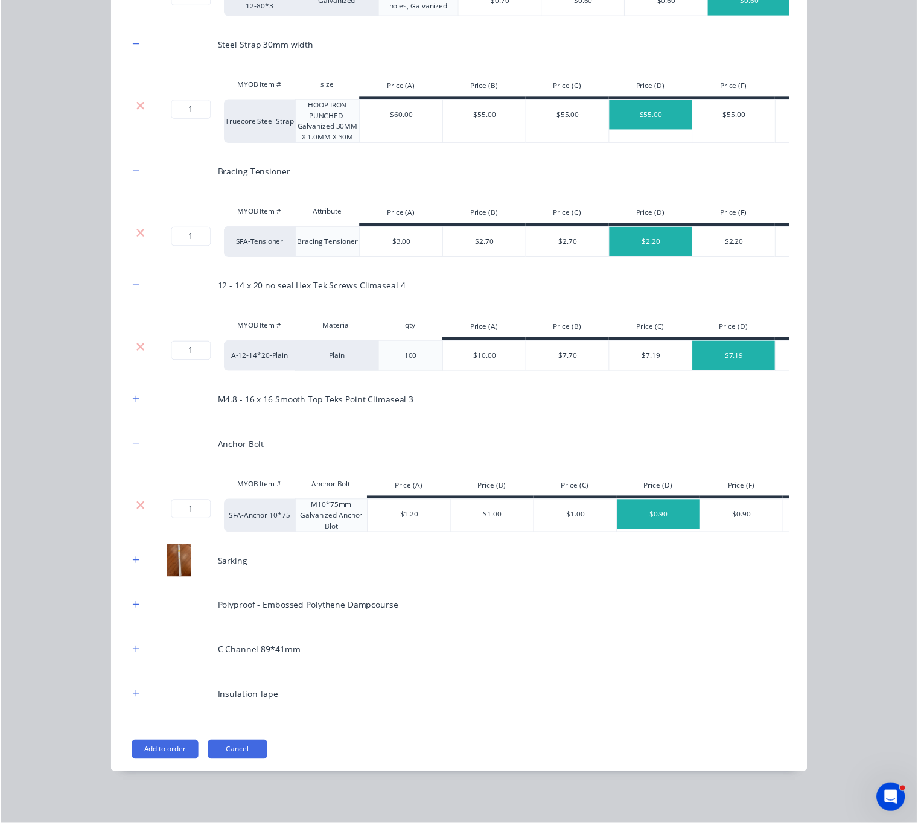
scroll to position [612, 0]
click at [134, 610] on icon "button" at bounding box center [137, 614] width 7 height 8
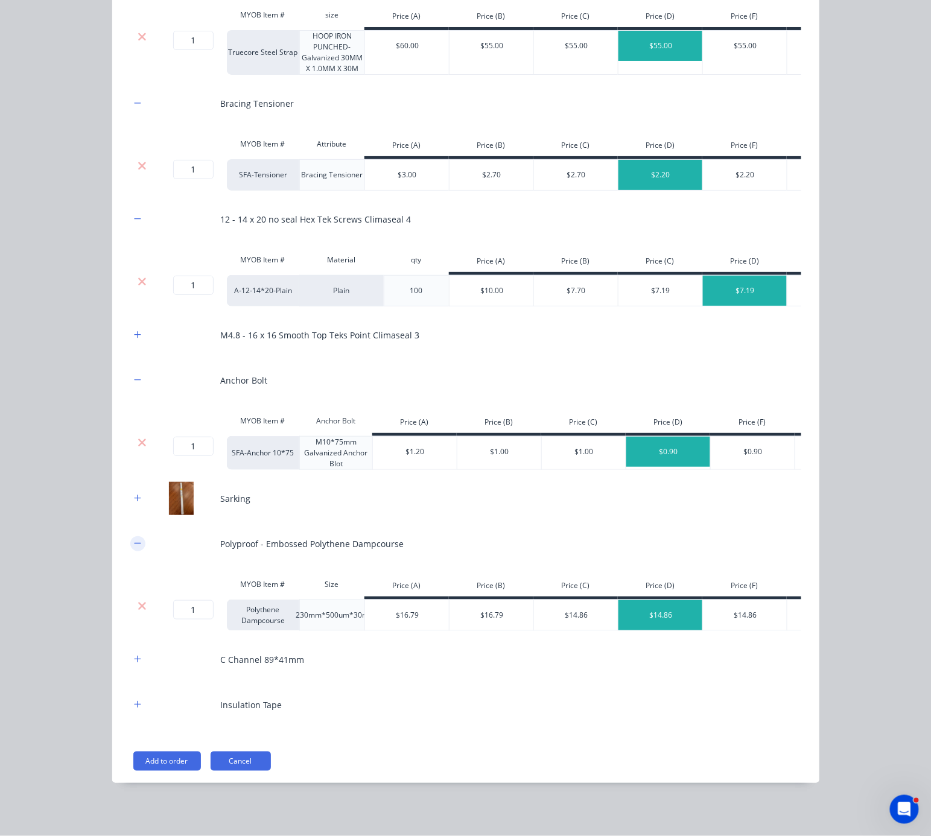
click at [134, 548] on icon "button" at bounding box center [137, 543] width 7 height 8
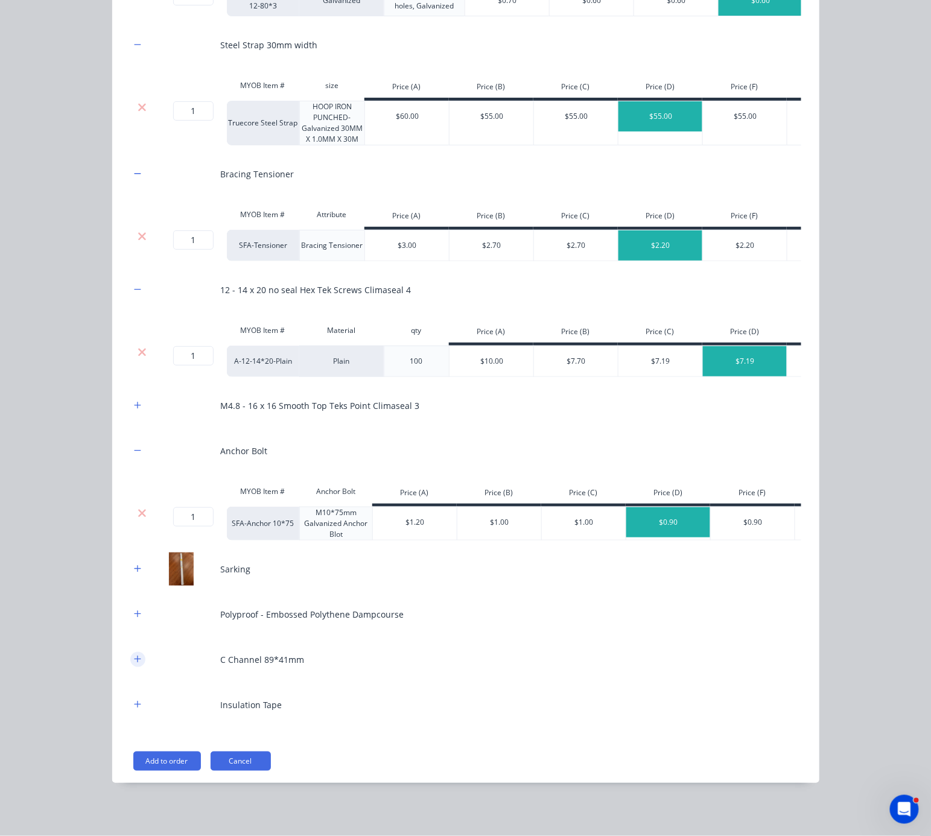
click at [134, 659] on icon "button" at bounding box center [137, 659] width 7 height 8
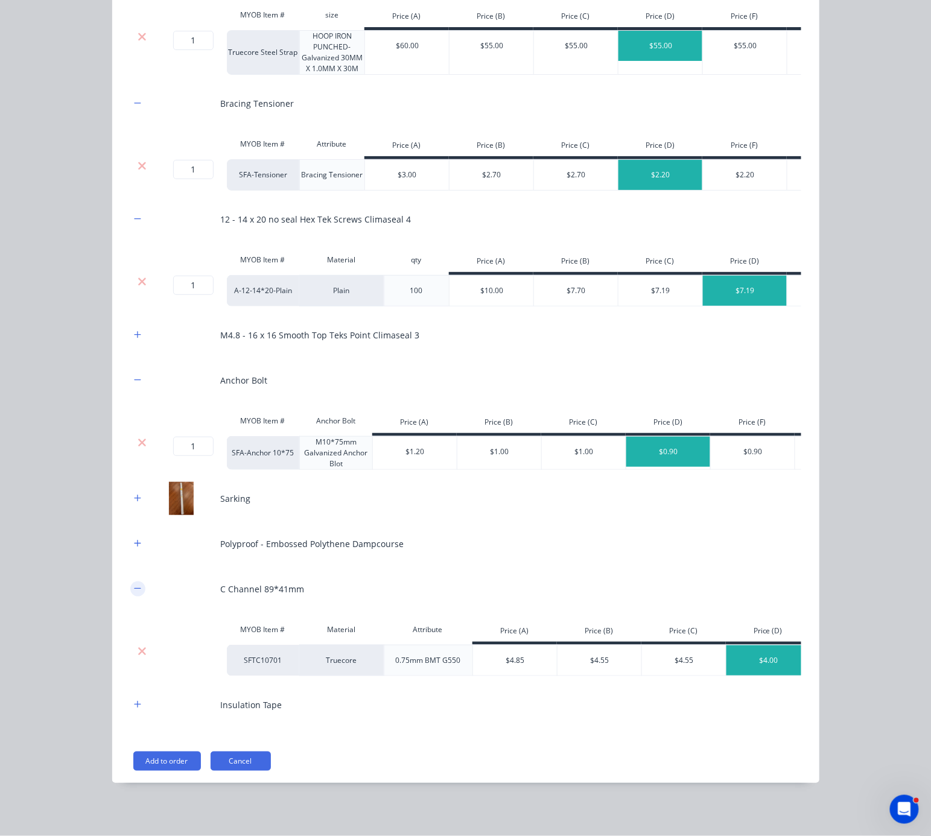
click at [134, 593] on icon "button" at bounding box center [137, 589] width 7 height 8
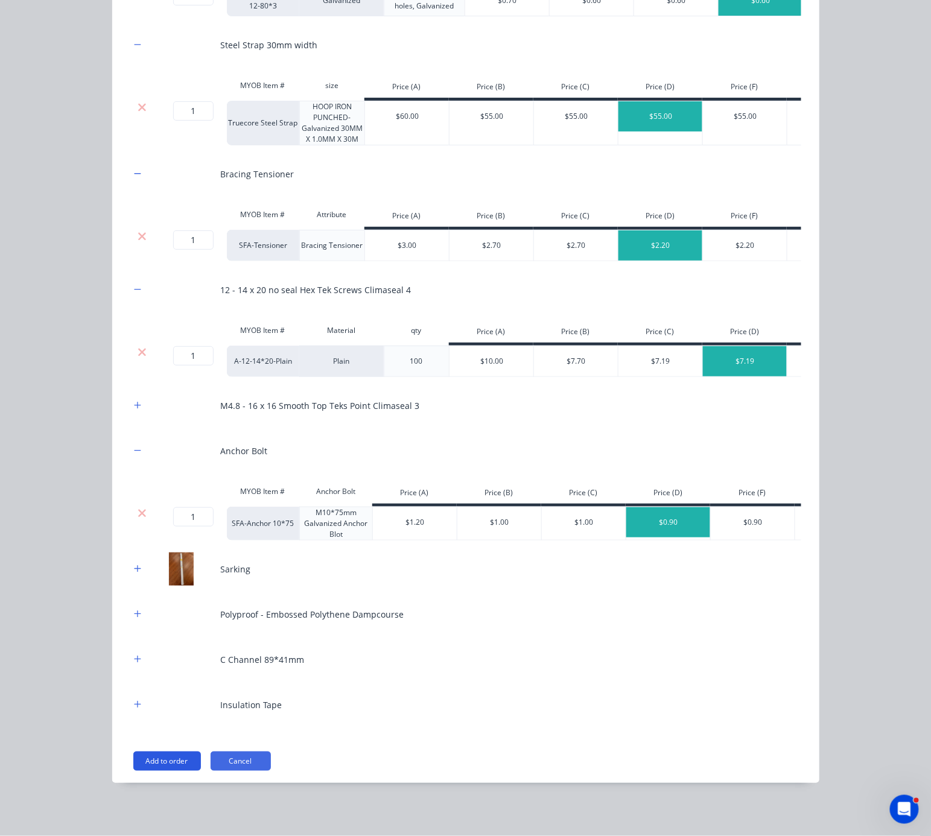
click at [152, 757] on button "Add to order" at bounding box center [167, 761] width 68 height 19
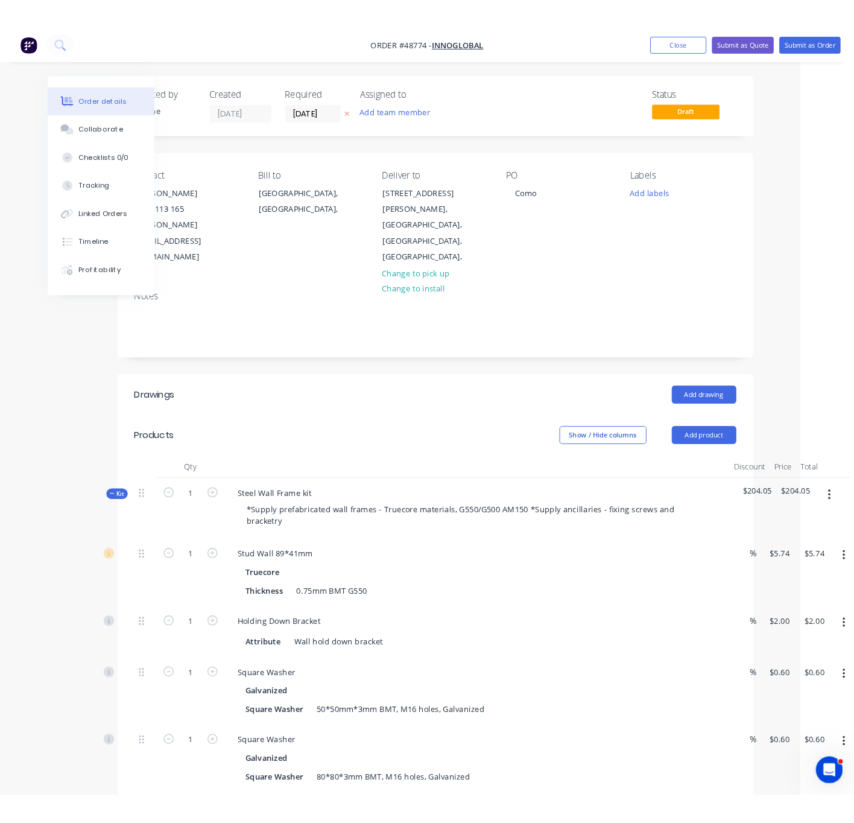
scroll to position [0, 75]
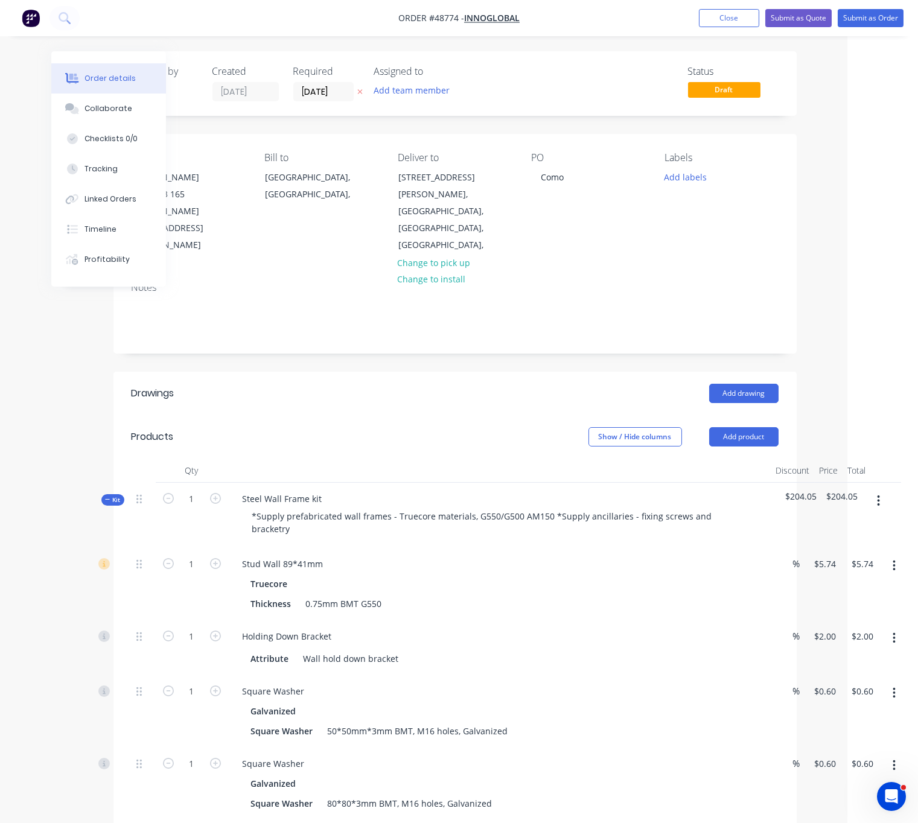
drag, startPoint x: 361, startPoint y: 419, endPoint x: 506, endPoint y: 411, distance: 145.6
drag, startPoint x: 360, startPoint y: 426, endPoint x: 402, endPoint y: 433, distance: 42.8
click at [539, 415] on header "Products Show / Hide columns Add product" at bounding box center [454, 436] width 683 height 43
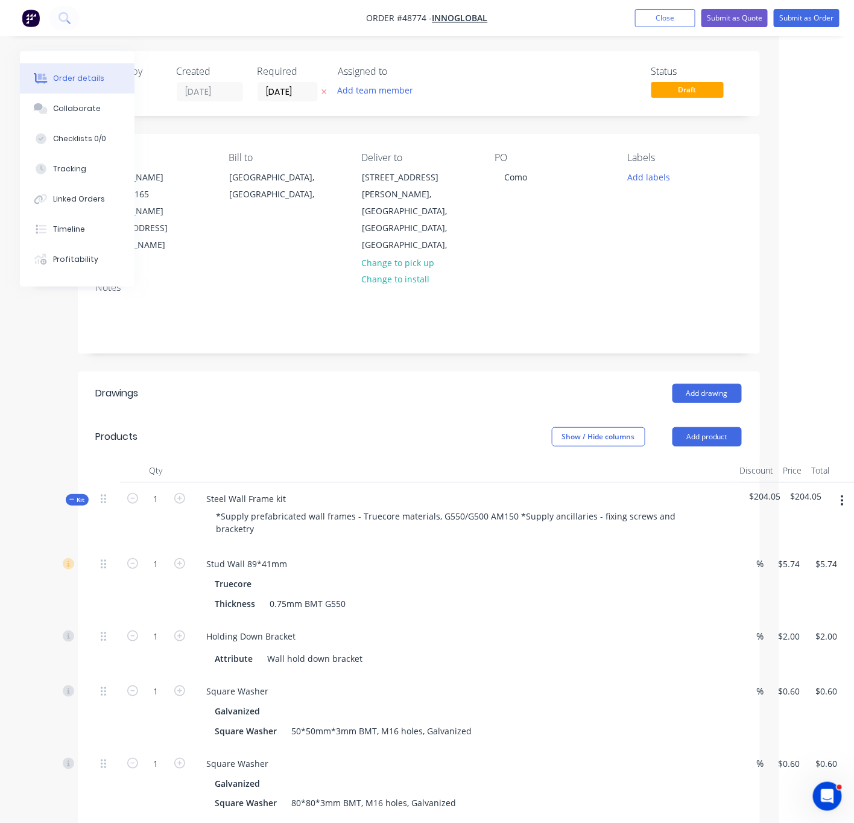
click at [250, 386] on header "Drawings Add drawing" at bounding box center [419, 393] width 682 height 43
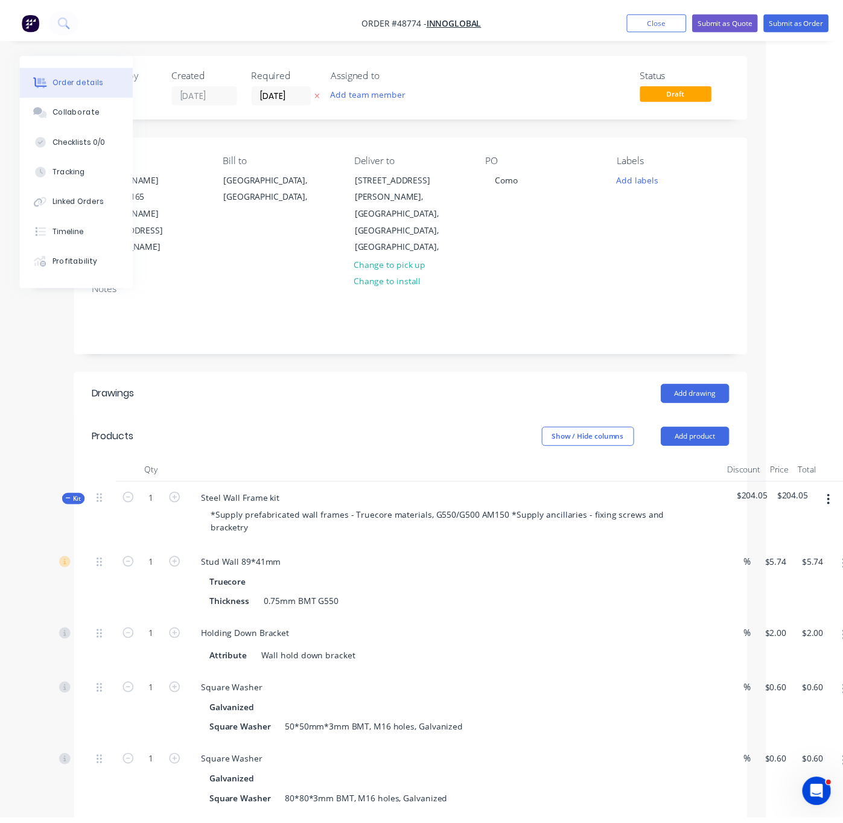
scroll to position [0, 84]
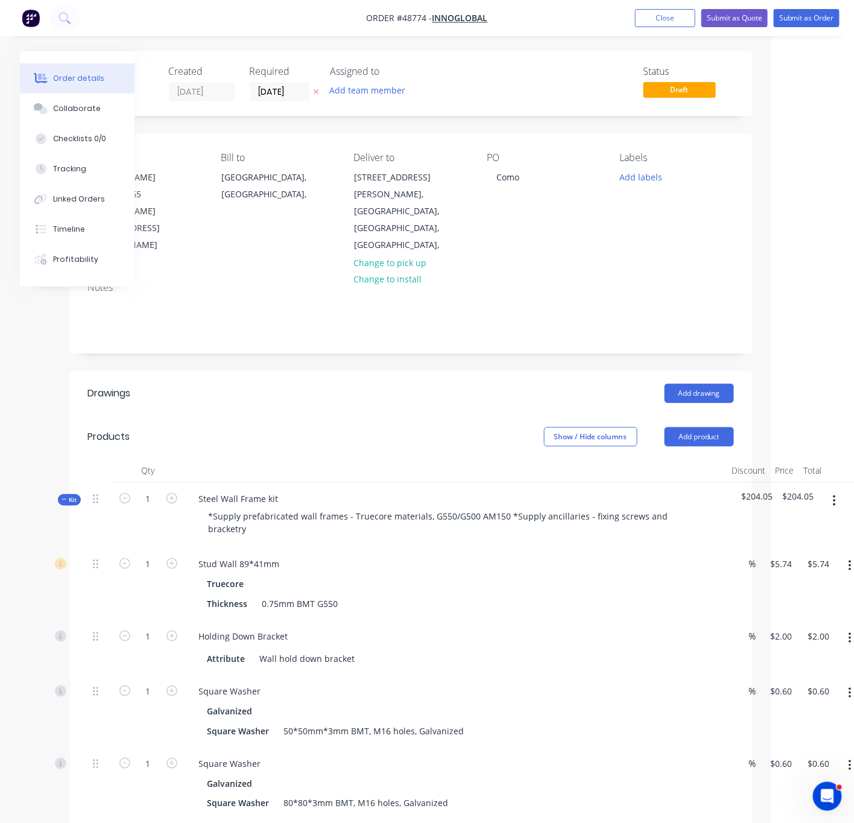
drag, startPoint x: 262, startPoint y: 385, endPoint x: 291, endPoint y: 383, distance: 29.0
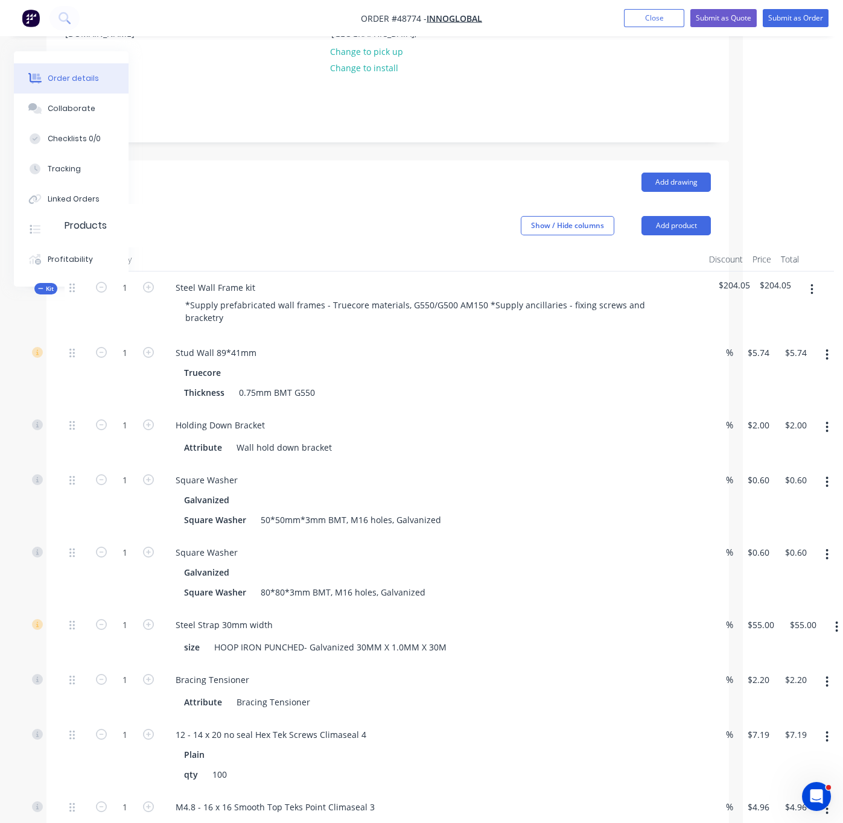
drag, startPoint x: 355, startPoint y: 205, endPoint x: 413, endPoint y: 201, distance: 58.1
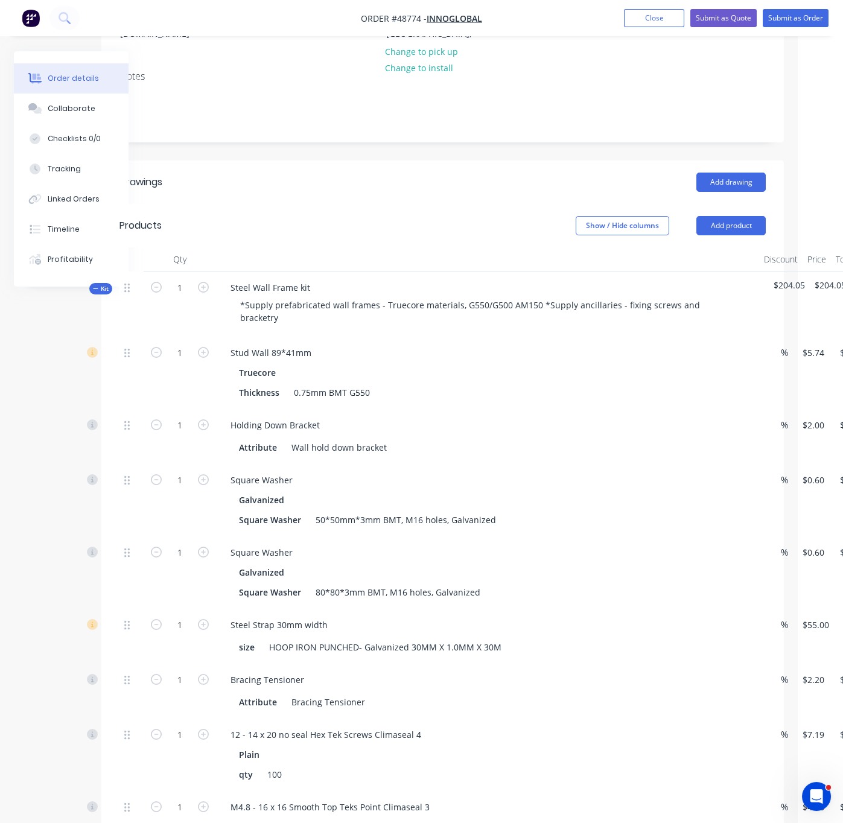
drag, startPoint x: 353, startPoint y: 204, endPoint x: 267, endPoint y: 198, distance: 85.9
